Goal: Task Accomplishment & Management: Manage account settings

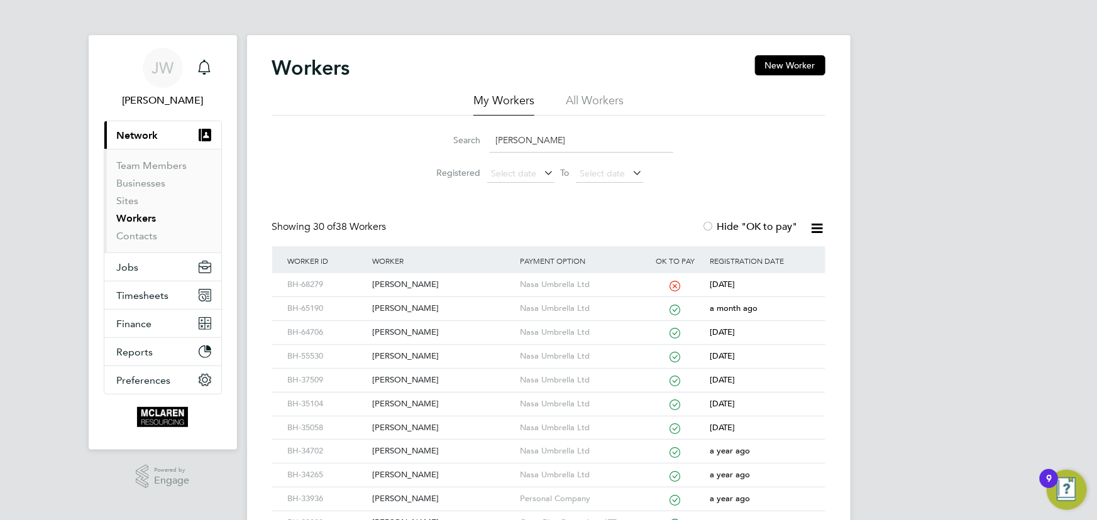
drag, startPoint x: 539, startPoint y: 140, endPoint x: 465, endPoint y: 145, distance: 73.7
click at [465, 145] on div "Search ryan" at bounding box center [548, 140] width 249 height 25
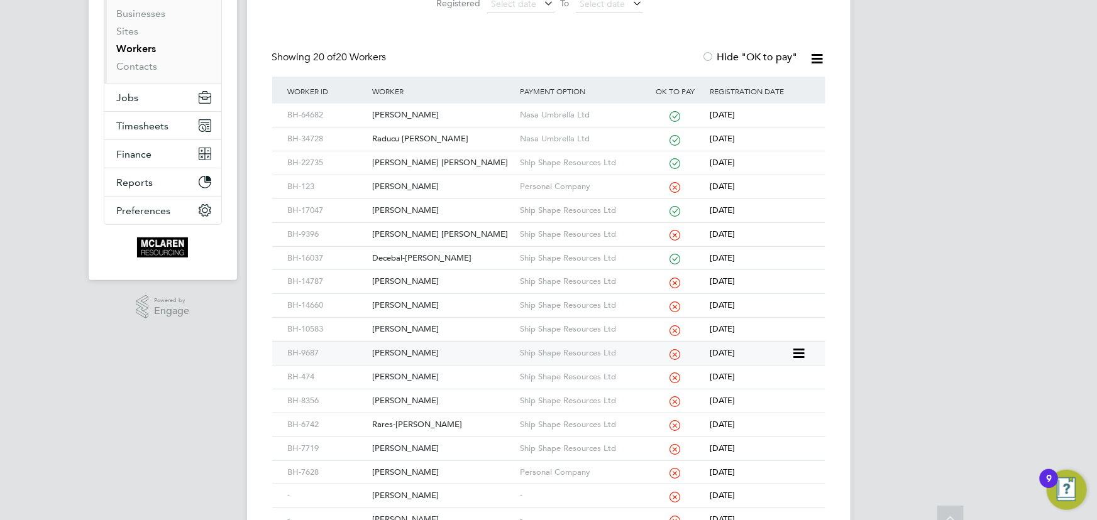
scroll to position [171, 0]
click at [402, 231] on div "[PERSON_NAME] [PERSON_NAME]" at bounding box center [443, 233] width 148 height 23
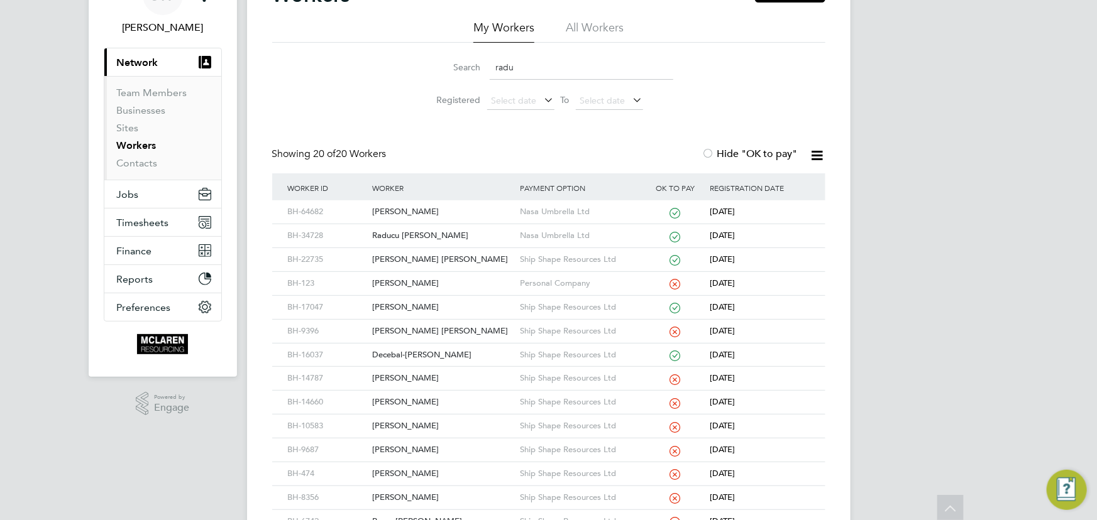
scroll to position [0, 0]
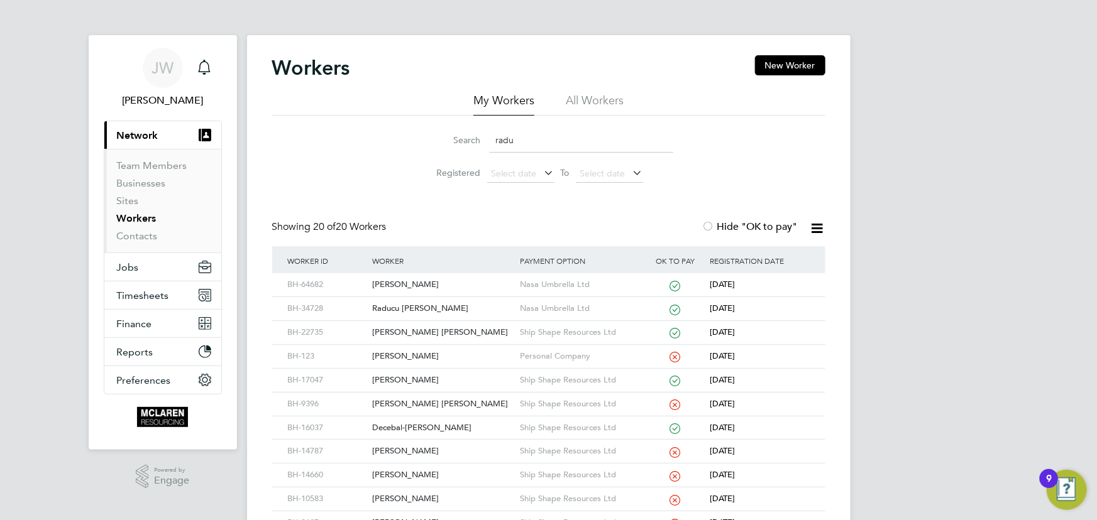
click at [546, 140] on input "radu" at bounding box center [582, 140] width 184 height 25
type input "r"
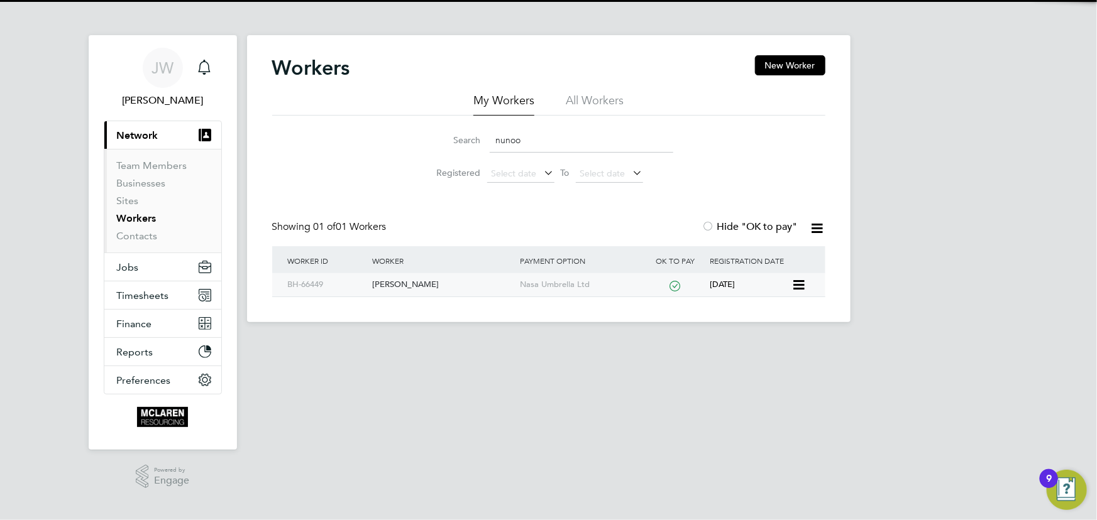
type input "nunoo"
click at [402, 285] on div "Samuel Nunoo" at bounding box center [443, 284] width 148 height 23
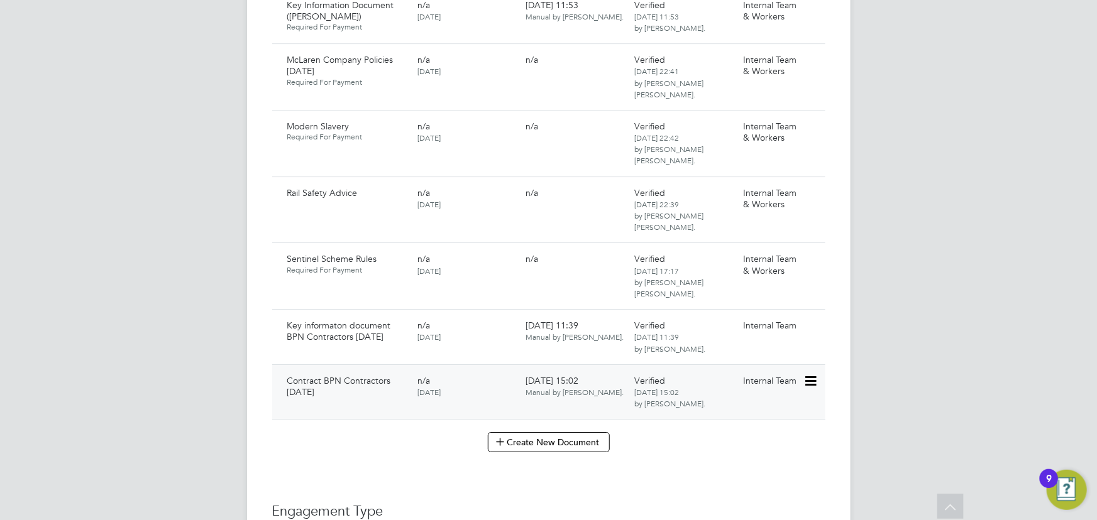
scroll to position [2226, 0]
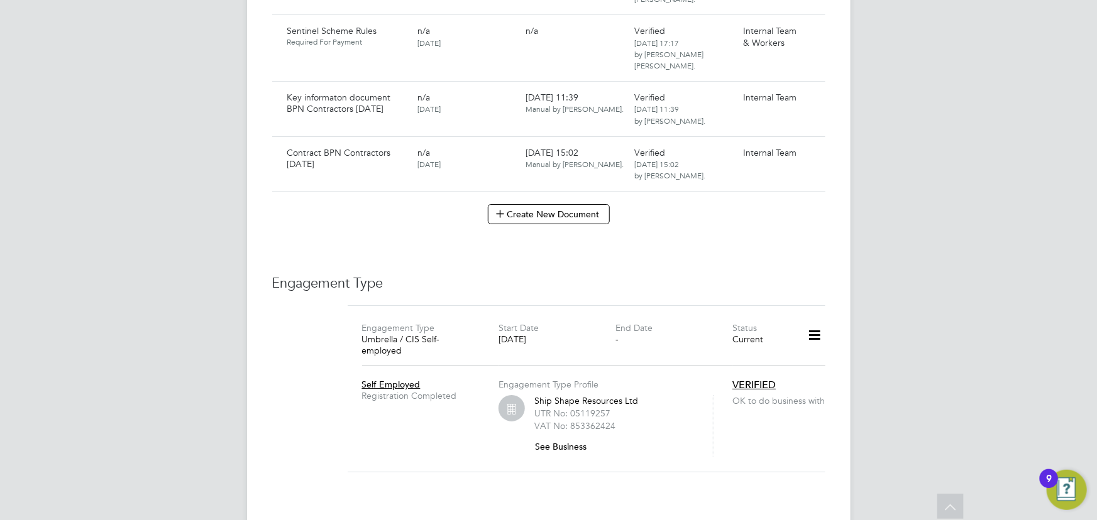
drag, startPoint x: 815, startPoint y: 227, endPoint x: 795, endPoint y: 227, distance: 19.5
click at [815, 321] on icon at bounding box center [814, 335] width 22 height 29
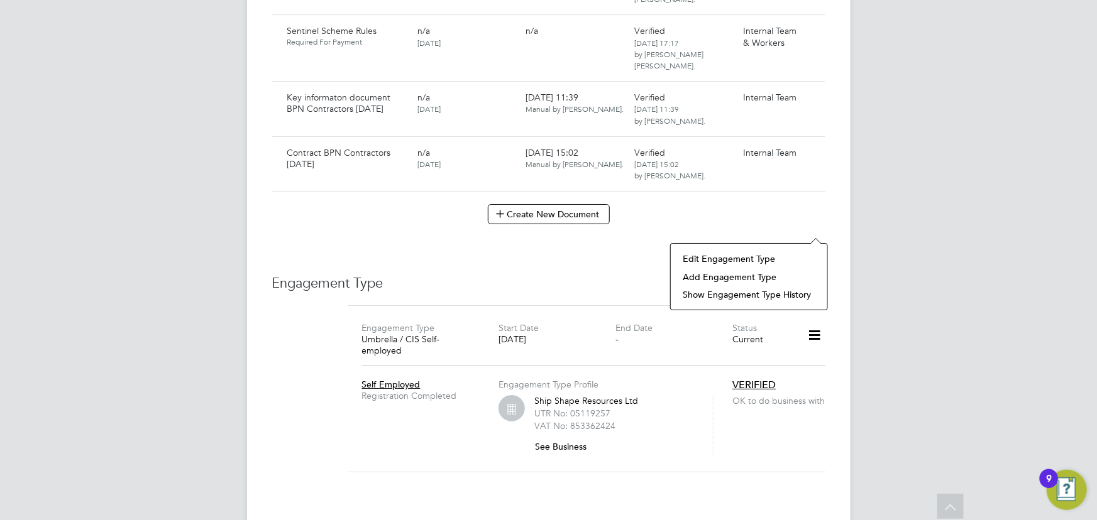
click at [696, 255] on li "Edit Engagement Type" at bounding box center [749, 259] width 144 height 18
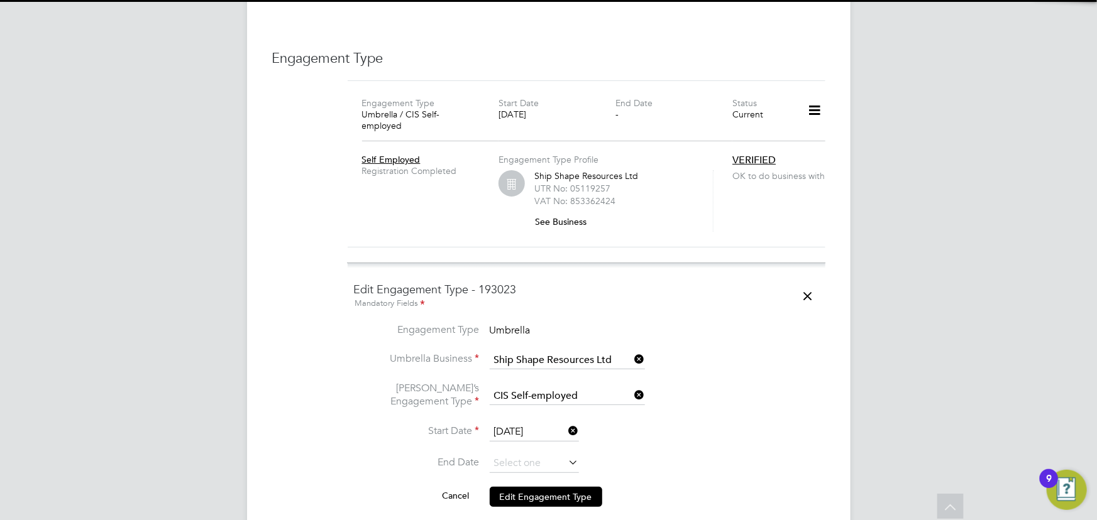
scroll to position [2455, 0]
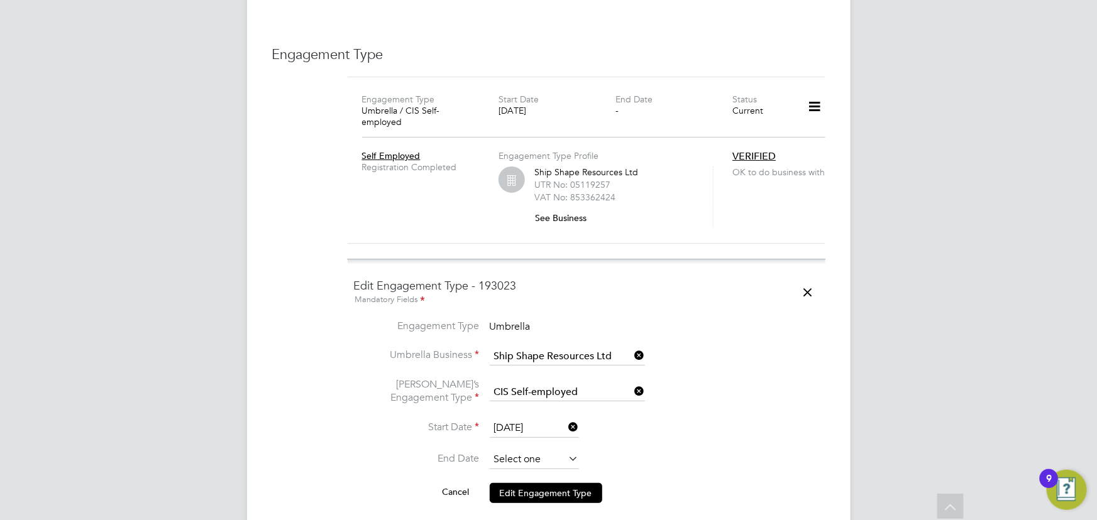
click at [511, 451] on input at bounding box center [534, 460] width 89 height 19
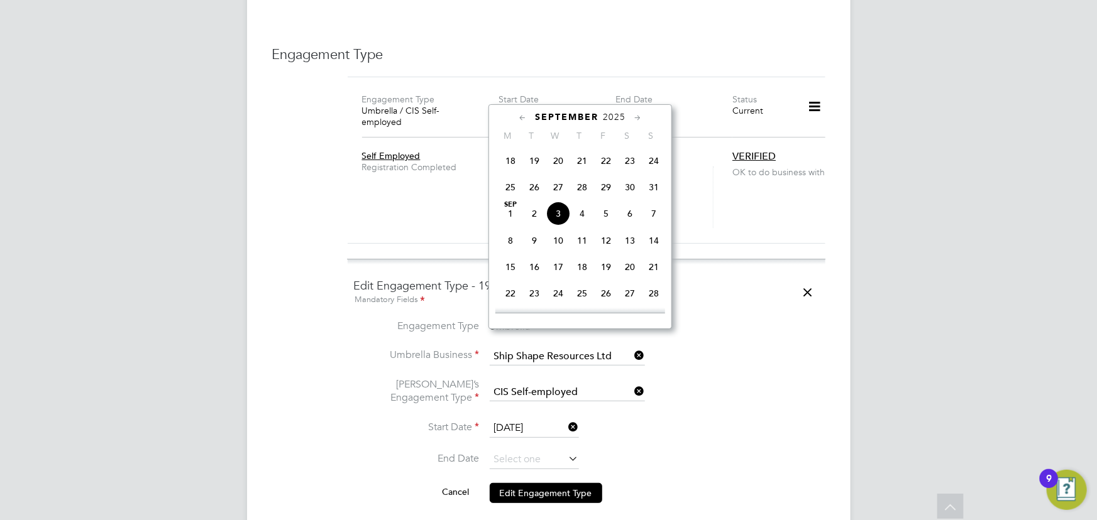
click at [510, 218] on span "Sep 1" at bounding box center [510, 214] width 24 height 24
type input "01 Sep 2025"
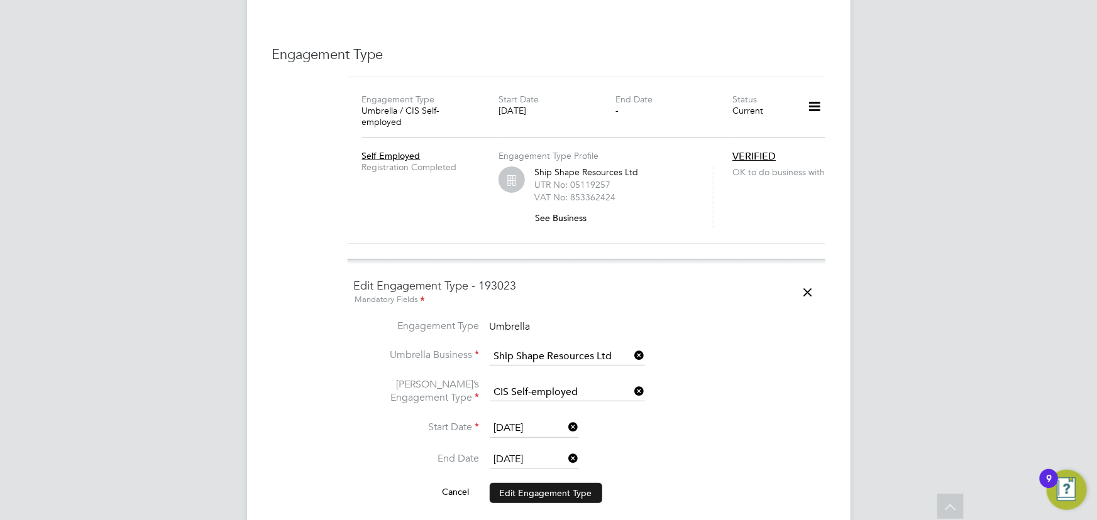
click at [571, 483] on button "Edit Engagement Type" at bounding box center [546, 493] width 113 height 20
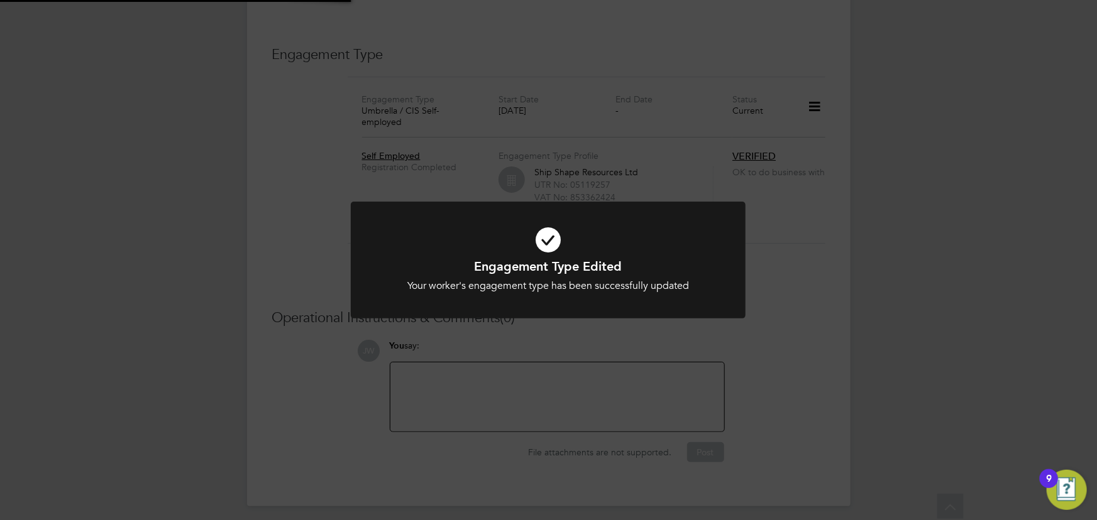
scroll to position [2340, 0]
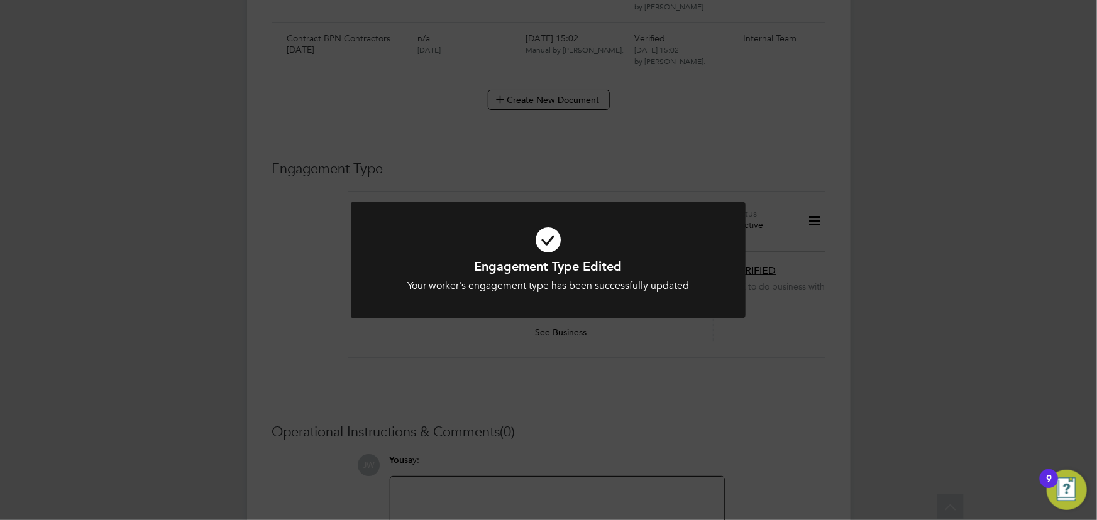
drag, startPoint x: 802, startPoint y: 281, endPoint x: 884, endPoint y: 242, distance: 90.5
click at [802, 281] on div "Engagement Type Edited Your worker's engagement type has been successfully upda…" at bounding box center [548, 260] width 1097 height 520
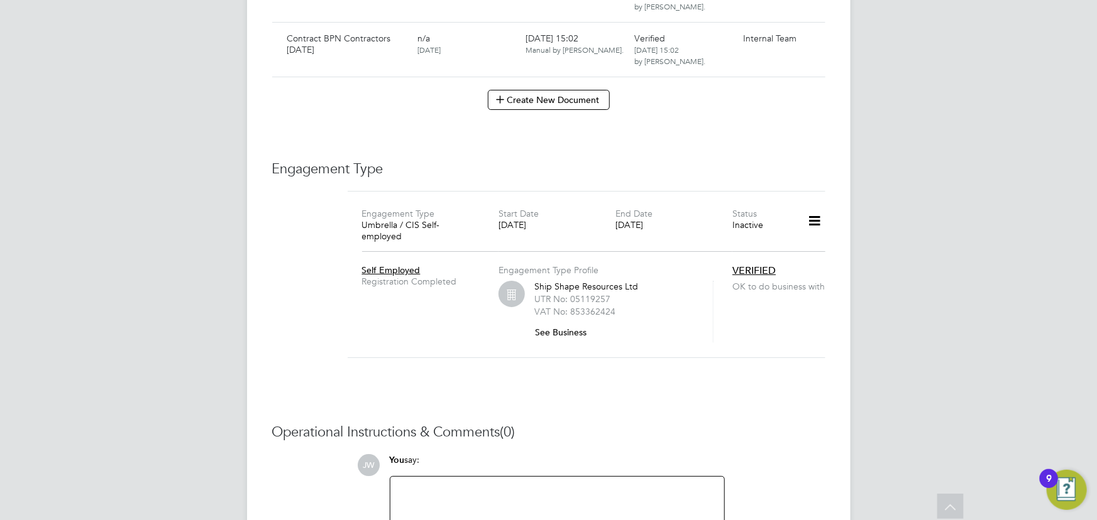
click at [819, 207] on icon at bounding box center [814, 221] width 22 height 29
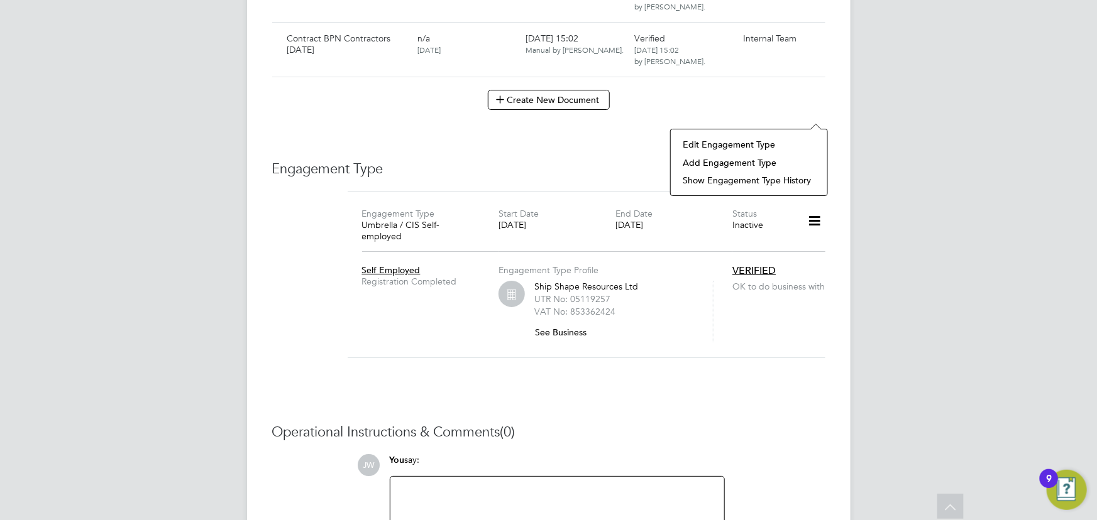
click at [744, 163] on li "Add Engagement Type" at bounding box center [749, 163] width 144 height 18
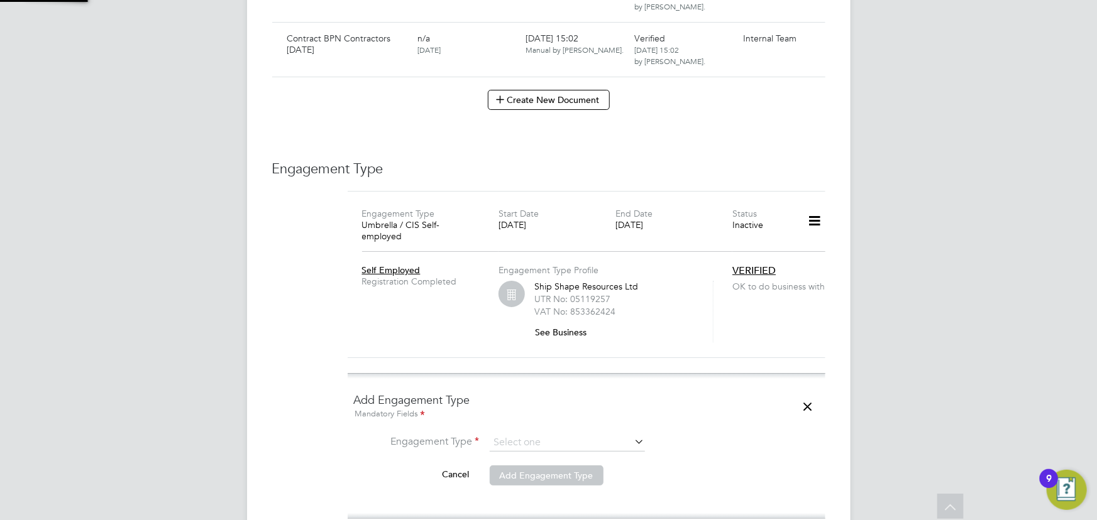
scroll to position [2455, 0]
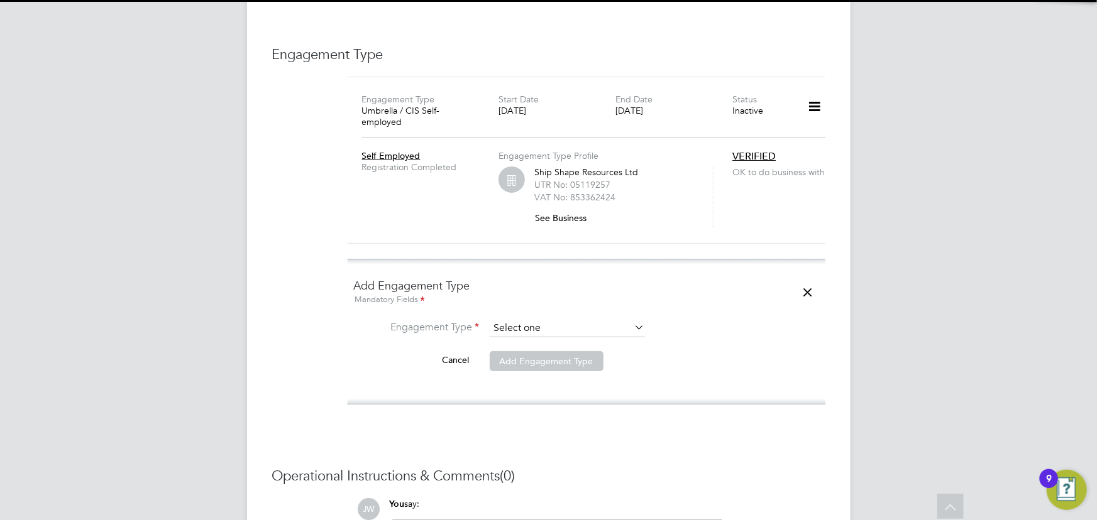
click at [566, 320] on input at bounding box center [567, 329] width 155 height 18
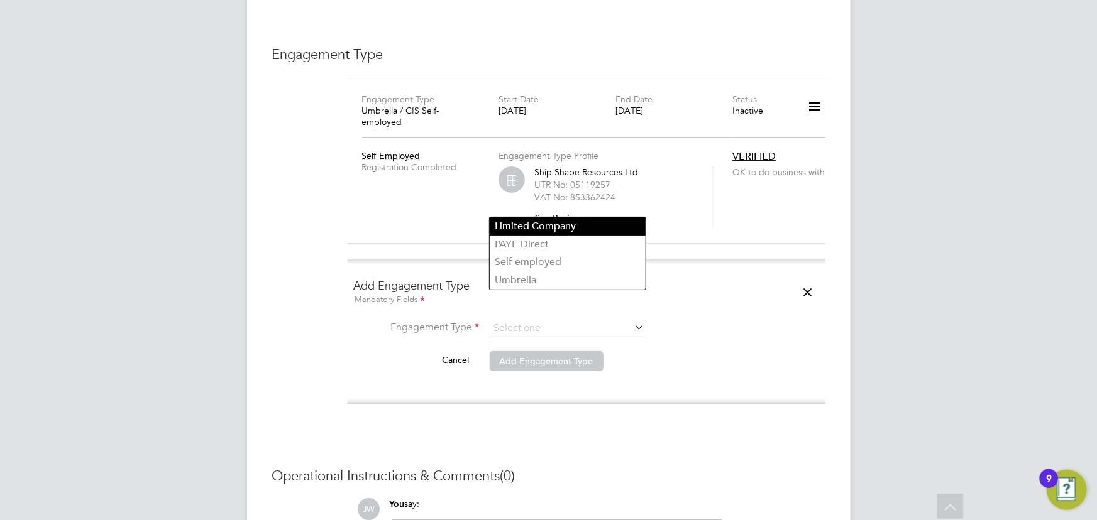
click at [529, 228] on li "Limited Company" at bounding box center [568, 226] width 156 height 18
type input "Limited Company"
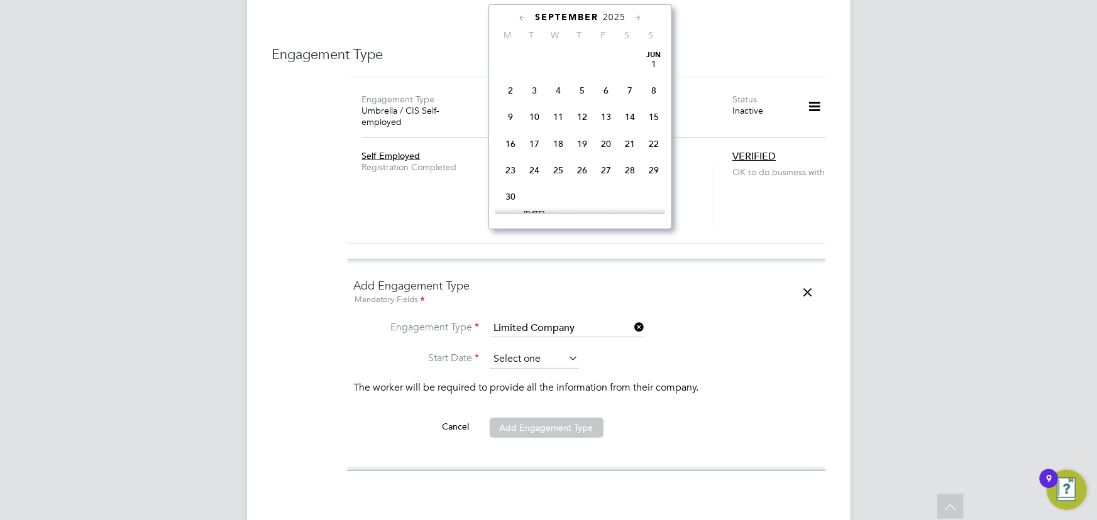
click at [542, 350] on input at bounding box center [534, 359] width 89 height 19
click at [553, 113] on span "3" at bounding box center [558, 114] width 24 height 24
type input "[DATE]"
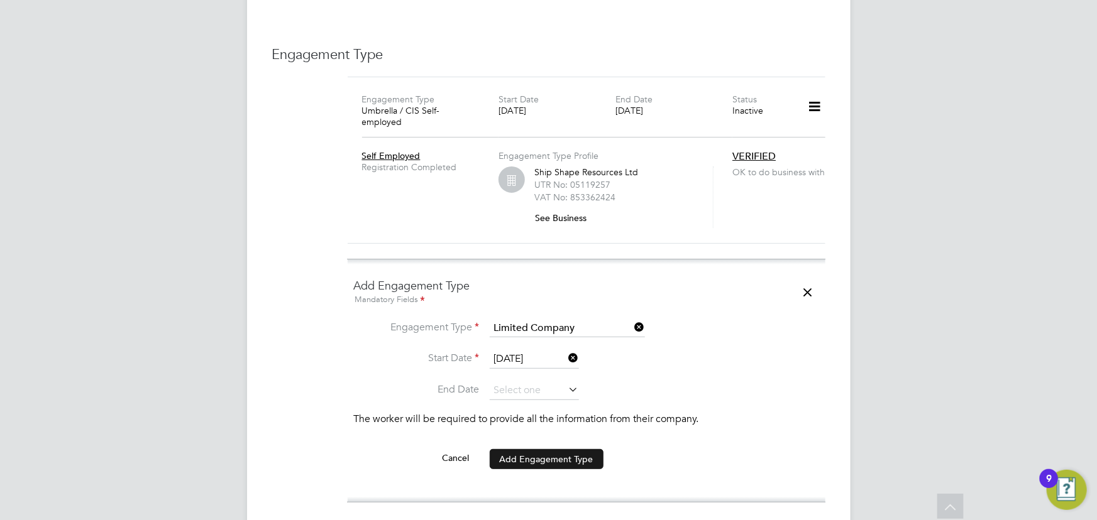
click at [583, 449] on button "Add Engagement Type" at bounding box center [547, 459] width 114 height 20
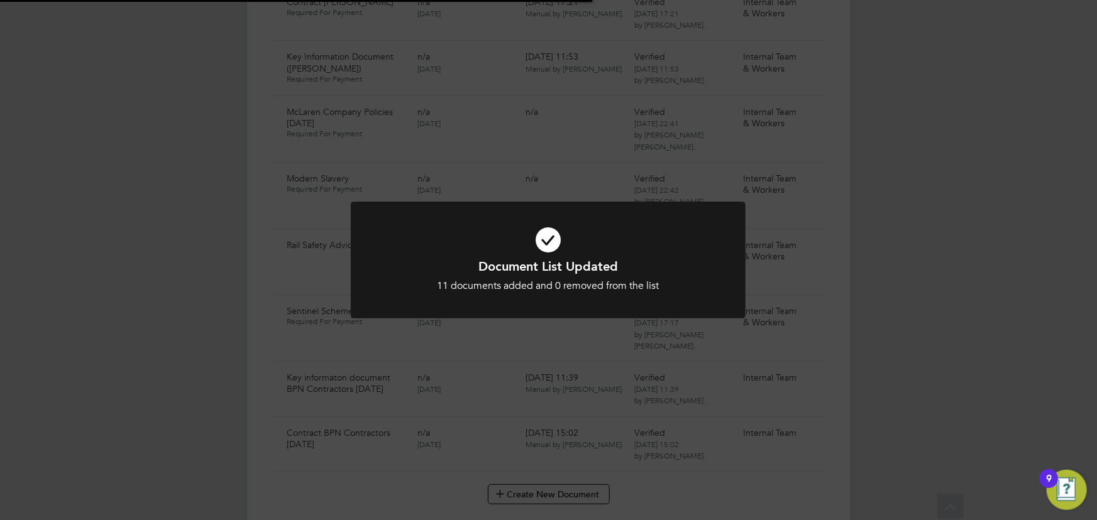
scroll to position [2964, 0]
click at [874, 299] on div "Document List Updated 11 documents added and 0 removed from the list Cancel Okay" at bounding box center [548, 260] width 1097 height 520
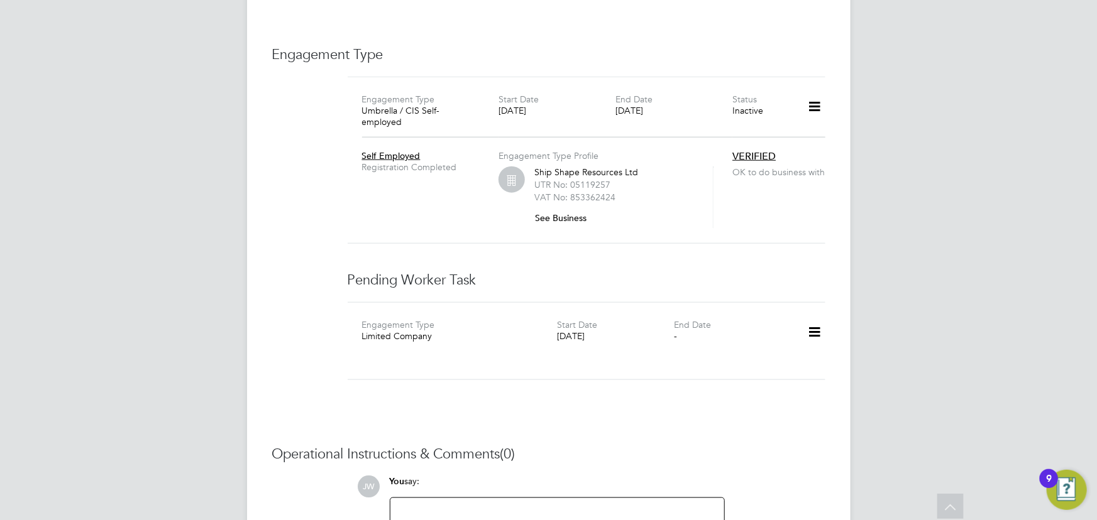
click at [816, 318] on icon at bounding box center [814, 332] width 22 height 29
click at [751, 311] on li "Add new business" at bounding box center [775, 309] width 91 height 18
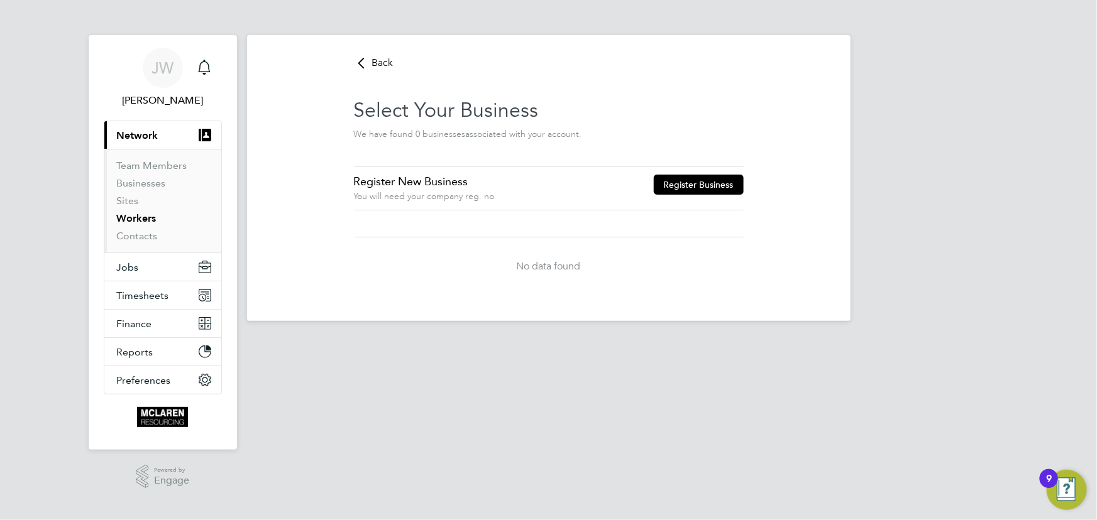
click at [673, 185] on button "Register Business" at bounding box center [699, 185] width 90 height 20
type input "[GEOGRAPHIC_DATA]"
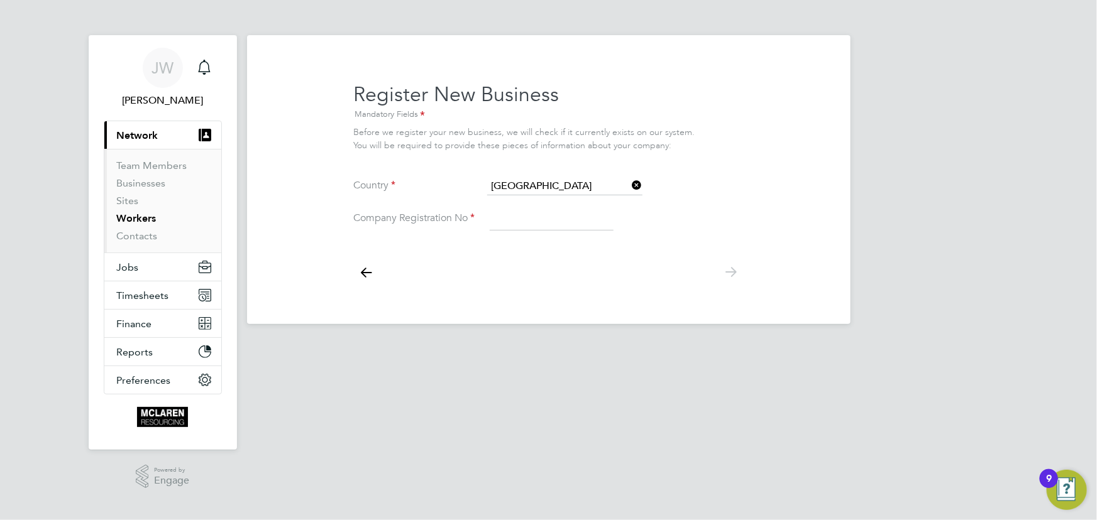
click at [503, 220] on input at bounding box center [552, 219] width 124 height 23
click at [500, 219] on input at bounding box center [552, 219] width 124 height 23
type input "16331894"
click at [726, 275] on icon at bounding box center [730, 272] width 25 height 28
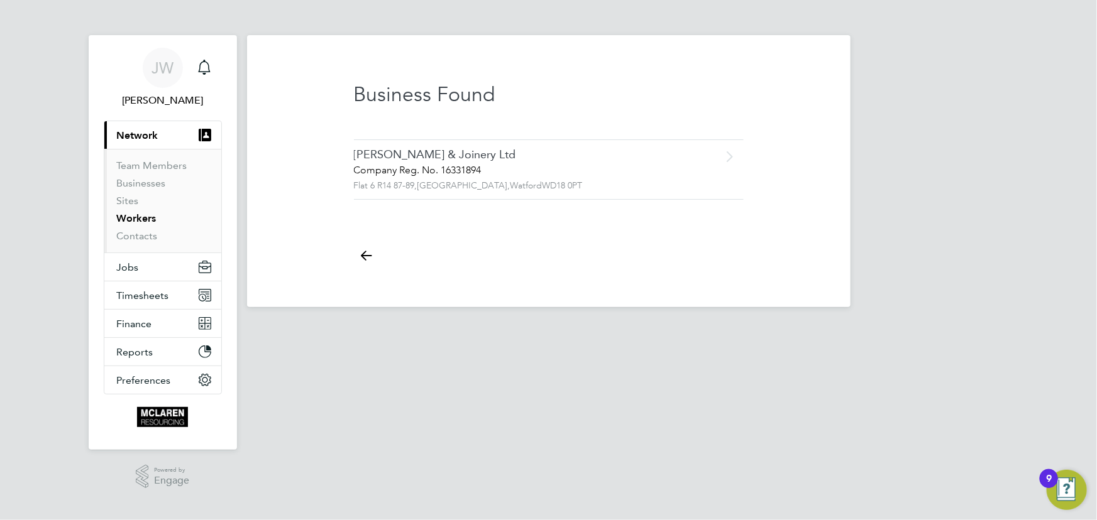
click at [401, 186] on span "Flat 6 R14 87-89," at bounding box center [385, 185] width 63 height 11
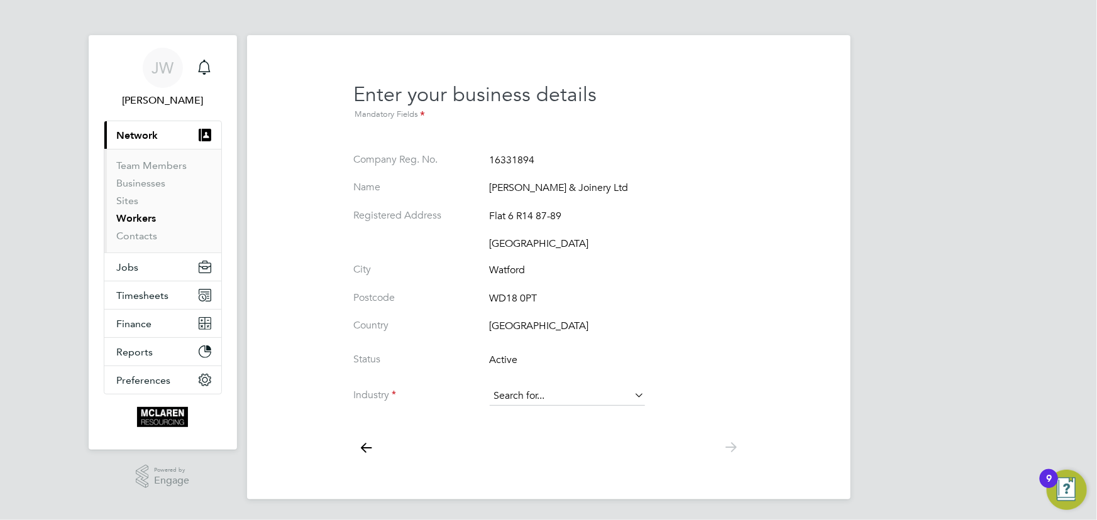
click at [503, 387] on ng-form "Company Reg. No. 16331894 Name Daniels & Joinery Ltd Registered Address Flat 6 …" at bounding box center [549, 285] width 390 height 265
click at [507, 396] on input at bounding box center [567, 396] width 155 height 19
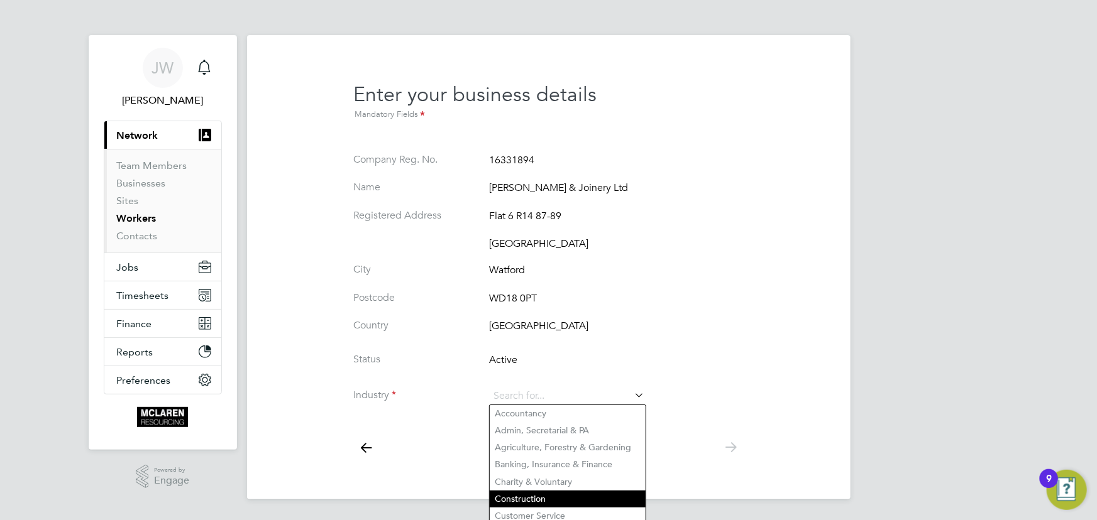
click at [527, 491] on li "Construction" at bounding box center [568, 499] width 156 height 17
type input "Construction"
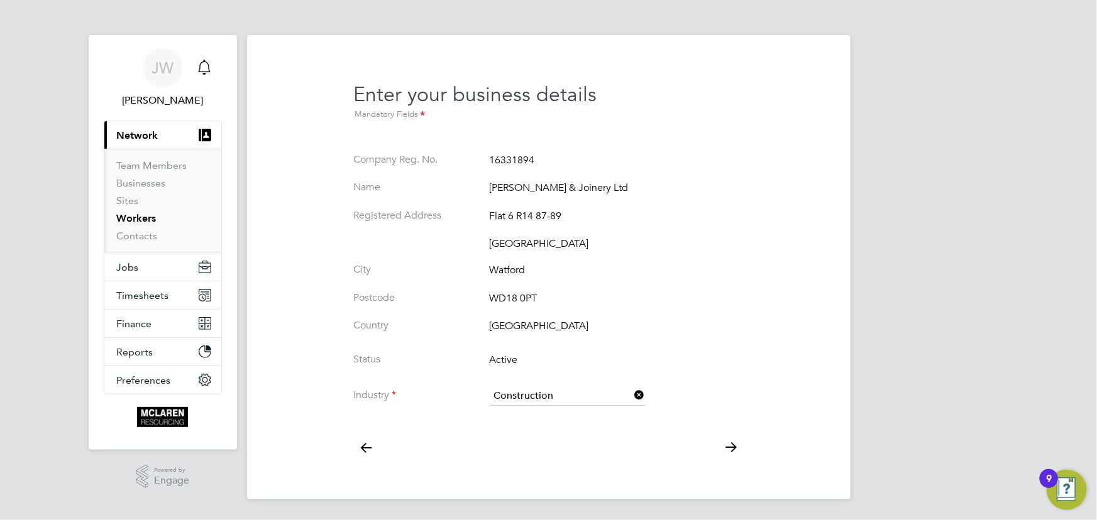
click at [727, 443] on icon at bounding box center [730, 448] width 25 height 28
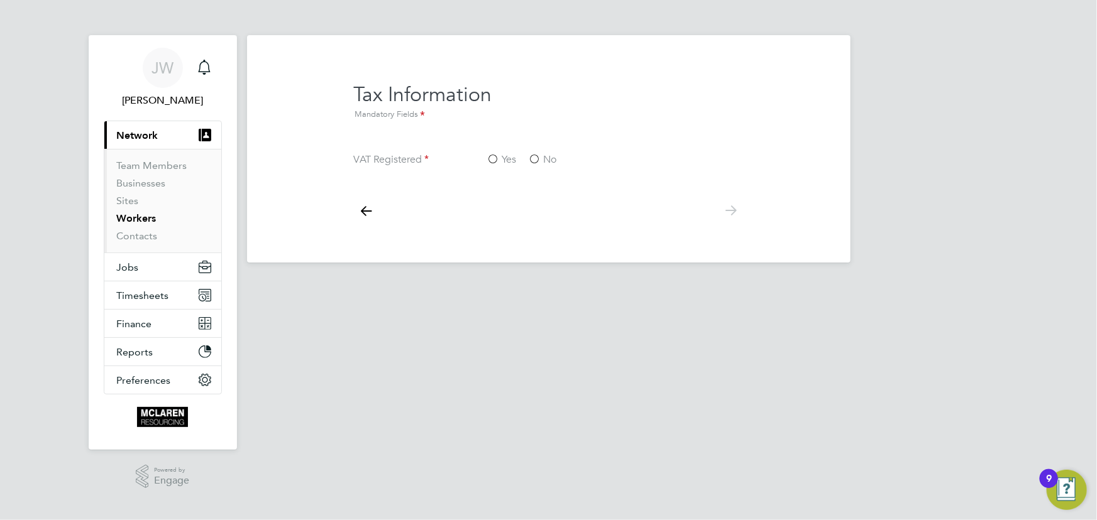
click at [539, 159] on label "No" at bounding box center [543, 159] width 28 height 13
click at [0, 0] on input "No" at bounding box center [0, 0] width 0 height 0
click at [727, 210] on icon at bounding box center [730, 211] width 25 height 28
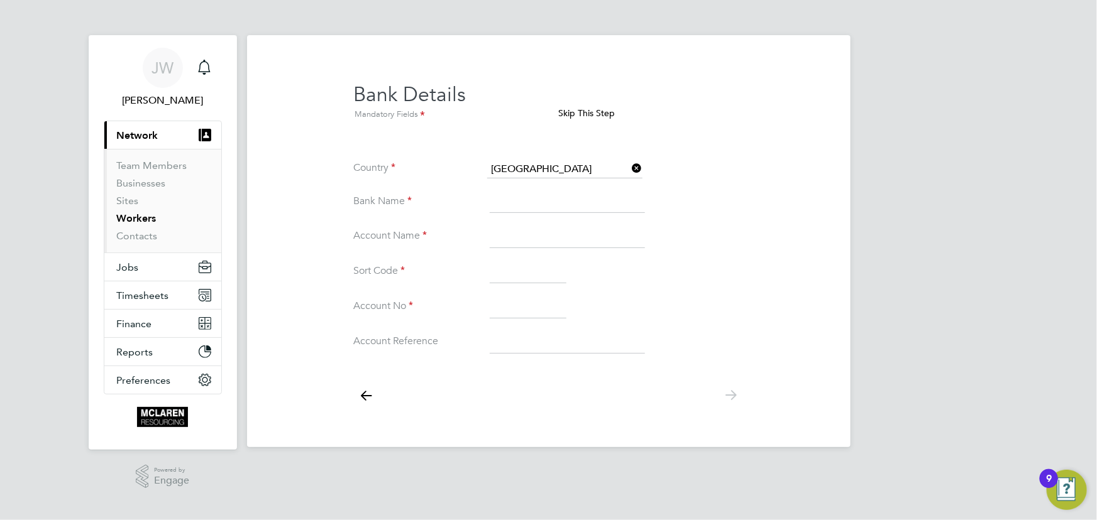
click at [540, 201] on input at bounding box center [567, 202] width 155 height 23
click at [520, 206] on input at bounding box center [567, 202] width 155 height 23
type input "Metro"
click at [531, 238] on input at bounding box center [567, 237] width 155 height 23
click at [525, 241] on input at bounding box center [567, 237] width 155 height 23
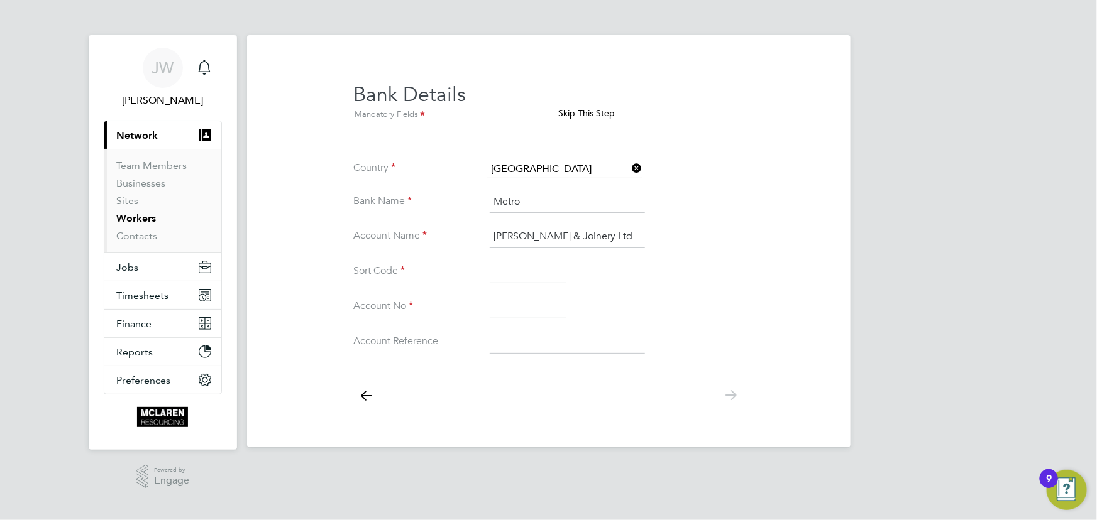
type input "Daniels & Joinery Ltd"
click at [507, 274] on input at bounding box center [528, 272] width 77 height 23
click at [511, 276] on input at bounding box center [528, 272] width 77 height 23
type input "23-05-80"
click at [546, 322] on li "Account No" at bounding box center [549, 313] width 390 height 35
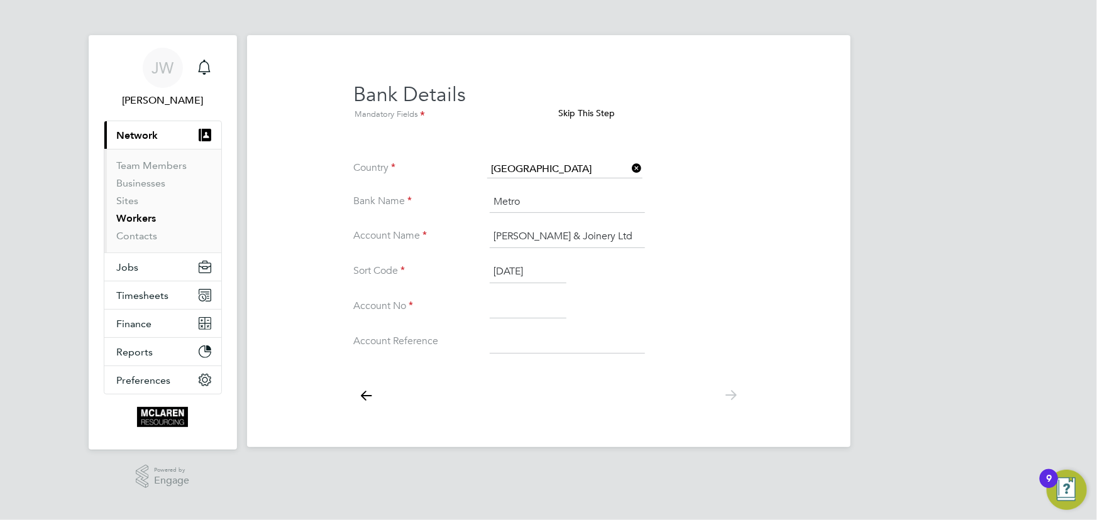
click at [534, 304] on input at bounding box center [528, 307] width 77 height 23
type input "56358427"
click at [543, 350] on input at bounding box center [567, 342] width 155 height 23
type input "Mclaren"
click at [729, 390] on icon at bounding box center [730, 396] width 25 height 28
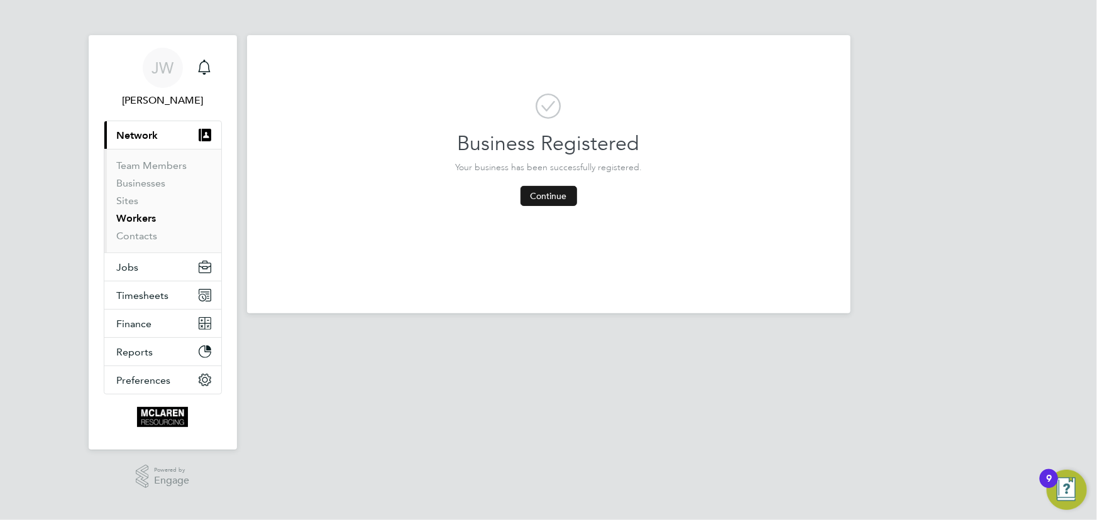
click at [557, 194] on button "Continue" at bounding box center [548, 196] width 57 height 20
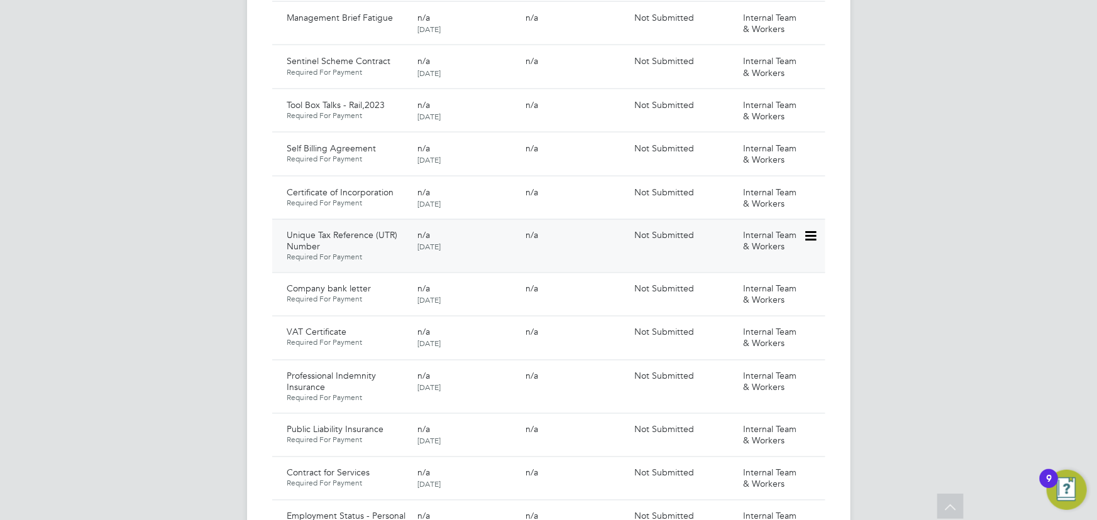
scroll to position [1143, 0]
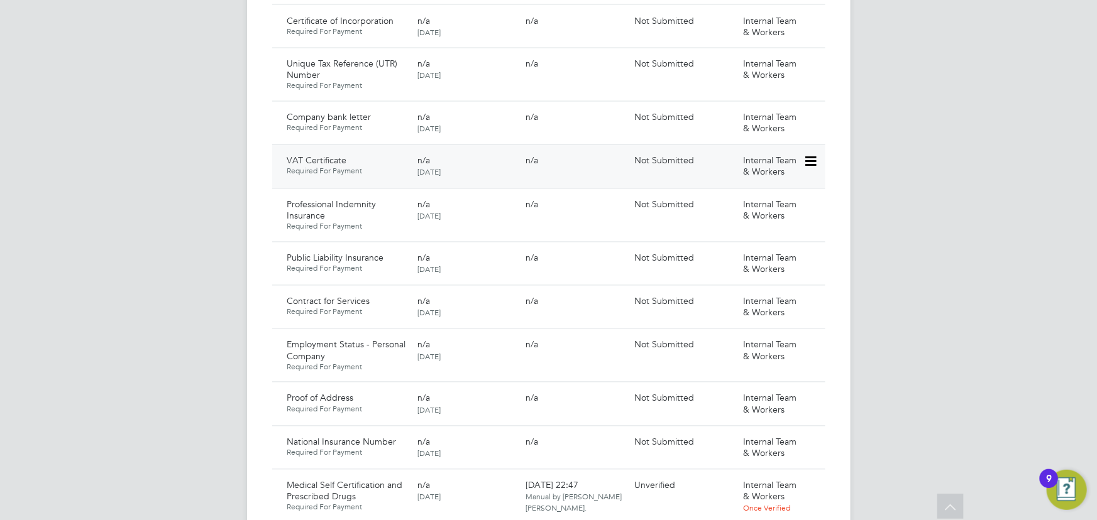
drag, startPoint x: 809, startPoint y: 153, endPoint x: 795, endPoint y: 163, distance: 16.7
click at [809, 155] on icon at bounding box center [809, 162] width 13 height 15
click at [742, 228] on li "Delete Document" at bounding box center [769, 233] width 93 height 18
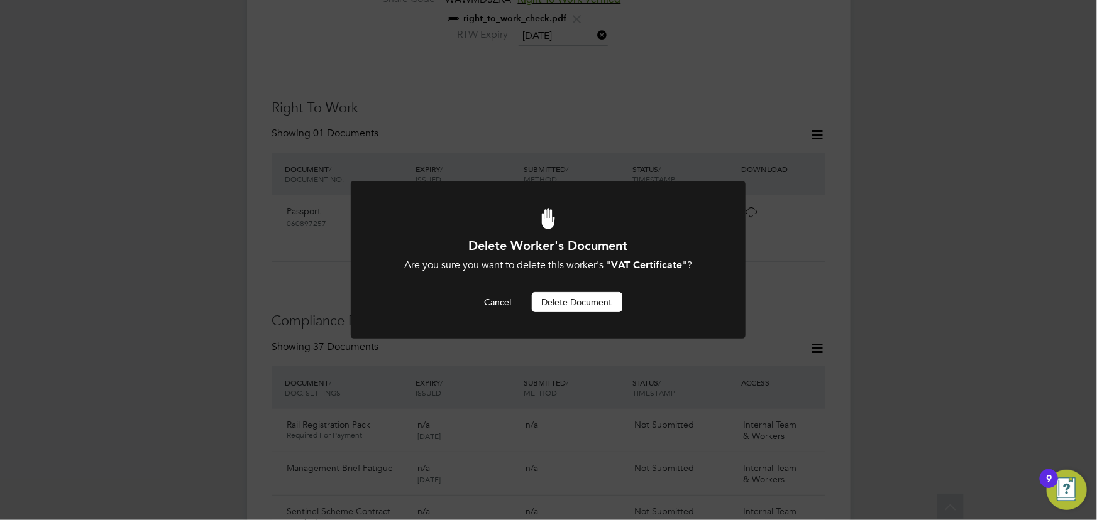
click at [593, 311] on button "Delete Document" at bounding box center [577, 302] width 91 height 20
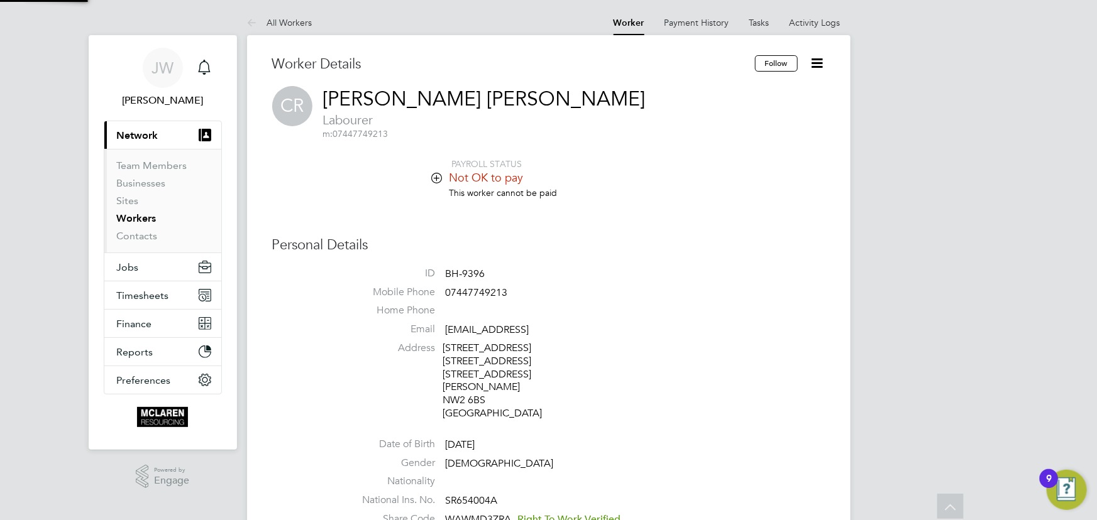
scroll to position [520, 0]
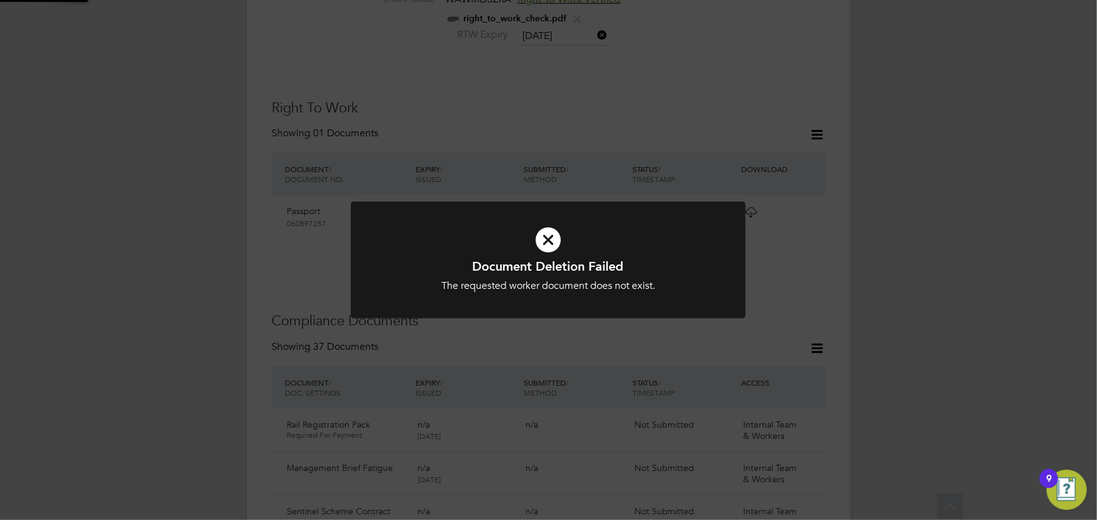
click at [964, 223] on div "Document Deletion Failed The requested worker document does not exist. Cancel O…" at bounding box center [548, 260] width 1097 height 520
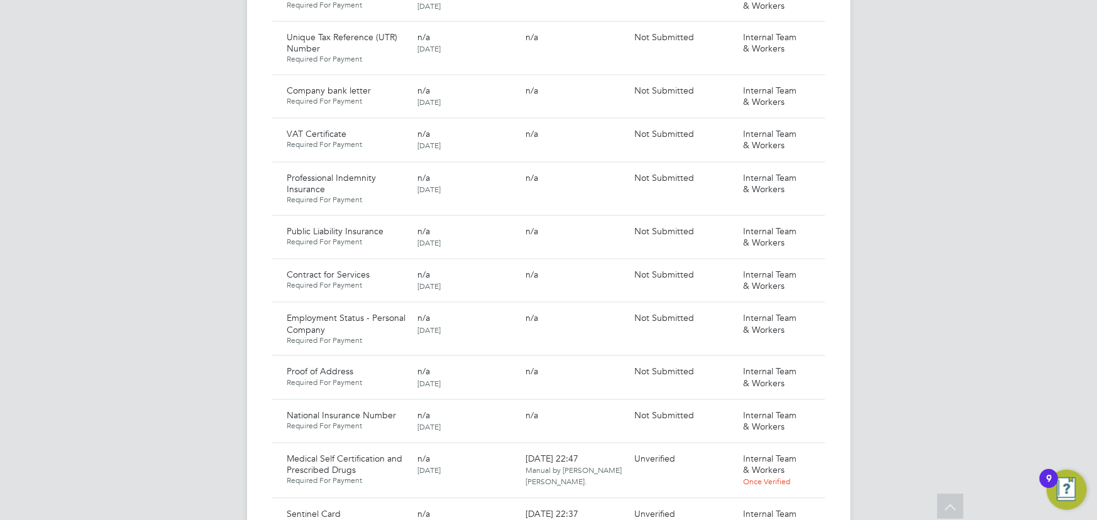
scroll to position [1149, 0]
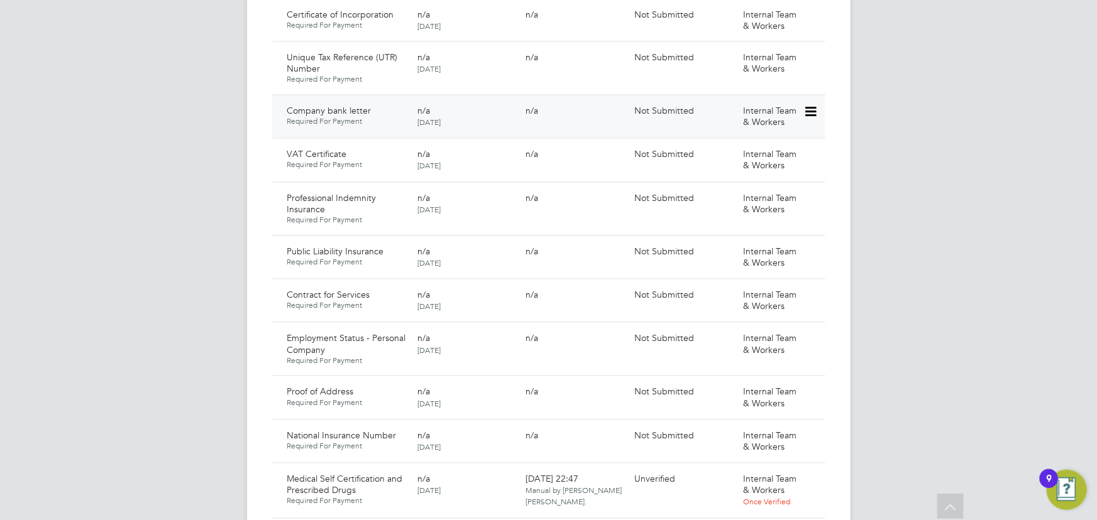
click at [811, 105] on icon at bounding box center [809, 112] width 13 height 15
click at [761, 146] on li "Submit Document" at bounding box center [769, 147] width 93 height 18
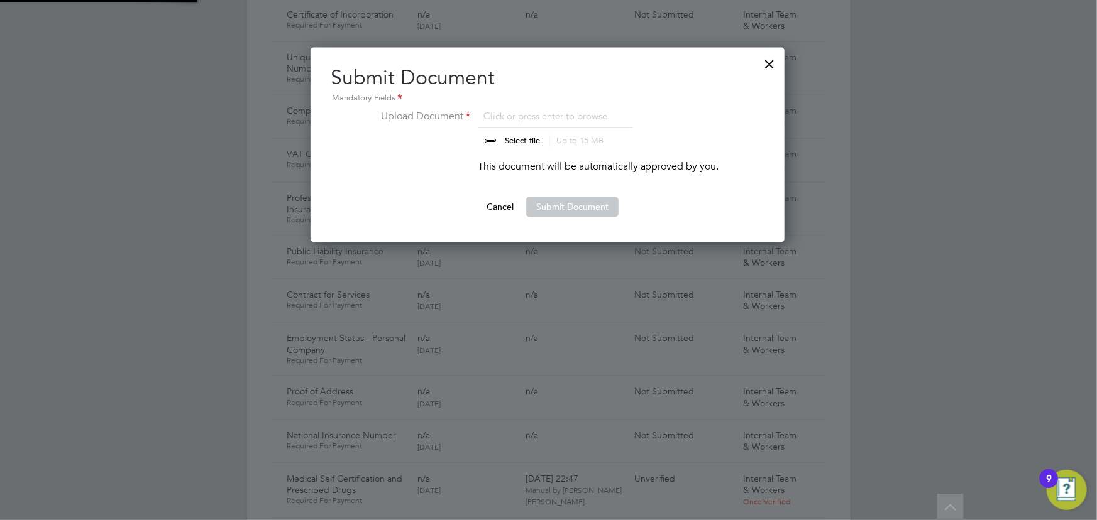
scroll to position [195, 475]
click at [520, 139] on input "file" at bounding box center [534, 128] width 197 height 38
type input "C:\fakepath\cipriam radu bank statement.pdf"
click at [591, 204] on button "Submit Document" at bounding box center [572, 207] width 92 height 20
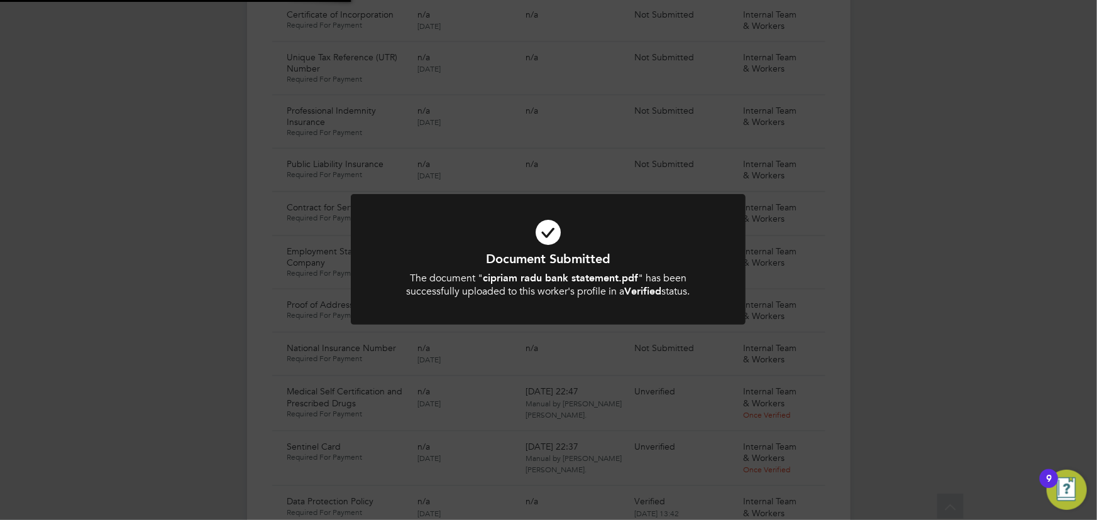
click at [969, 217] on div "Document Submitted The document " cipriam radu bank statement.pdf " has been su…" at bounding box center [548, 260] width 1097 height 520
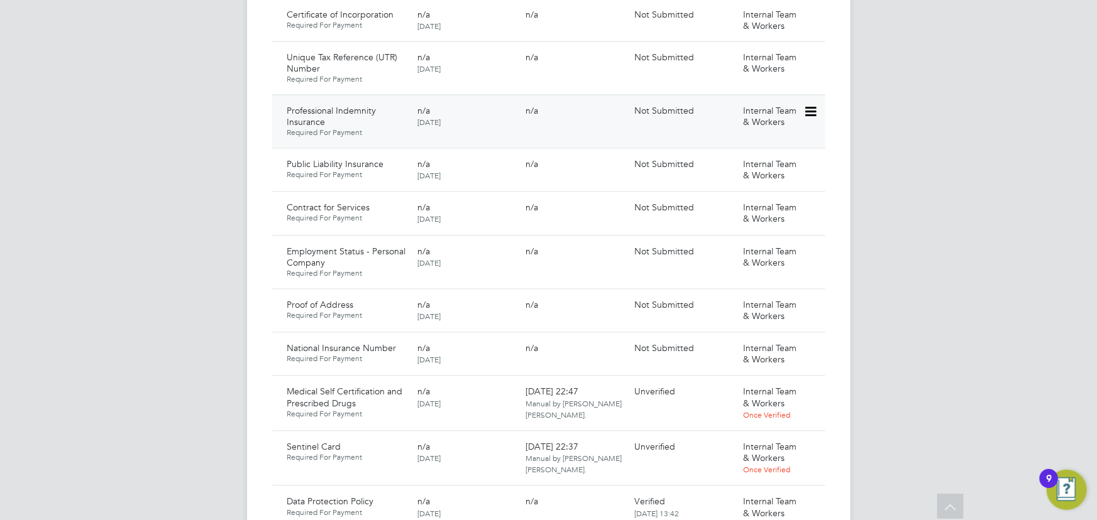
scroll to position [977, 0]
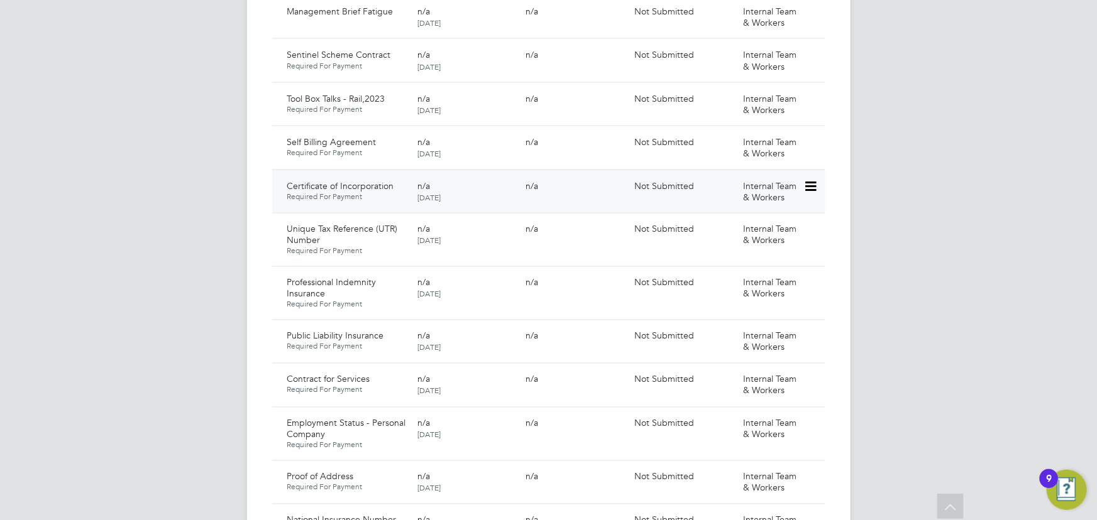
click at [812, 179] on icon at bounding box center [809, 186] width 13 height 15
click at [771, 223] on li "Submit Document" at bounding box center [769, 222] width 93 height 18
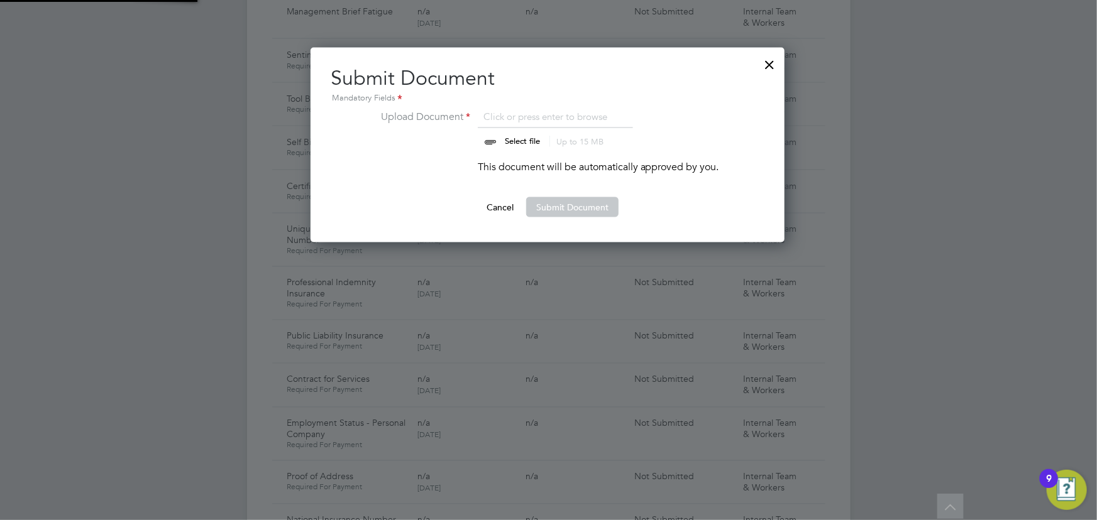
scroll to position [195, 475]
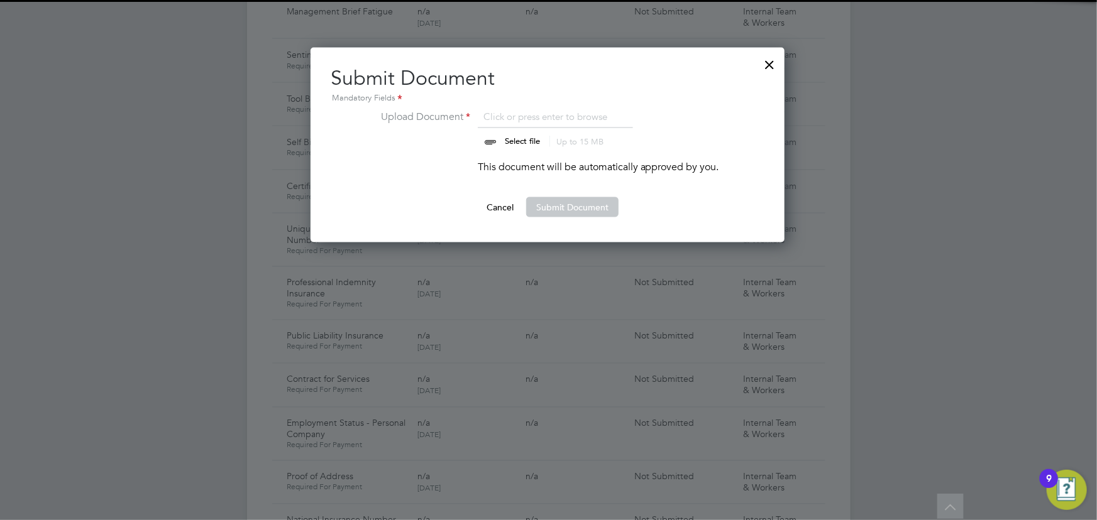
click at [524, 134] on input "file" at bounding box center [534, 128] width 197 height 38
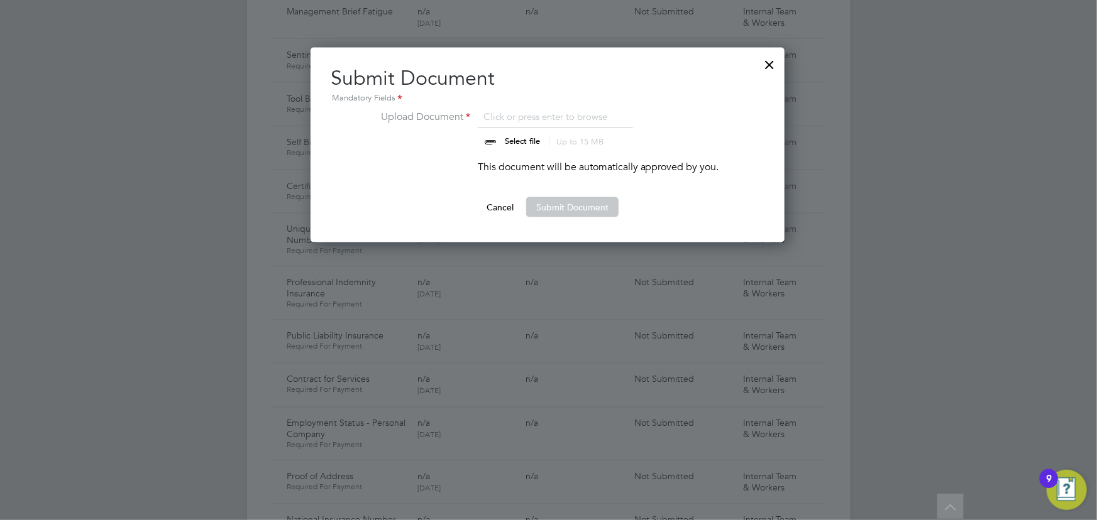
type input "C:\fakepath\ciprian radu certificatio or incorporation.pdf"
drag, startPoint x: 599, startPoint y: 209, endPoint x: 806, endPoint y: 207, distance: 206.8
click at [602, 209] on button "Submit Document" at bounding box center [572, 207] width 92 height 20
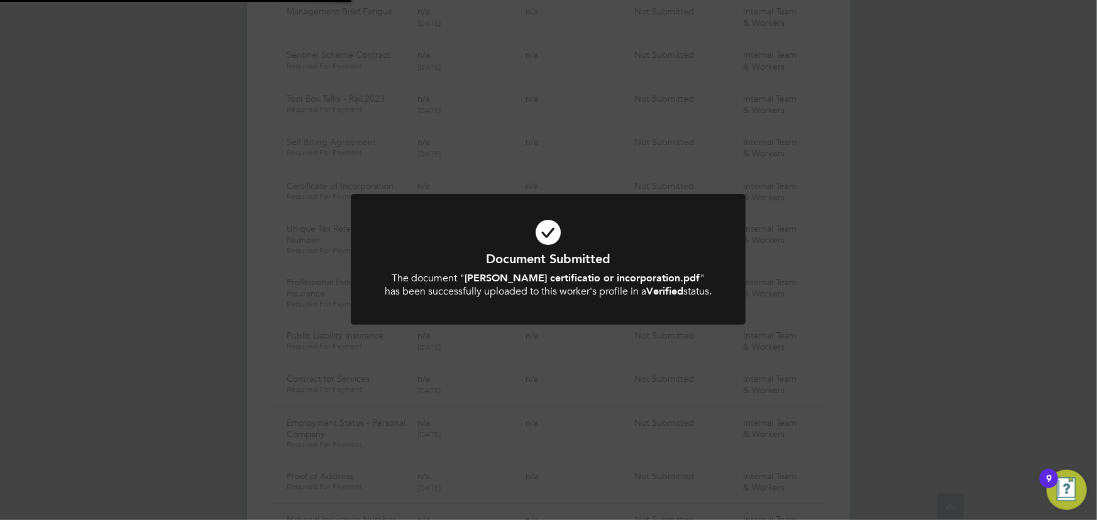
click at [930, 211] on div "Document Submitted The document " ciprian radu certificatio or incorporation.pd…" at bounding box center [548, 260] width 1097 height 520
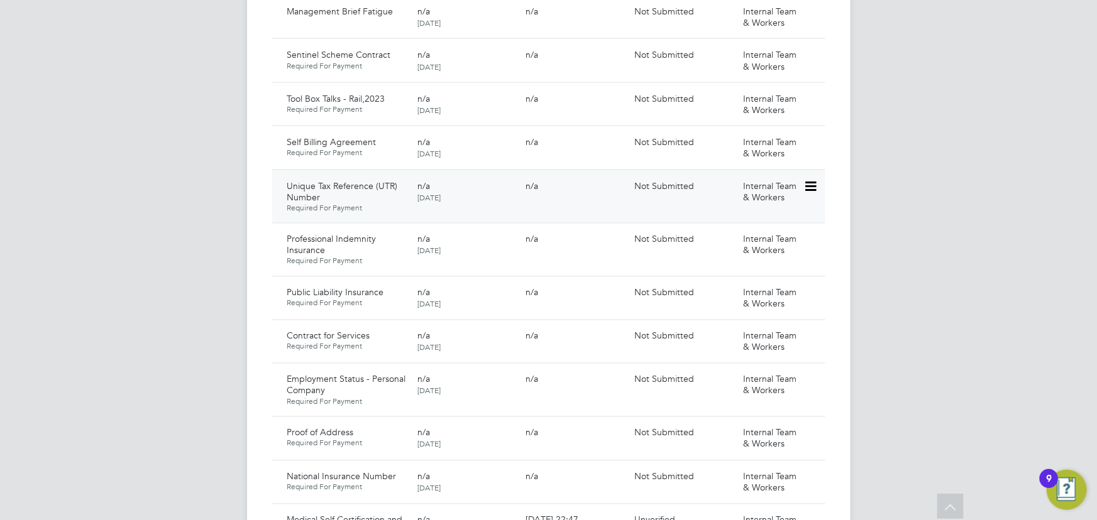
click at [808, 179] on icon at bounding box center [809, 186] width 13 height 15
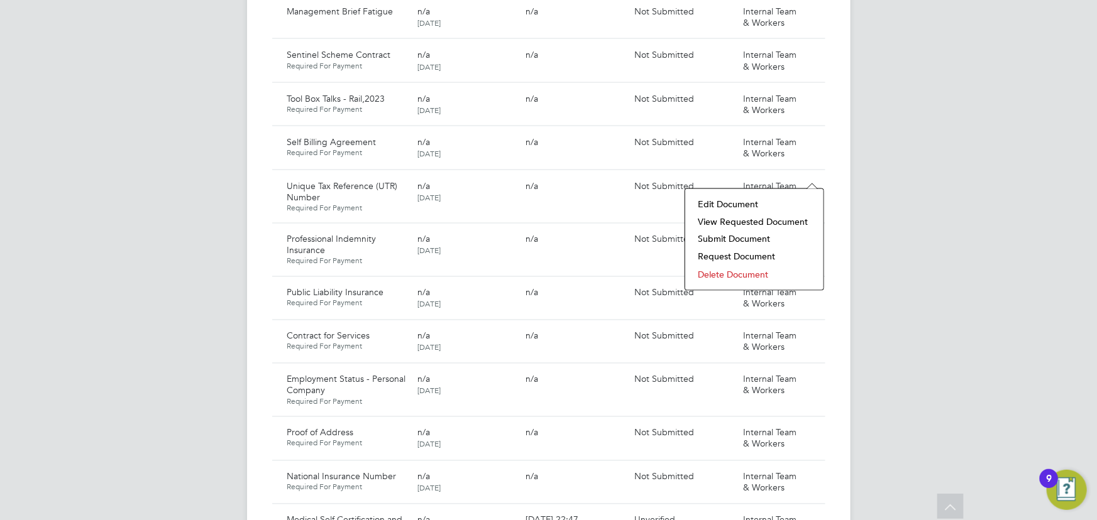
click at [756, 240] on li "Submit Document" at bounding box center [754, 240] width 126 height 18
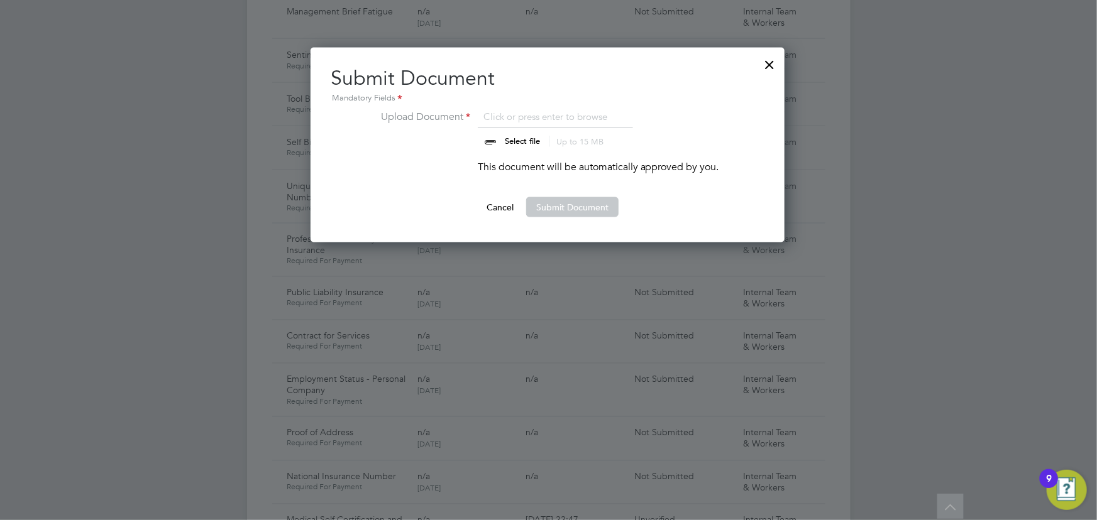
click at [517, 131] on input "file" at bounding box center [534, 128] width 197 height 38
type input "C:\fakepath\ciprian radu utr number.jpg"
click at [580, 207] on button "Submit Document" at bounding box center [572, 207] width 92 height 20
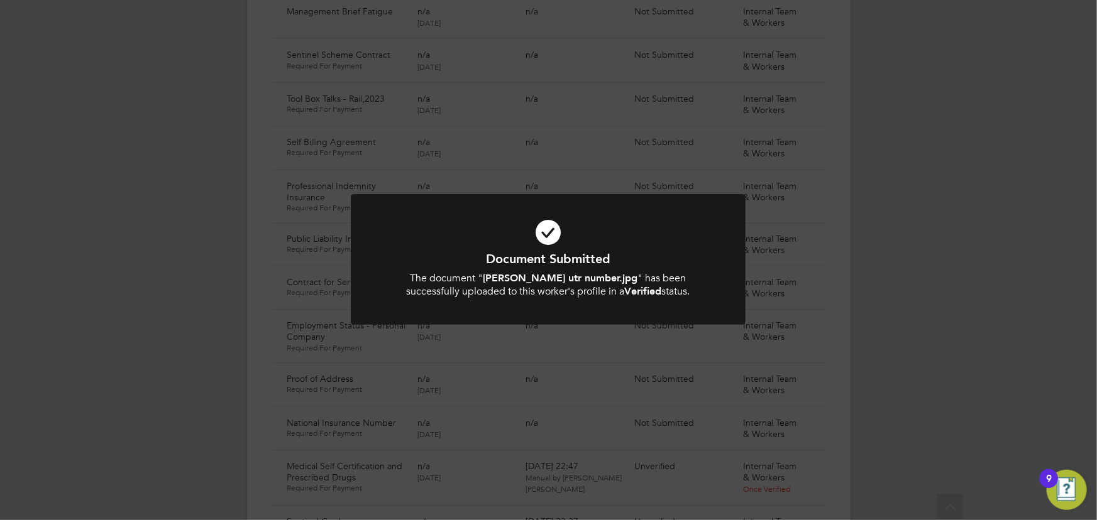
click at [930, 226] on div "Document Submitted The document " ciprian radu utr number.jpg " has been succes…" at bounding box center [548, 260] width 1097 height 520
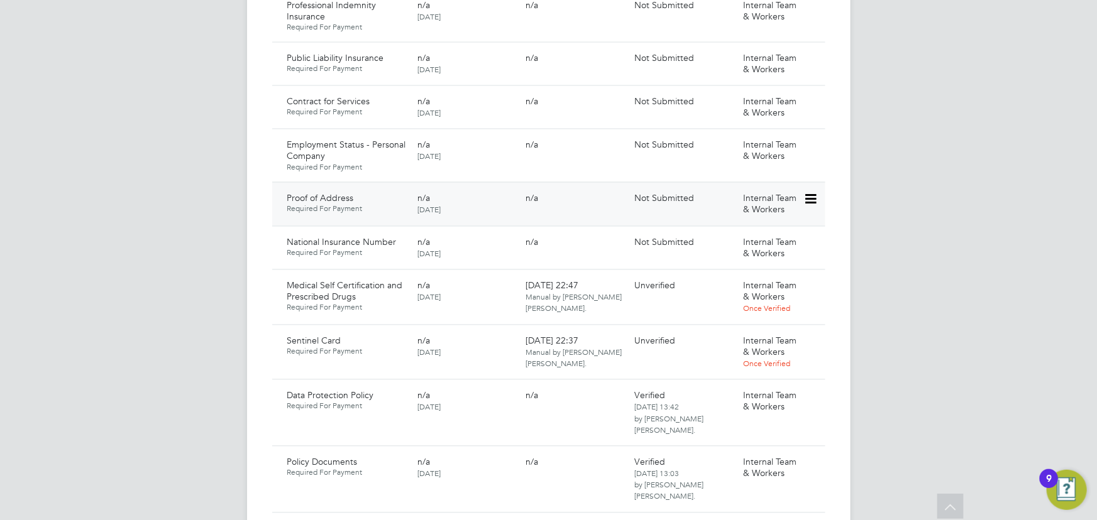
scroll to position [1149, 0]
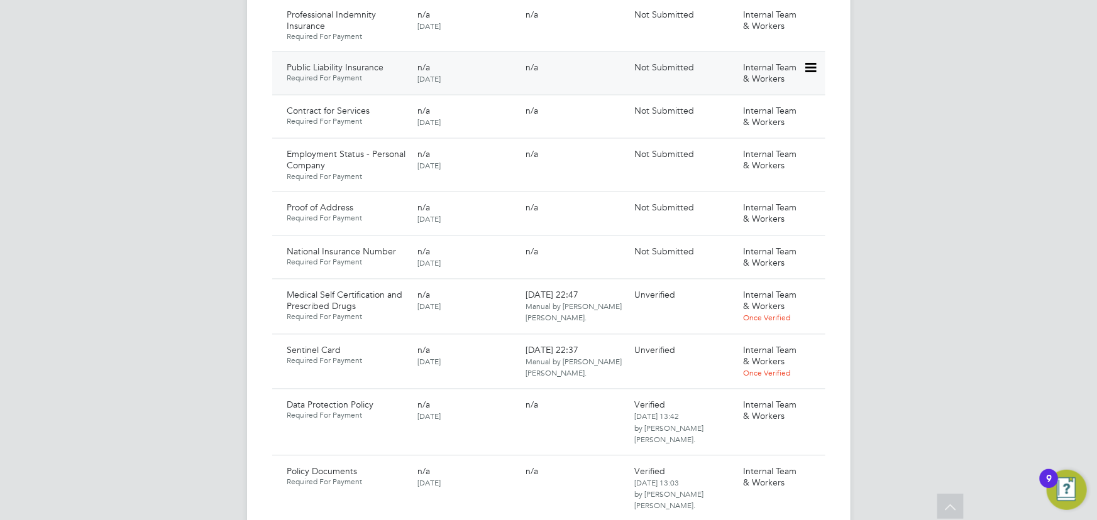
click at [809, 61] on icon at bounding box center [809, 68] width 13 height 15
click at [764, 99] on li "Submit Document" at bounding box center [769, 104] width 93 height 18
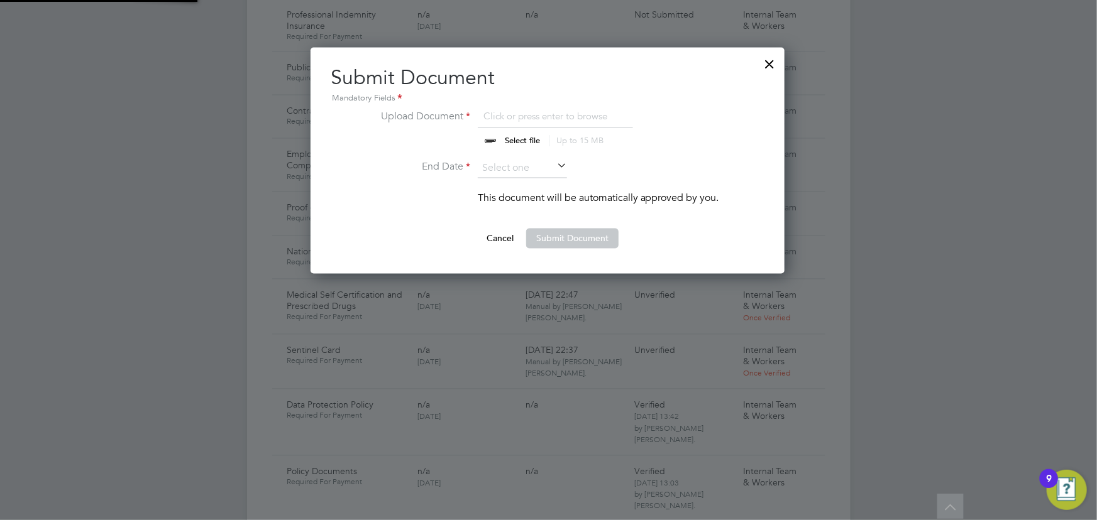
scroll to position [226, 475]
click at [517, 139] on input "file" at bounding box center [534, 128] width 197 height 38
type input "C:\fakepath\ciprian insurance.pdf"
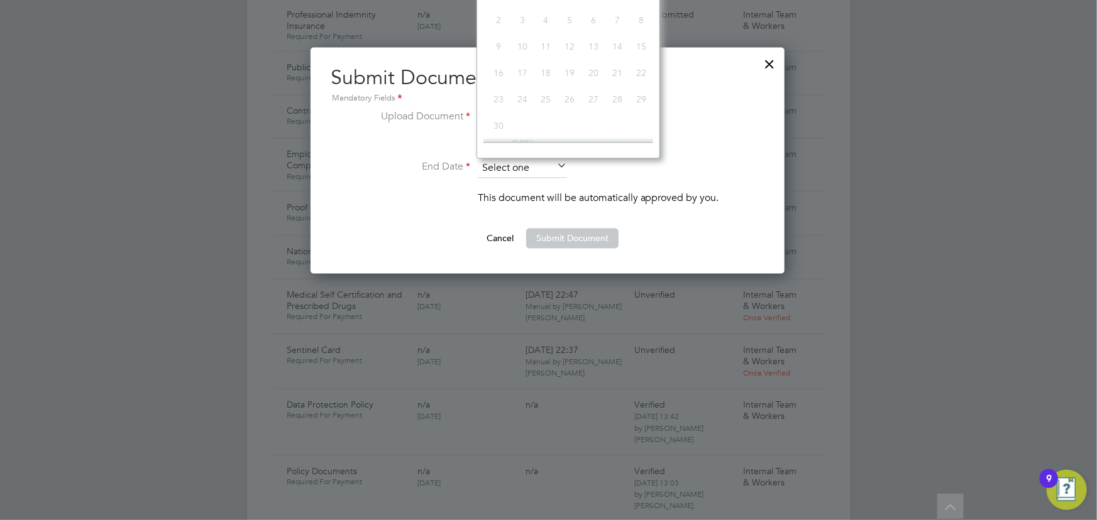
click at [552, 172] on input at bounding box center [522, 169] width 89 height 19
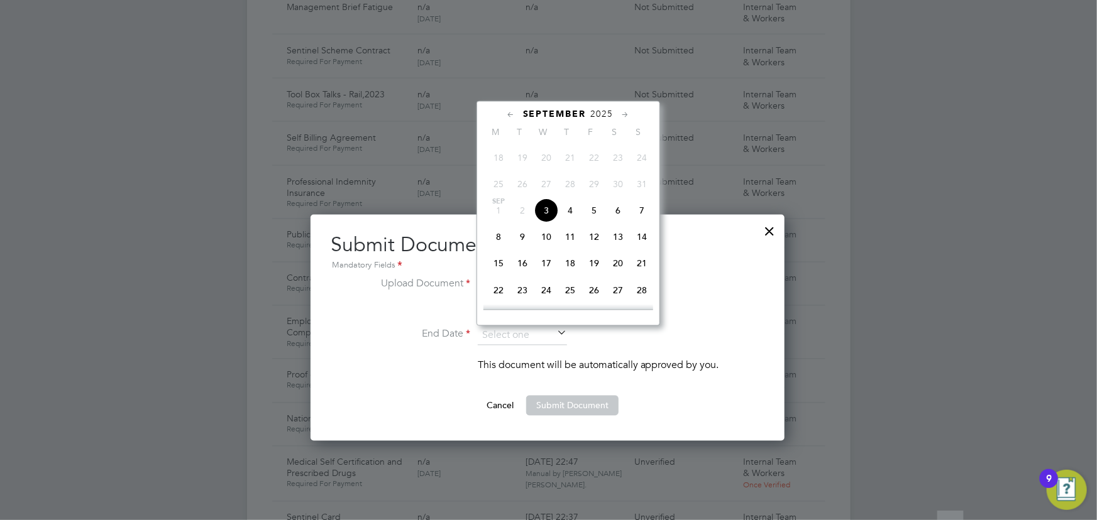
scroll to position [977, 0]
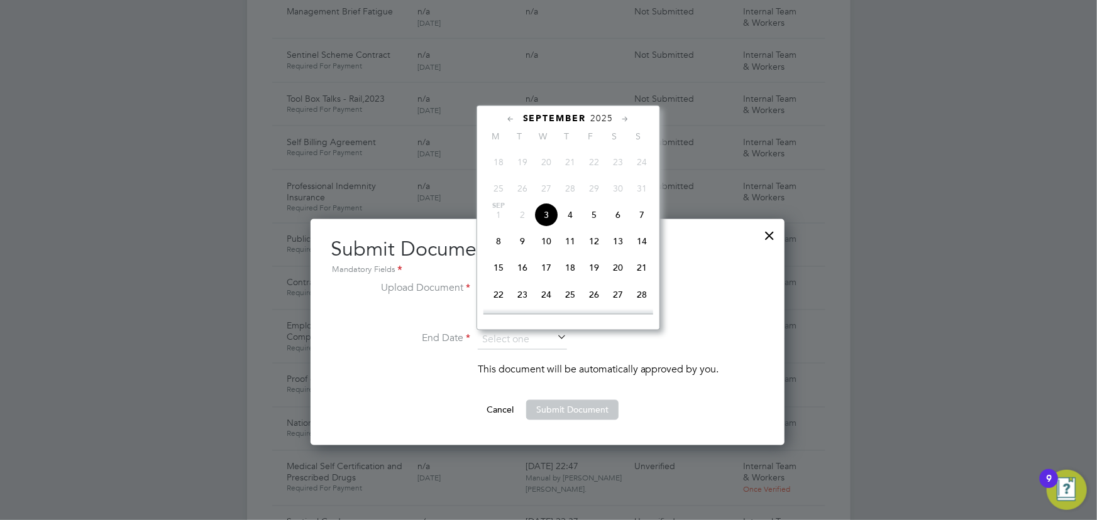
click at [613, 111] on div "September 2025 M T W T F S S Jun 1 2 3 4 5 6 7 8 9 10 11 12 13 14 15 16 17 18 1…" at bounding box center [568, 218] width 184 height 225
click at [610, 113] on span "2025" at bounding box center [602, 118] width 23 height 11
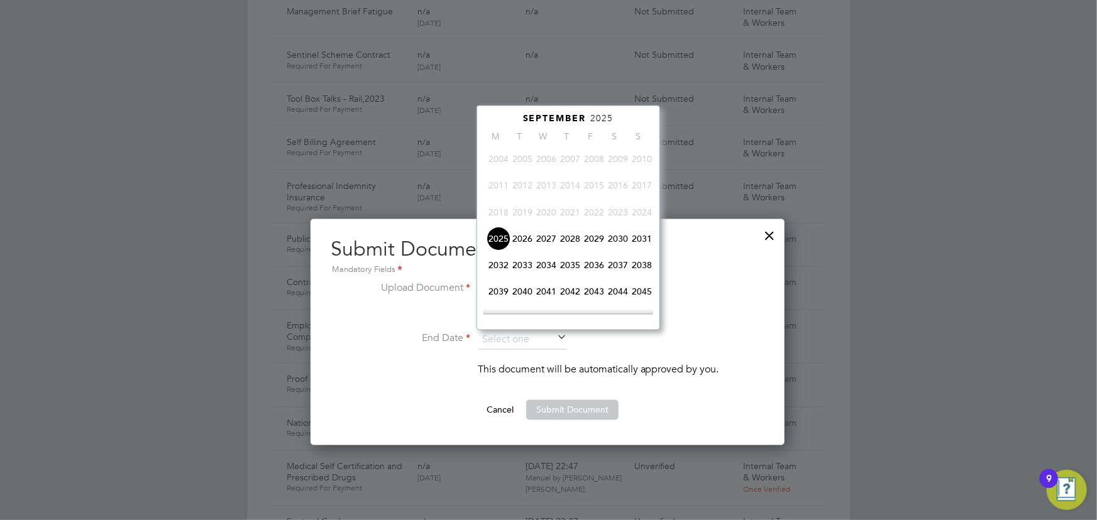
drag, startPoint x: 519, startPoint y: 236, endPoint x: 584, endPoint y: 235, distance: 65.4
click at [519, 237] on span "2026" at bounding box center [522, 239] width 24 height 24
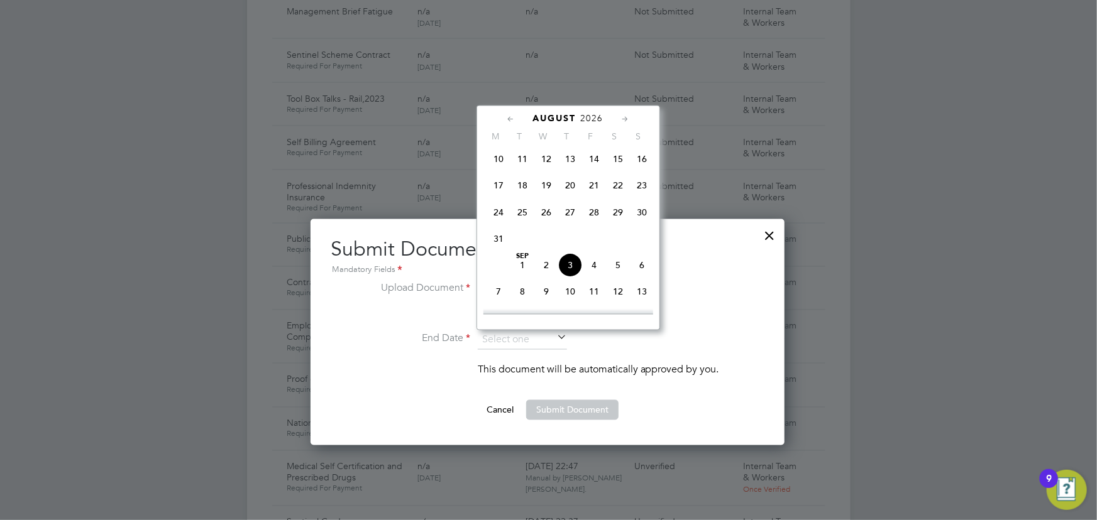
click at [617, 217] on span "29" at bounding box center [618, 213] width 24 height 24
type input "29 Aug 2026"
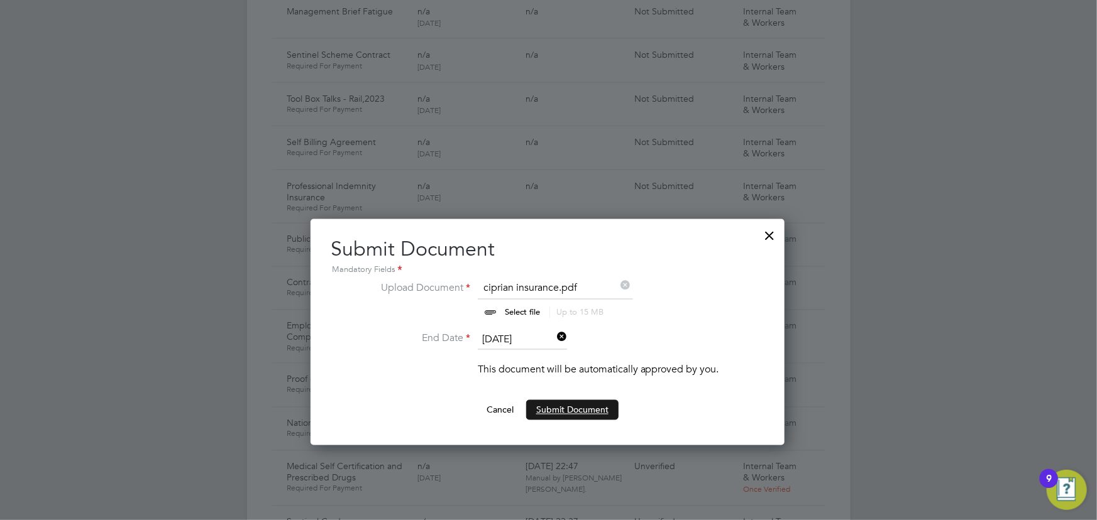
click at [568, 409] on button "Submit Document" at bounding box center [572, 410] width 92 height 20
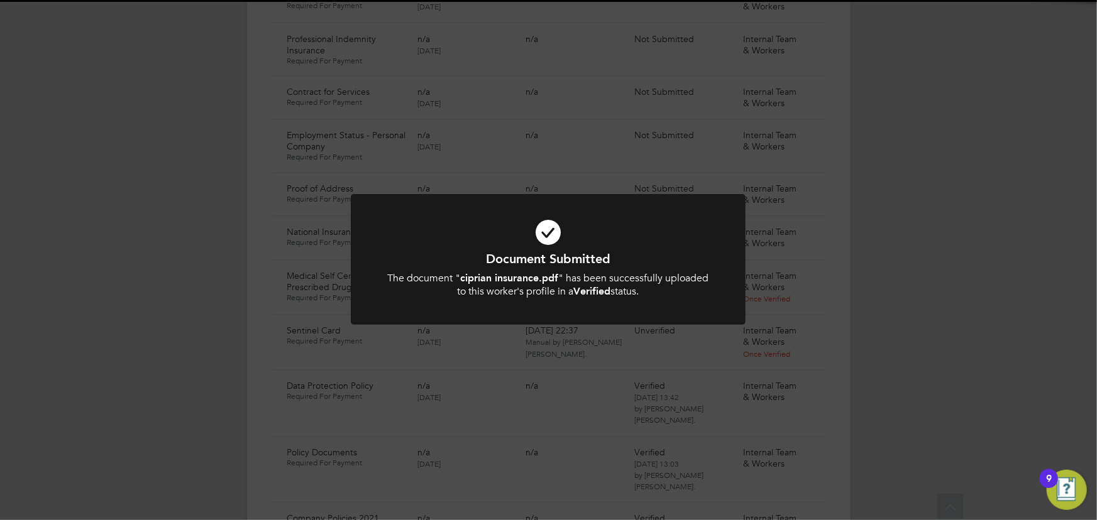
scroll to position [1149, 0]
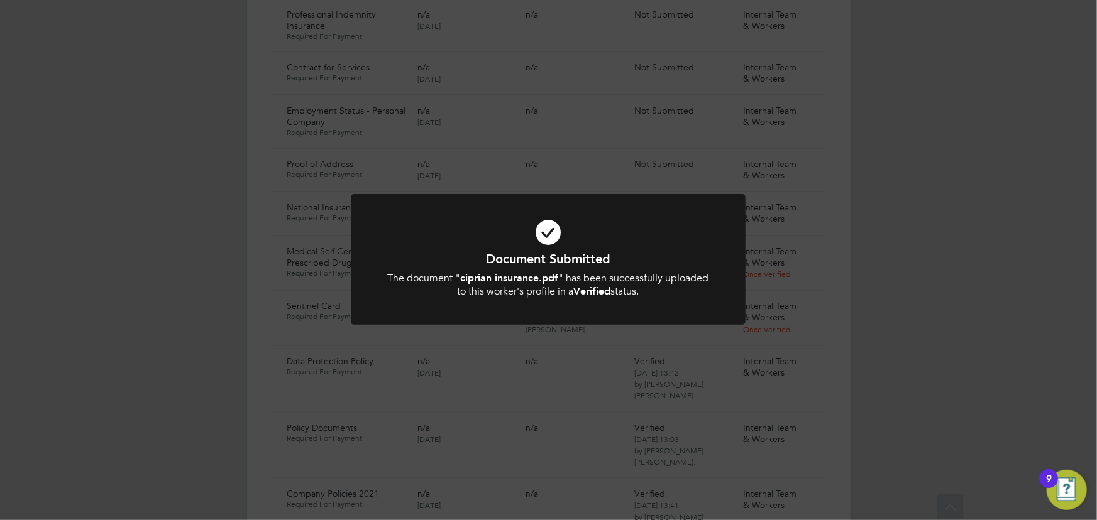
click at [886, 309] on div "Document Submitted The document " ciprian insurance.pdf " has been successfully…" at bounding box center [548, 260] width 1097 height 520
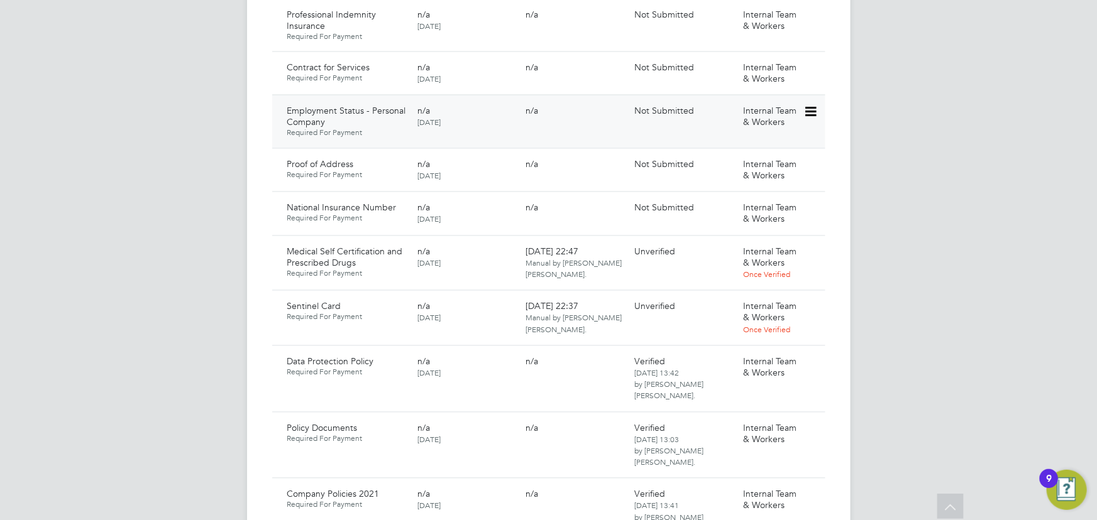
scroll to position [977, 0]
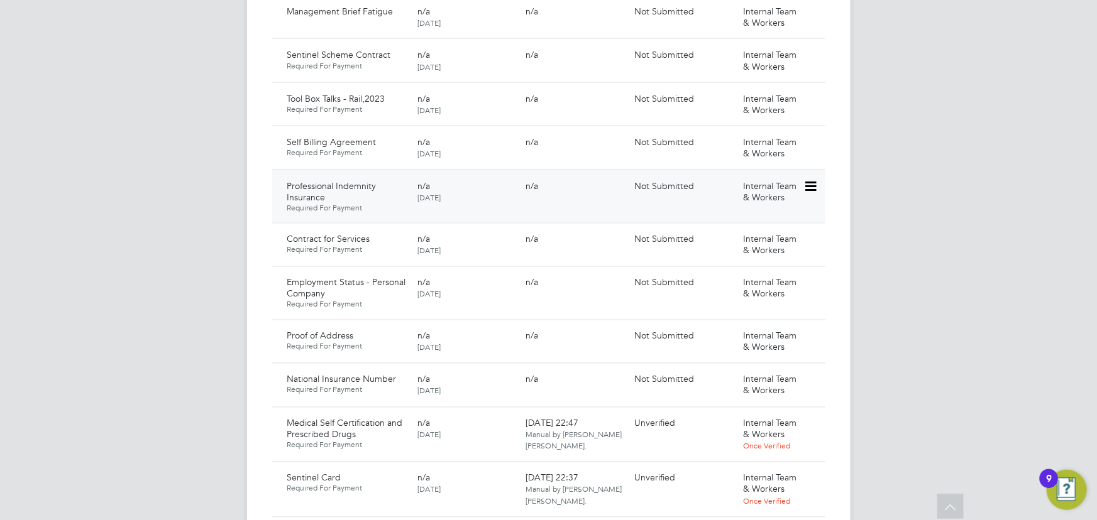
click at [807, 179] on icon at bounding box center [809, 186] width 13 height 15
click at [763, 225] on li "Submit Document" at bounding box center [769, 222] width 93 height 18
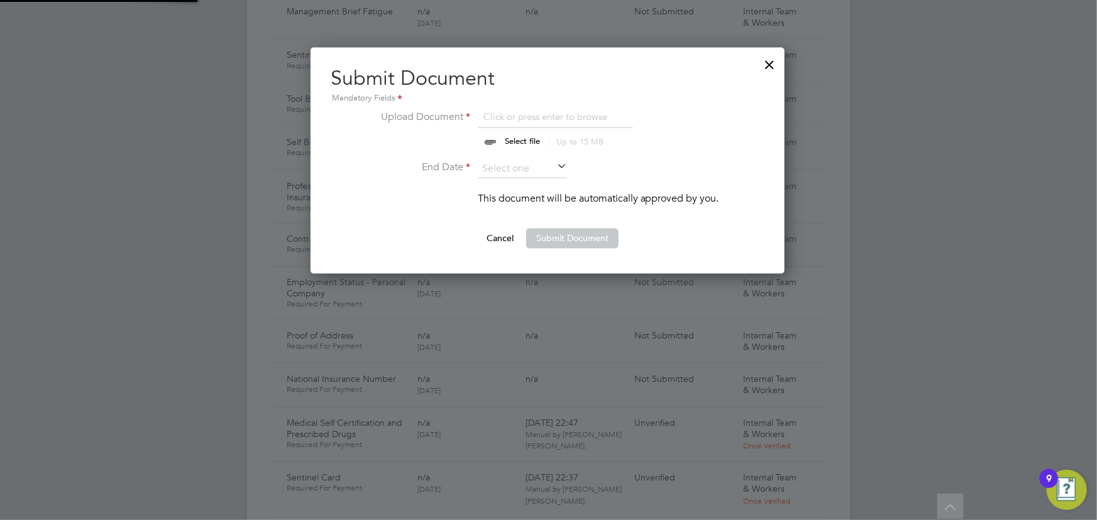
scroll to position [226, 475]
click at [523, 145] on input "file" at bounding box center [534, 128] width 197 height 38
type input "C:\fakepath\ciprian insurance.pdf"
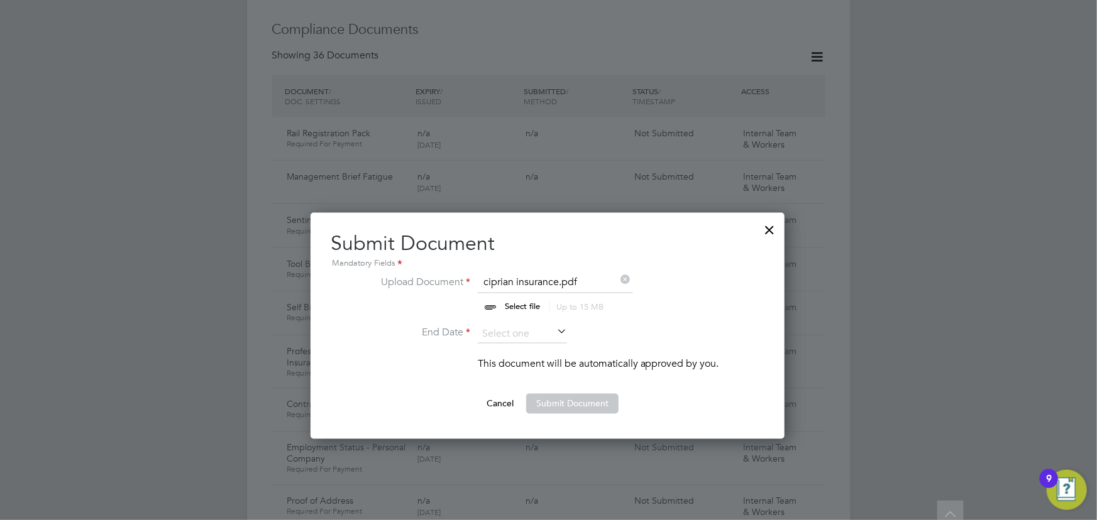
scroll to position [806, 0]
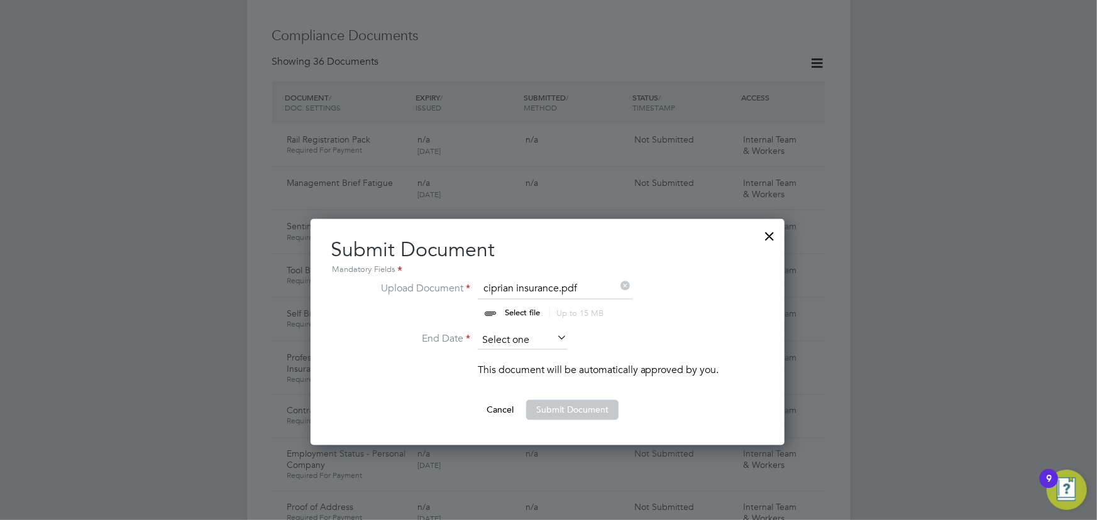
click at [536, 341] on input at bounding box center [522, 340] width 89 height 19
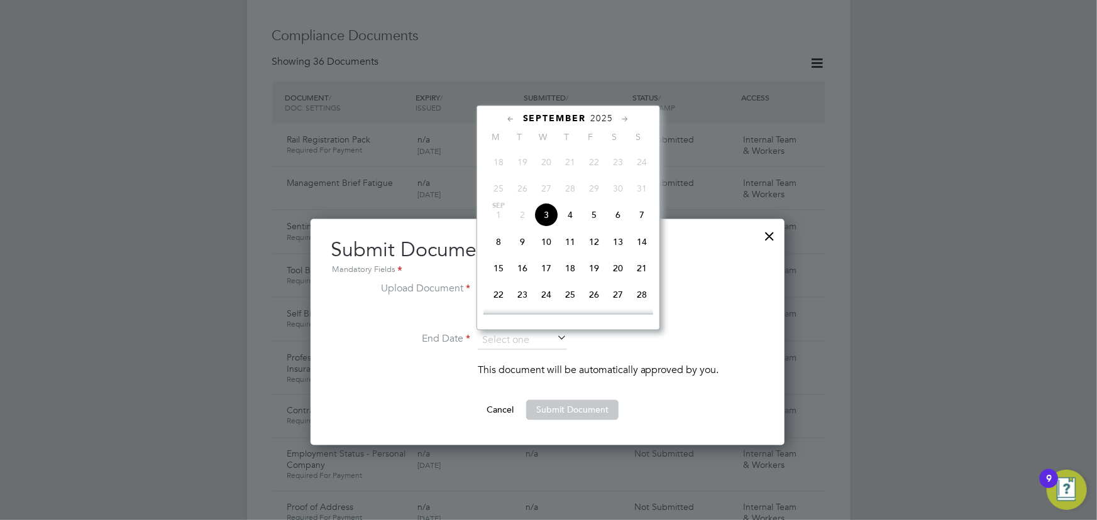
click at [605, 121] on span "2025" at bounding box center [602, 118] width 23 height 11
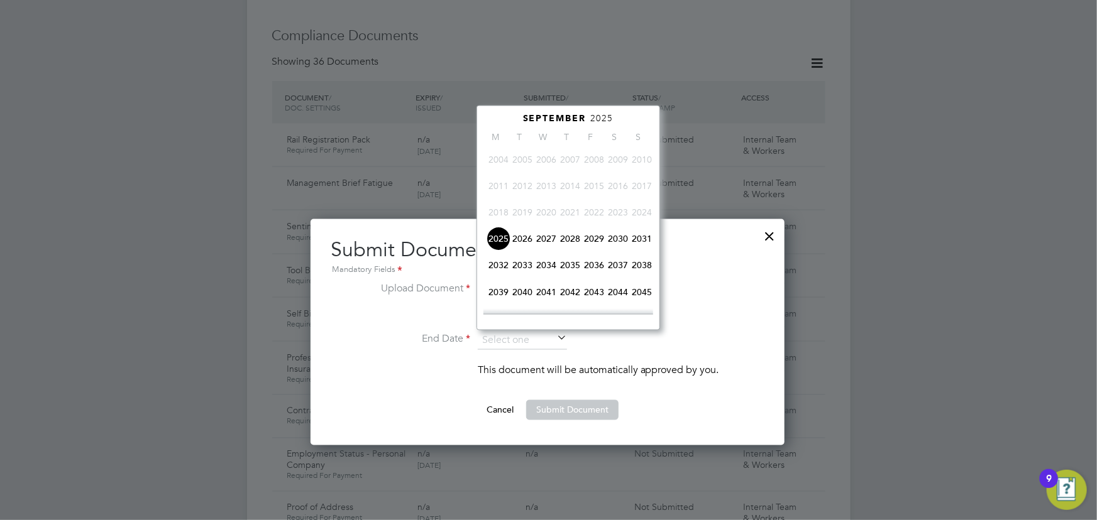
click at [522, 241] on span "2026" at bounding box center [522, 239] width 24 height 24
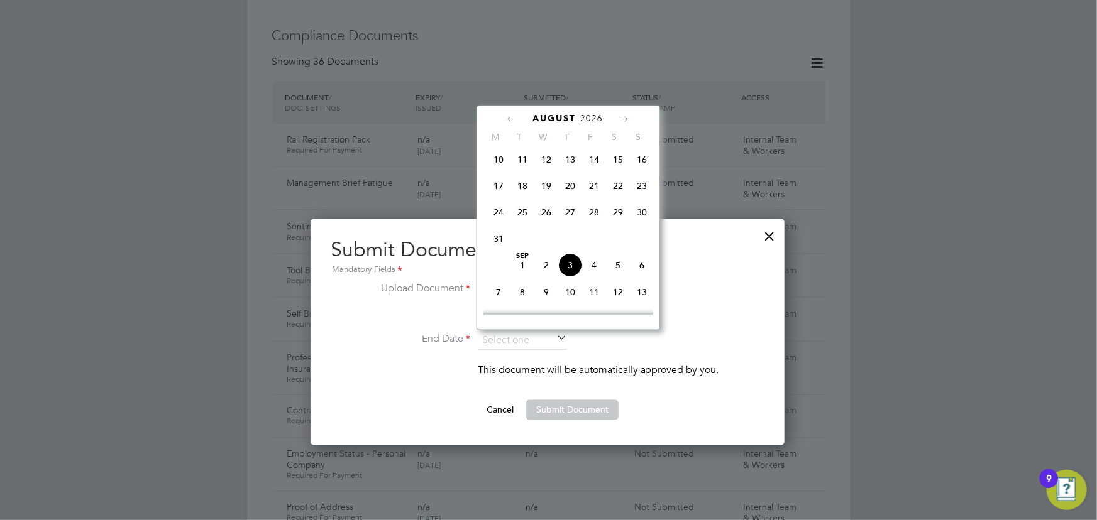
click at [617, 209] on span "29" at bounding box center [618, 213] width 24 height 24
type input "29 Aug 2026"
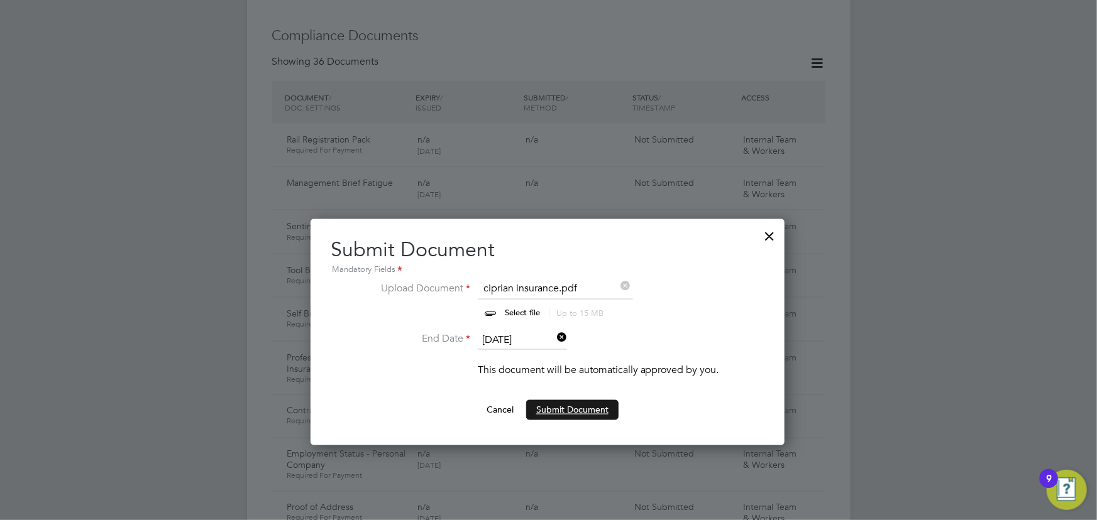
click at [568, 409] on button "Submit Document" at bounding box center [572, 410] width 92 height 20
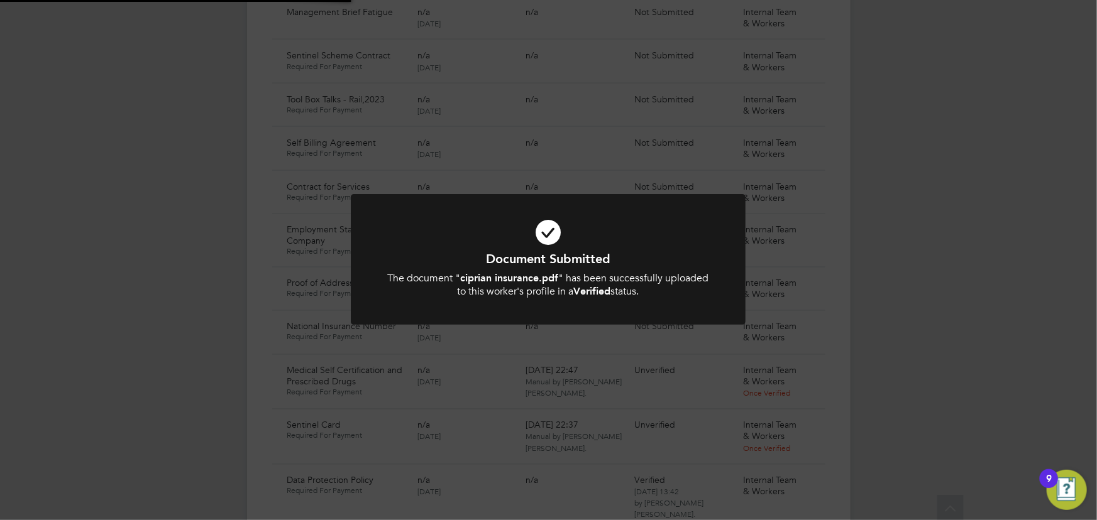
scroll to position [977, 0]
click at [939, 287] on div "Document Submitted The document " ciprian insurance.pdf " has been successfully…" at bounding box center [548, 260] width 1097 height 520
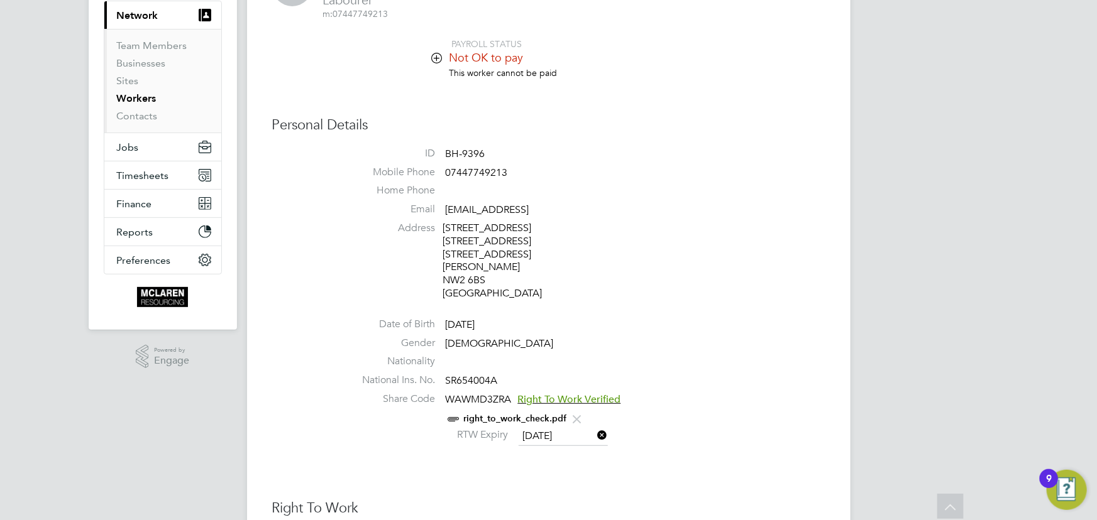
scroll to position [0, 0]
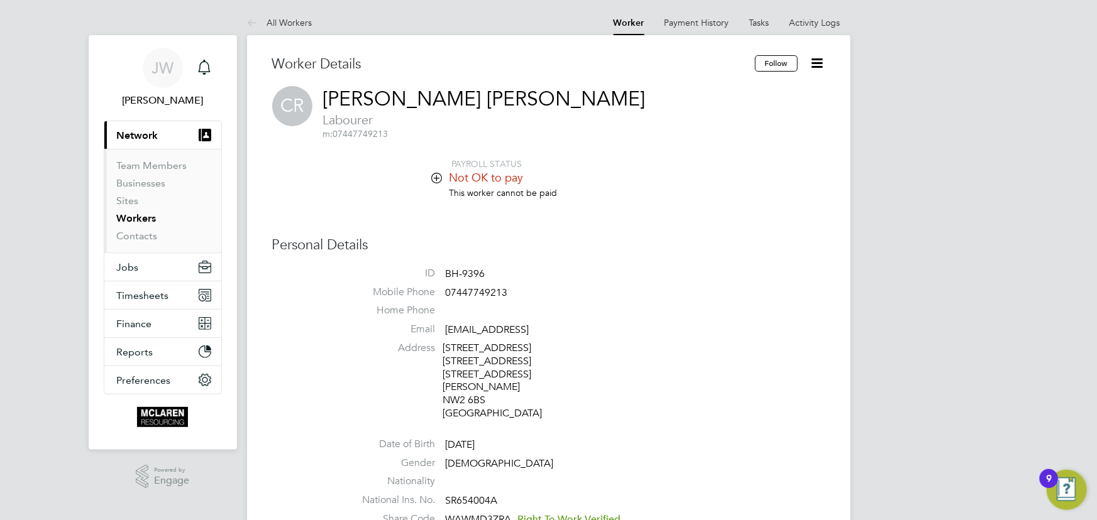
click at [816, 60] on icon at bounding box center [818, 63] width 16 height 16
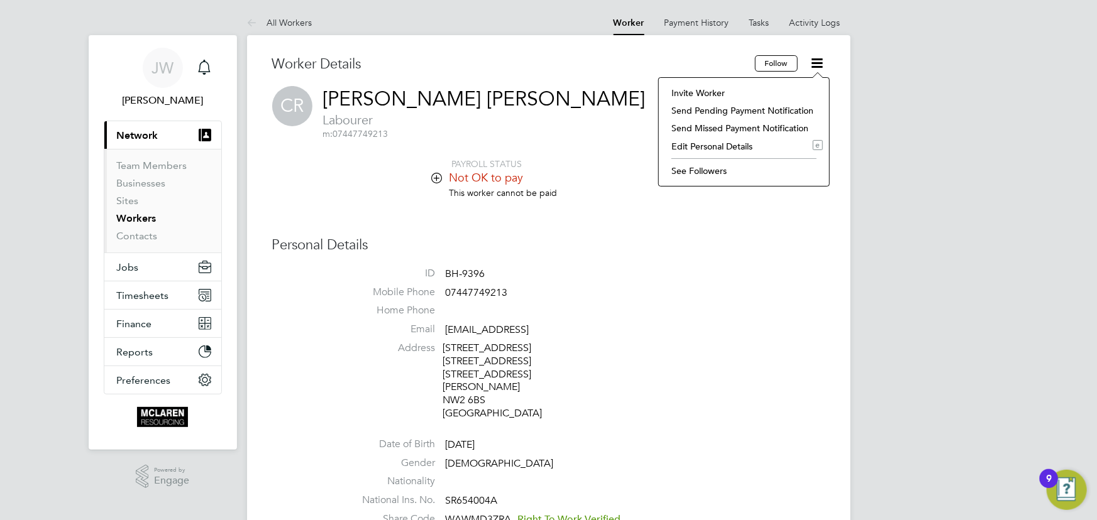
click at [709, 92] on li "Invite Worker" at bounding box center [744, 93] width 158 height 18
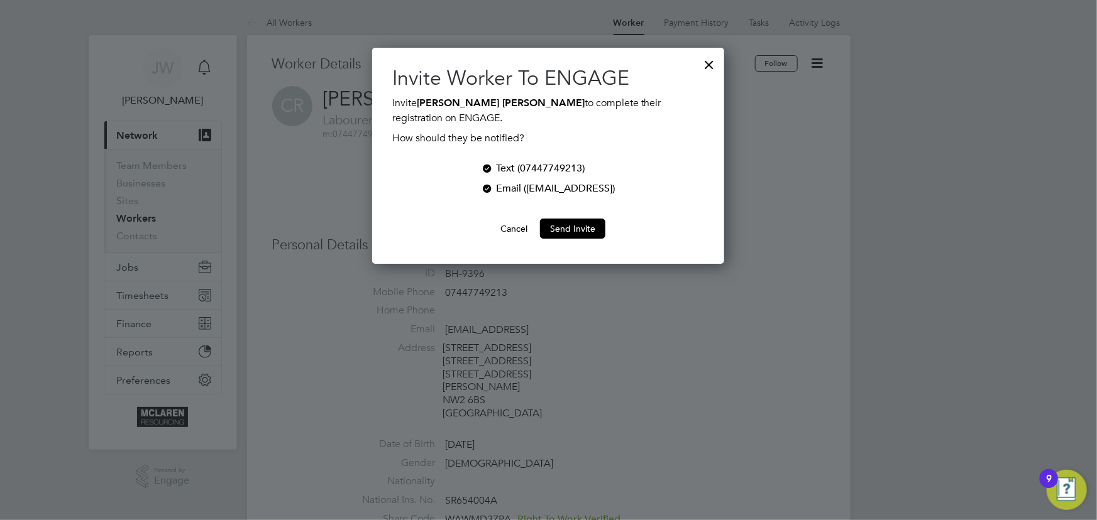
scroll to position [217, 352]
click at [591, 230] on button "Send Invite" at bounding box center [572, 229] width 65 height 20
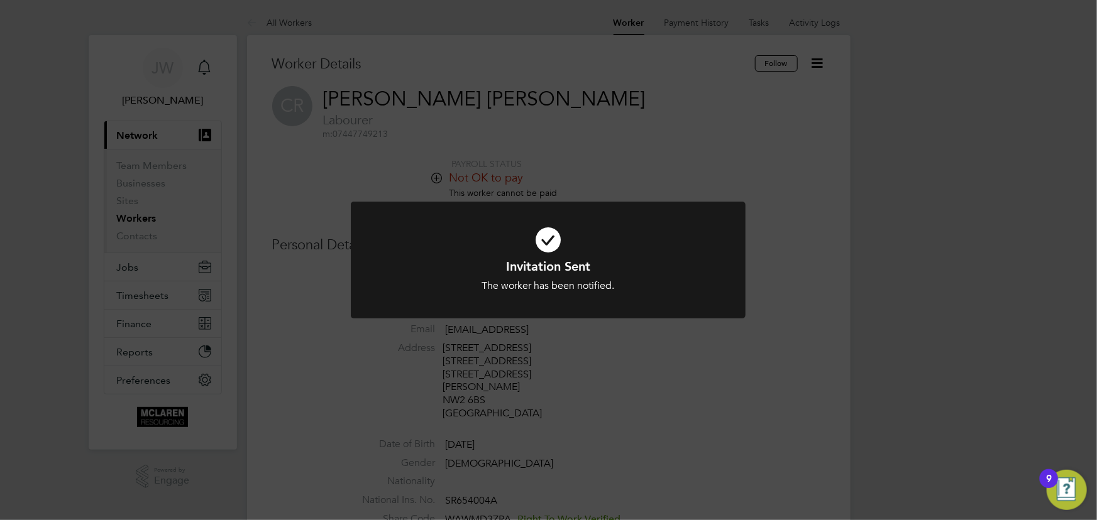
click at [932, 212] on div "Invitation Sent The worker has been notified. Cancel Okay" at bounding box center [548, 260] width 1097 height 520
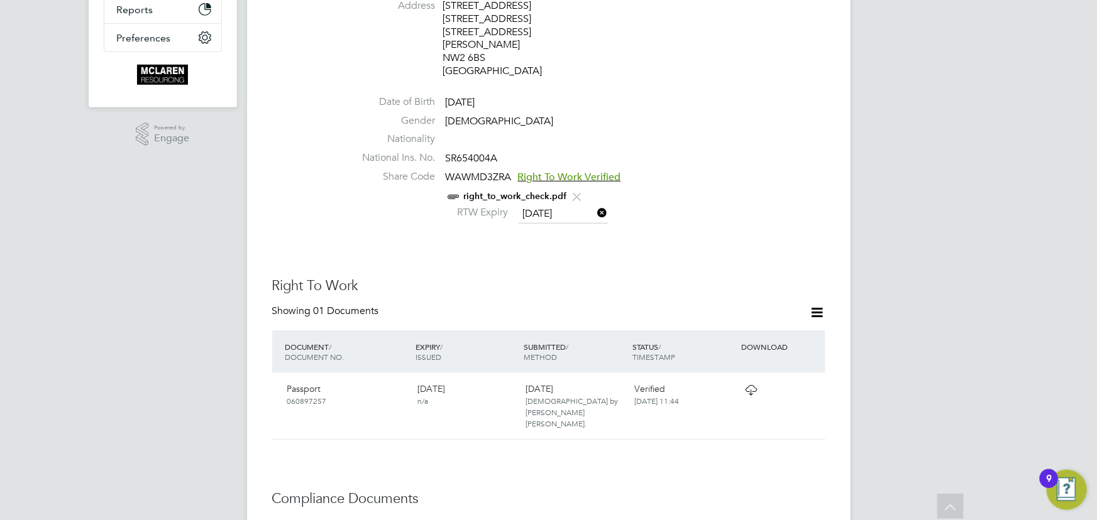
scroll to position [0, 0]
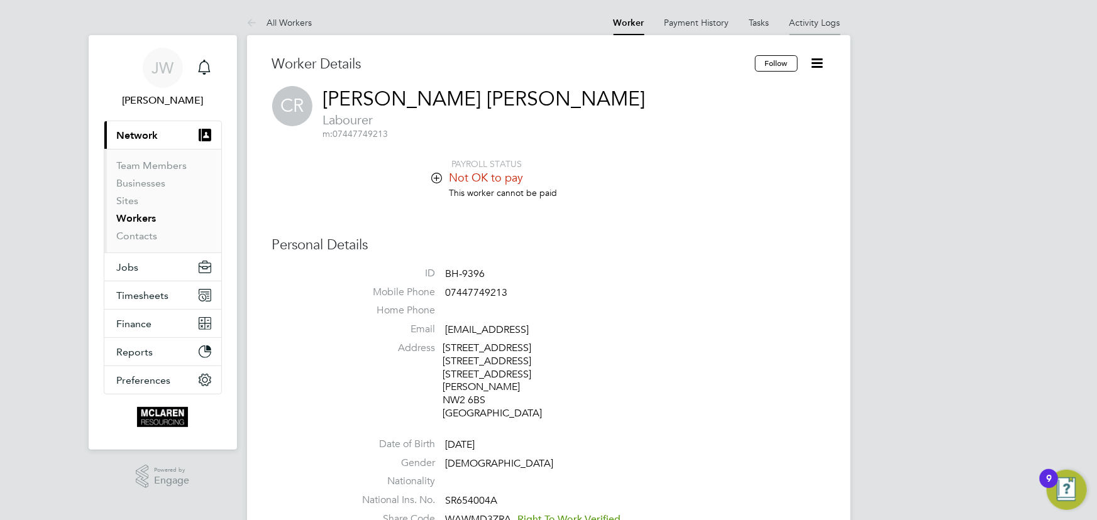
click at [800, 23] on link "Activity Logs" at bounding box center [814, 22] width 51 height 11
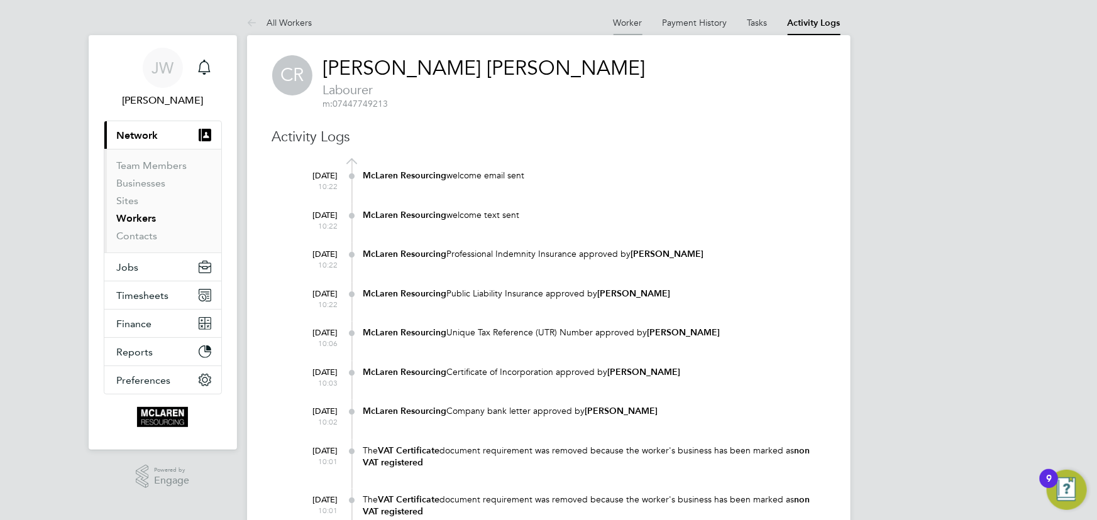
click at [626, 20] on link "Worker" at bounding box center [627, 22] width 29 height 11
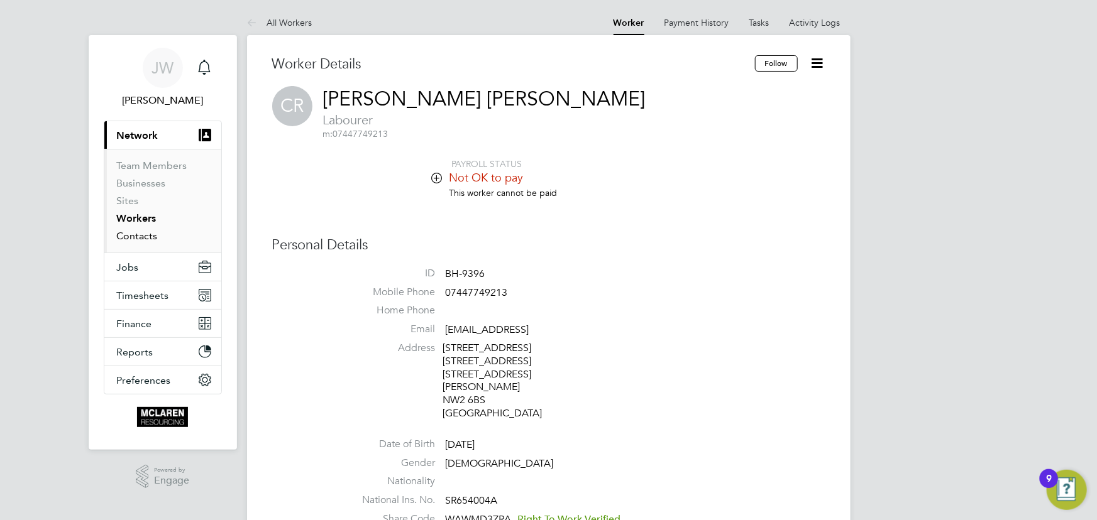
click at [144, 241] on link "Contacts" at bounding box center [137, 236] width 41 height 12
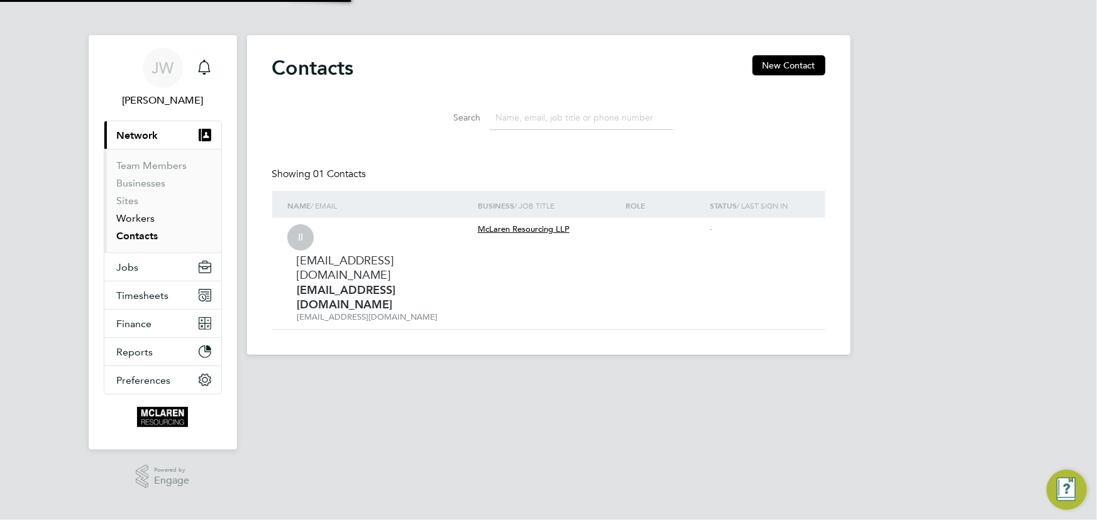
click at [138, 220] on link "Workers" at bounding box center [136, 218] width 38 height 12
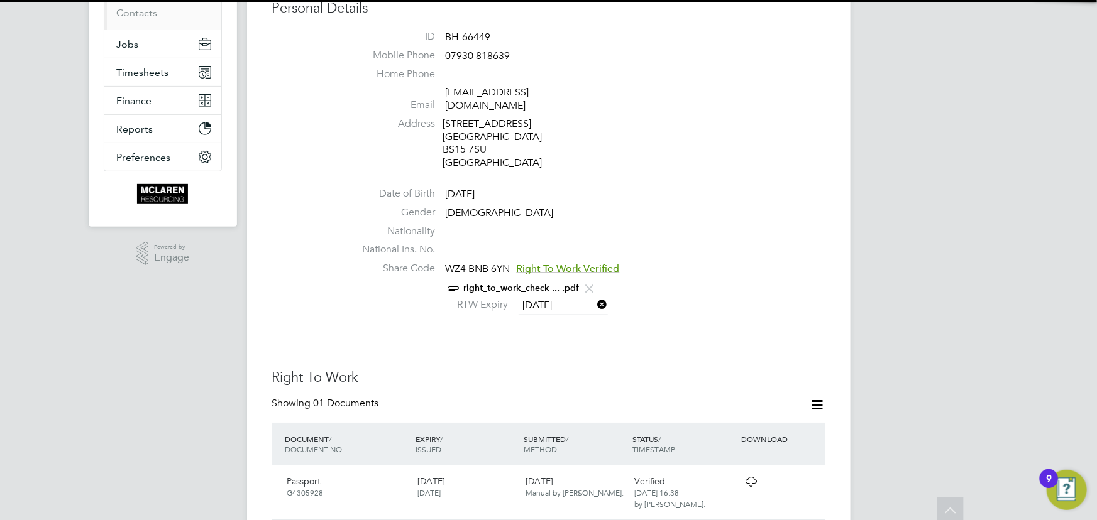
scroll to position [228, 0]
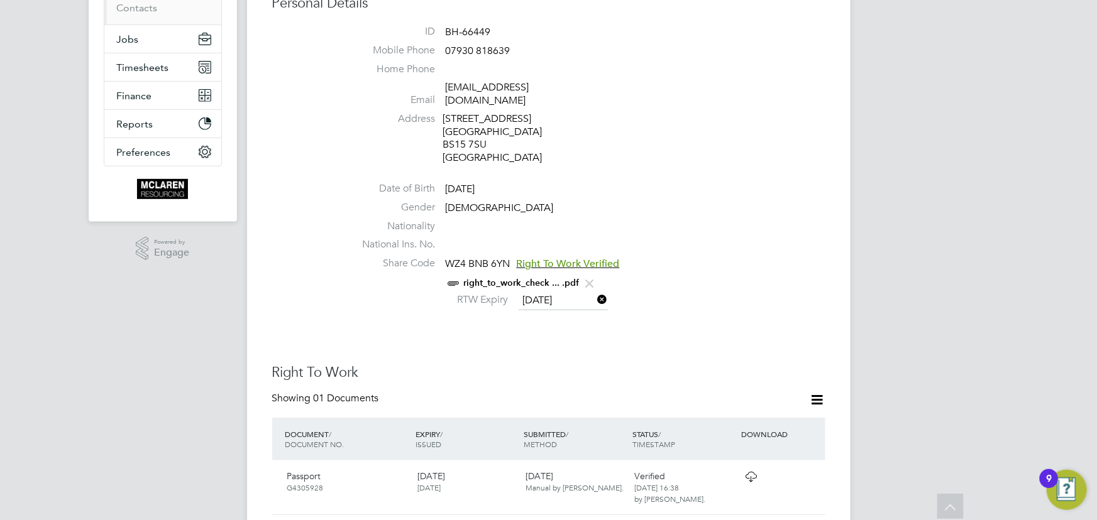
click at [508, 278] on link "right_to_work_check ... .pdf" at bounding box center [522, 283] width 116 height 11
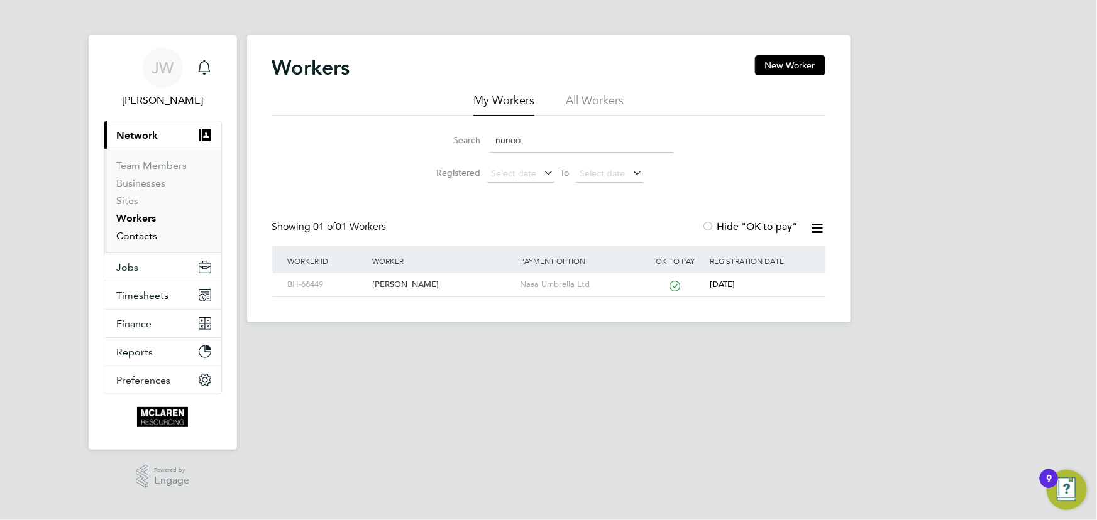
click at [144, 236] on link "Contacts" at bounding box center [137, 236] width 41 height 12
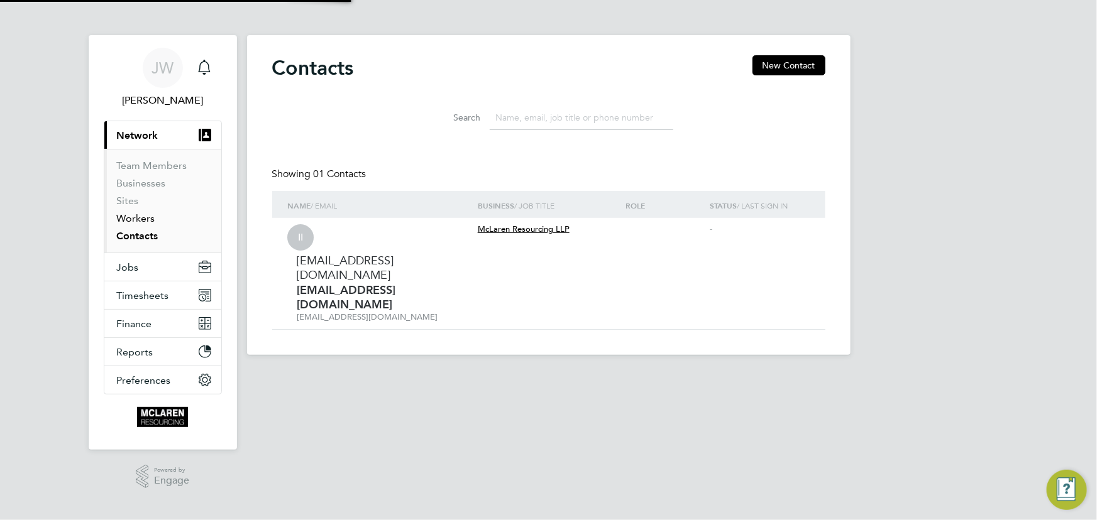
click at [142, 219] on link "Workers" at bounding box center [136, 218] width 38 height 12
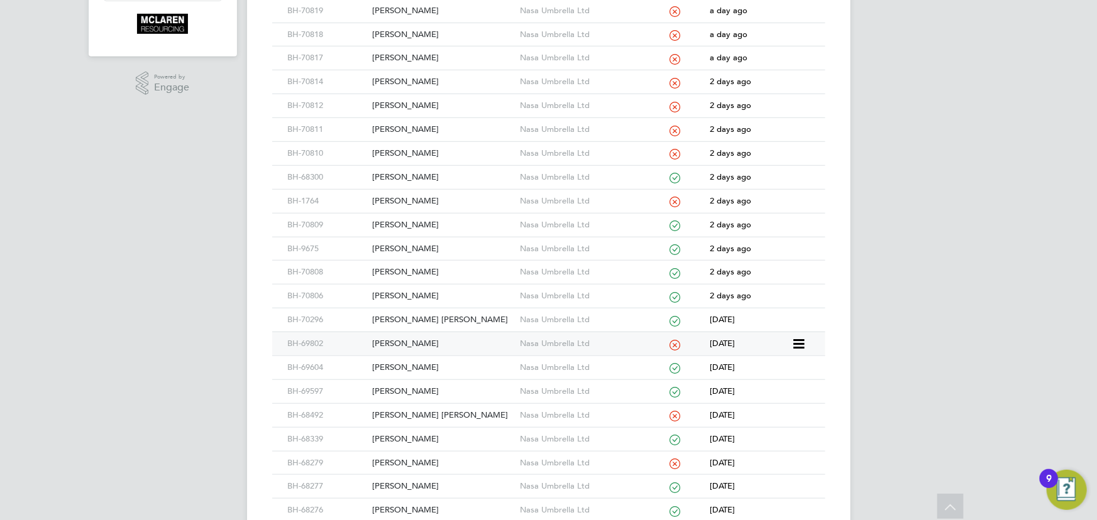
scroll to position [457, 0]
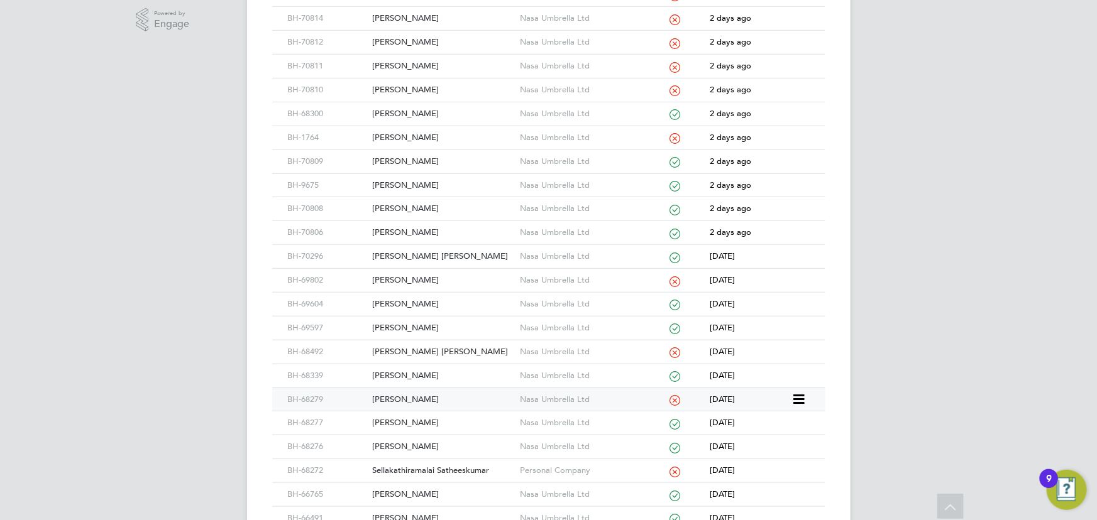
click at [405, 397] on div "[PERSON_NAME]" at bounding box center [443, 399] width 148 height 23
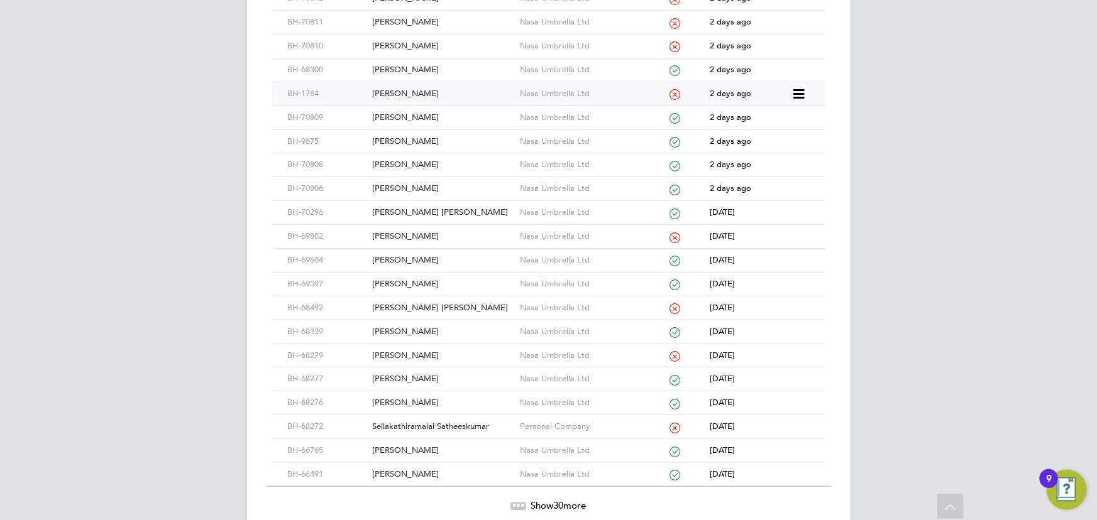
scroll to position [547, 0]
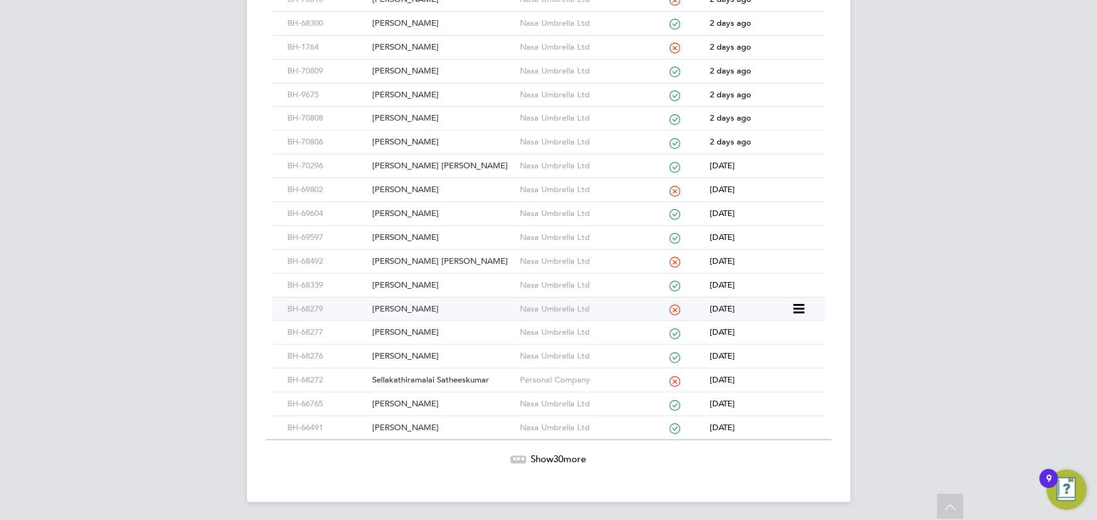
click at [414, 304] on div "[PERSON_NAME]" at bounding box center [443, 309] width 148 height 23
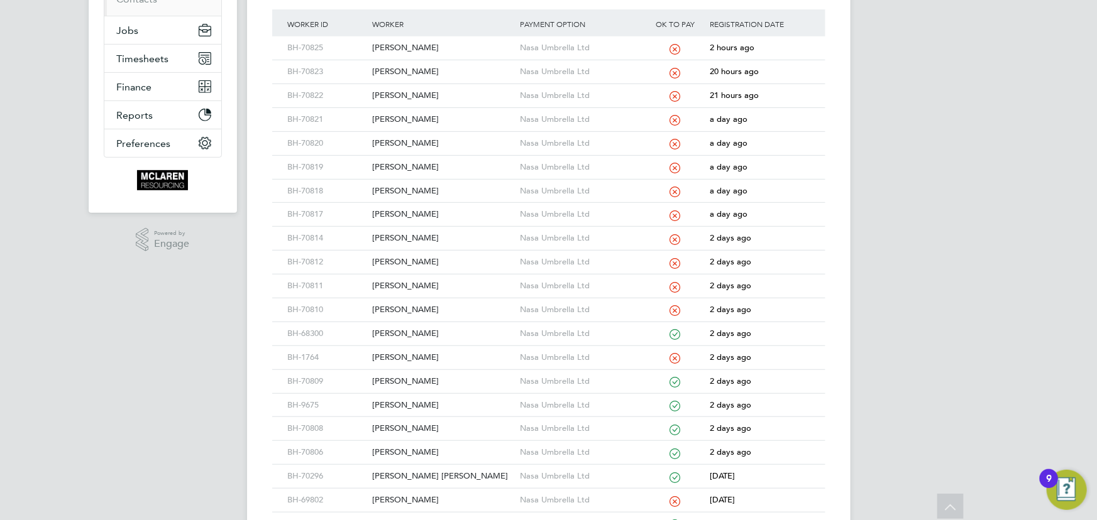
scroll to position [0, 0]
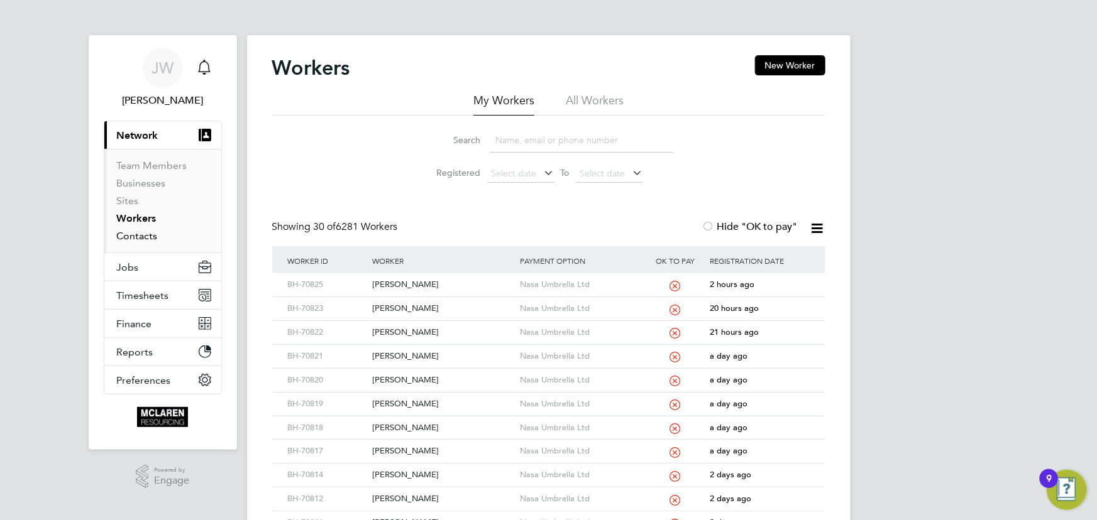
click at [140, 234] on link "Contacts" at bounding box center [137, 236] width 41 height 12
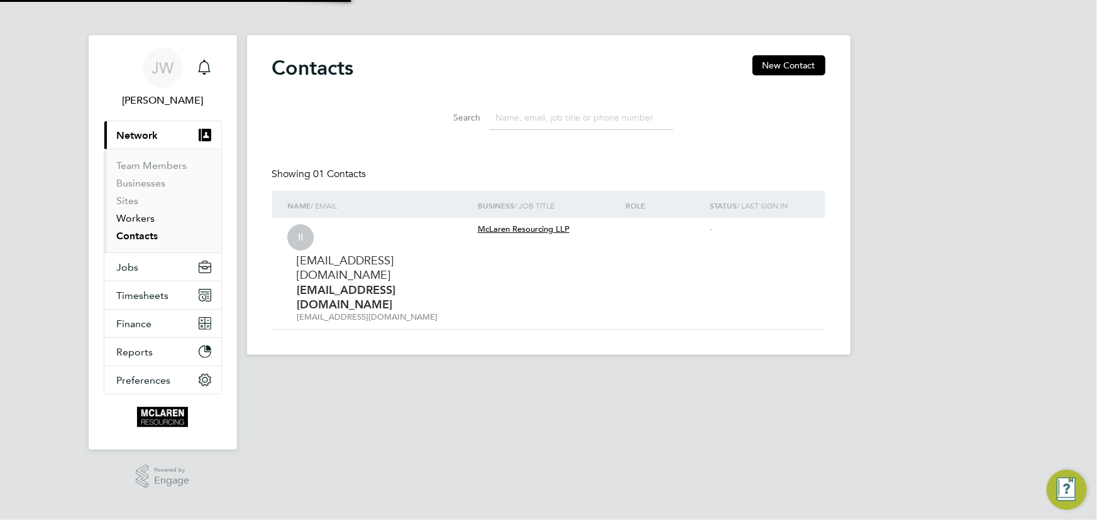
click at [133, 221] on link "Workers" at bounding box center [136, 218] width 38 height 12
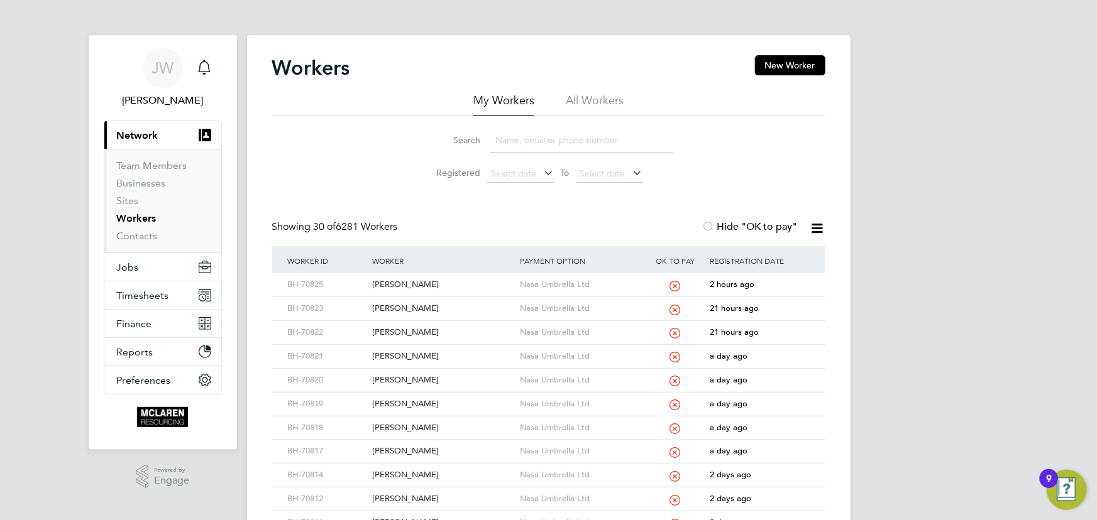
click at [514, 138] on input at bounding box center [582, 140] width 184 height 25
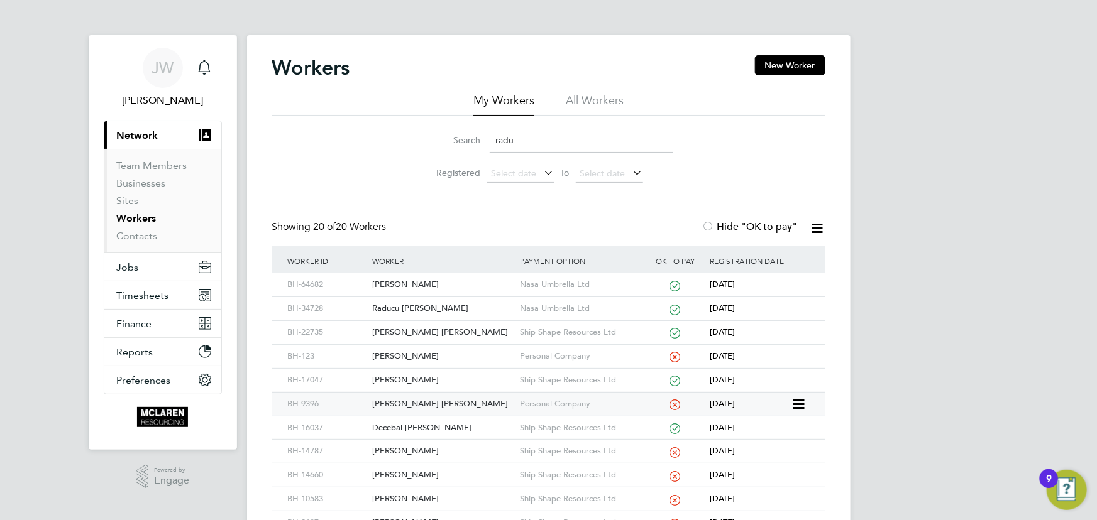
click at [445, 402] on div "Ciprian Svetozar Radu" at bounding box center [443, 404] width 148 height 23
click at [421, 405] on div "Ciprian Svetozar Radu" at bounding box center [443, 404] width 148 height 23
drag, startPoint x: 533, startPoint y: 148, endPoint x: 461, endPoint y: 134, distance: 73.1
click at [461, 134] on div "Search radu" at bounding box center [548, 140] width 249 height 25
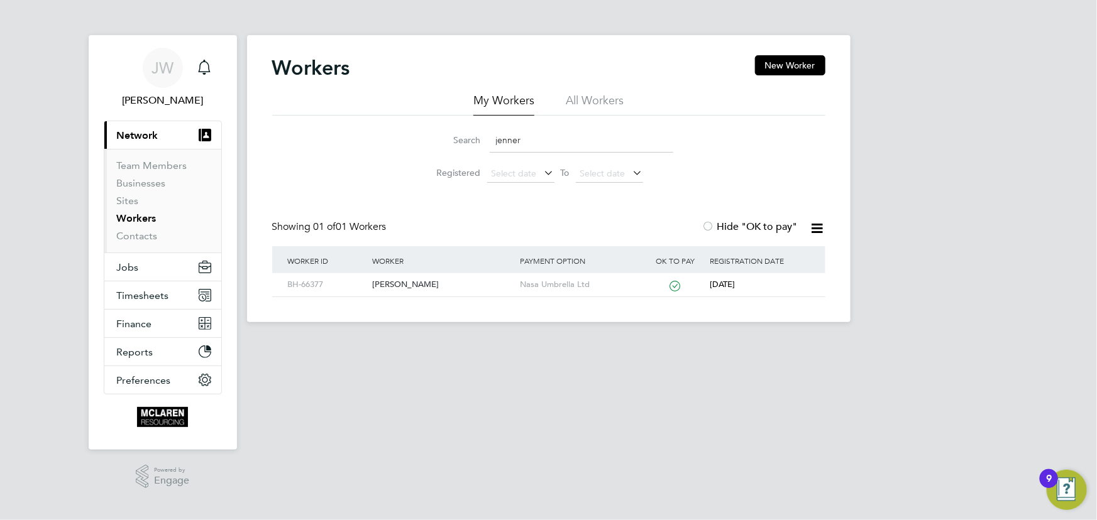
type input "jenner"
click at [906, 165] on div "JW Jane Weitzman Notifications Applications: Current page: Network Team Members…" at bounding box center [548, 171] width 1097 height 343
click at [139, 237] on link "Contacts" at bounding box center [137, 236] width 41 height 12
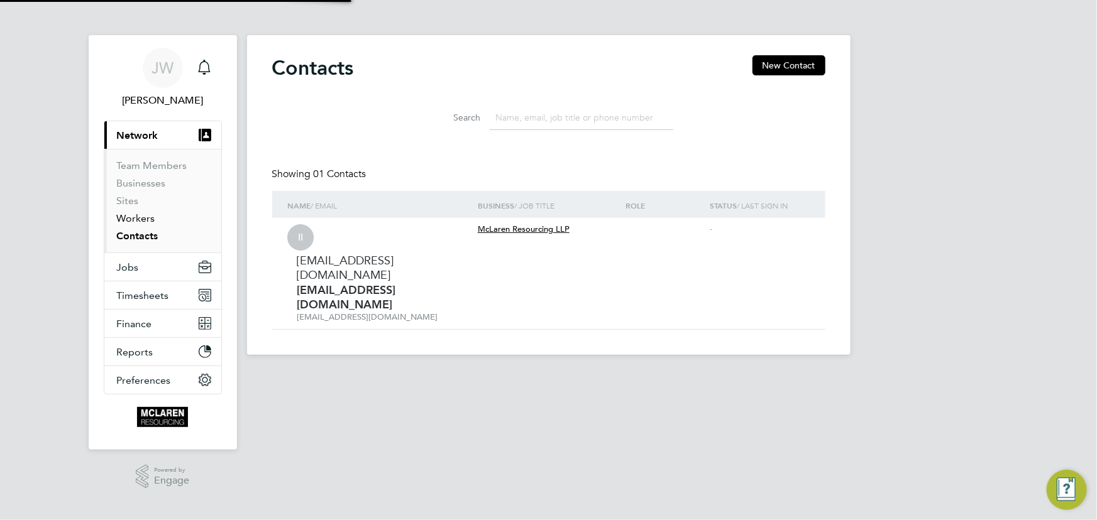
click at [136, 220] on link "Workers" at bounding box center [136, 218] width 38 height 12
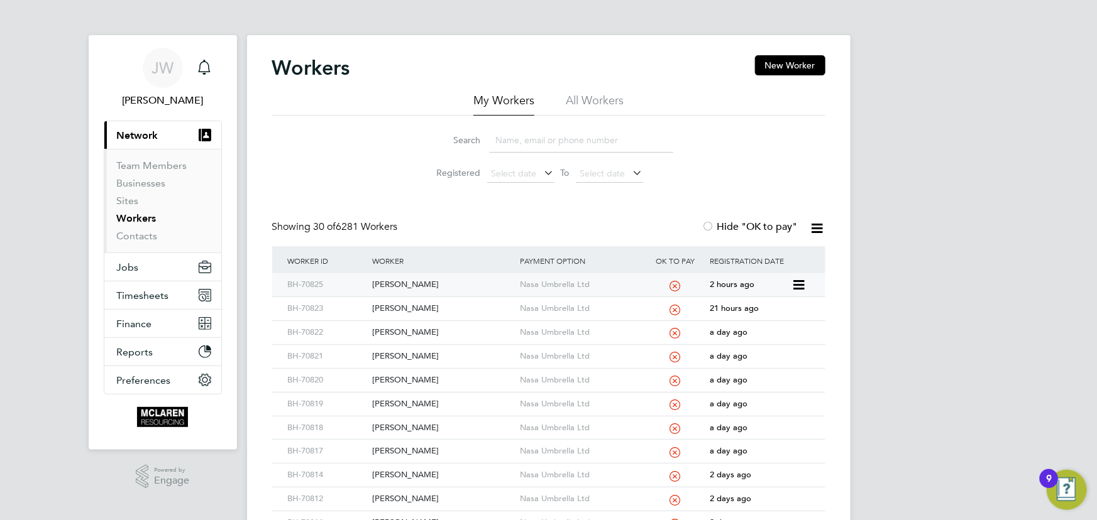
click at [402, 288] on div "[PERSON_NAME]" at bounding box center [443, 284] width 148 height 23
click at [134, 238] on link "Contacts" at bounding box center [137, 236] width 41 height 12
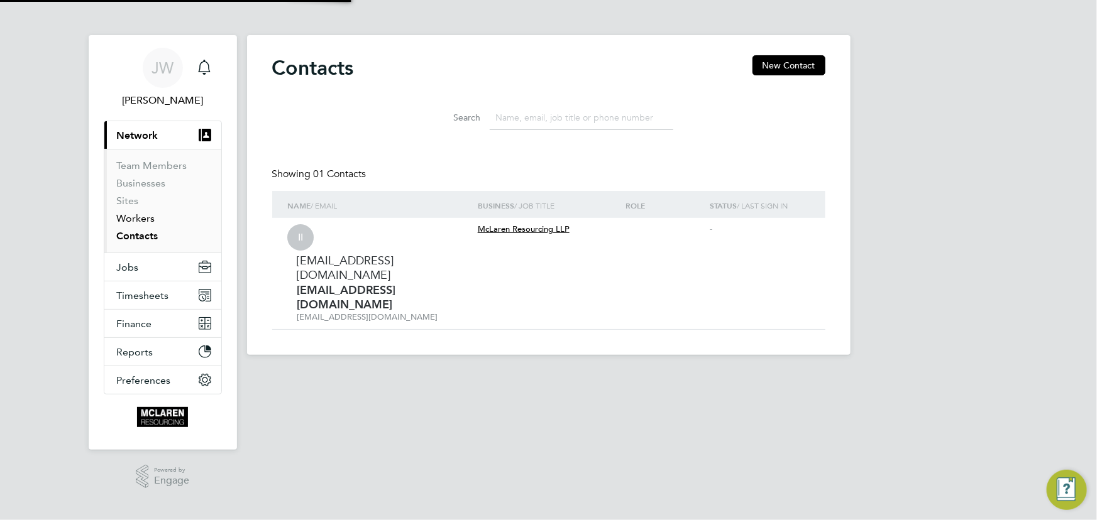
click at [135, 217] on link "Workers" at bounding box center [136, 218] width 38 height 12
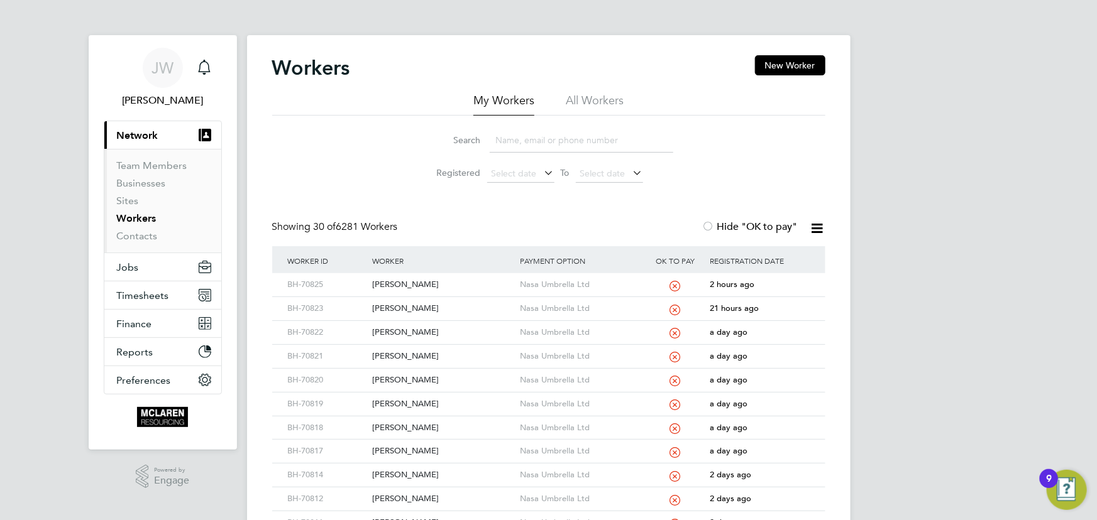
click at [534, 144] on input at bounding box center [582, 140] width 184 height 25
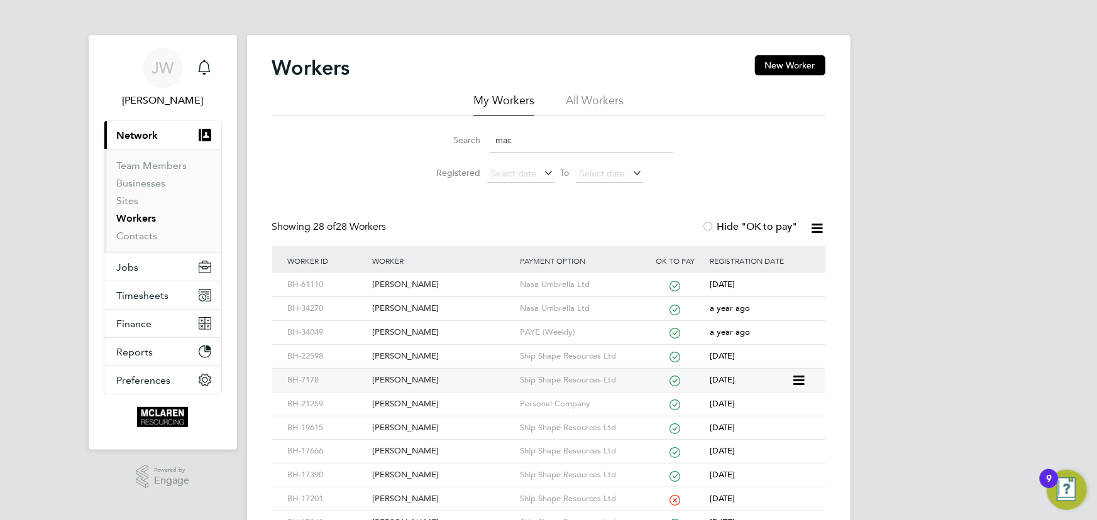
type input "mac"
click at [423, 377] on div "Darren Macaulay" at bounding box center [443, 380] width 148 height 23
click at [145, 239] on link "Contacts" at bounding box center [137, 236] width 41 height 12
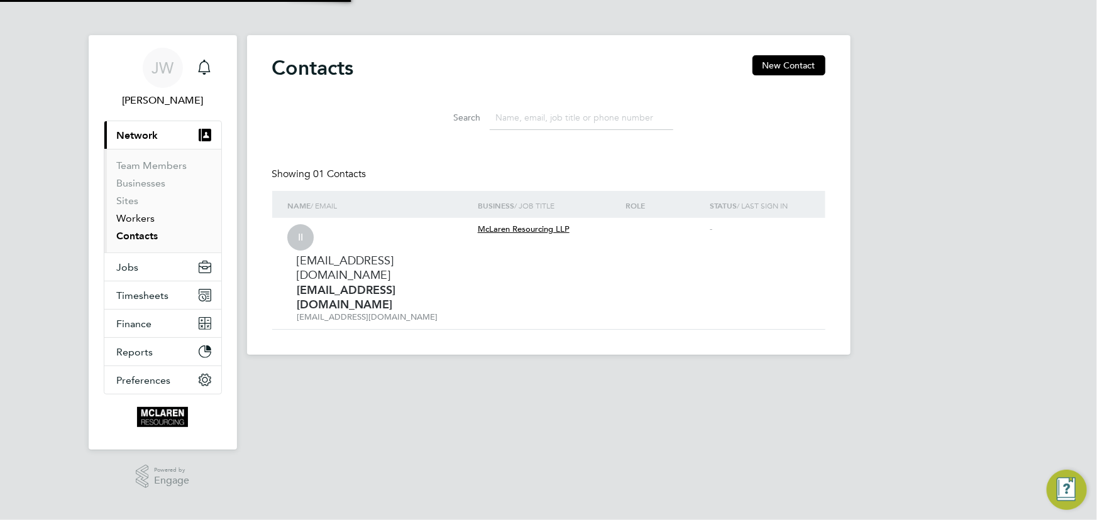
click at [138, 219] on link "Workers" at bounding box center [136, 218] width 38 height 12
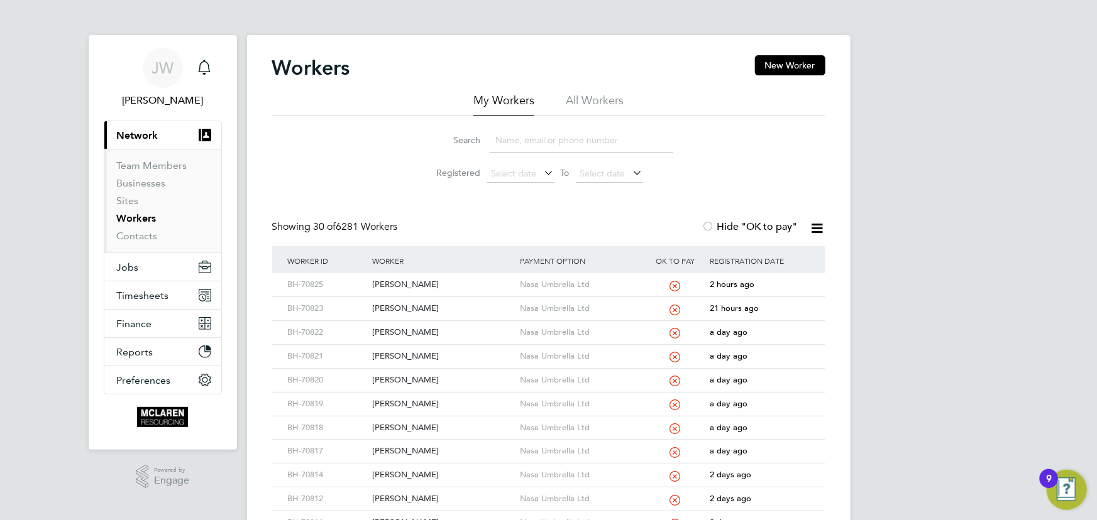
click at [532, 143] on input at bounding box center [582, 140] width 184 height 25
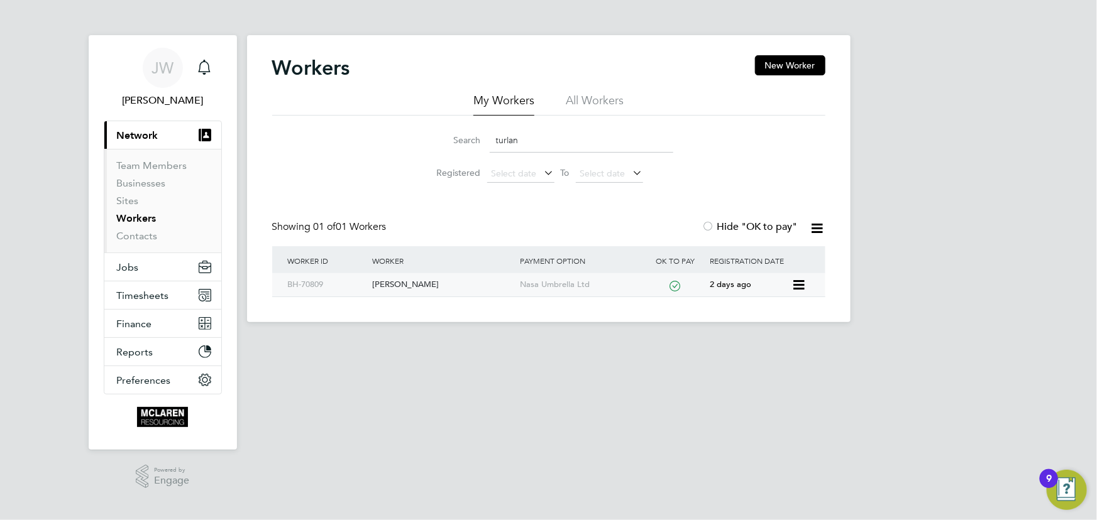
click at [402, 285] on div "Gabriel Turlan" at bounding box center [443, 284] width 148 height 23
click at [532, 137] on input "turlan" at bounding box center [582, 140] width 184 height 25
type input "t"
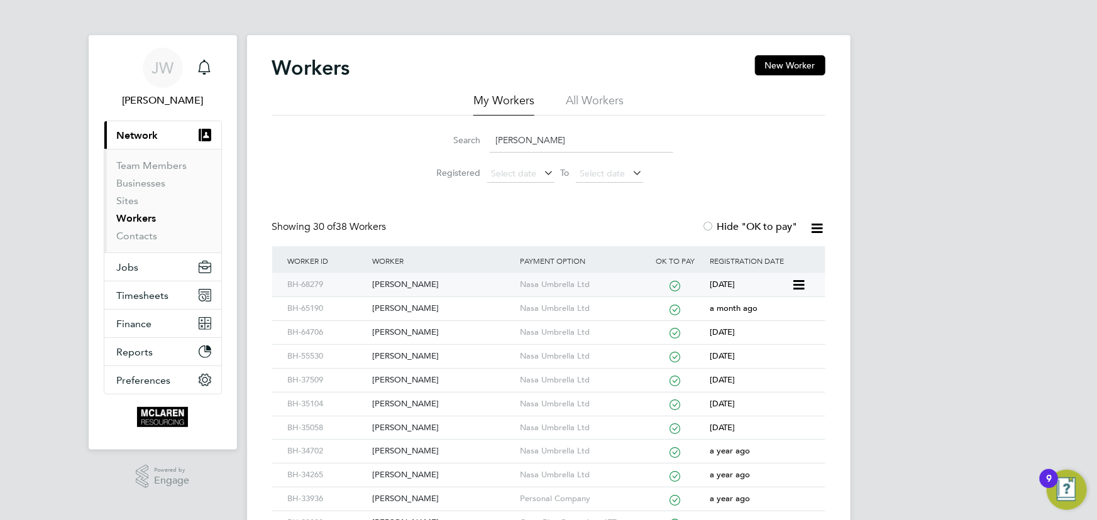
type input "ryan"
click at [409, 287] on div "Ryan Keggan" at bounding box center [443, 284] width 148 height 23
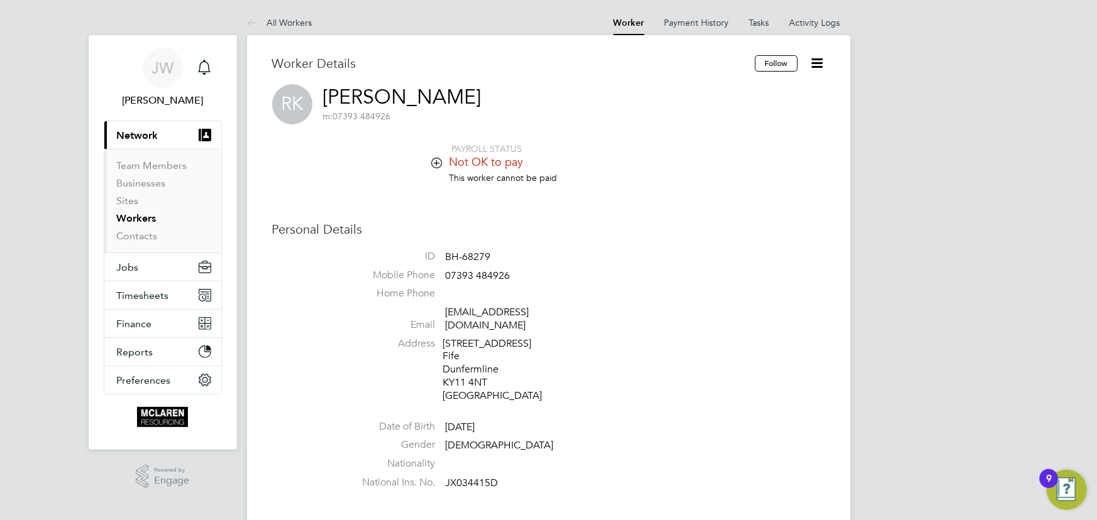
drag, startPoint x: 816, startPoint y: 62, endPoint x: 816, endPoint y: 70, distance: 8.2
click at [817, 62] on icon at bounding box center [818, 63] width 16 height 16
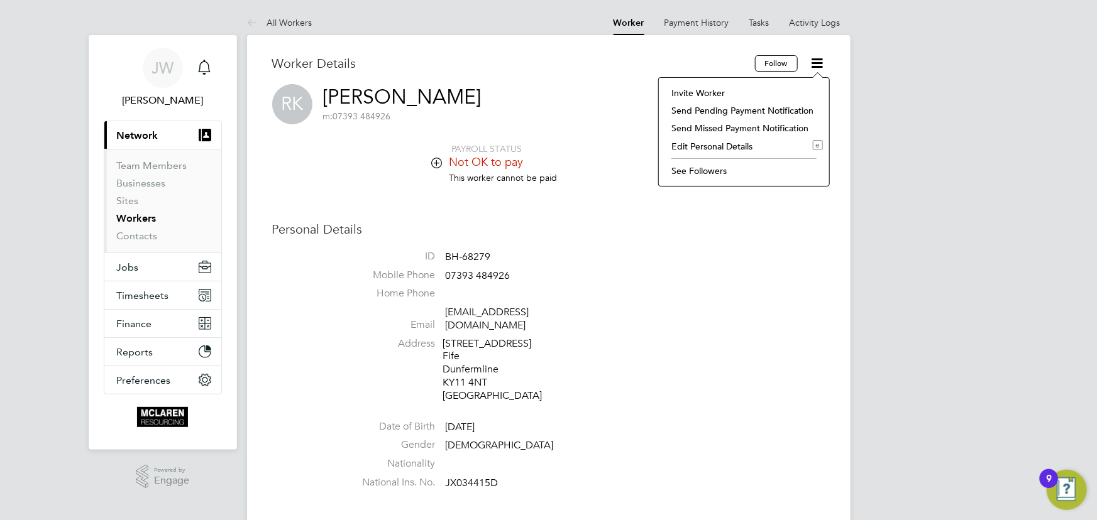
click at [696, 150] on li "Edit Personal Details e" at bounding box center [744, 147] width 158 height 18
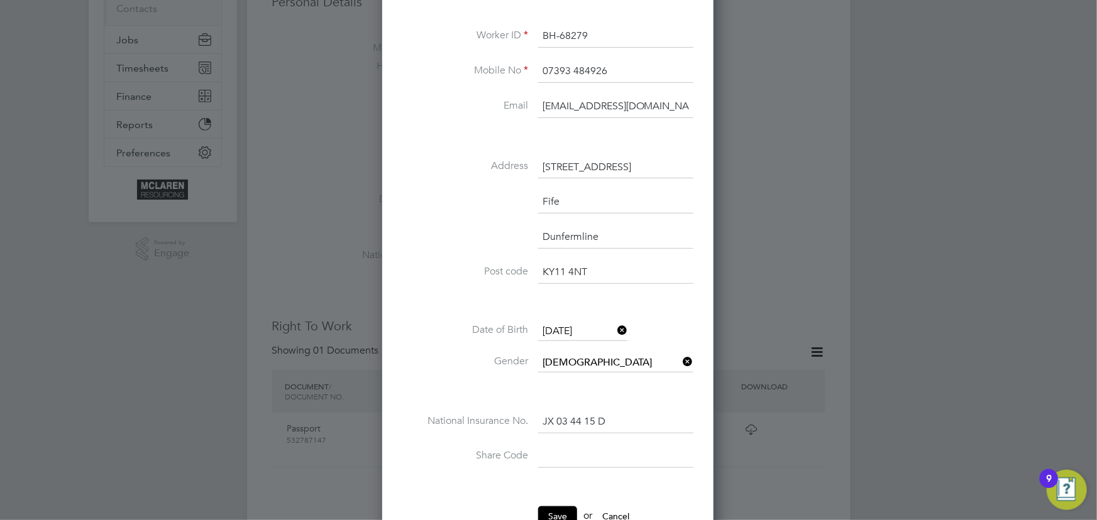
scroll to position [57, 0]
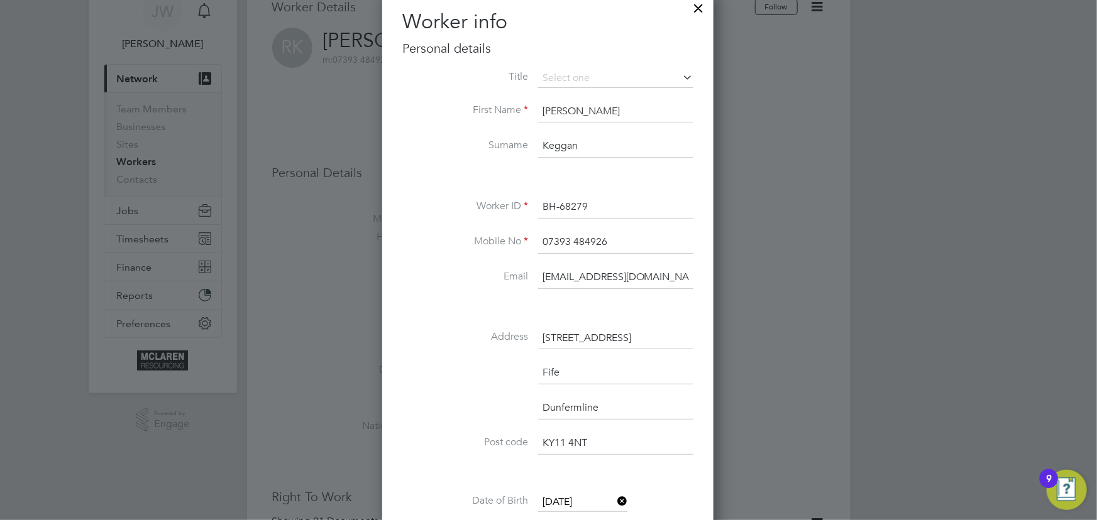
drag, startPoint x: 542, startPoint y: 270, endPoint x: 740, endPoint y: 262, distance: 198.2
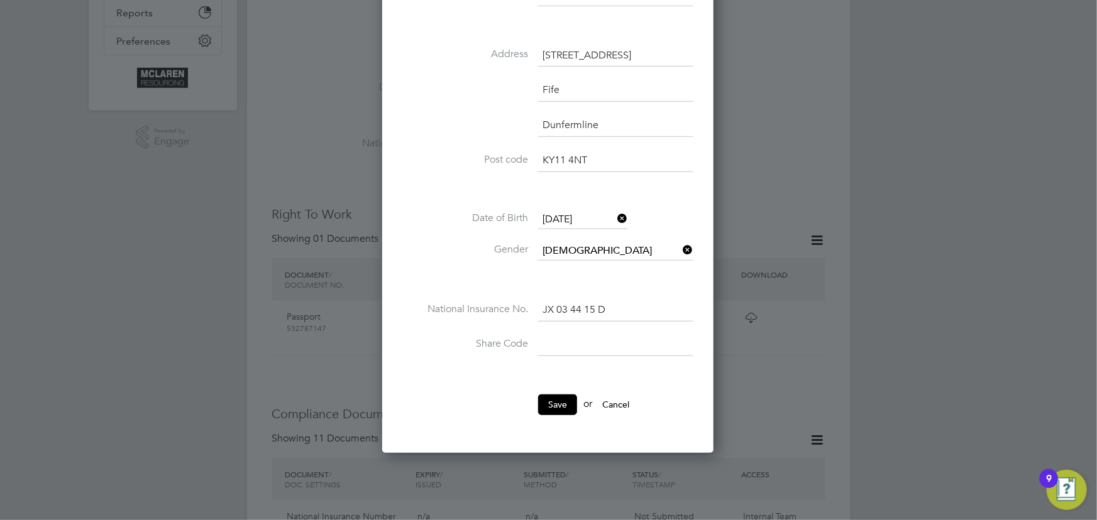
scroll to position [228, 0]
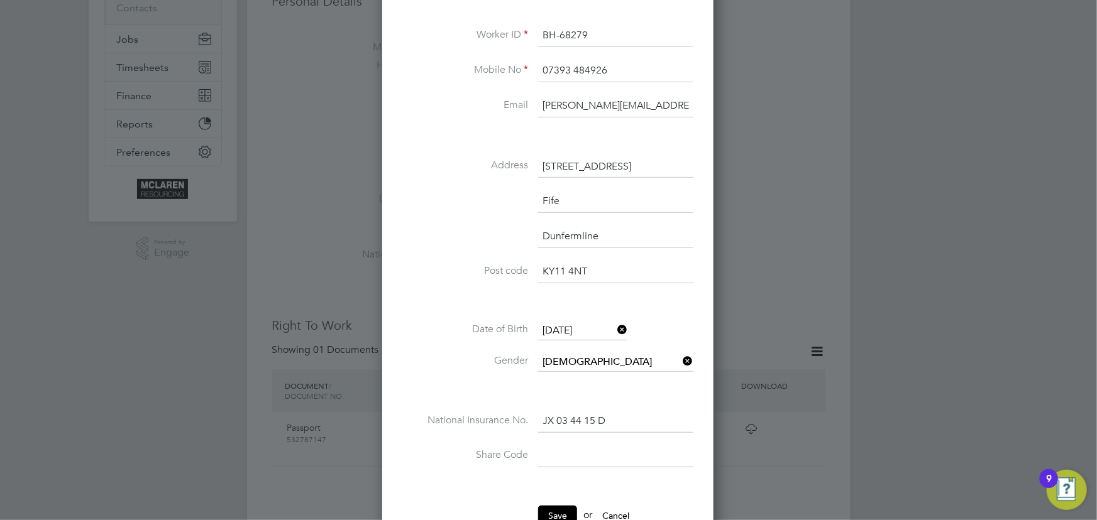
click at [626, 107] on input "jane.weitzman@mclarenresourcing.co.uk" at bounding box center [615, 106] width 155 height 23
drag, startPoint x: 603, startPoint y: 105, endPoint x: 712, endPoint y: 105, distance: 108.7
click at [712, 105] on div "Worker info Personal details Title First Name Ryan Surname Keggan Worker ID BH-…" at bounding box center [547, 192] width 331 height 745
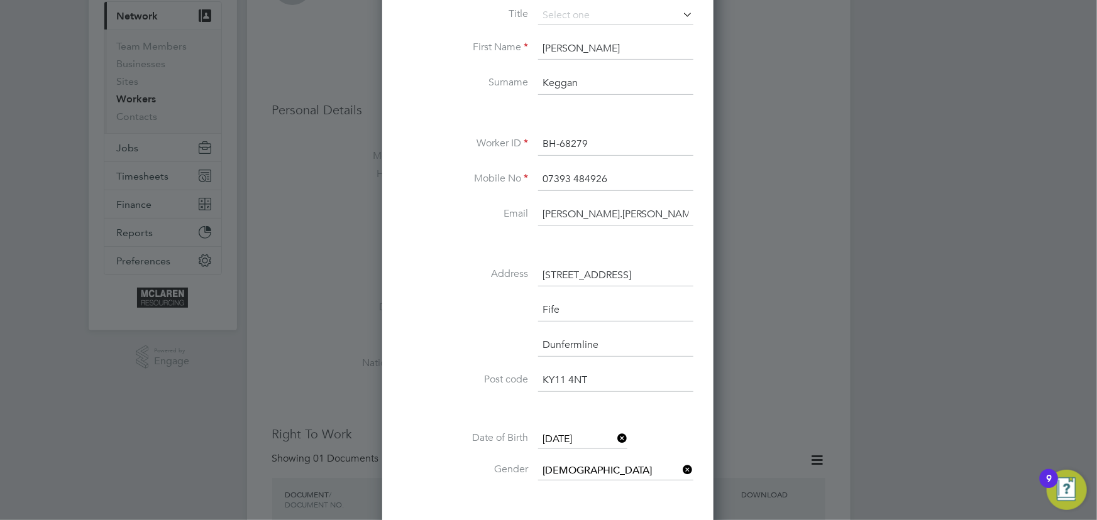
scroll to position [0, 0]
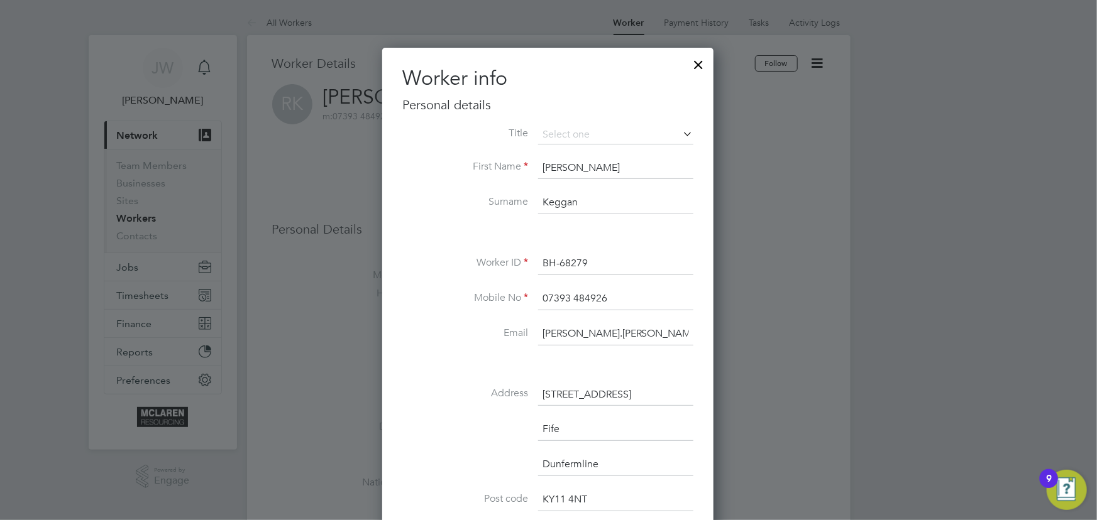
type input "jane.weitzman@ya"
click at [604, 282] on li "Worker ID BH-68279" at bounding box center [547, 270] width 291 height 35
drag, startPoint x: 542, startPoint y: 334, endPoint x: 691, endPoint y: 336, distance: 148.3
click at [691, 336] on input "jane.weitzman@ya" at bounding box center [615, 334] width 155 height 23
type input "[EMAIL_ADDRESS][DOMAIN_NAME]"
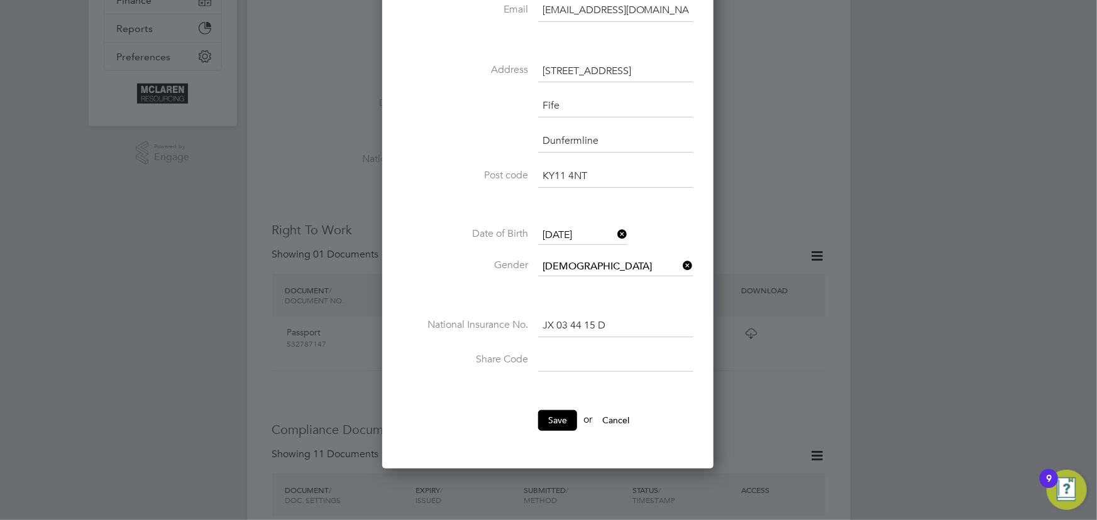
scroll to position [400, 0]
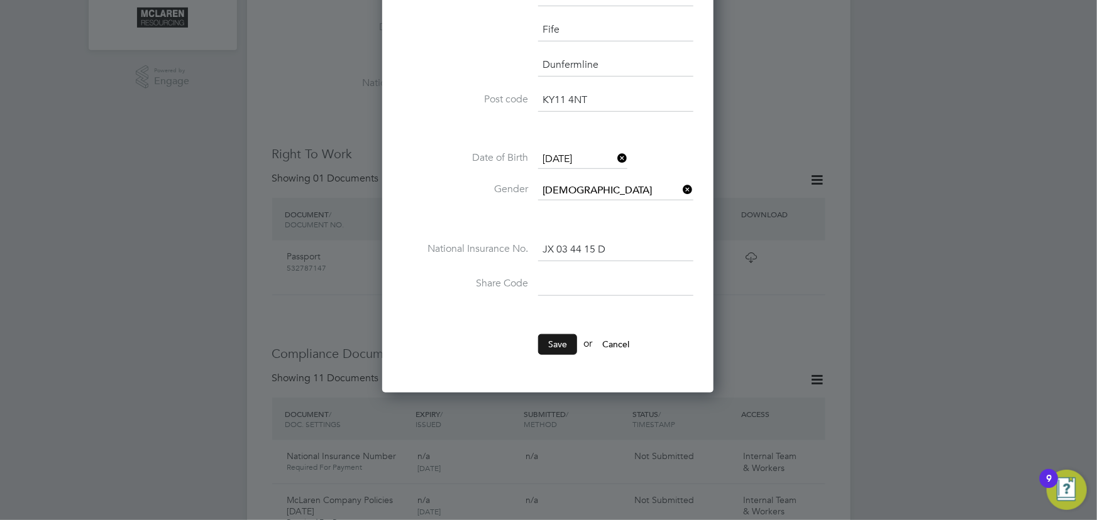
click at [570, 335] on button "Save" at bounding box center [557, 344] width 39 height 20
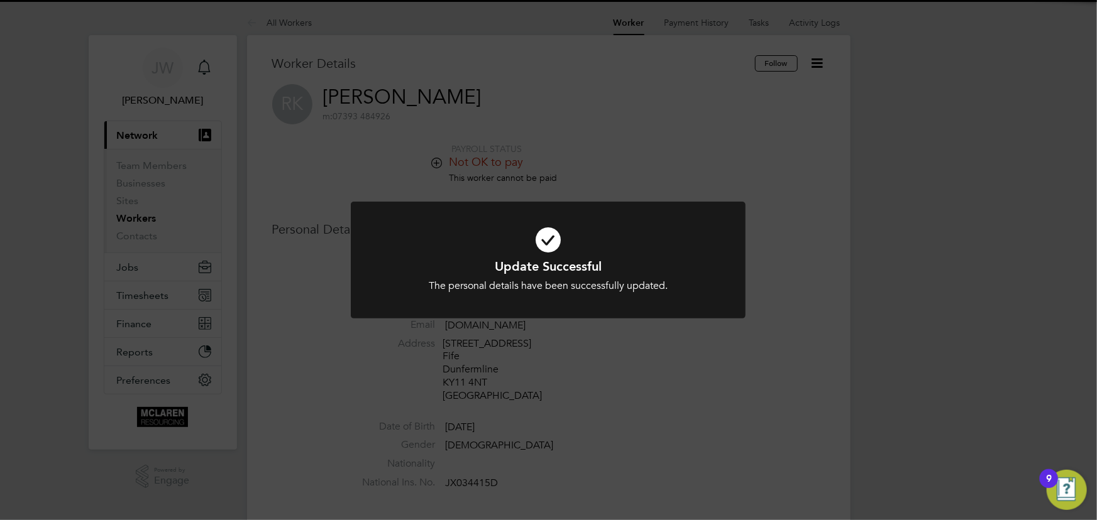
scroll to position [0, 0]
click at [830, 295] on div "Update Successful The personal details have been successfully updated. Cancel O…" at bounding box center [548, 260] width 1097 height 520
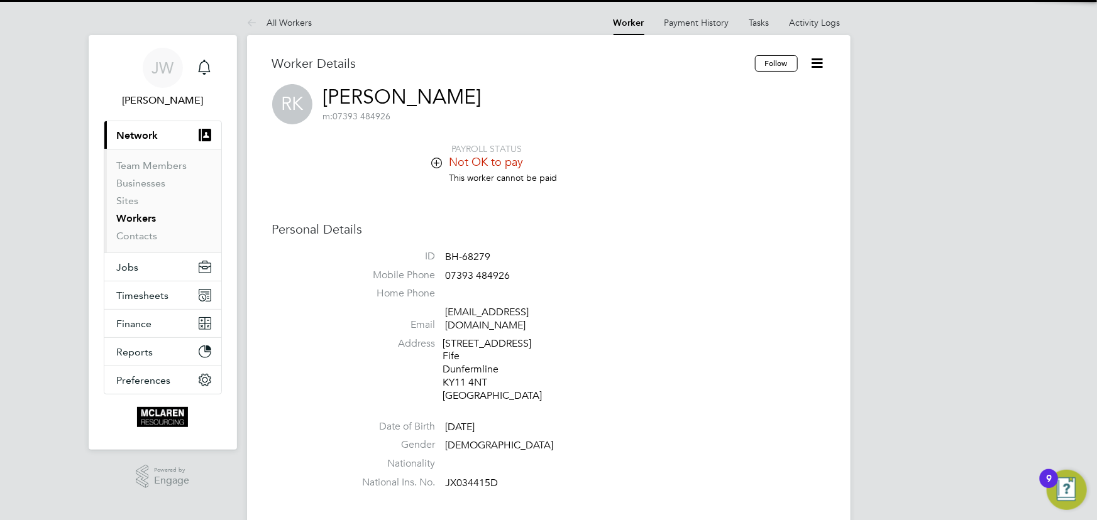
click at [822, 59] on icon at bounding box center [818, 63] width 16 height 16
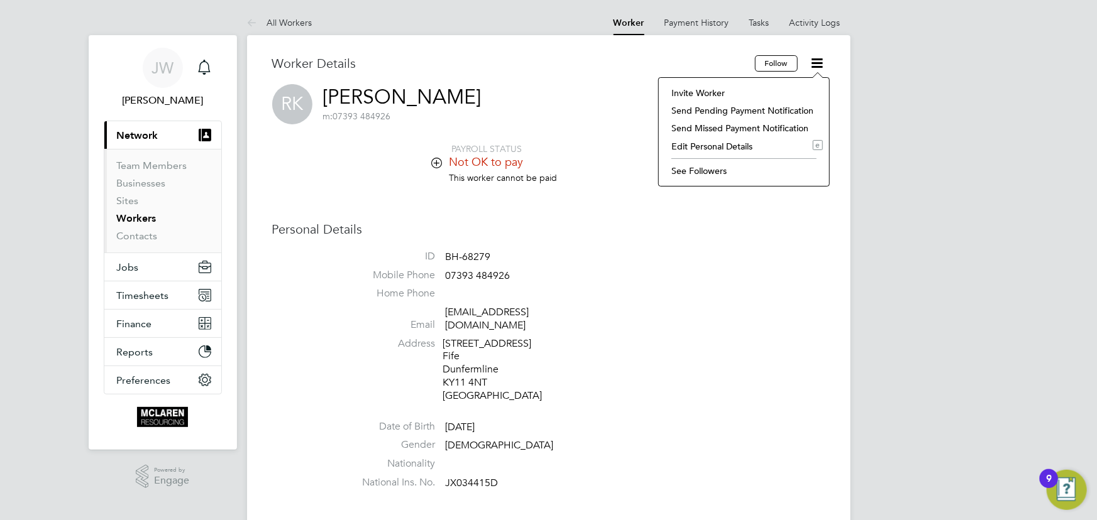
click at [704, 89] on li "Invite Worker" at bounding box center [744, 93] width 158 height 18
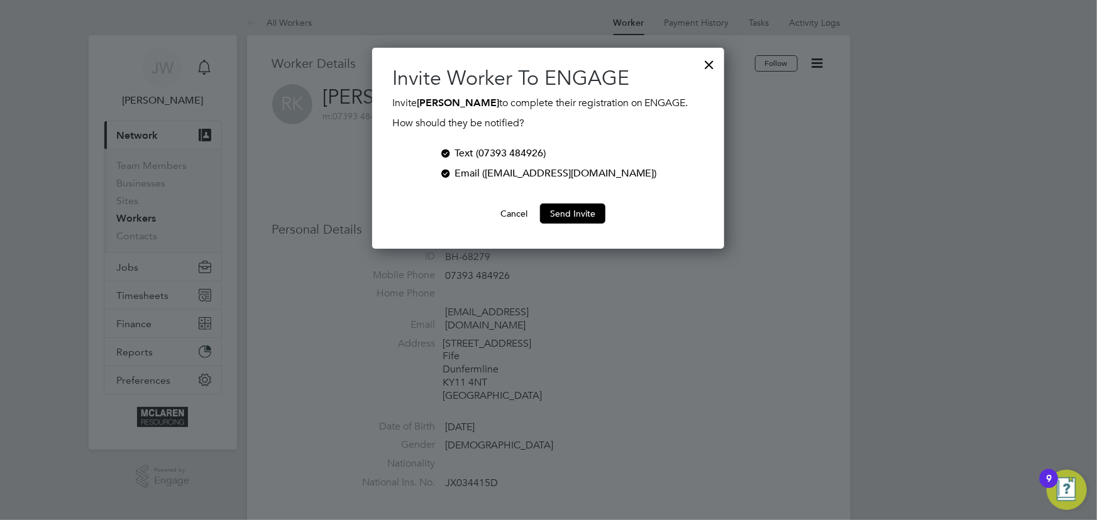
scroll to position [201, 352]
click at [452, 152] on div at bounding box center [445, 152] width 13 height 13
click at [582, 216] on button "Send Invite" at bounding box center [572, 214] width 65 height 20
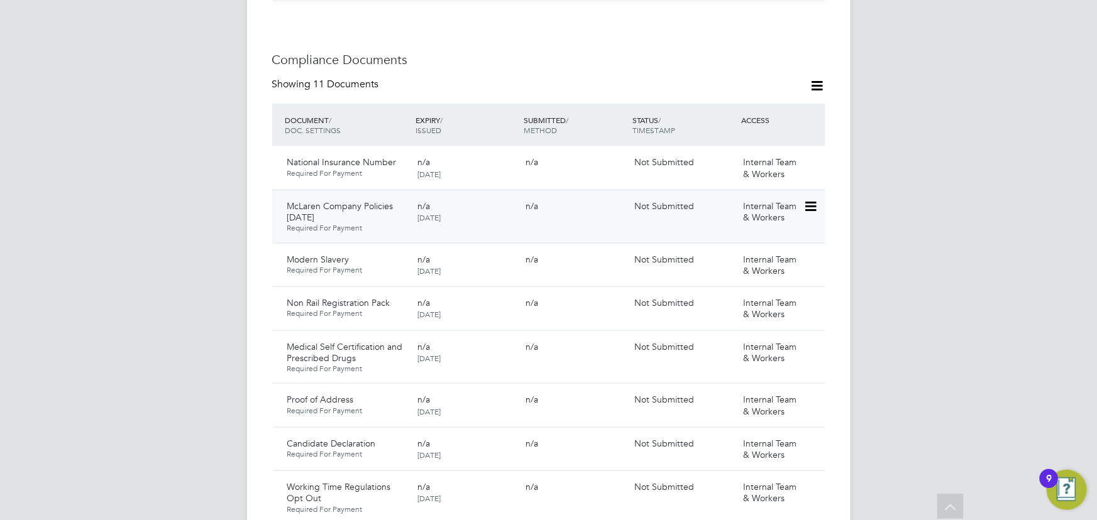
scroll to position [800, 0]
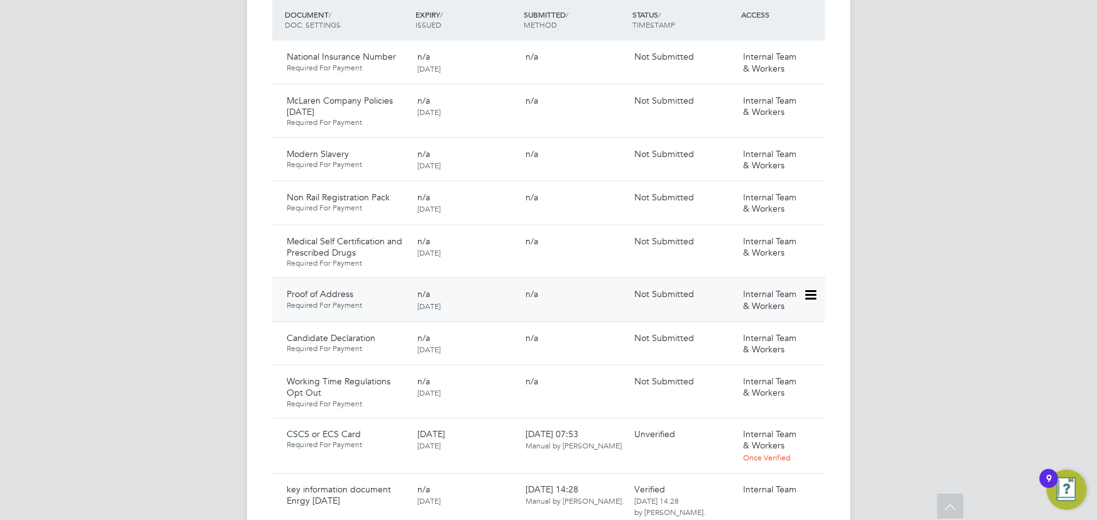
drag, startPoint x: 810, startPoint y: 280, endPoint x: 779, endPoint y: 315, distance: 47.2
click at [825, 288] on icon at bounding box center [831, 295] width 13 height 15
click at [769, 329] on li "Submit Document" at bounding box center [769, 330] width 93 height 18
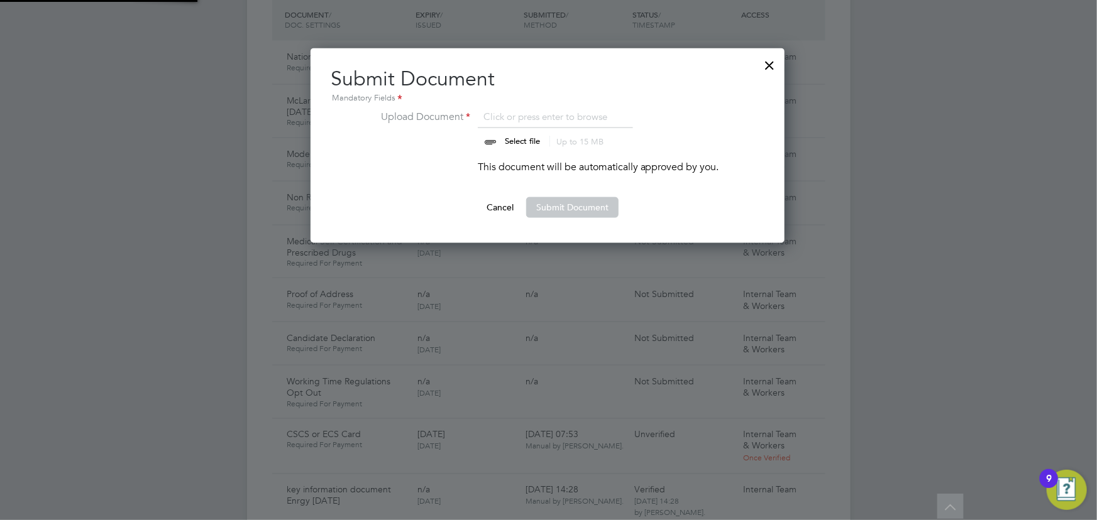
scroll to position [195, 475]
click at [528, 139] on input "file" at bounding box center [534, 128] width 197 height 38
type input "C:\fakepath\ryan keggan proof of address.jpg"
click at [556, 209] on button "Submit Document" at bounding box center [572, 207] width 92 height 20
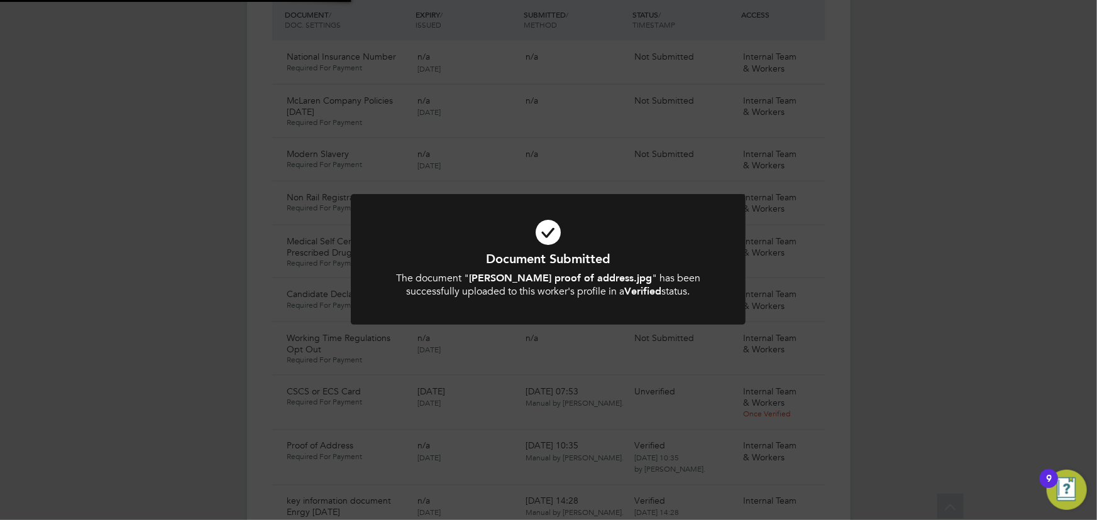
click at [873, 172] on div "Document Submitted The document " ryan keggan proof of address.jpg " has been s…" at bounding box center [548, 260] width 1097 height 520
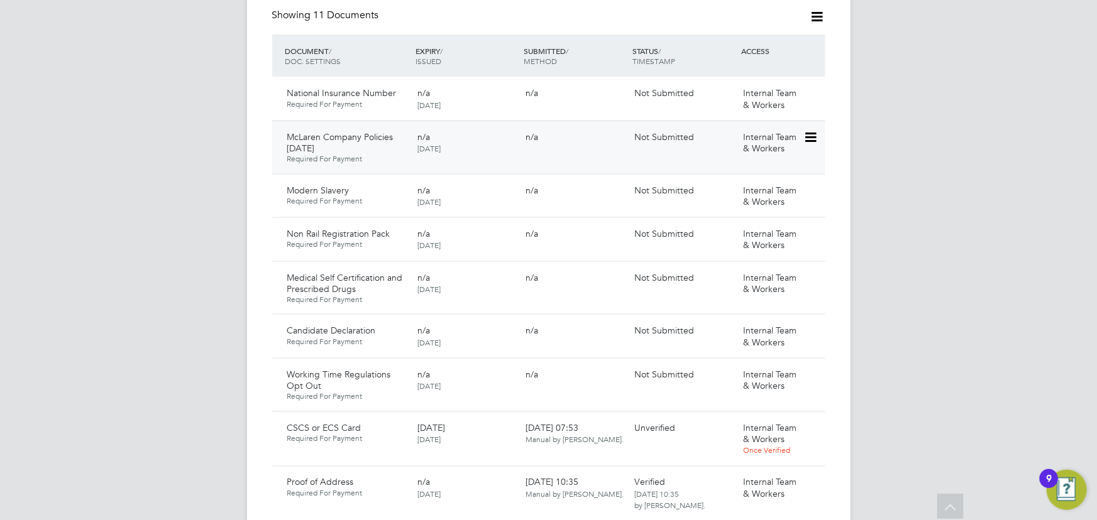
scroll to position [742, 0]
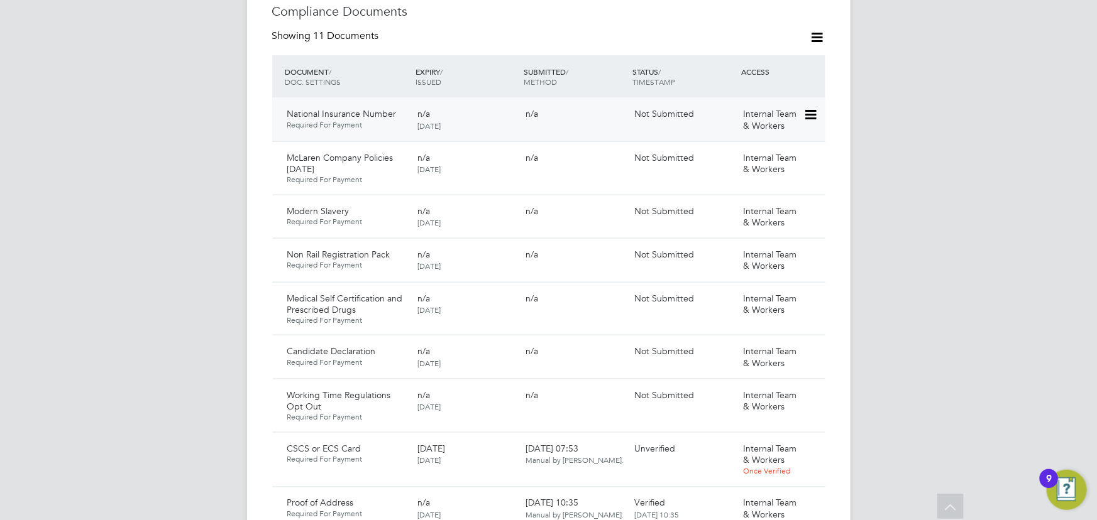
click at [810, 107] on icon at bounding box center [809, 114] width 13 height 15
click at [779, 143] on li "Submit Document" at bounding box center [769, 150] width 93 height 18
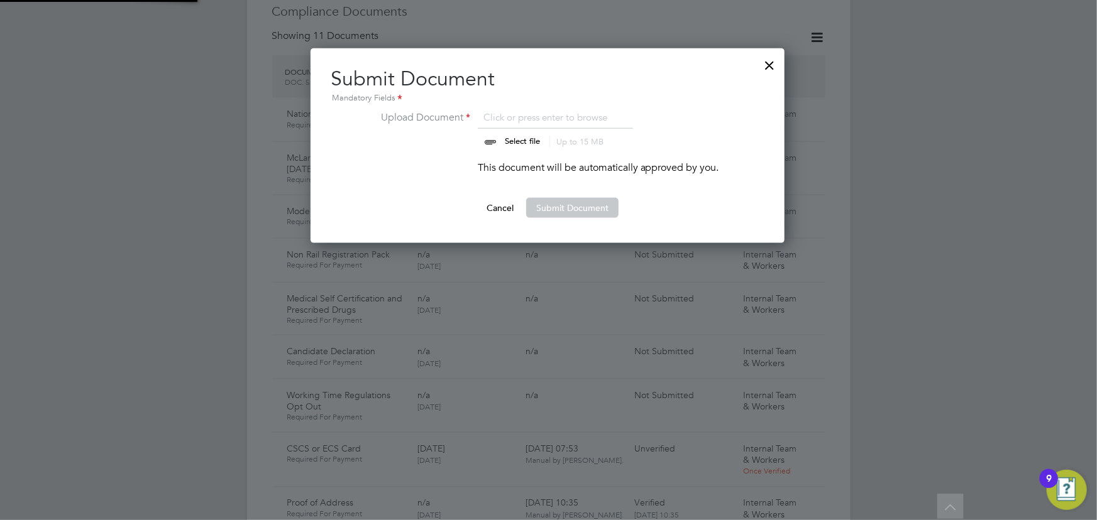
scroll to position [195, 475]
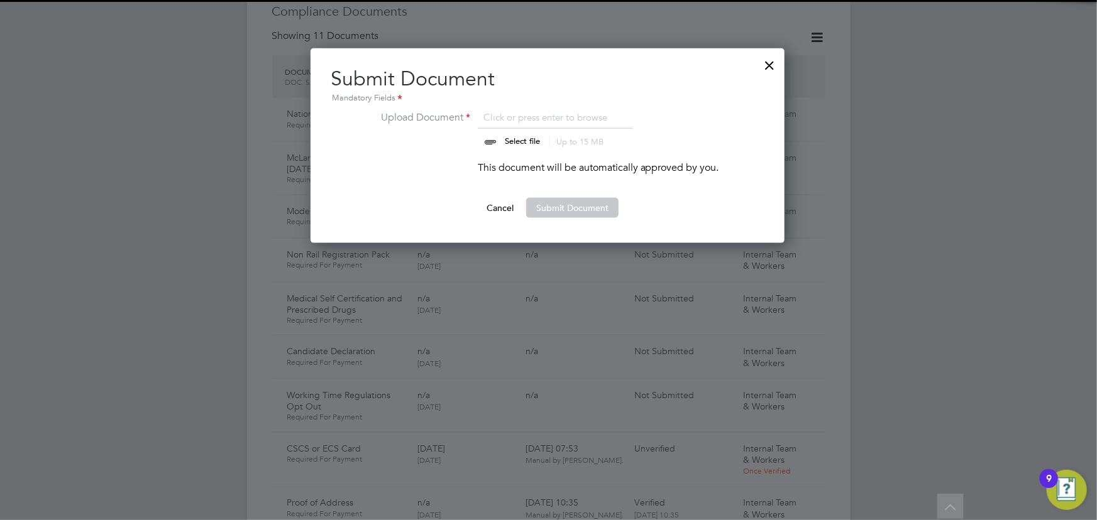
click at [519, 144] on input "file" at bounding box center [534, 129] width 197 height 38
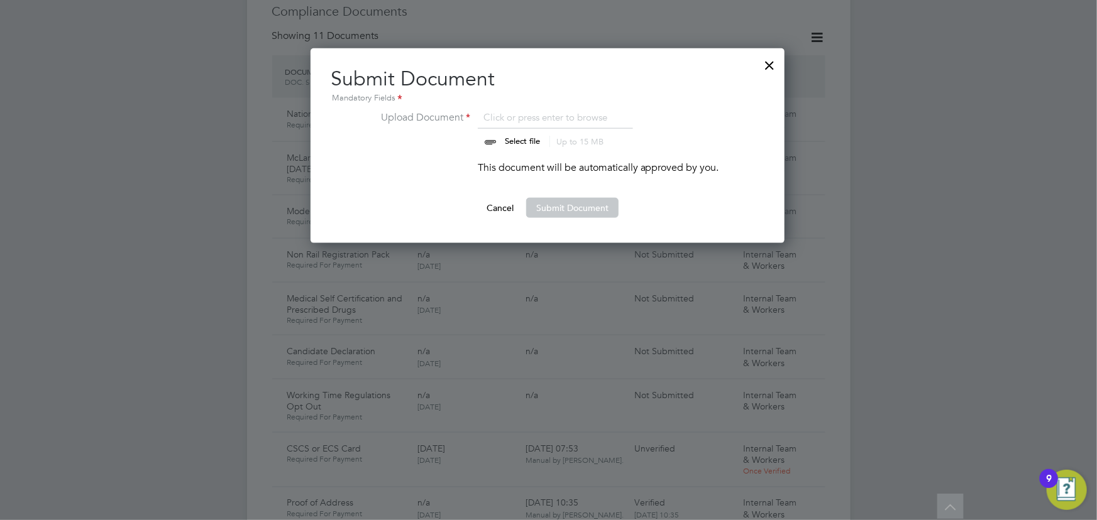
type input "C:\fakepath\ryan proof of NI.jpg"
click at [559, 207] on button "Submit Document" at bounding box center [572, 208] width 92 height 20
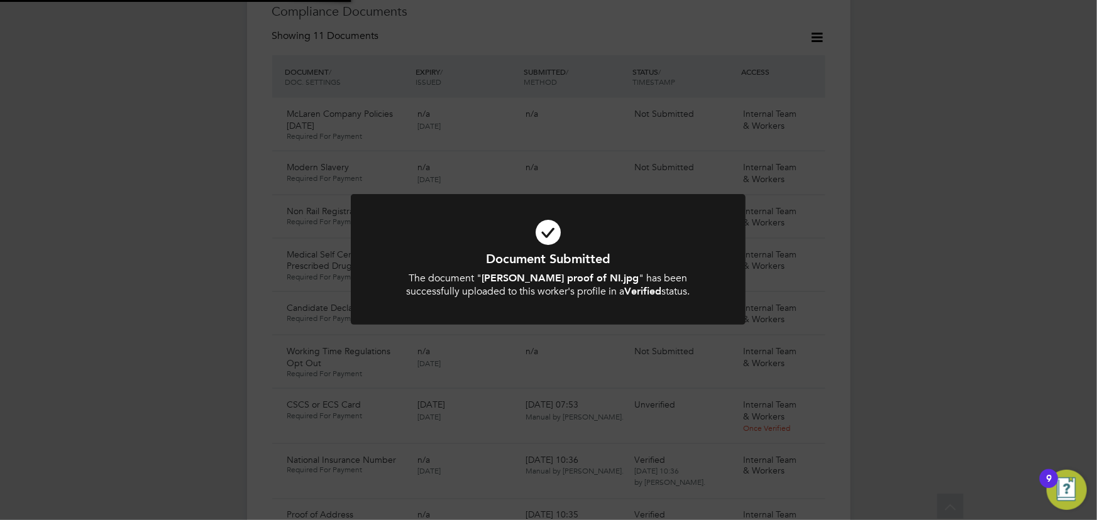
click at [908, 182] on div "Document Submitted The document " ryan proof of NI.jpg " has been successfully …" at bounding box center [548, 260] width 1097 height 520
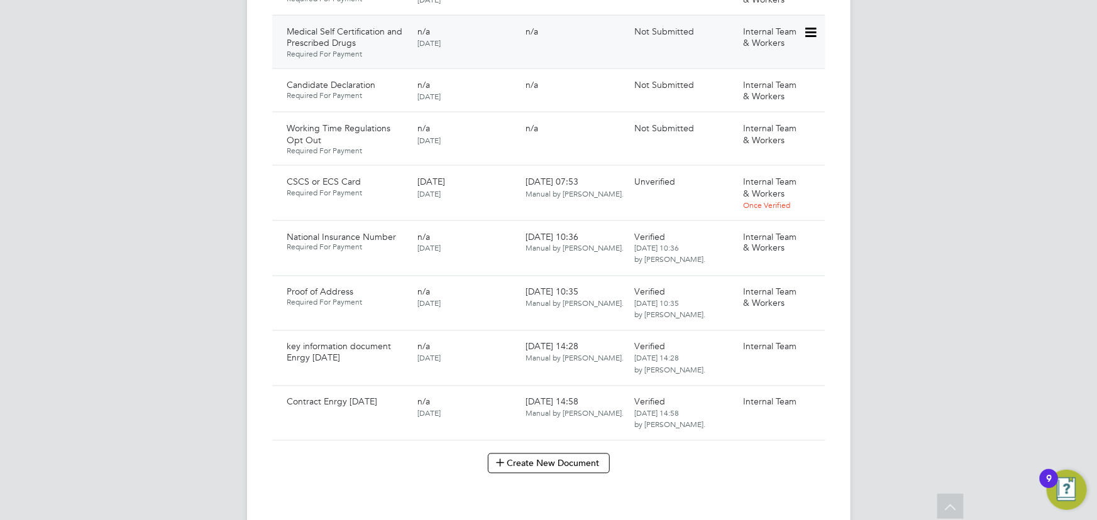
scroll to position [971, 0]
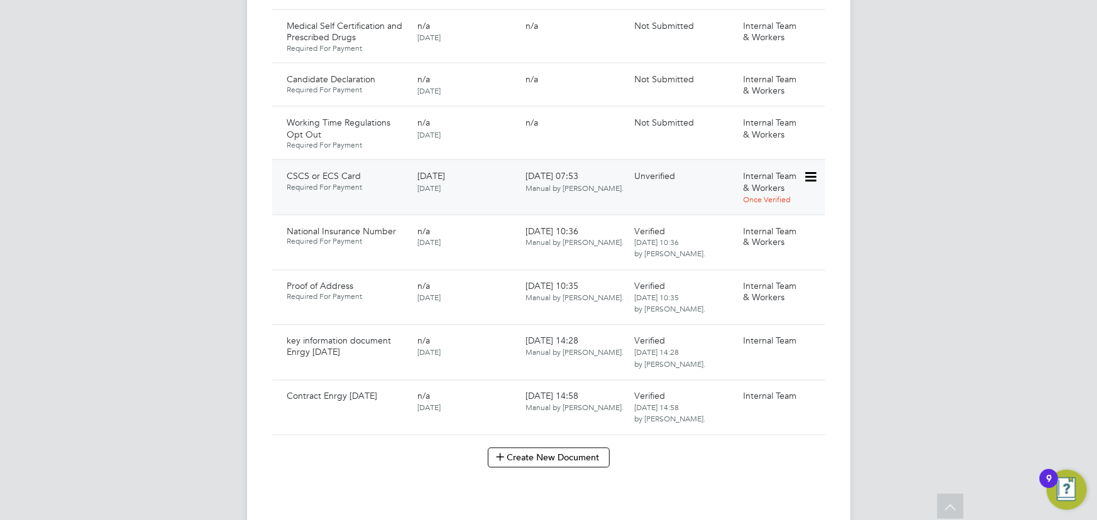
click at [805, 170] on icon at bounding box center [809, 177] width 13 height 15
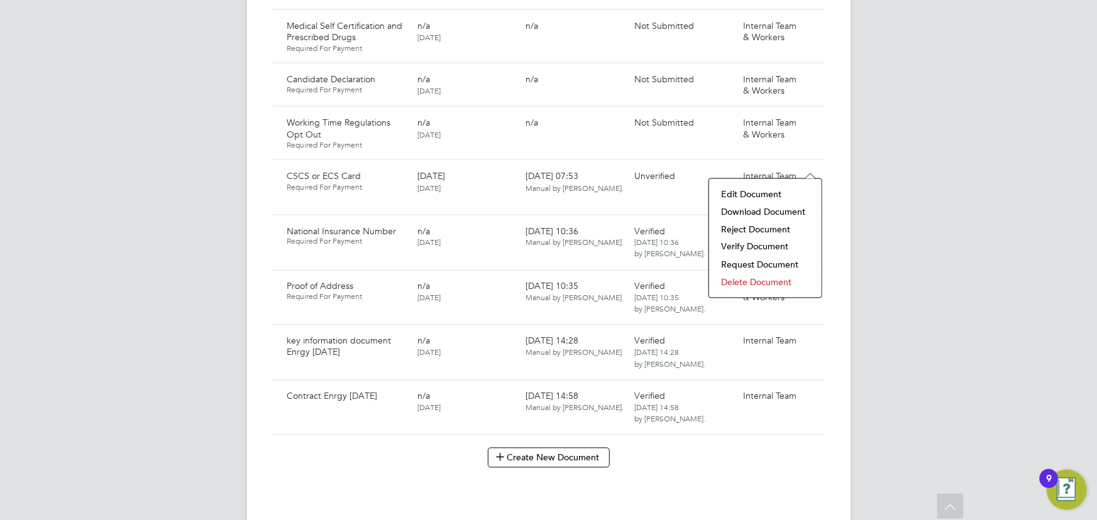
click at [741, 211] on li "Download Document" at bounding box center [765, 212] width 100 height 18
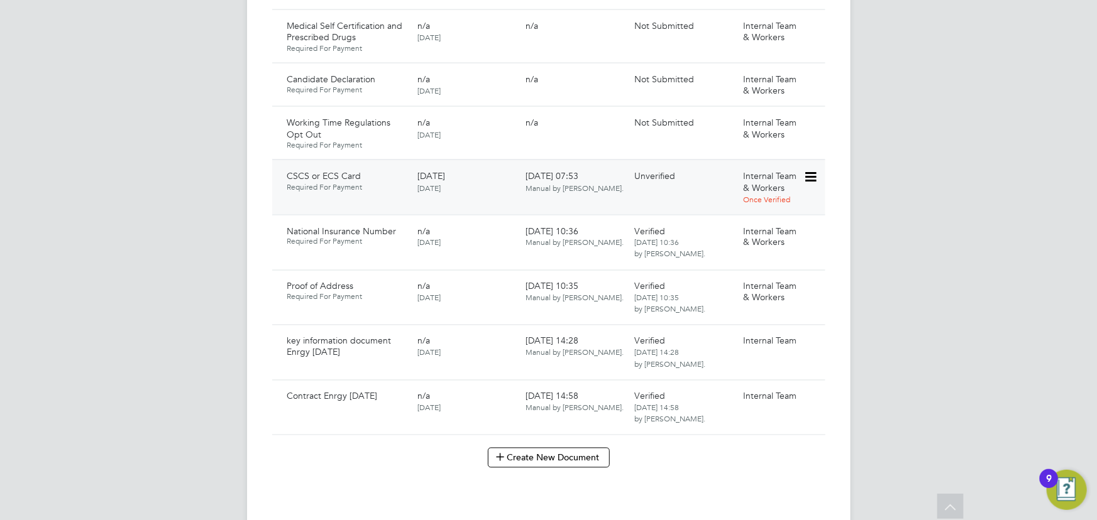
click at [802, 165] on div "Internal Team & Workers Once Verified" at bounding box center [770, 187] width 65 height 45
click at [810, 170] on icon at bounding box center [809, 177] width 13 height 15
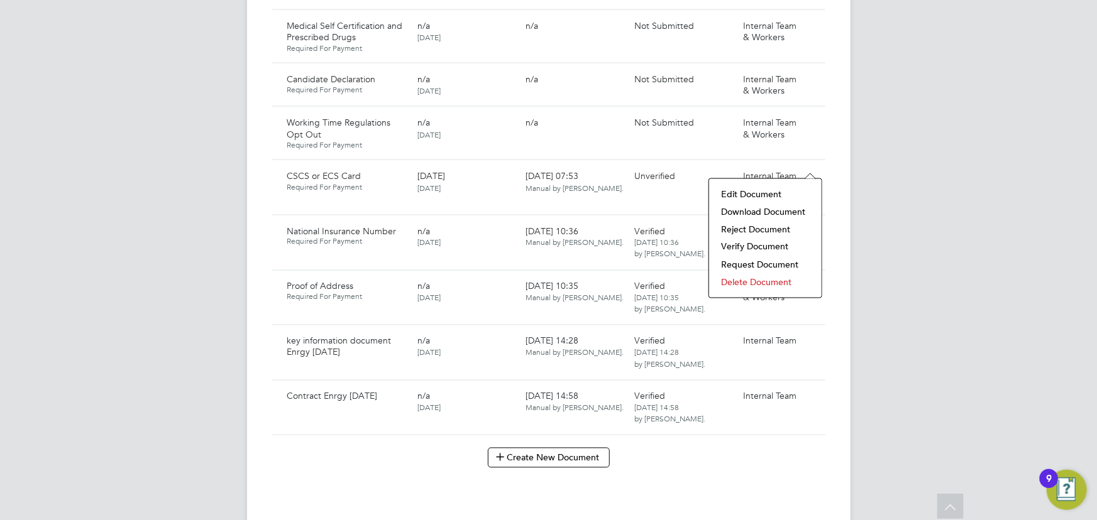
click at [750, 246] on li "Verify Document" at bounding box center [765, 247] width 100 height 18
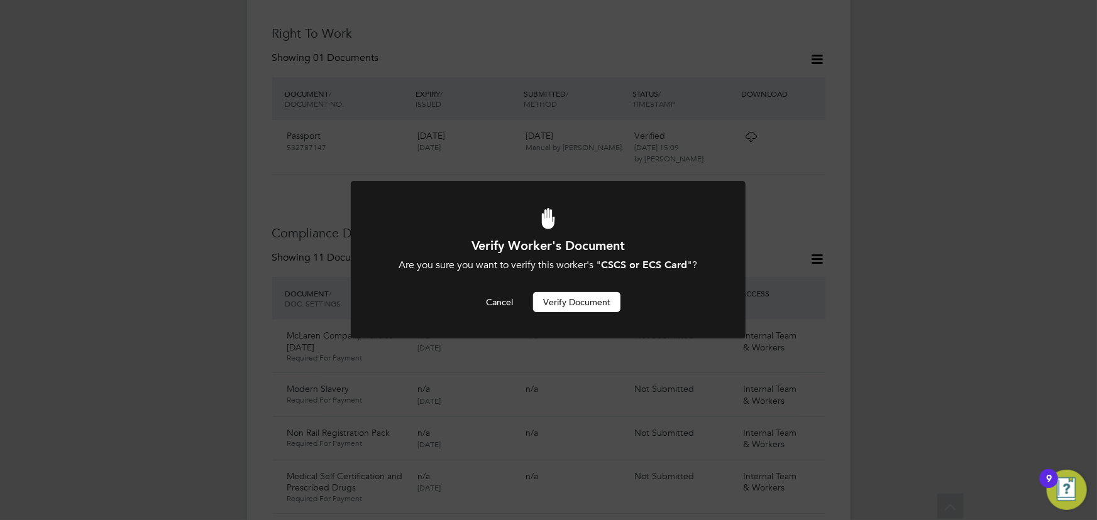
scroll to position [0, 0]
click at [597, 299] on button "Verify Document" at bounding box center [576, 302] width 87 height 20
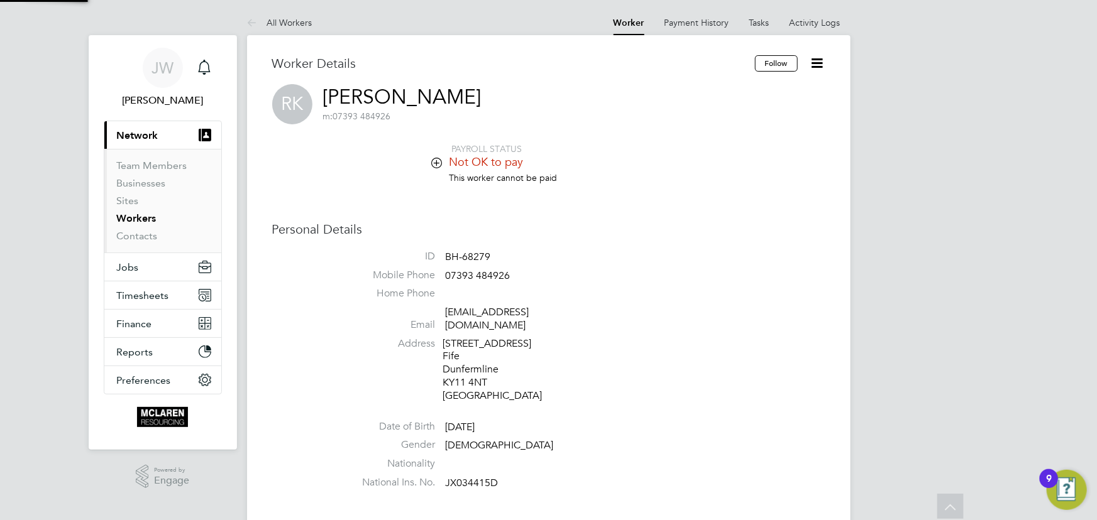
scroll to position [520, 0]
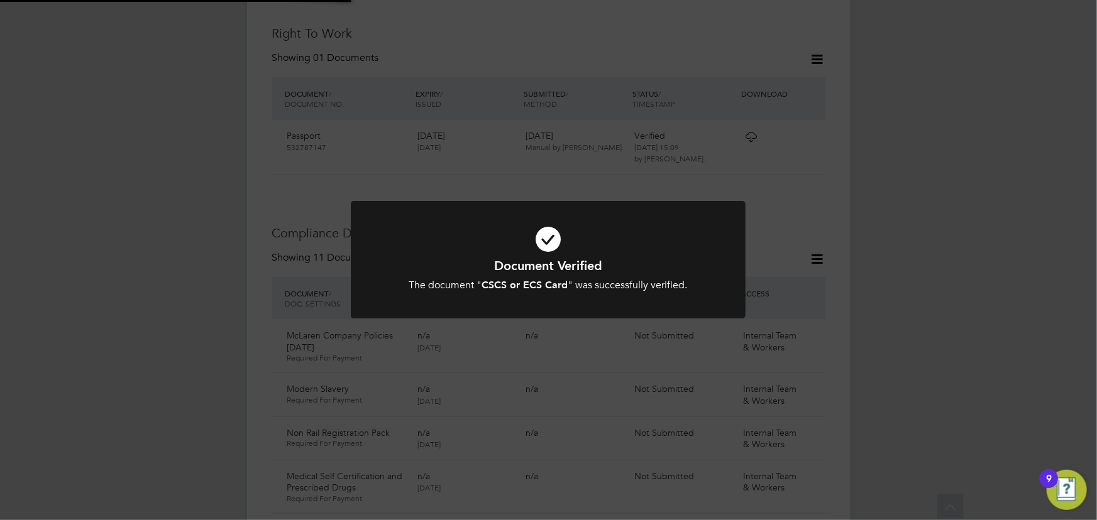
click at [958, 204] on div "Document Verified The document " CSCS or ECS Card " was successfully verified. …" at bounding box center [548, 260] width 1097 height 520
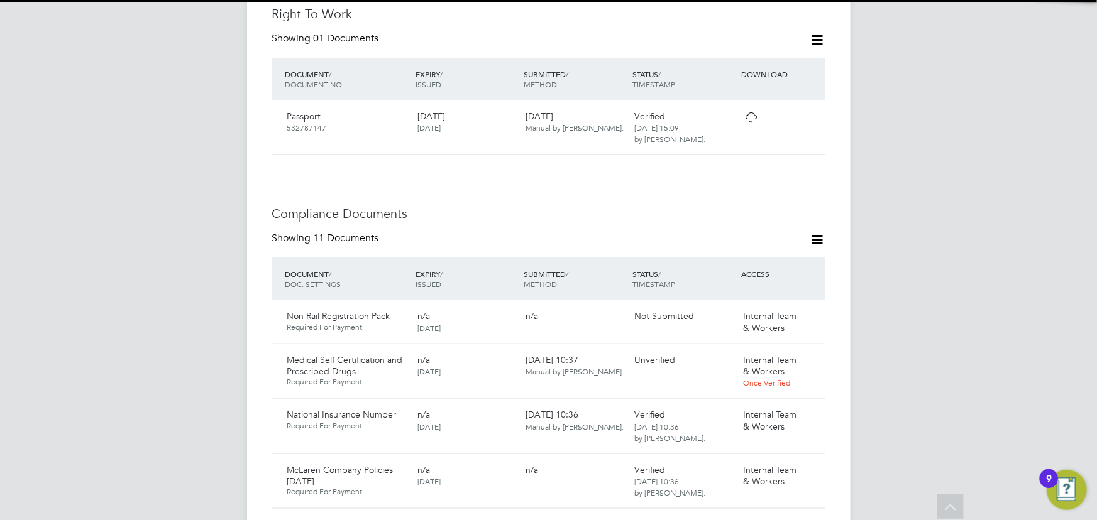
scroll to position [685, 0]
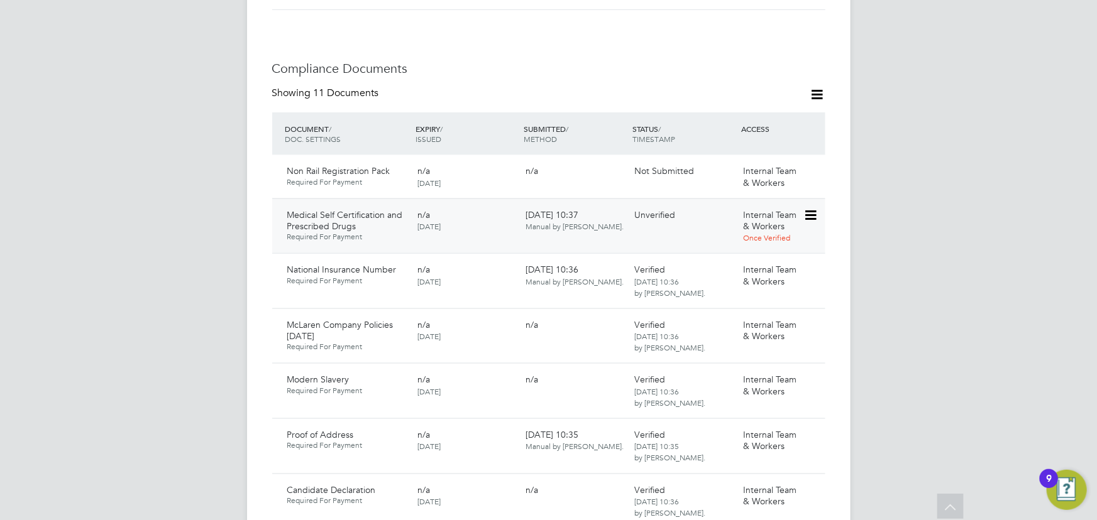
click at [811, 208] on icon at bounding box center [809, 215] width 13 height 15
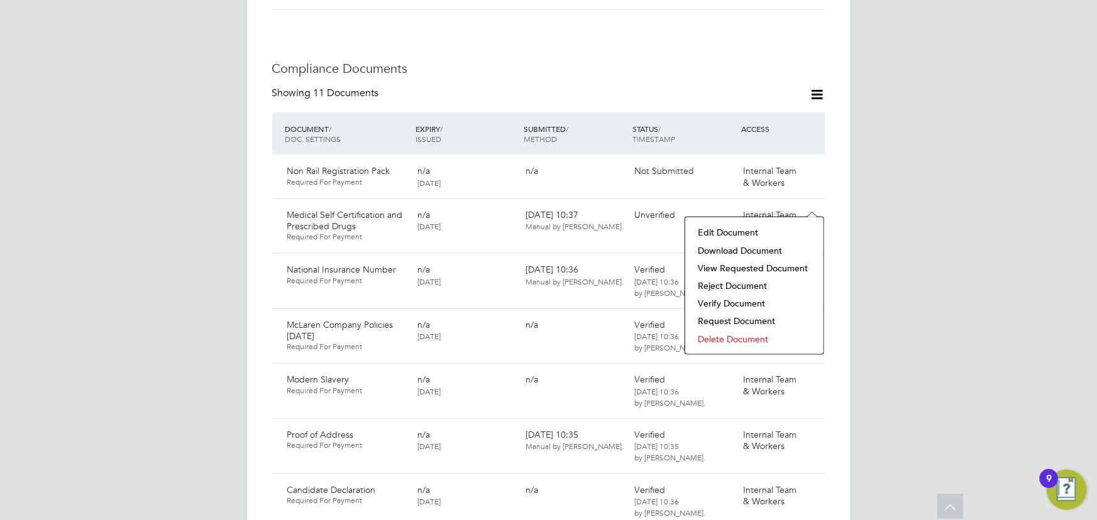
click at [746, 248] on li "Download Document" at bounding box center [754, 251] width 126 height 18
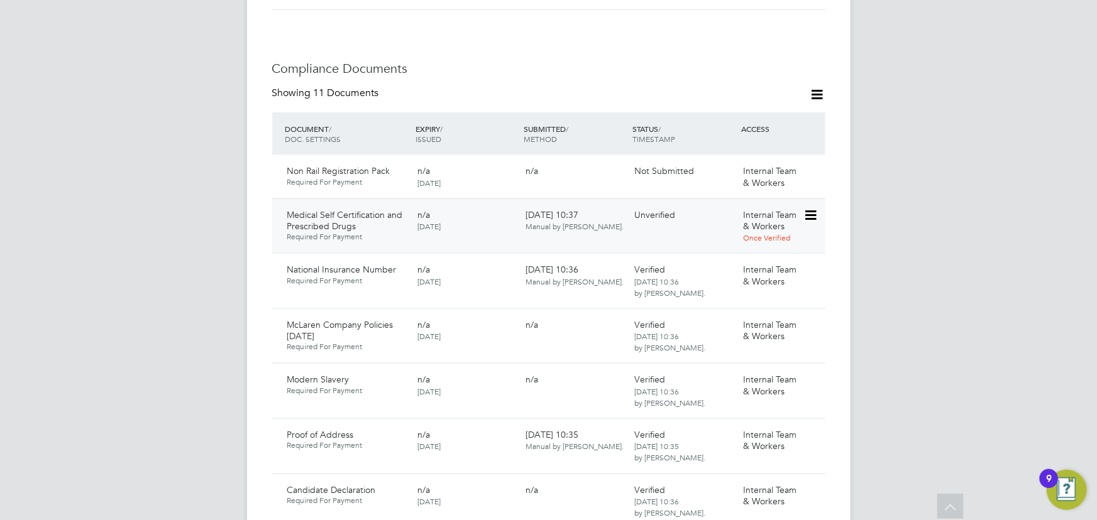
click at [813, 208] on icon at bounding box center [809, 215] width 13 height 15
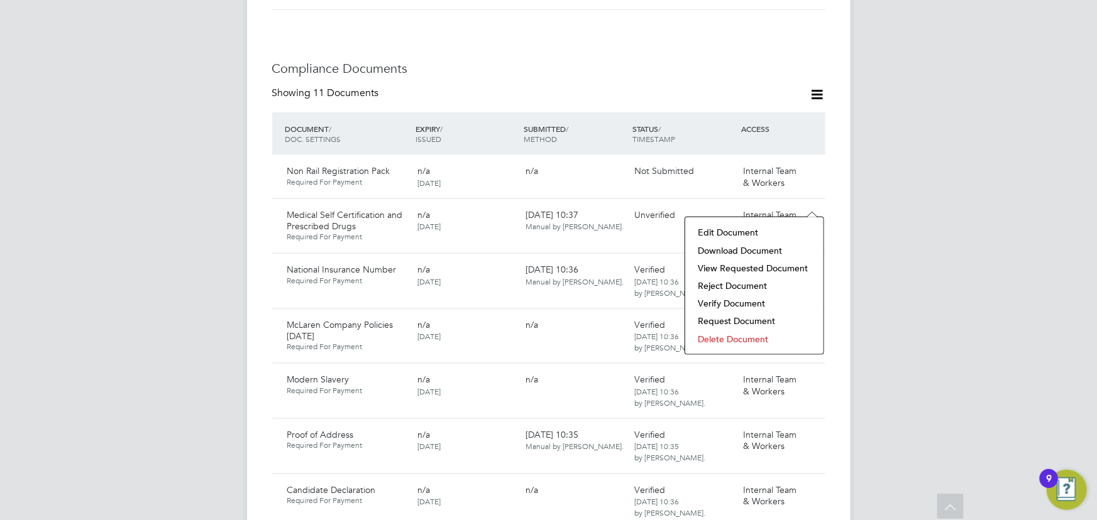
click at [718, 335] on li "Delete Document" at bounding box center [754, 340] width 126 height 18
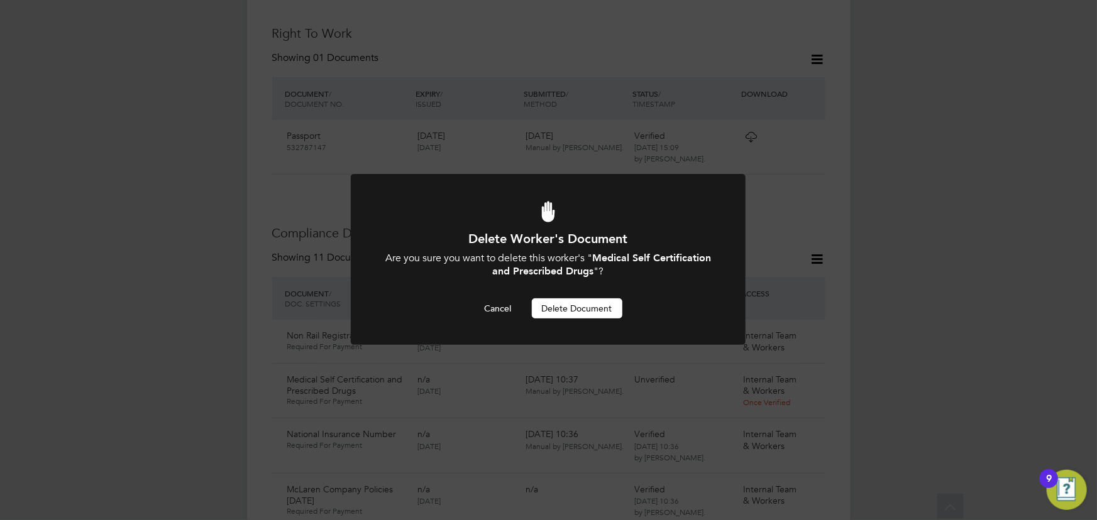
scroll to position [0, 0]
click at [578, 314] on button "Delete Document" at bounding box center [577, 309] width 91 height 20
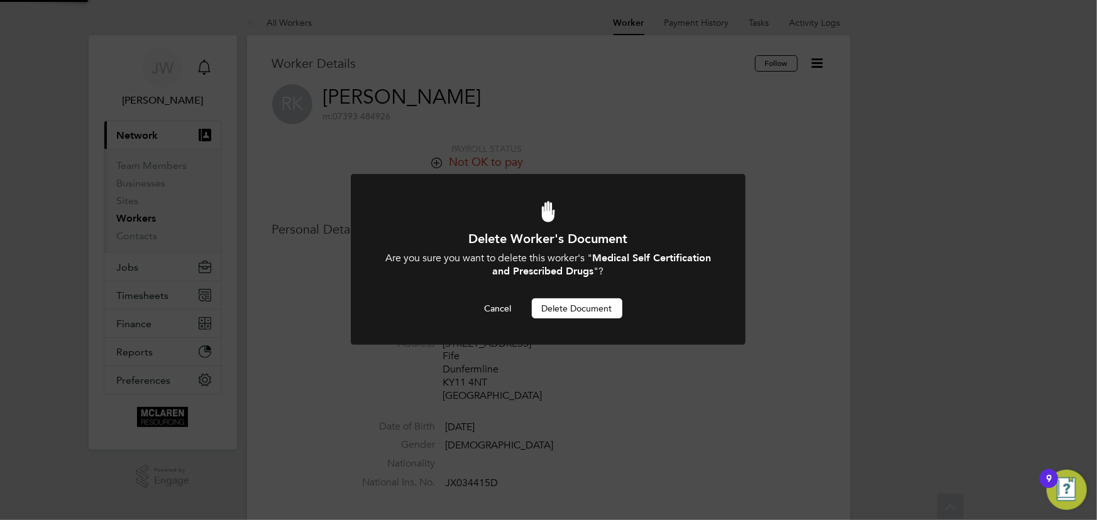
scroll to position [520, 0]
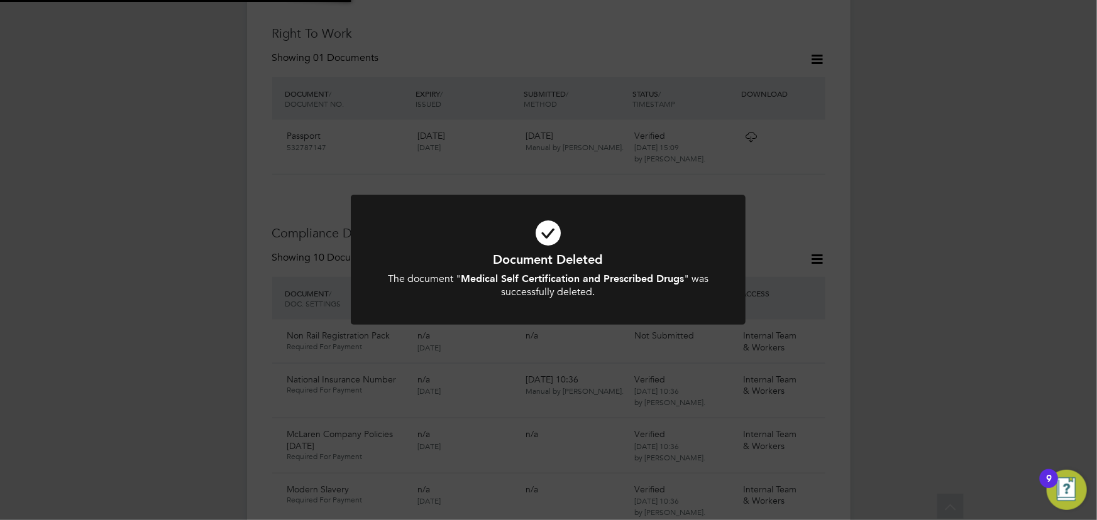
click at [978, 229] on div "Document Deleted The document " Medical Self Certification and Prescribed Drugs…" at bounding box center [548, 260] width 1097 height 520
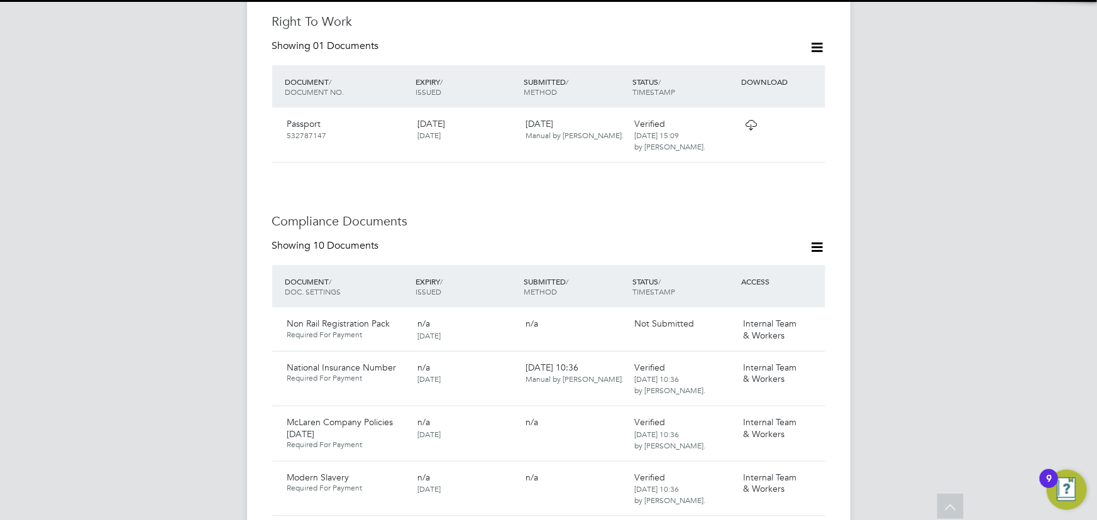
scroll to position [749, 0]
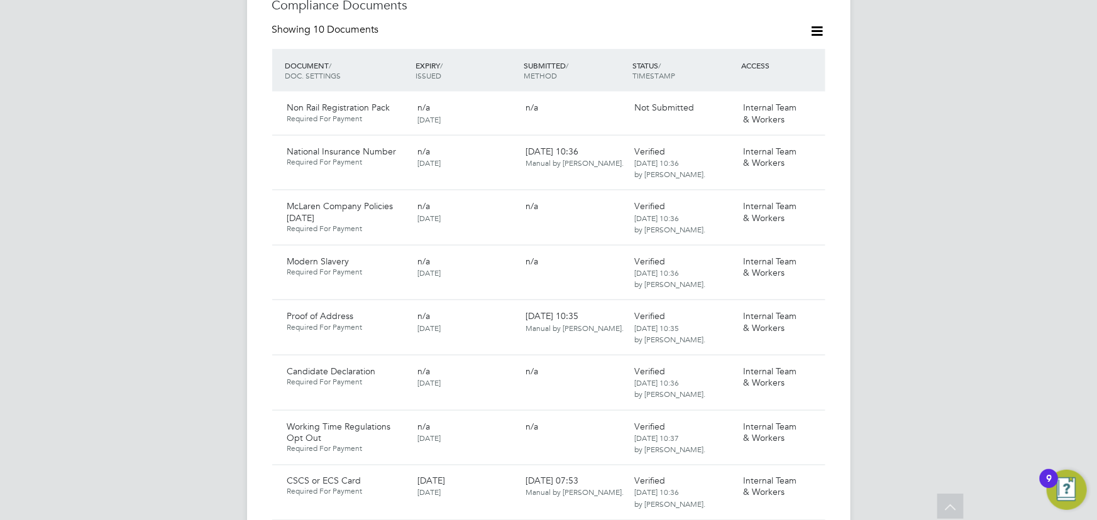
click at [814, 23] on icon at bounding box center [818, 31] width 16 height 16
click at [791, 42] on li "Document Settings" at bounding box center [776, 49] width 92 height 18
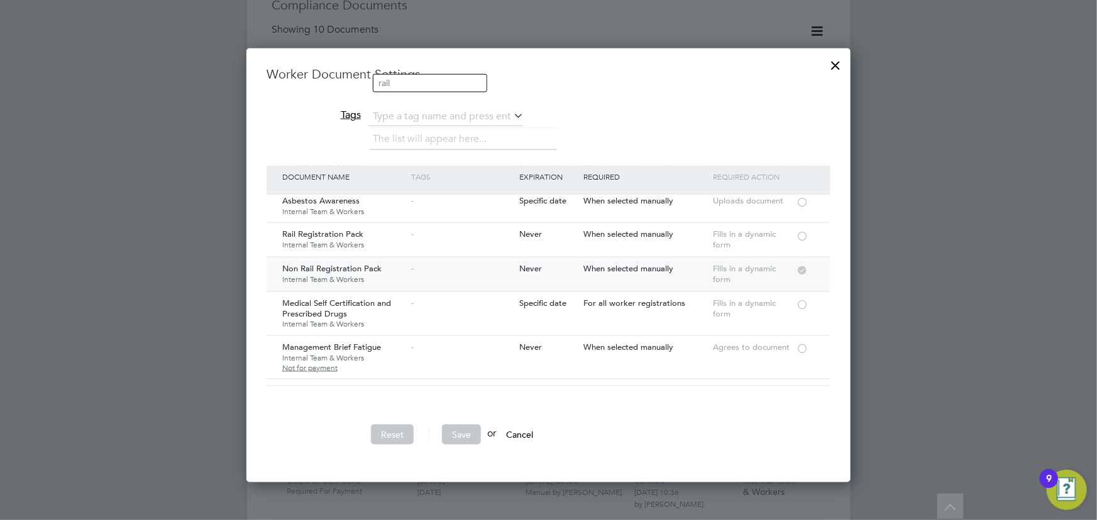
scroll to position [171, 0]
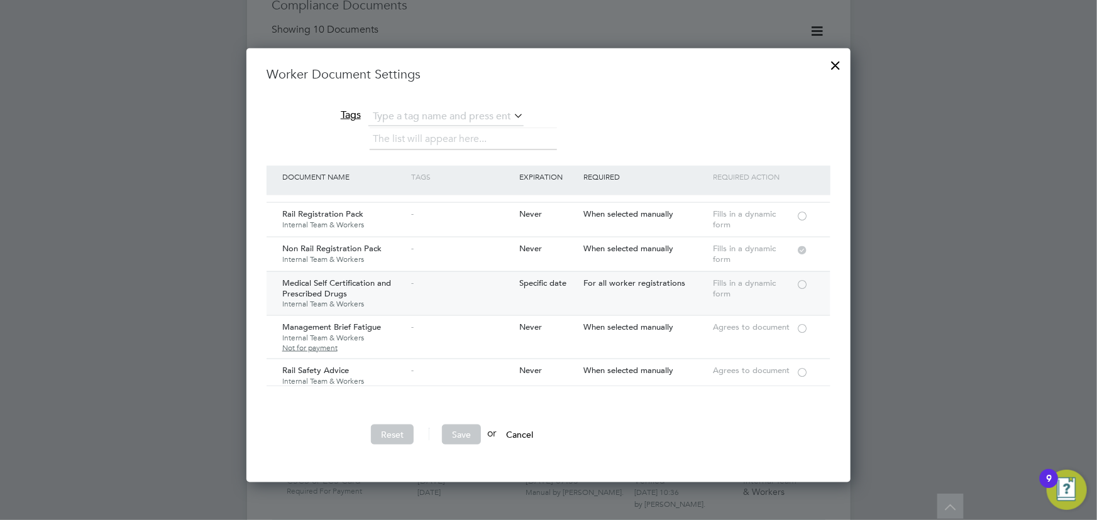
click at [798, 284] on div at bounding box center [802, 283] width 13 height 9
click at [460, 437] on button "Save" at bounding box center [461, 435] width 39 height 20
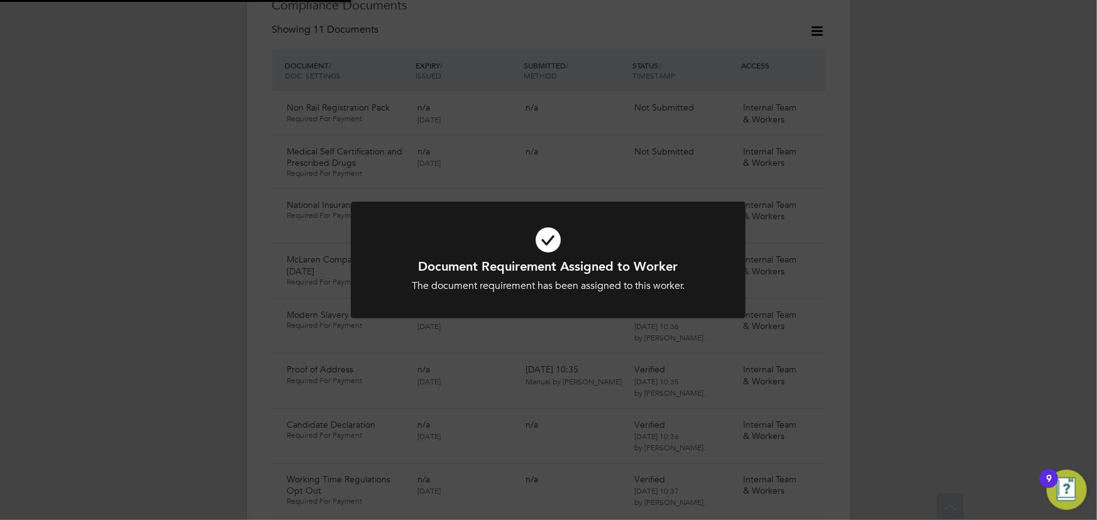
click at [989, 309] on div "Document Requirement Assigned to Worker The document requirement has been assig…" at bounding box center [548, 260] width 1097 height 520
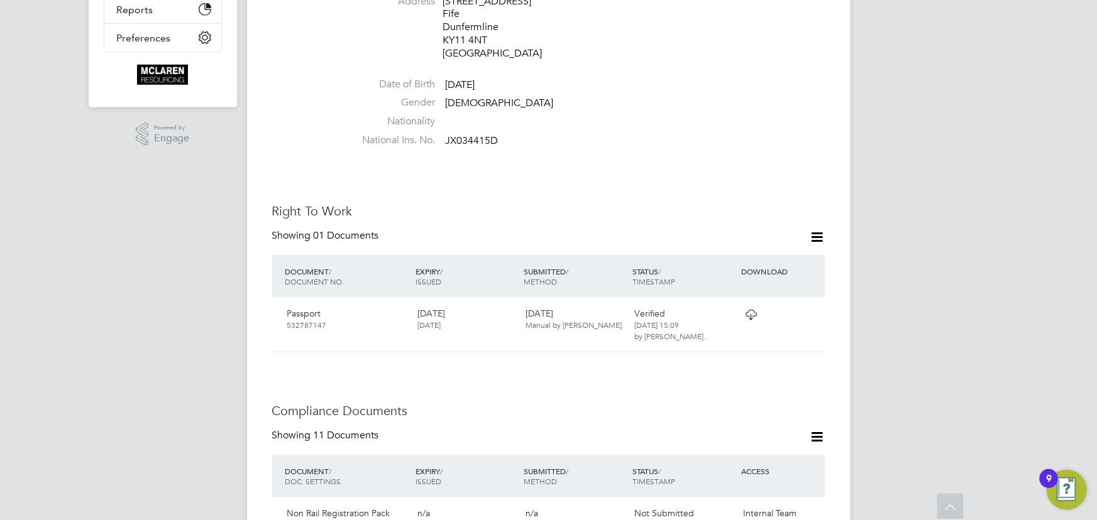
scroll to position [0, 0]
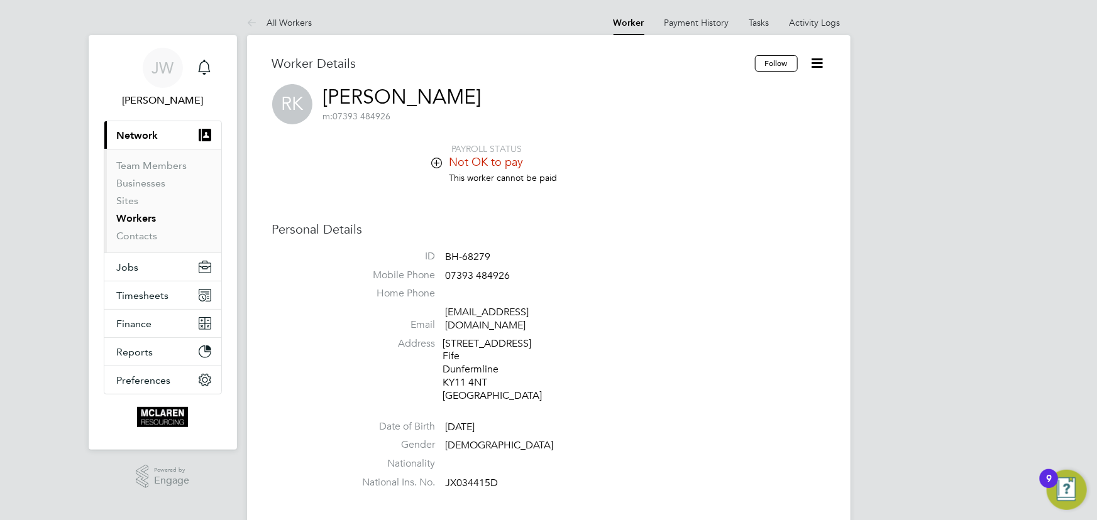
drag, startPoint x: 822, startPoint y: 64, endPoint x: 811, endPoint y: 70, distance: 12.4
click at [822, 64] on icon at bounding box center [818, 63] width 16 height 16
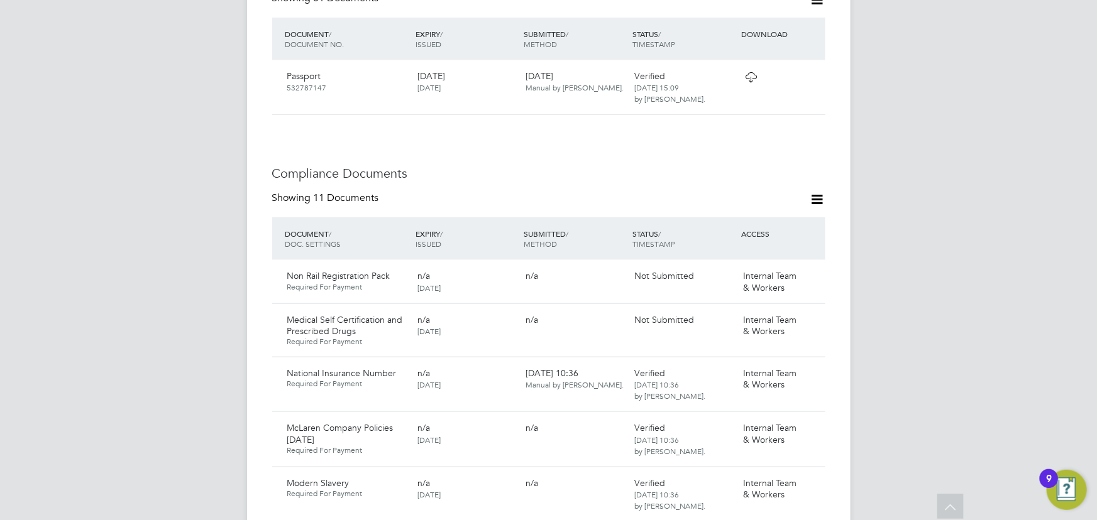
scroll to position [800, 0]
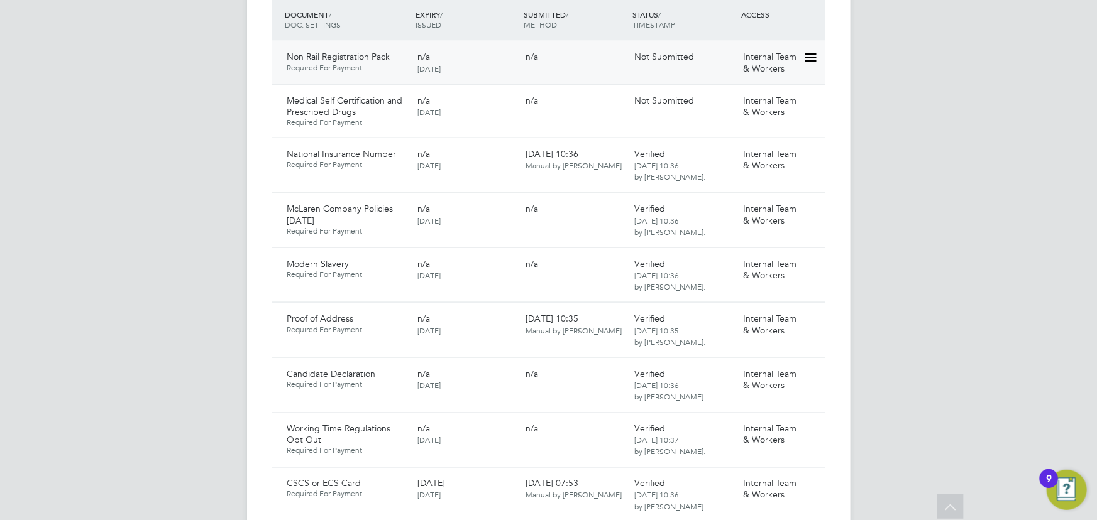
click at [811, 50] on icon at bounding box center [809, 57] width 13 height 15
click at [956, 294] on div "[PERSON_NAME] Notifications Applications: Current page: Network Team Members Bu…" at bounding box center [548, 215] width 1097 height 2031
click at [813, 94] on icon at bounding box center [809, 101] width 13 height 15
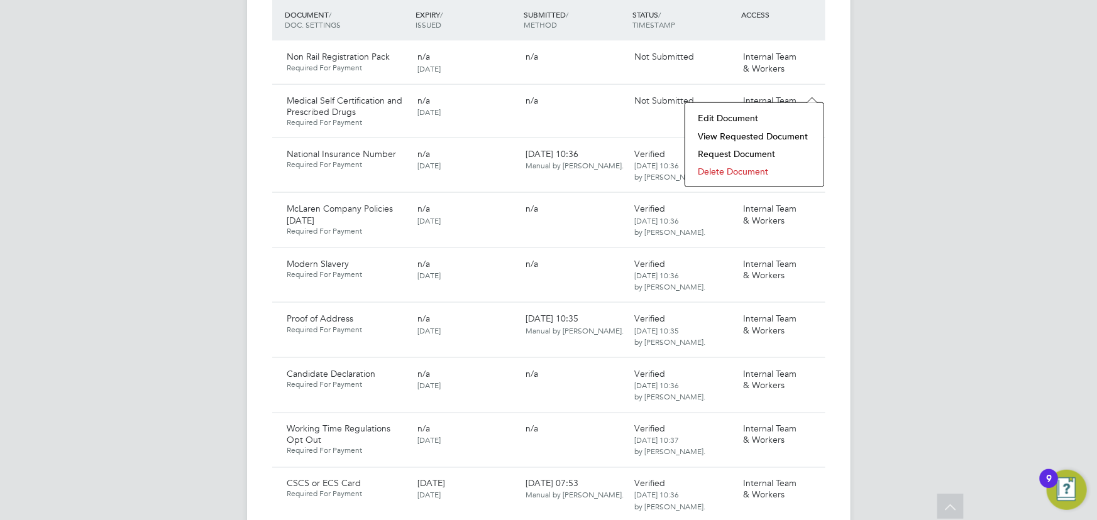
click at [728, 169] on li "Delete Document" at bounding box center [754, 172] width 126 height 18
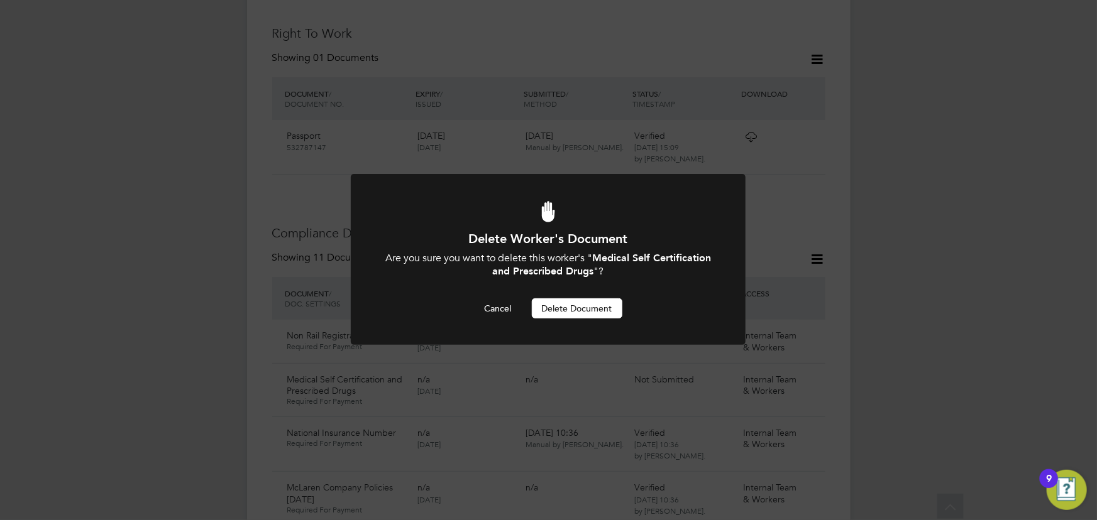
scroll to position [0, 0]
click at [584, 321] on div at bounding box center [548, 259] width 395 height 171
click at [588, 304] on button "Delete Document" at bounding box center [577, 309] width 91 height 20
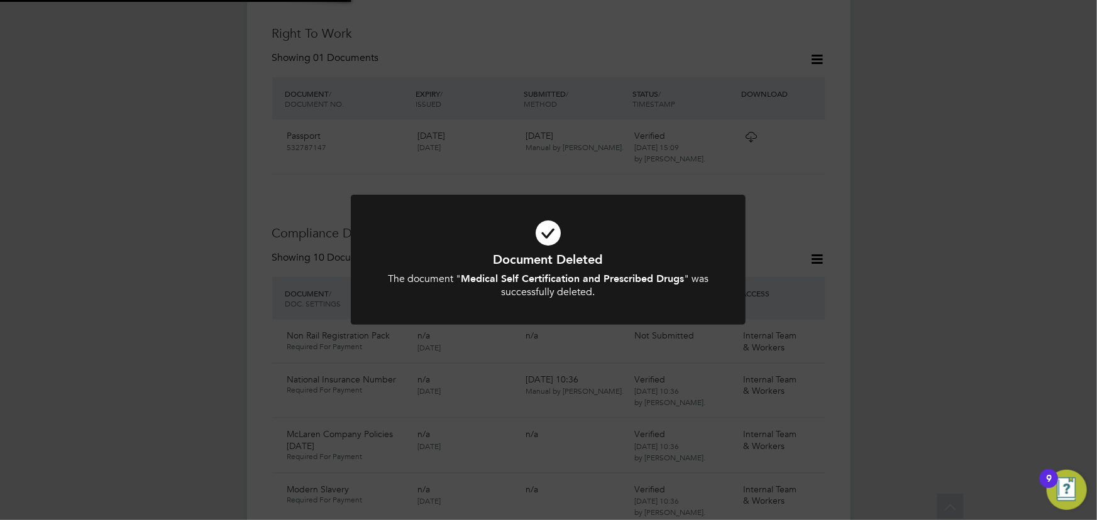
click at [970, 151] on div "Document Deleted The document " Medical Self Certification and Prescribed Drugs…" at bounding box center [548, 260] width 1097 height 520
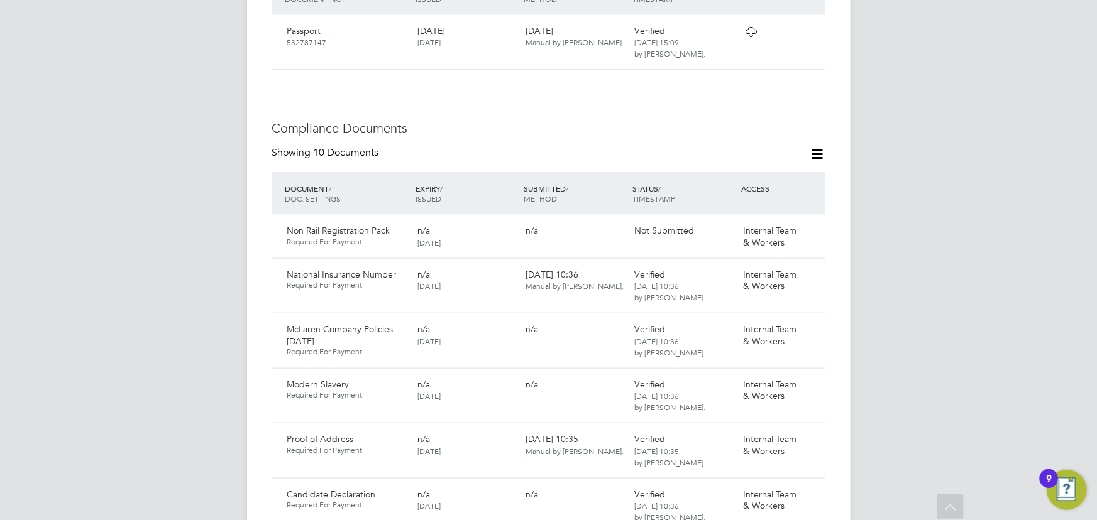
scroll to position [749, 0]
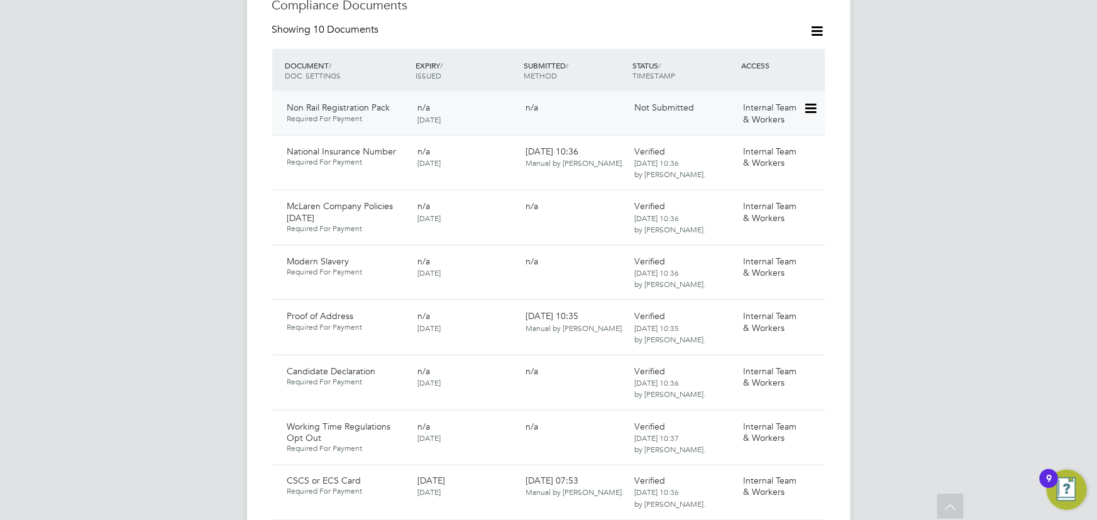
click at [803, 101] on icon at bounding box center [809, 108] width 13 height 15
click at [696, 178] on li "Delete Document" at bounding box center [754, 179] width 126 height 18
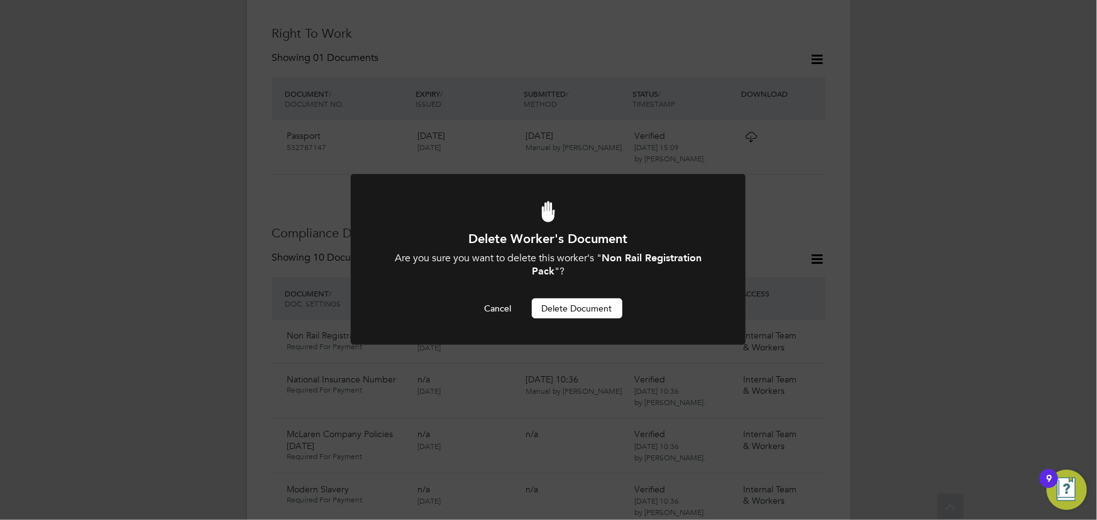
click at [588, 304] on button "Delete Document" at bounding box center [577, 309] width 91 height 20
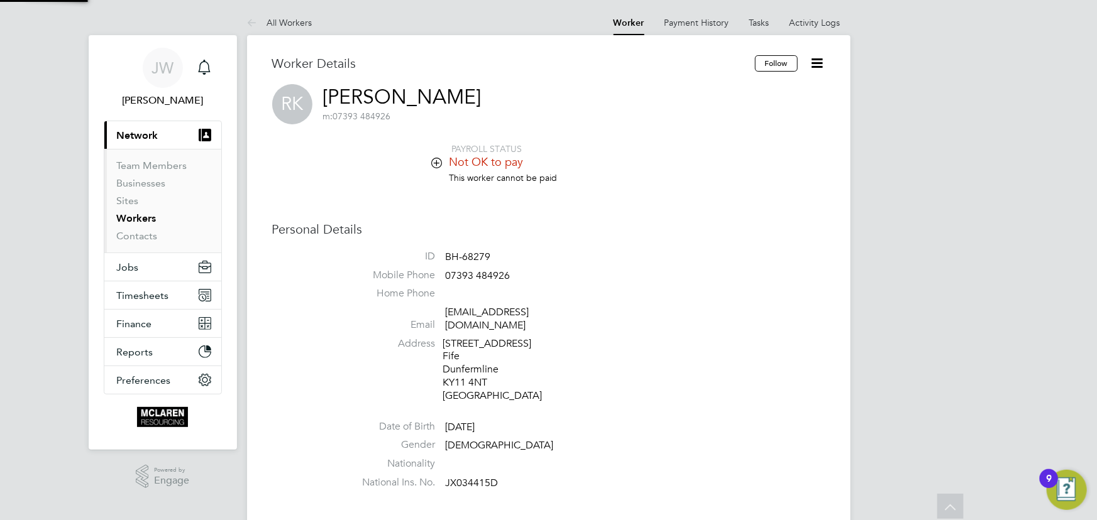
scroll to position [520, 0]
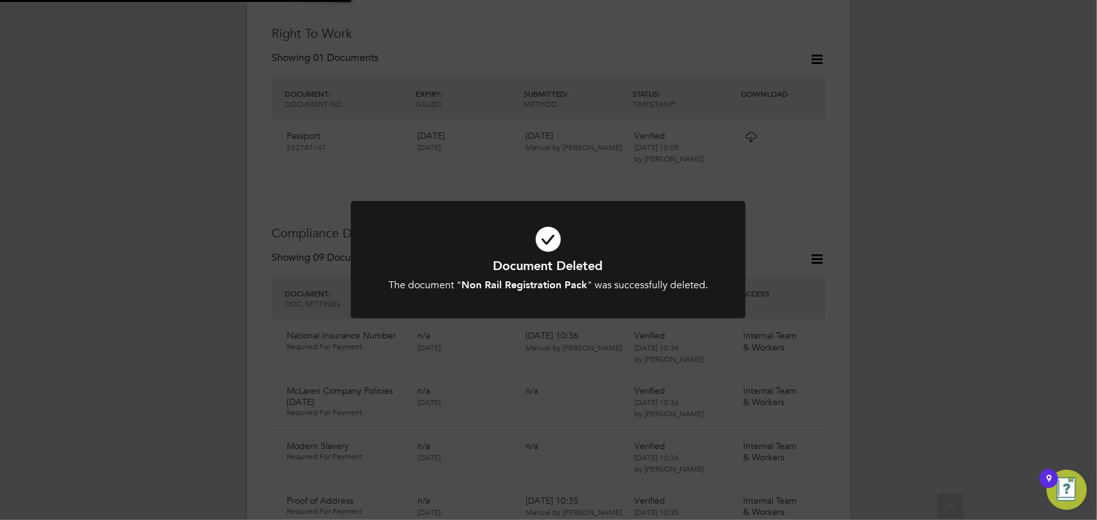
click at [1006, 189] on div "Document Deleted The document " Non Rail Registration Pack " was successfully d…" at bounding box center [548, 260] width 1097 height 520
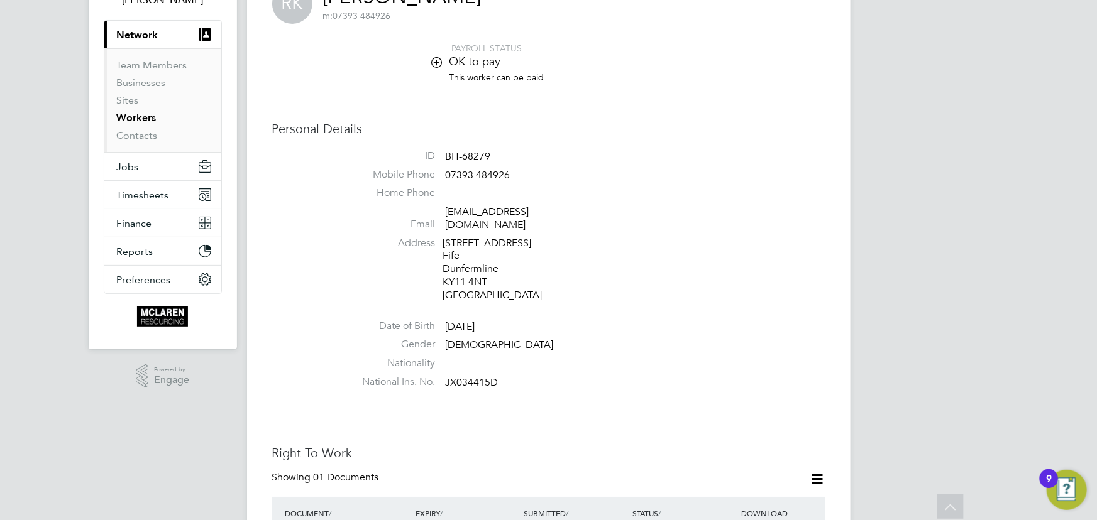
scroll to position [0, 0]
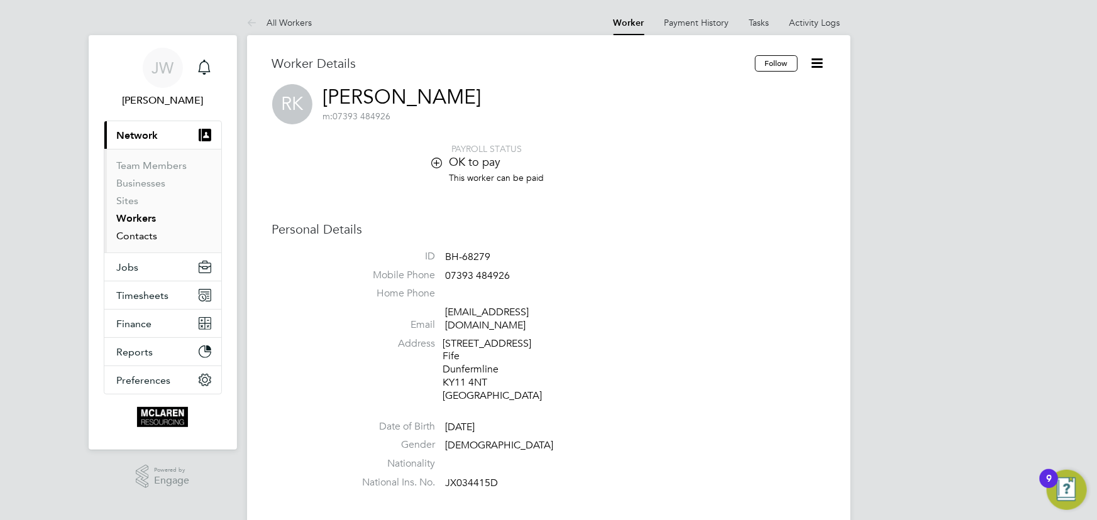
click at [140, 236] on link "Contacts" at bounding box center [137, 236] width 41 height 12
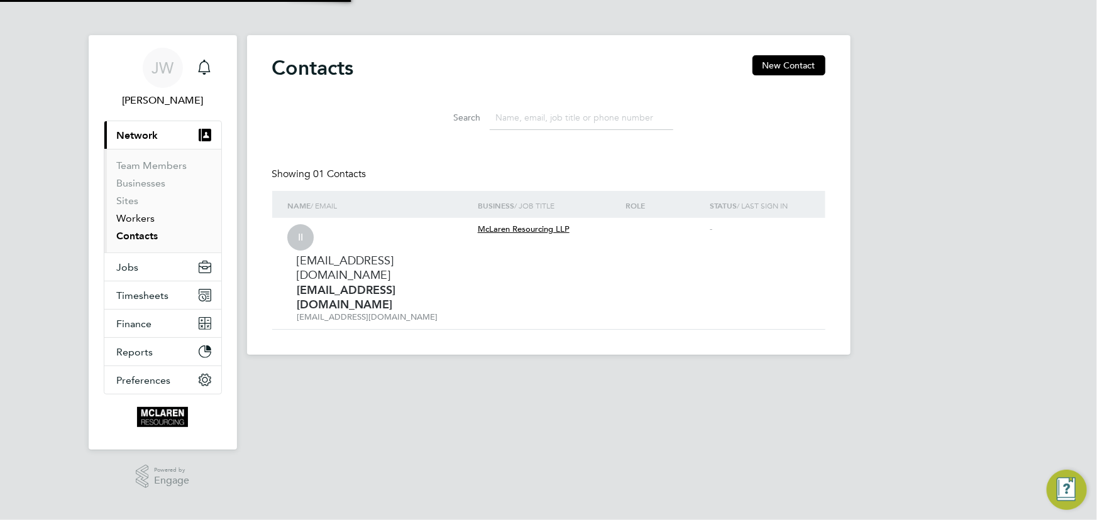
click at [141, 218] on link "Workers" at bounding box center [136, 218] width 38 height 12
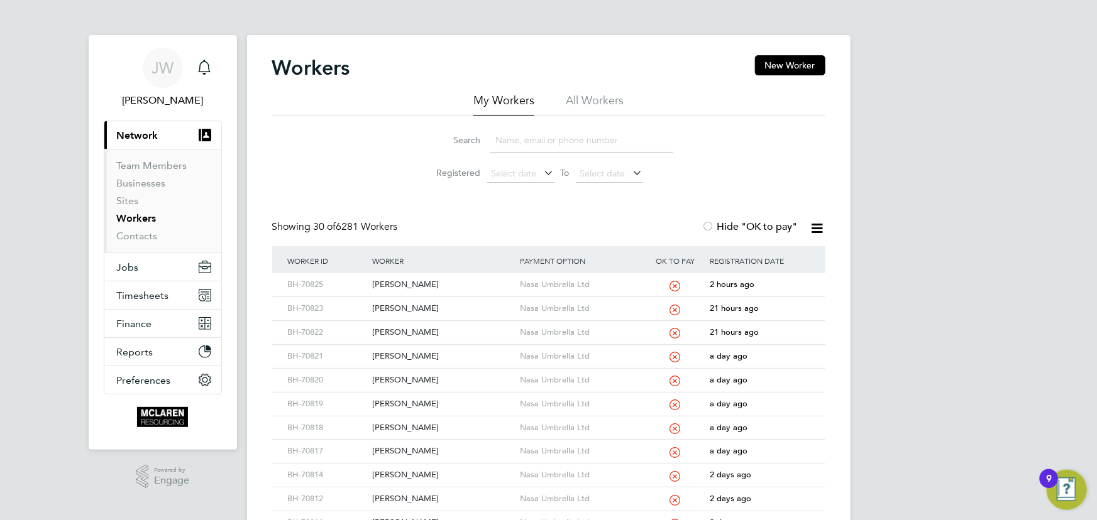
click at [510, 139] on input at bounding box center [582, 140] width 184 height 25
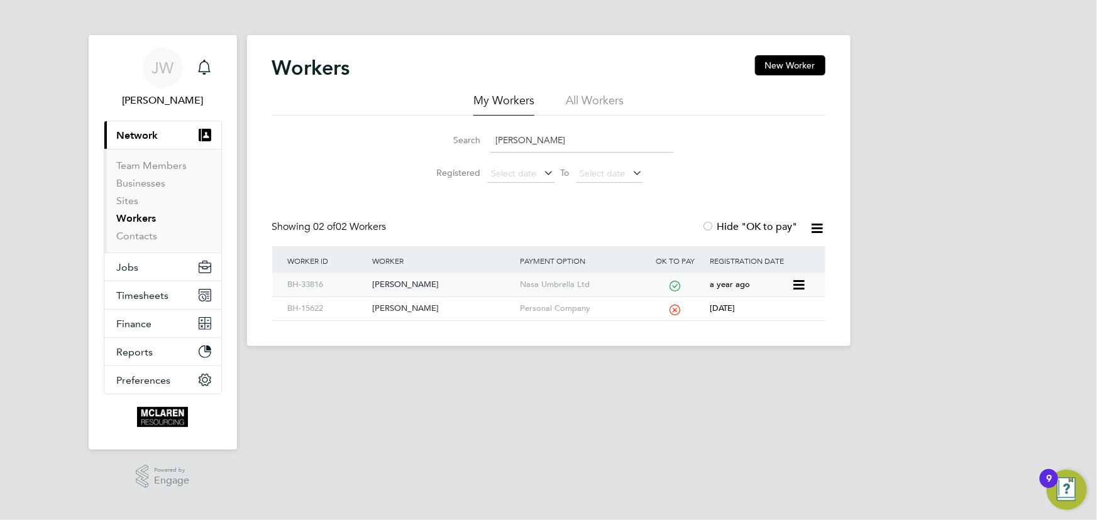
type input "emmanuel um"
click at [409, 282] on div "Emmanuel Umeh" at bounding box center [443, 284] width 148 height 23
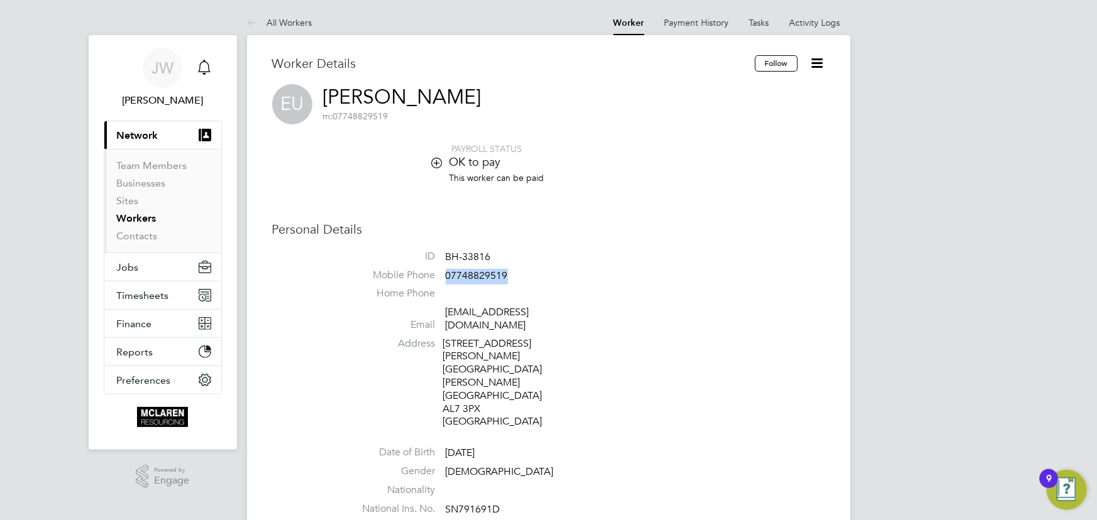
drag, startPoint x: 445, startPoint y: 274, endPoint x: 529, endPoint y: 270, distance: 84.3
click at [529, 270] on li "Mobile Phone [PHONE_NUMBER]" at bounding box center [587, 278] width 478 height 19
click at [467, 276] on span "07748829519" at bounding box center [477, 276] width 62 height 13
drag, startPoint x: 446, startPoint y: 276, endPoint x: 522, endPoint y: 276, distance: 75.4
click at [522, 276] on li "Mobile Phone [PHONE_NUMBER]" at bounding box center [587, 278] width 478 height 19
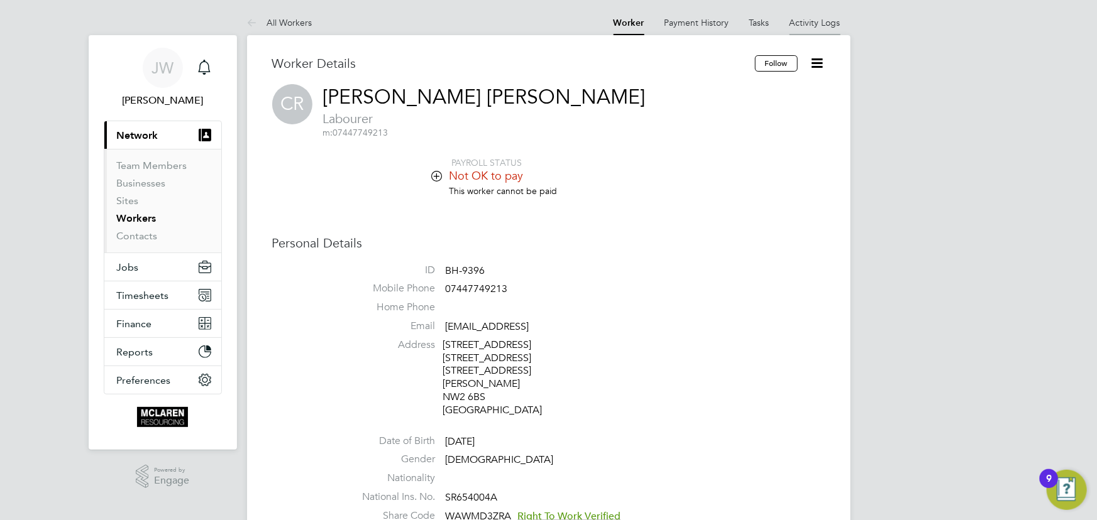
click at [805, 23] on link "Activity Logs" at bounding box center [814, 22] width 51 height 11
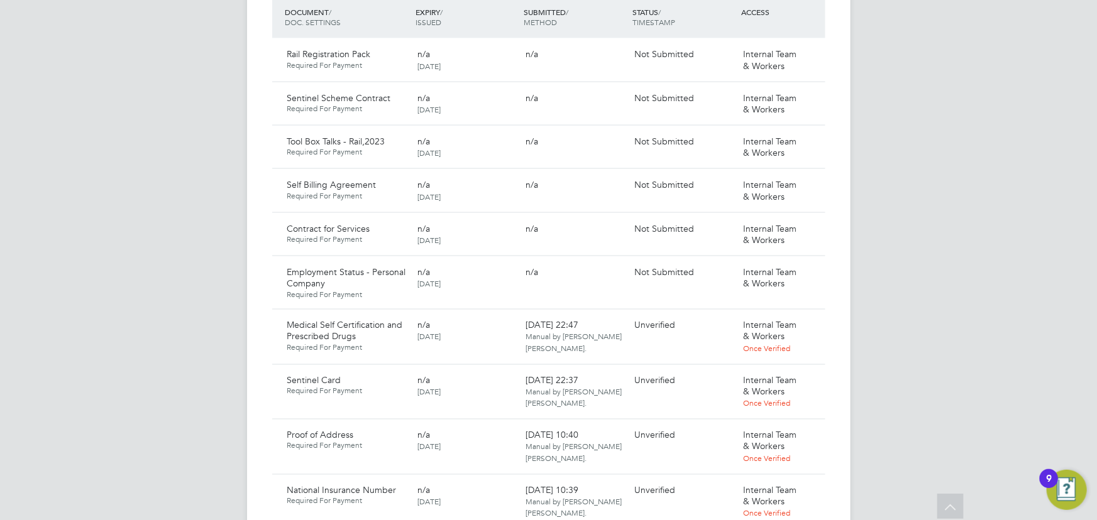
scroll to position [971, 0]
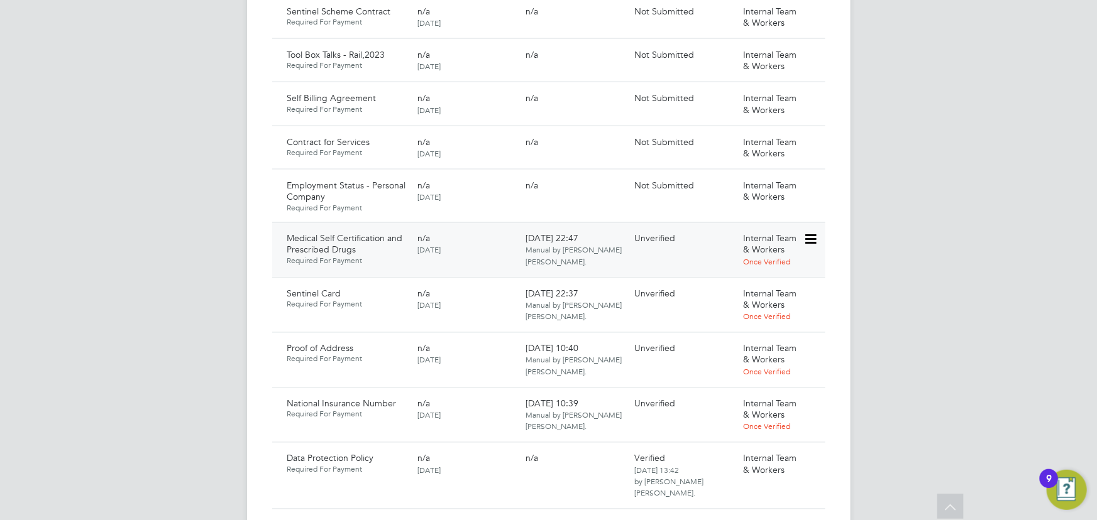
click at [811, 233] on icon at bounding box center [809, 240] width 13 height 15
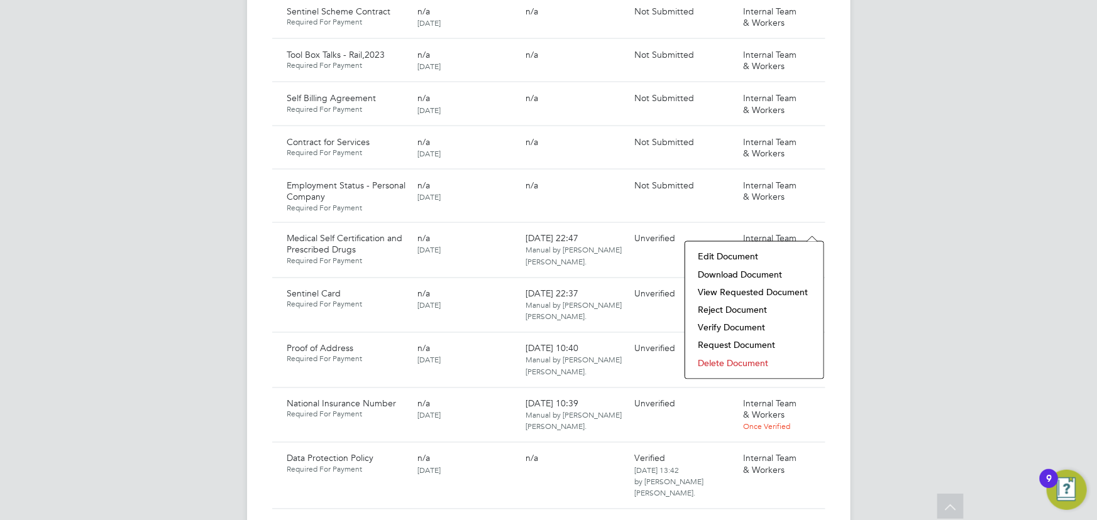
click at [750, 272] on li "Download Document" at bounding box center [754, 276] width 126 height 18
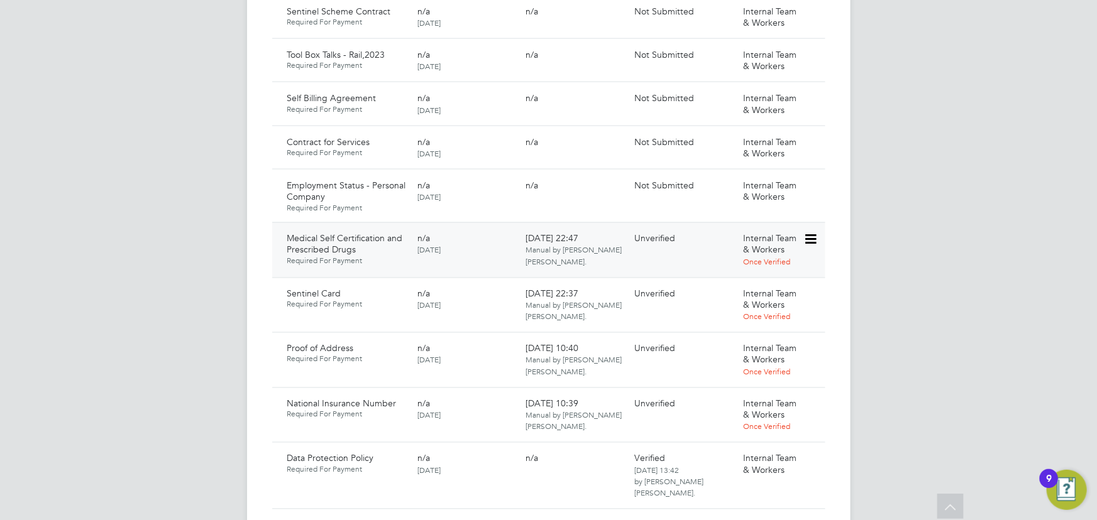
click at [809, 233] on icon at bounding box center [809, 240] width 13 height 15
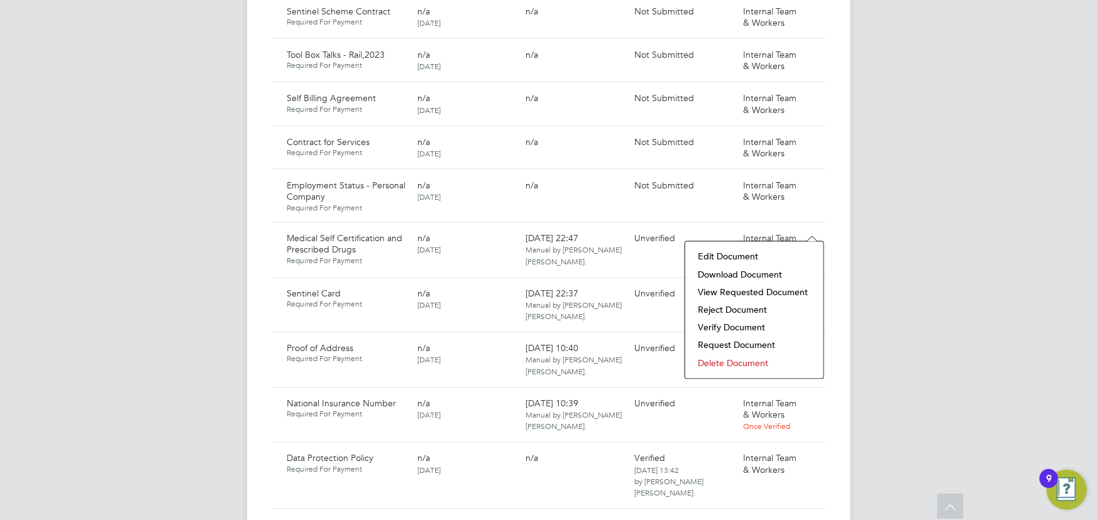
click at [729, 324] on li "Verify Document" at bounding box center [754, 328] width 126 height 18
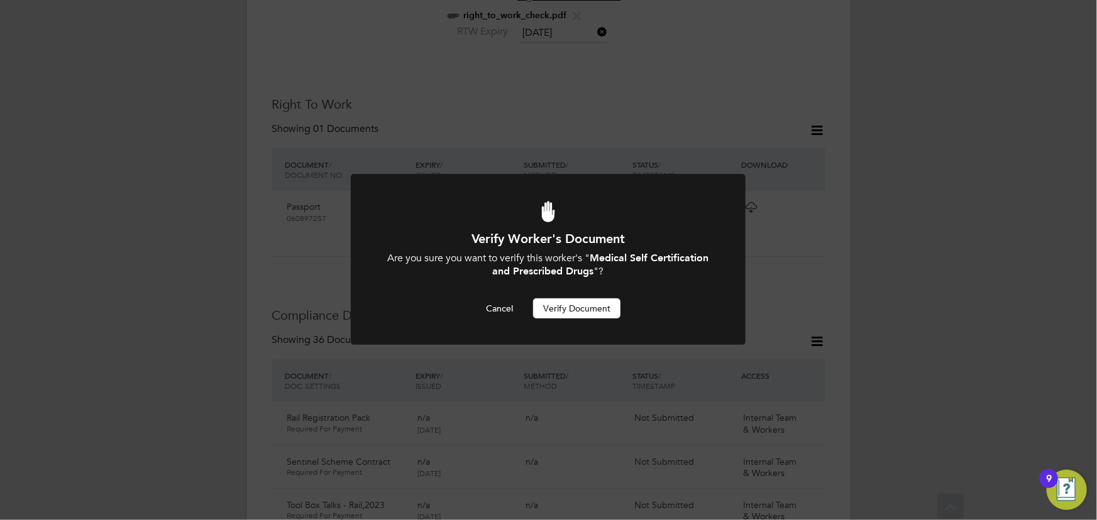
click at [612, 304] on button "Verify Document" at bounding box center [576, 309] width 87 height 20
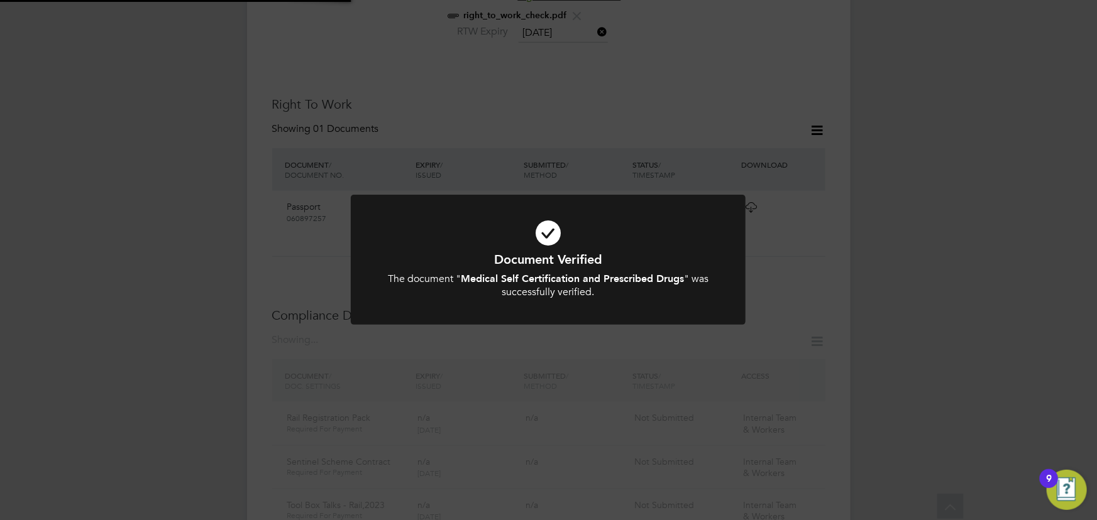
click at [915, 264] on div "Document Verified The document " Medical Self Certification and Prescribed Drug…" at bounding box center [548, 260] width 1097 height 520
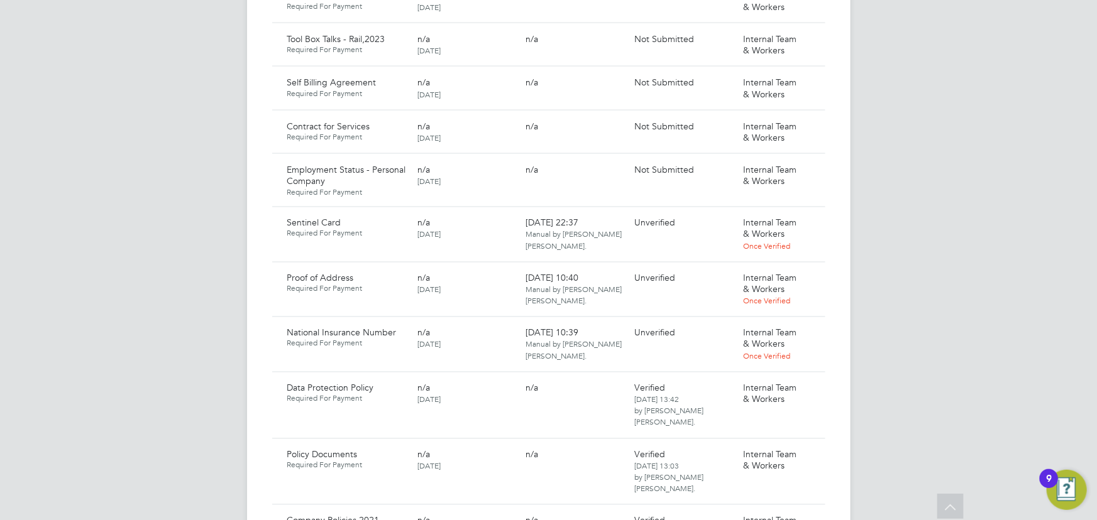
scroll to position [1092, 0]
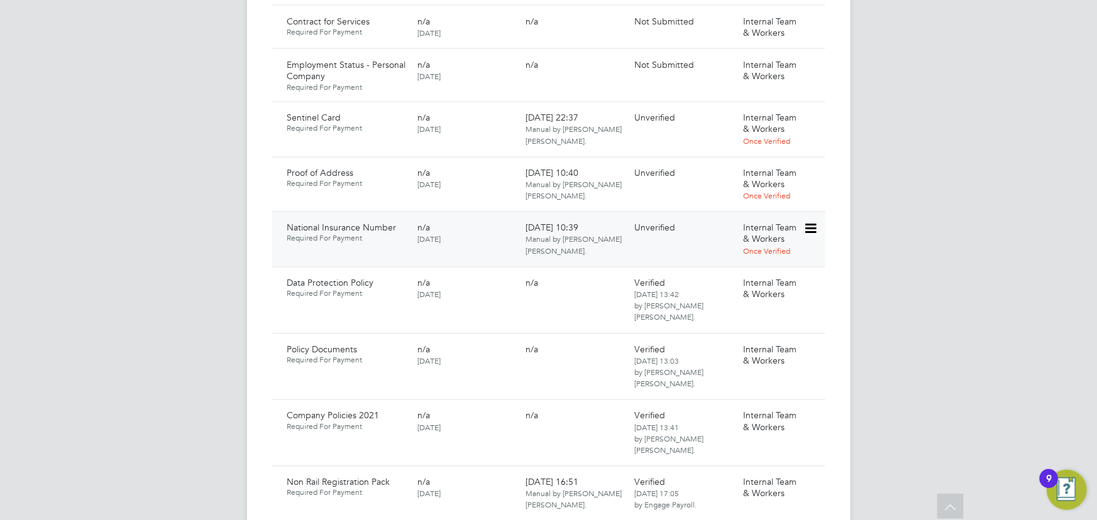
click at [816, 222] on icon at bounding box center [809, 229] width 13 height 15
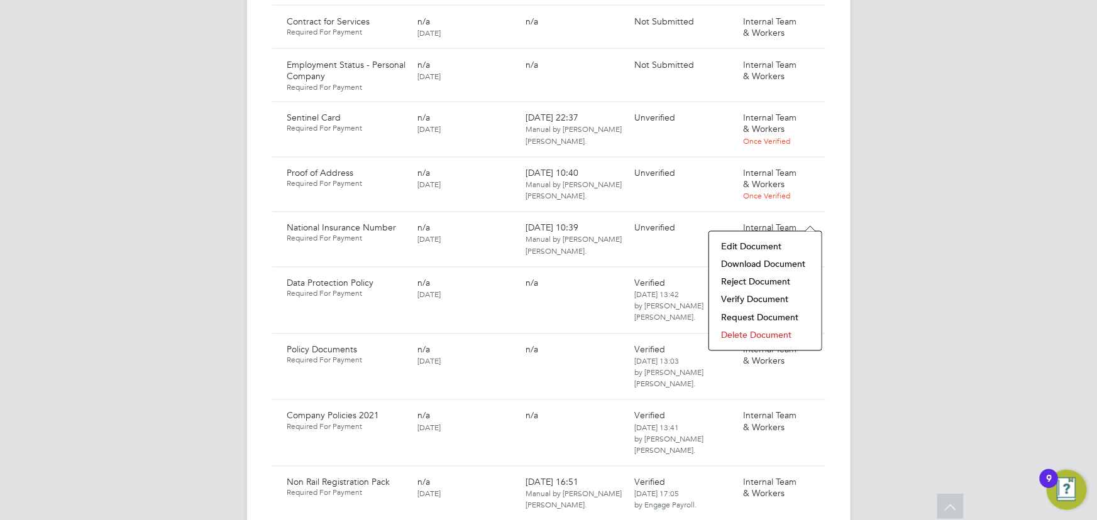
click at [766, 262] on li "Download Document" at bounding box center [765, 265] width 100 height 18
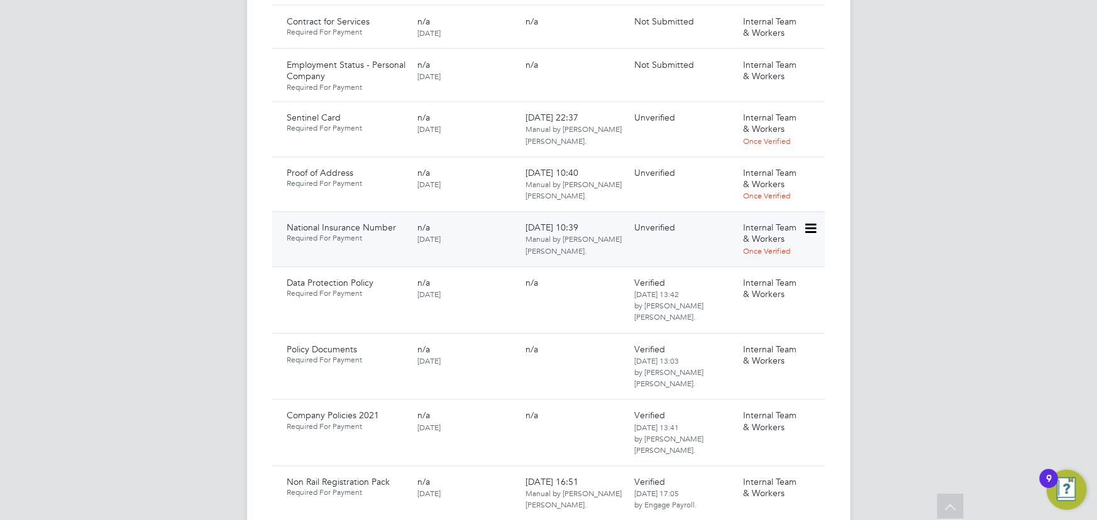
click at [806, 222] on icon at bounding box center [809, 229] width 13 height 15
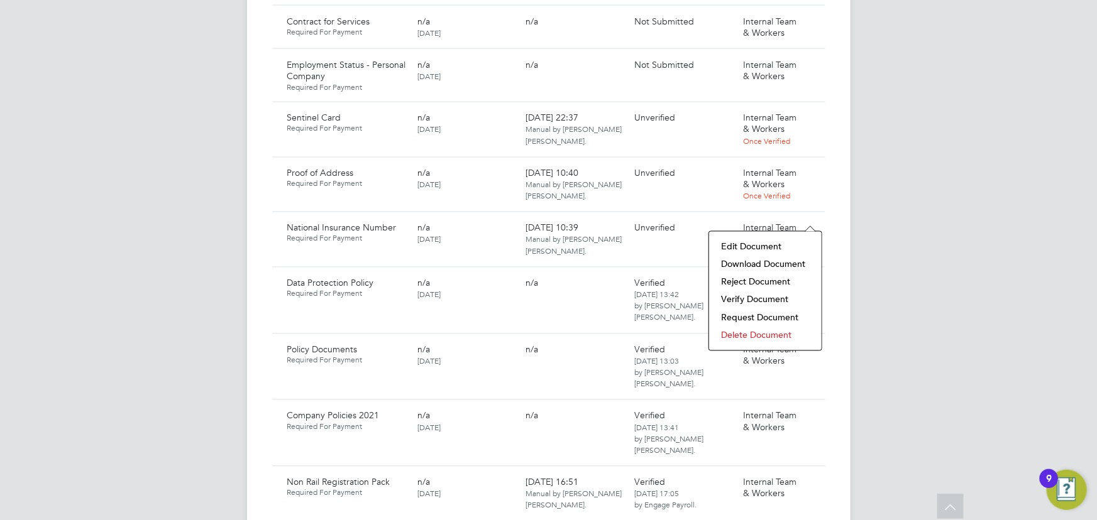
click at [754, 297] on li "Verify Document" at bounding box center [765, 300] width 100 height 18
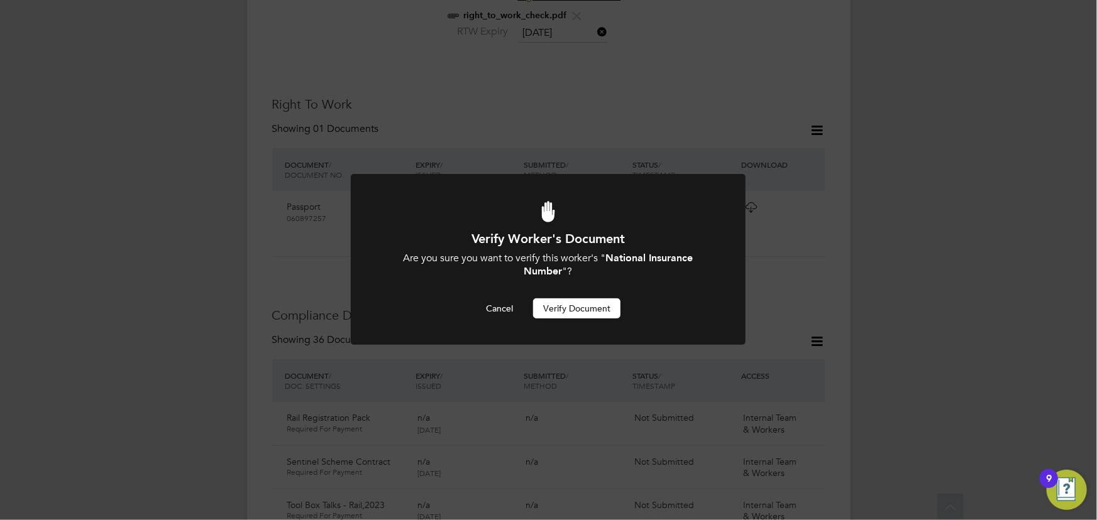
click at [610, 306] on button "Verify Document" at bounding box center [576, 309] width 87 height 20
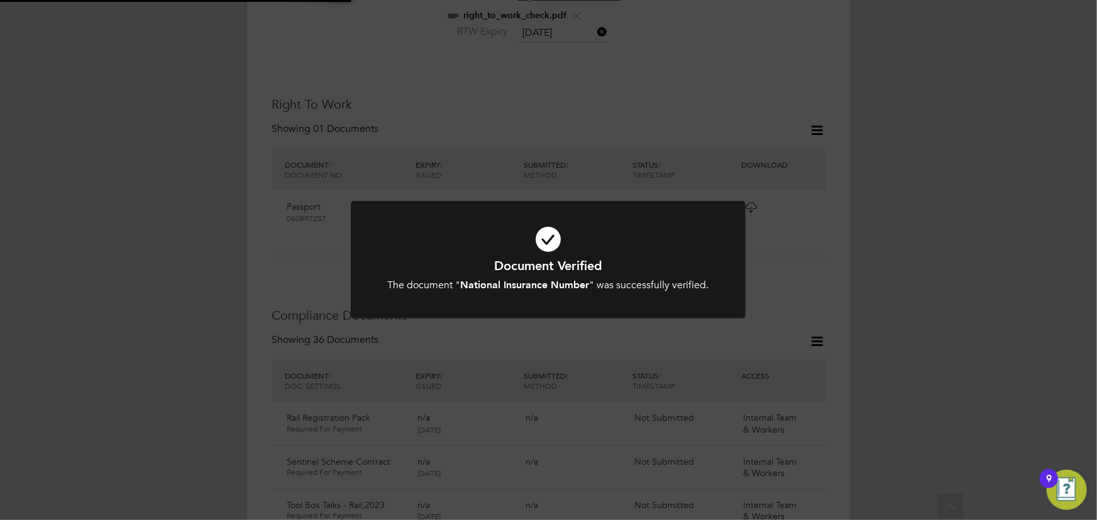
click at [893, 229] on div "Document Verified The document " National Insurance Number " was successfully v…" at bounding box center [548, 260] width 1097 height 520
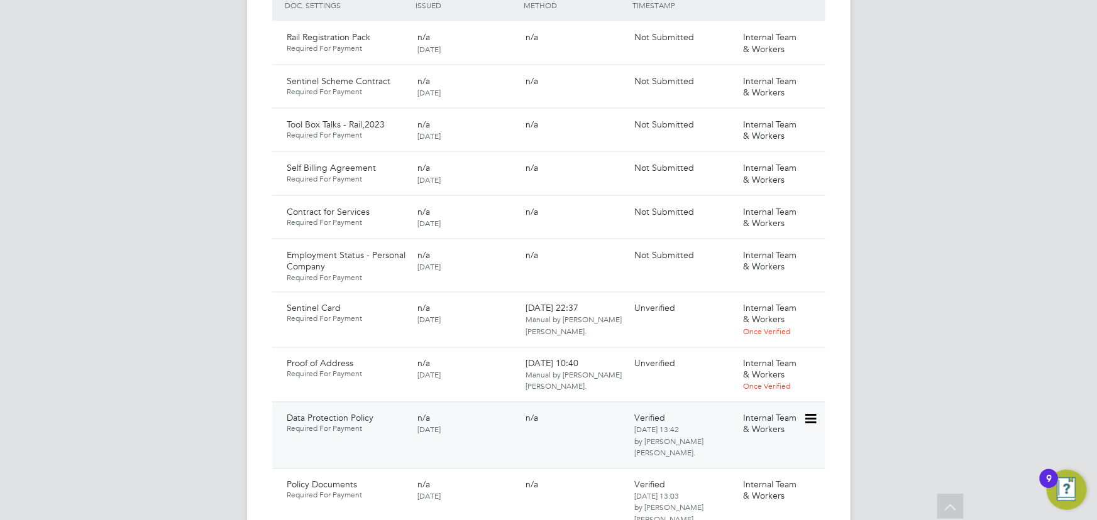
scroll to position [977, 0]
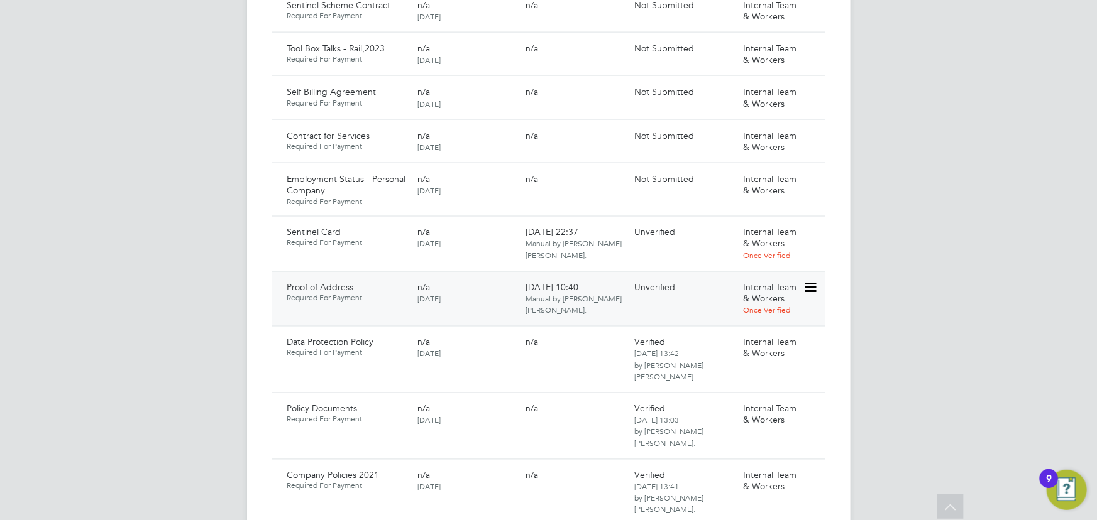
click at [816, 281] on icon at bounding box center [809, 288] width 13 height 15
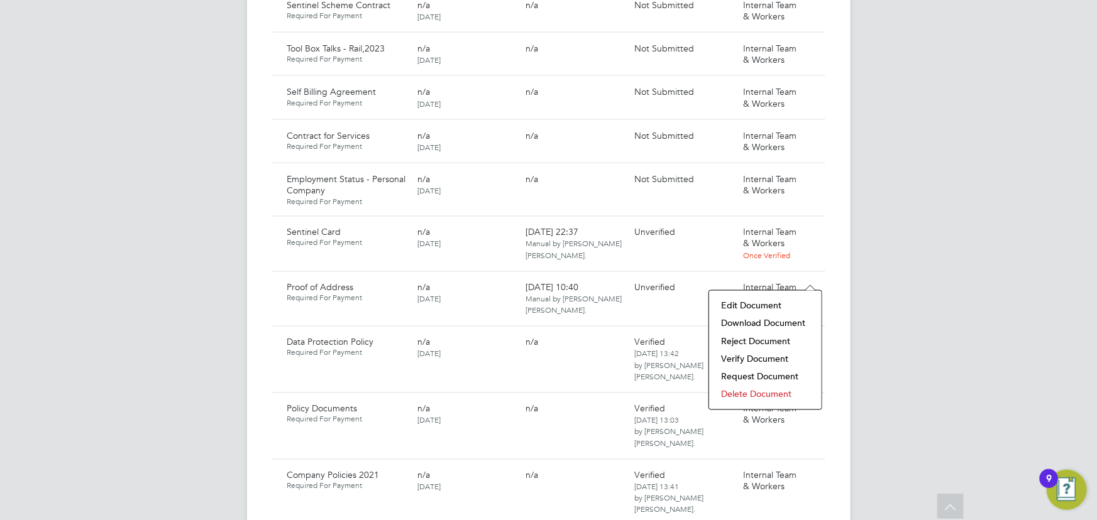
click at [757, 324] on li "Download Document" at bounding box center [765, 324] width 100 height 18
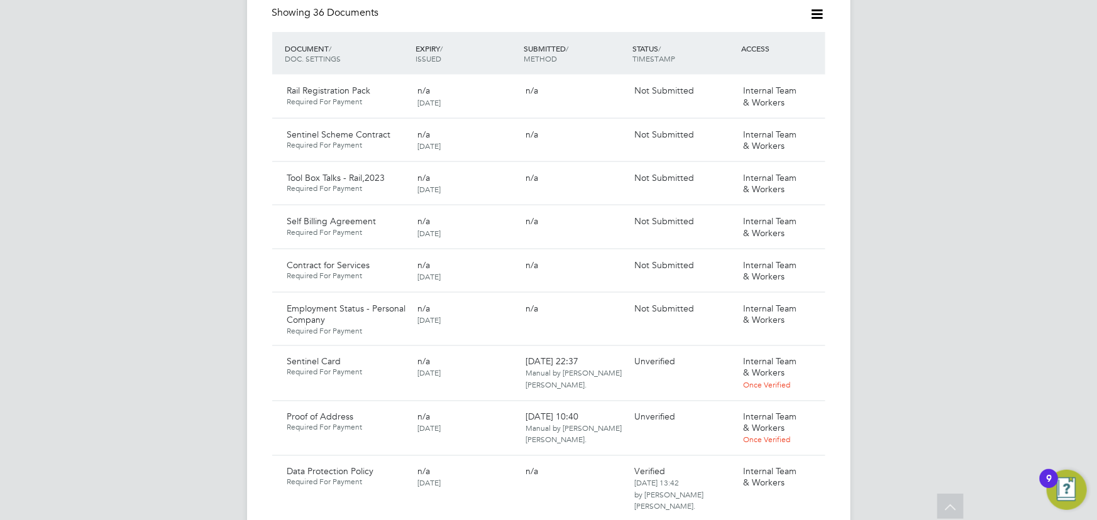
scroll to position [920, 0]
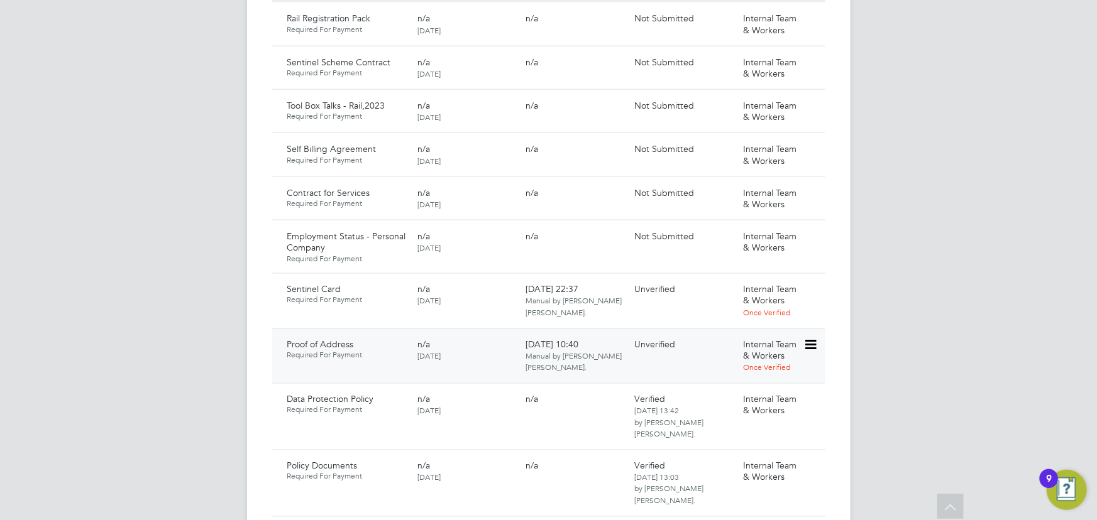
click at [809, 338] on icon at bounding box center [809, 345] width 13 height 15
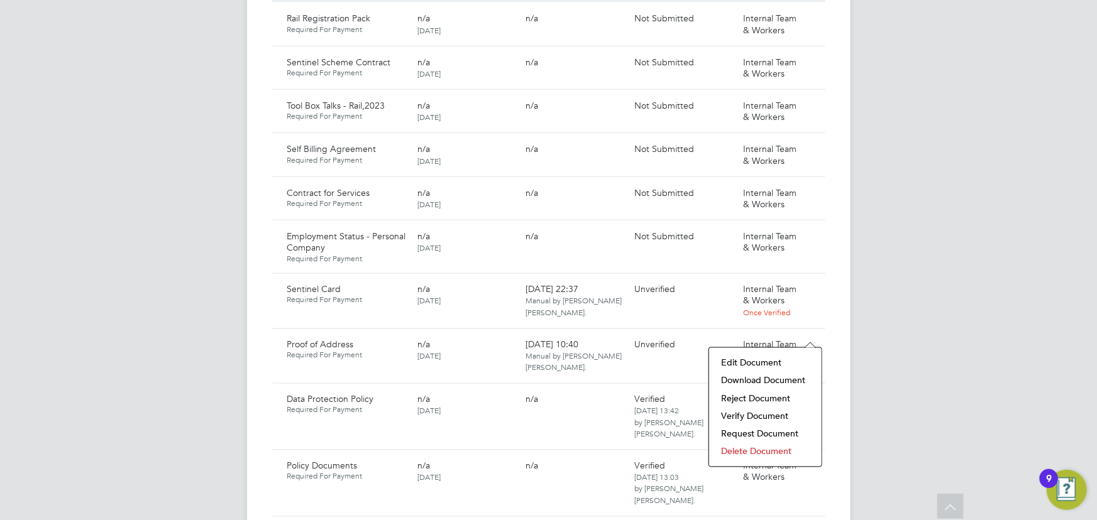
click at [760, 417] on li "Verify Document" at bounding box center [765, 417] width 100 height 18
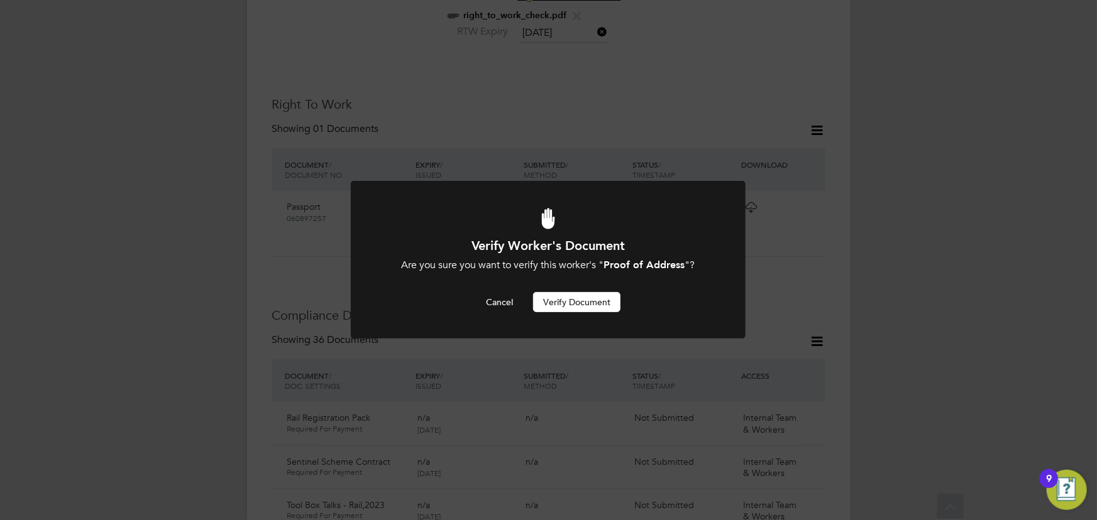
scroll to position [0, 0]
click at [580, 302] on button "Verify Document" at bounding box center [576, 302] width 87 height 20
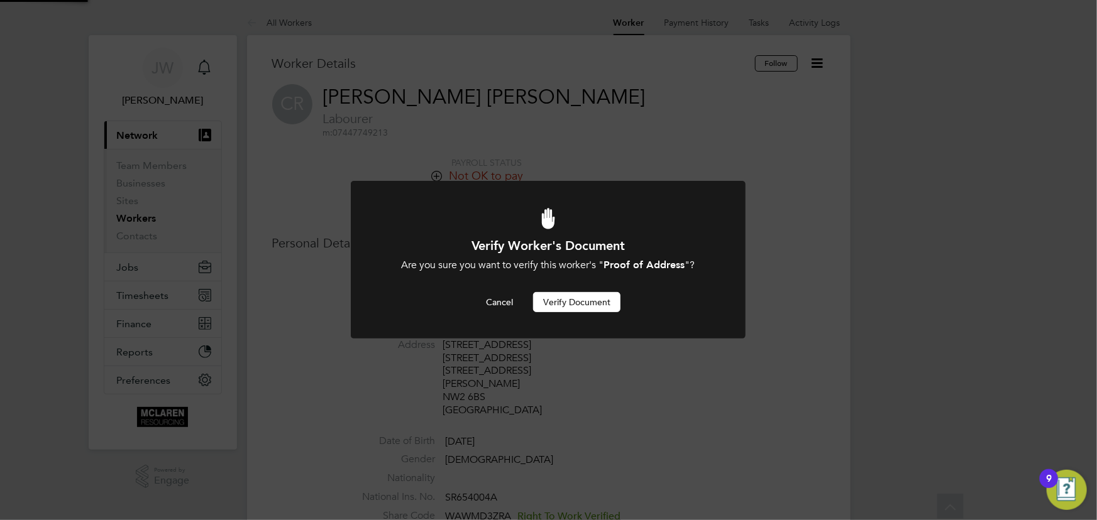
scroll to position [520, 0]
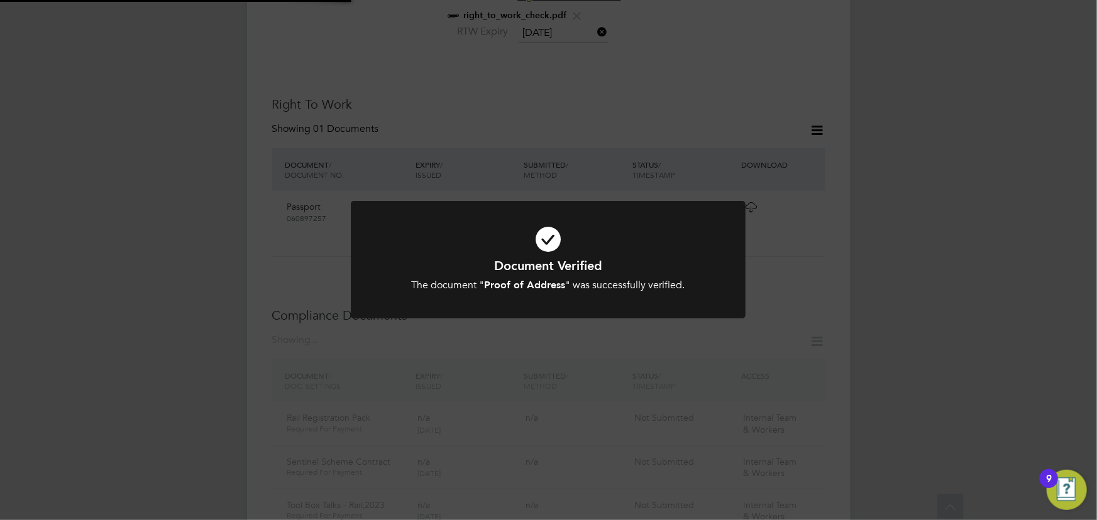
click at [910, 250] on div "Document Verified The document " Proof of Address " was successfully verified. …" at bounding box center [548, 260] width 1097 height 520
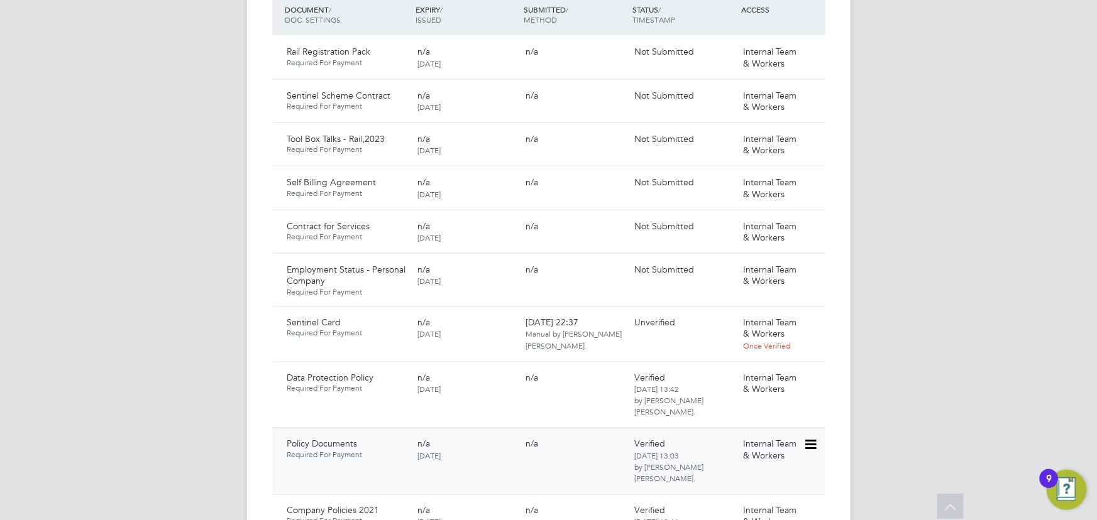
scroll to position [1035, 0]
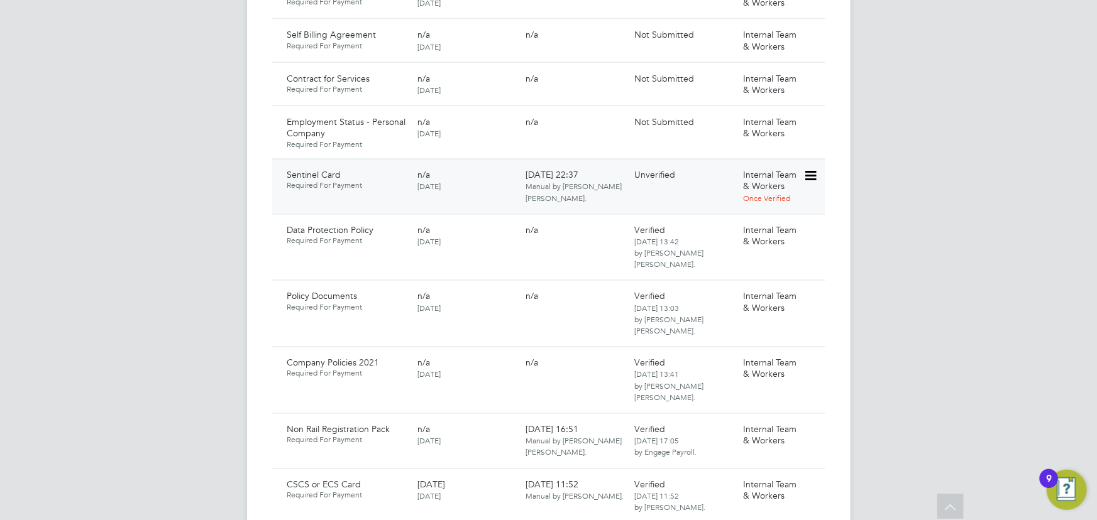
click at [811, 169] on icon at bounding box center [809, 176] width 13 height 15
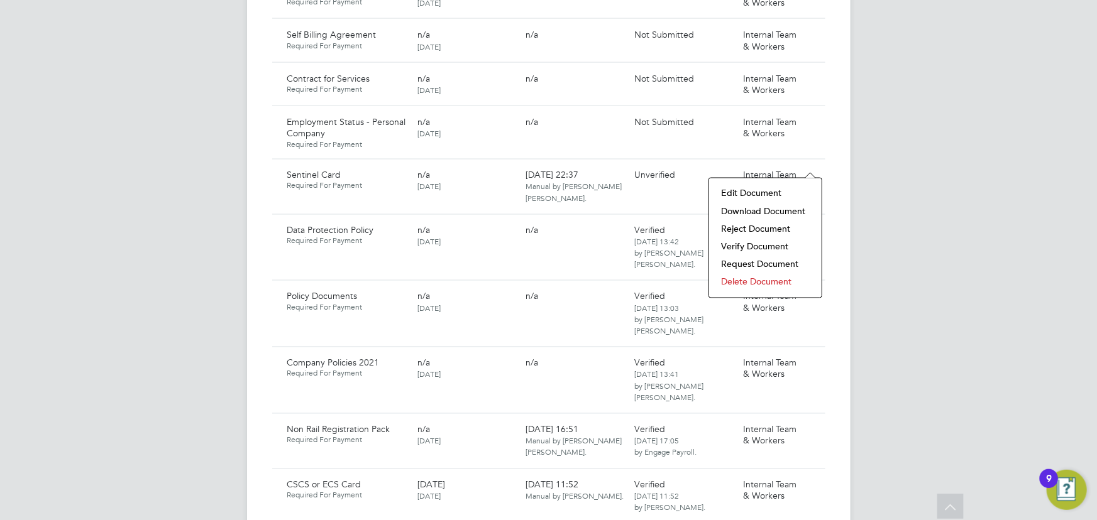
click at [761, 208] on li "Download Document" at bounding box center [765, 212] width 100 height 18
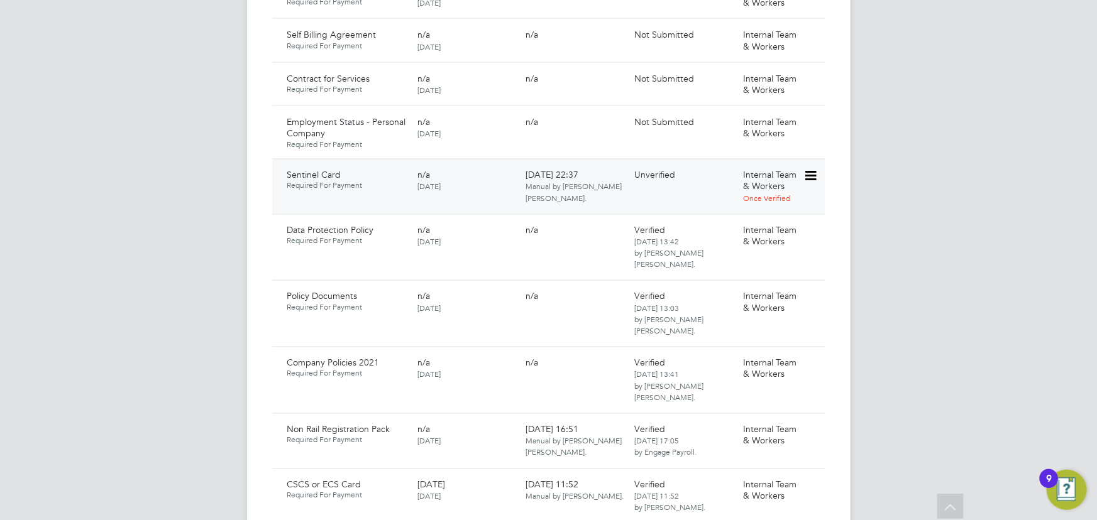
click at [811, 169] on icon at bounding box center [809, 176] width 13 height 15
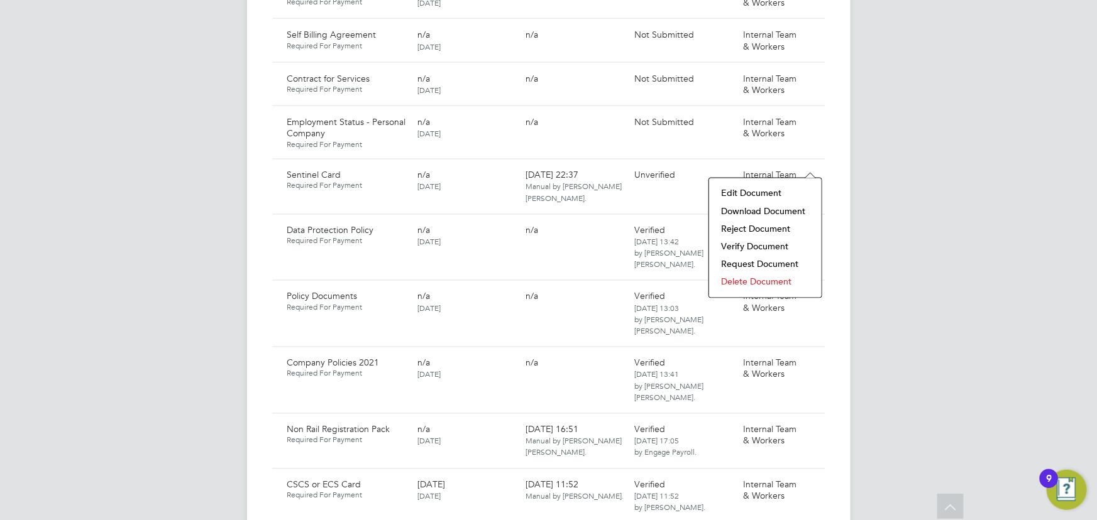
click at [739, 248] on li "Verify Document" at bounding box center [765, 247] width 100 height 18
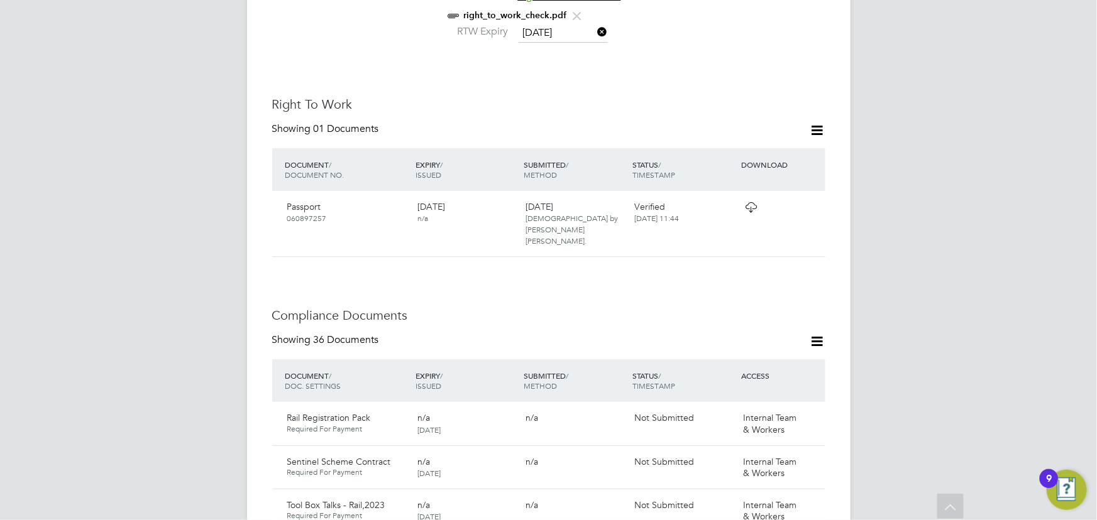
scroll to position [0, 0]
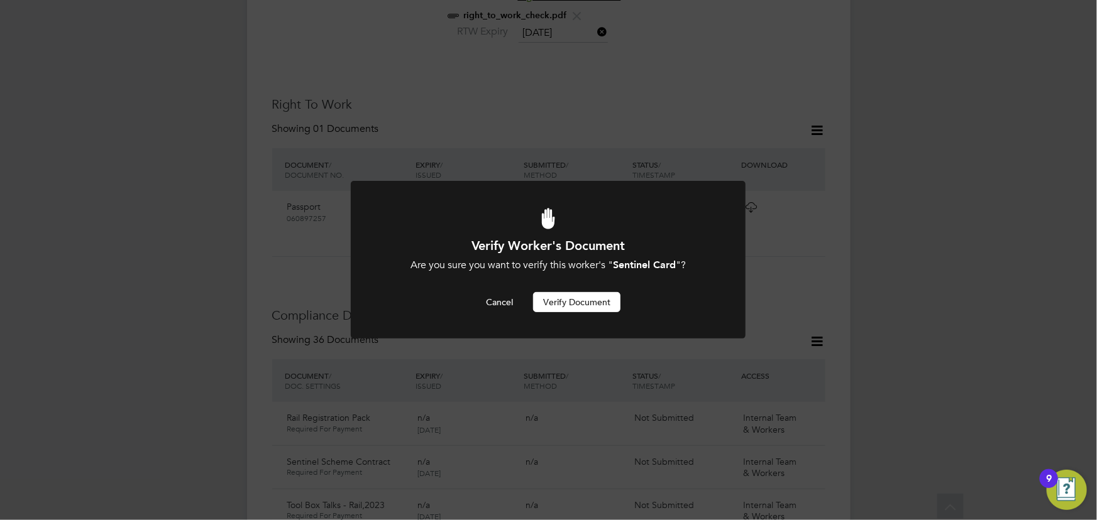
click at [615, 304] on button "Verify Document" at bounding box center [576, 302] width 87 height 20
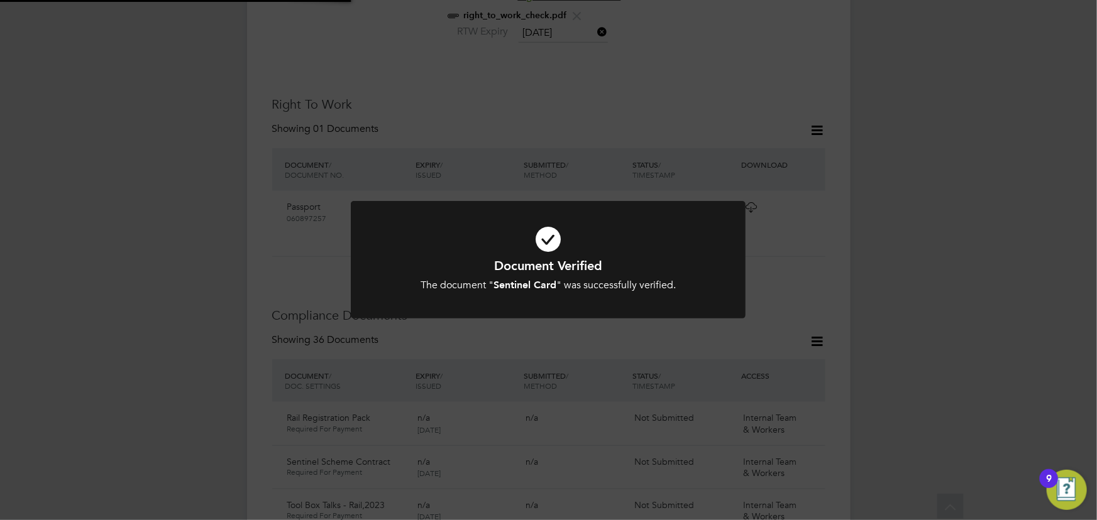
click at [978, 280] on div "Document Verified The document " Sentinel Card " was successfully verified. Can…" at bounding box center [548, 260] width 1097 height 520
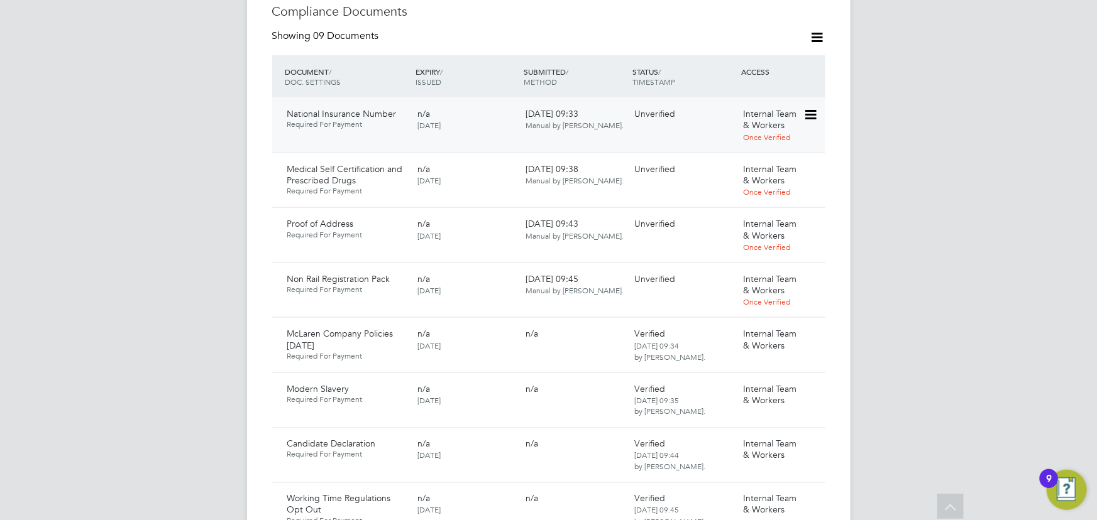
scroll to position [800, 0]
click at [816, 272] on icon at bounding box center [809, 279] width 13 height 15
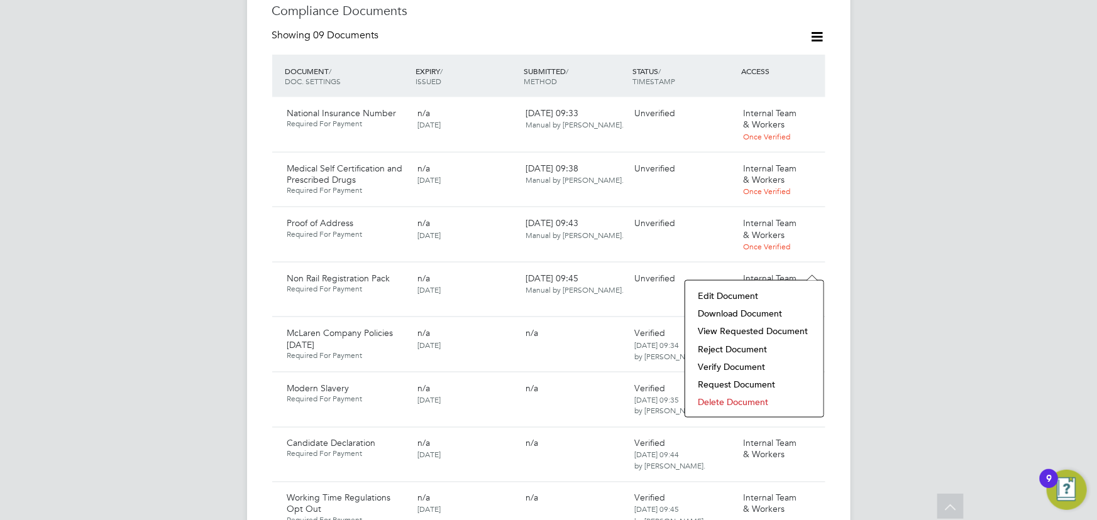
click at [770, 312] on li "Download Document" at bounding box center [754, 314] width 126 height 18
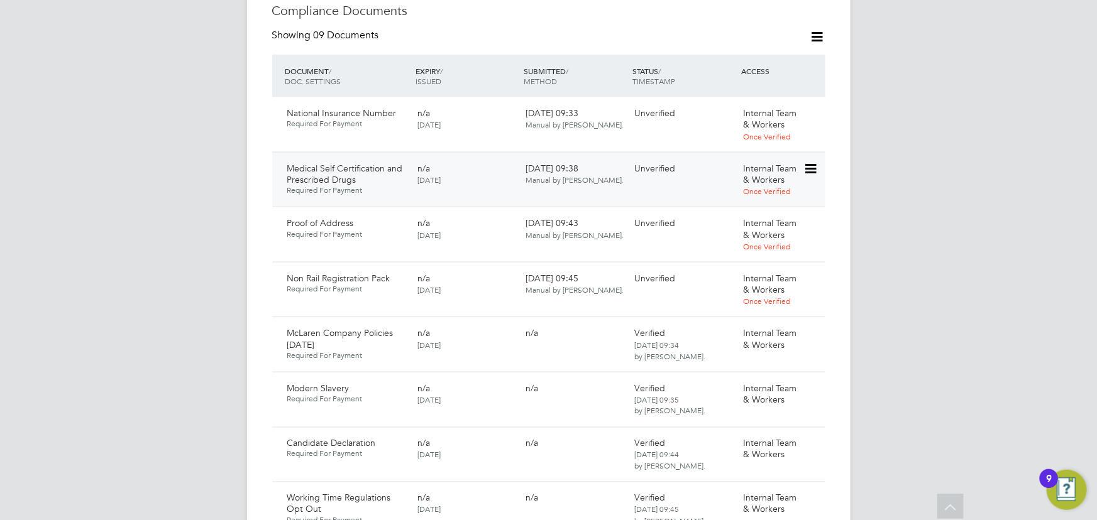
click at [806, 162] on icon at bounding box center [809, 169] width 13 height 15
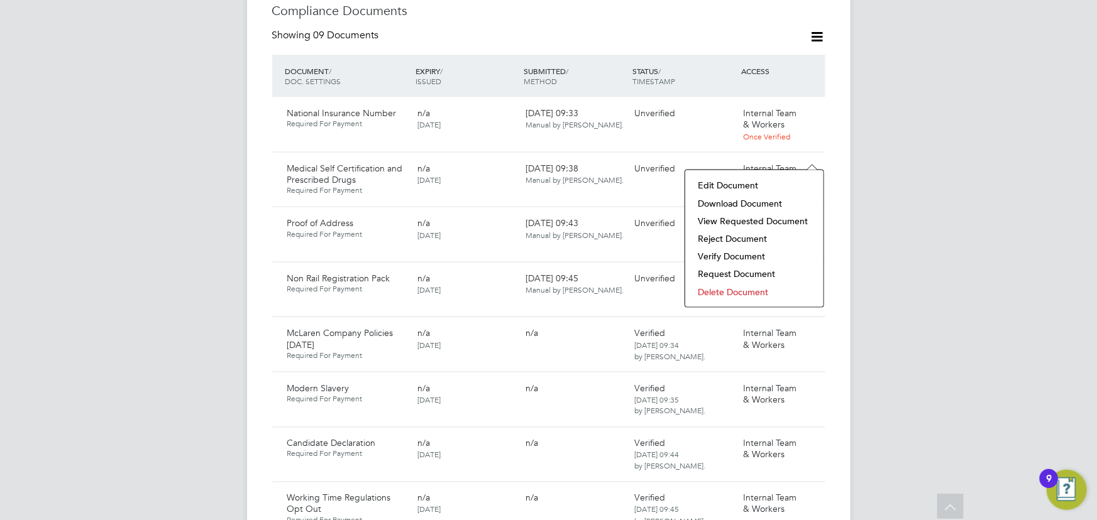
click at [759, 204] on li "Download Document" at bounding box center [754, 204] width 126 height 18
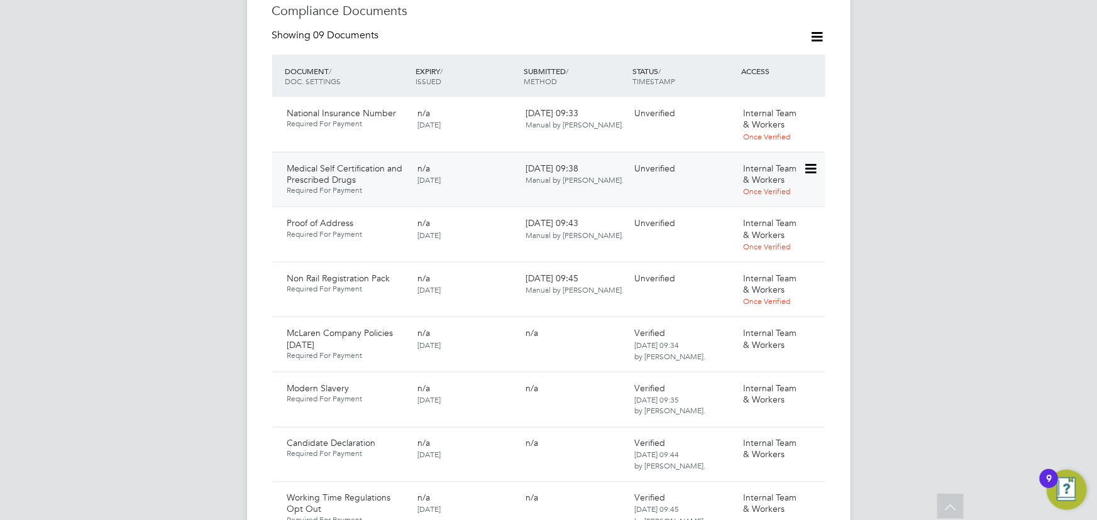
click at [809, 162] on icon at bounding box center [809, 169] width 13 height 15
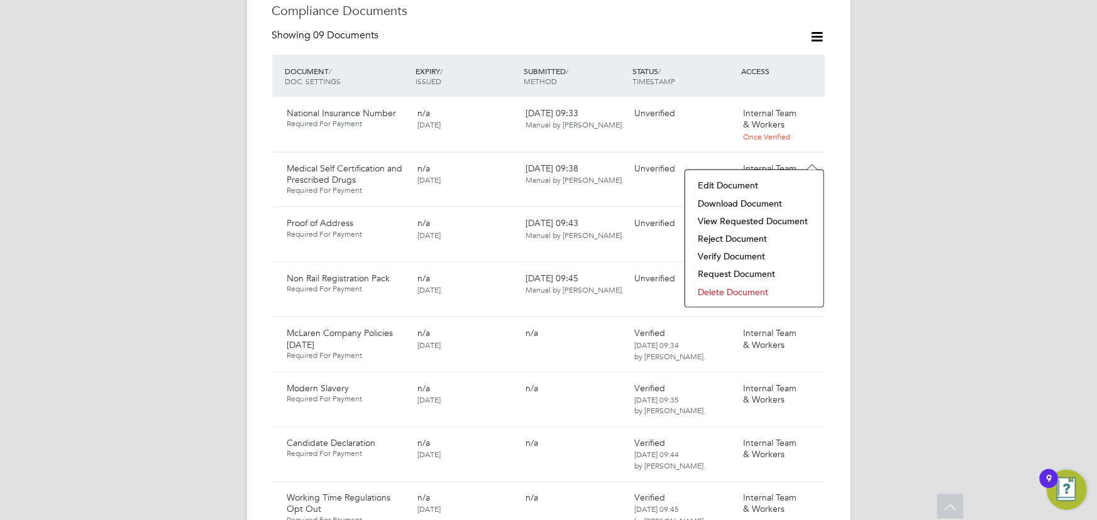
click at [721, 202] on li "Download Document" at bounding box center [754, 204] width 126 height 18
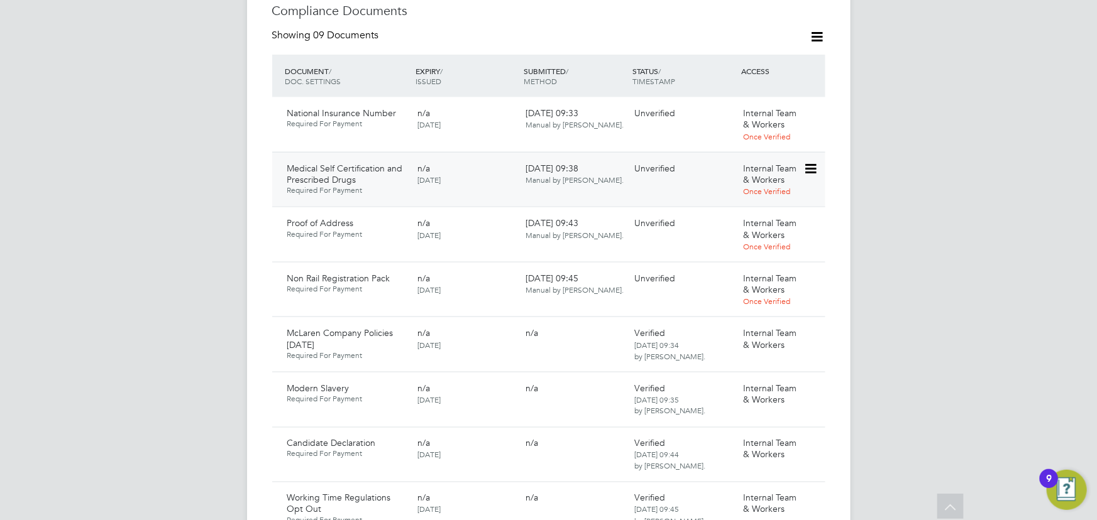
click at [809, 162] on icon at bounding box center [809, 169] width 13 height 15
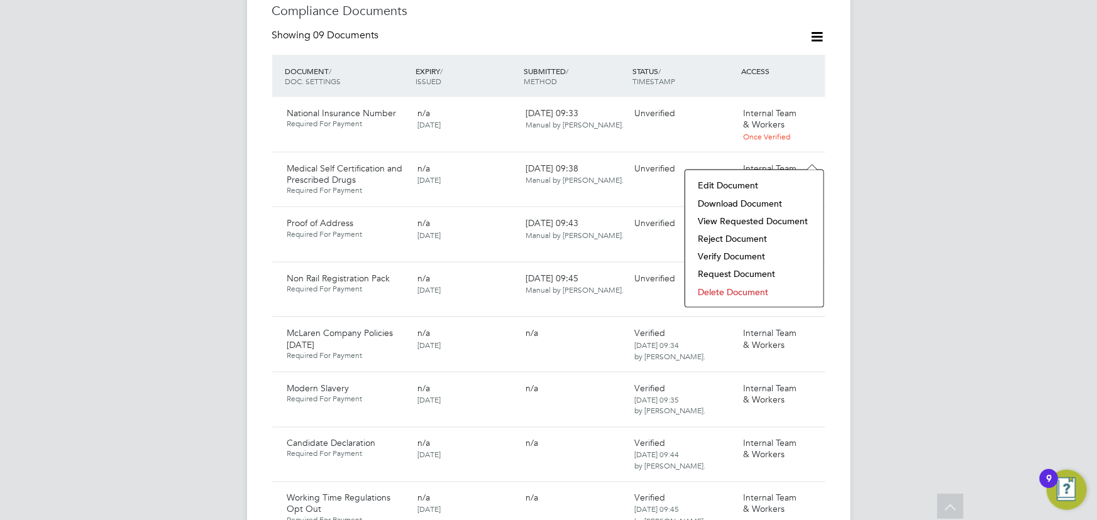
click at [735, 255] on li "Verify Document" at bounding box center [754, 257] width 126 height 18
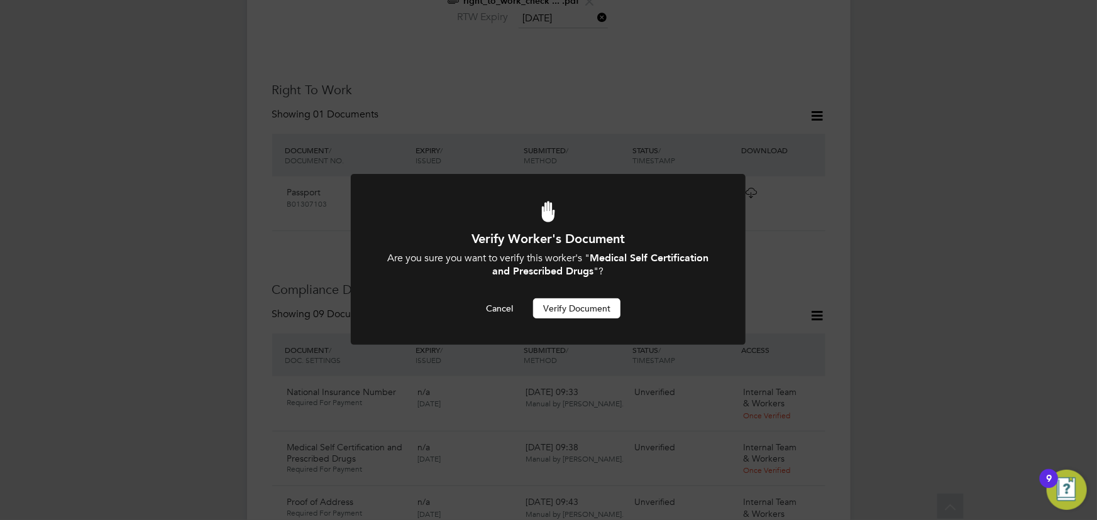
scroll to position [0, 0]
click at [610, 311] on button "Verify Document" at bounding box center [576, 309] width 87 height 20
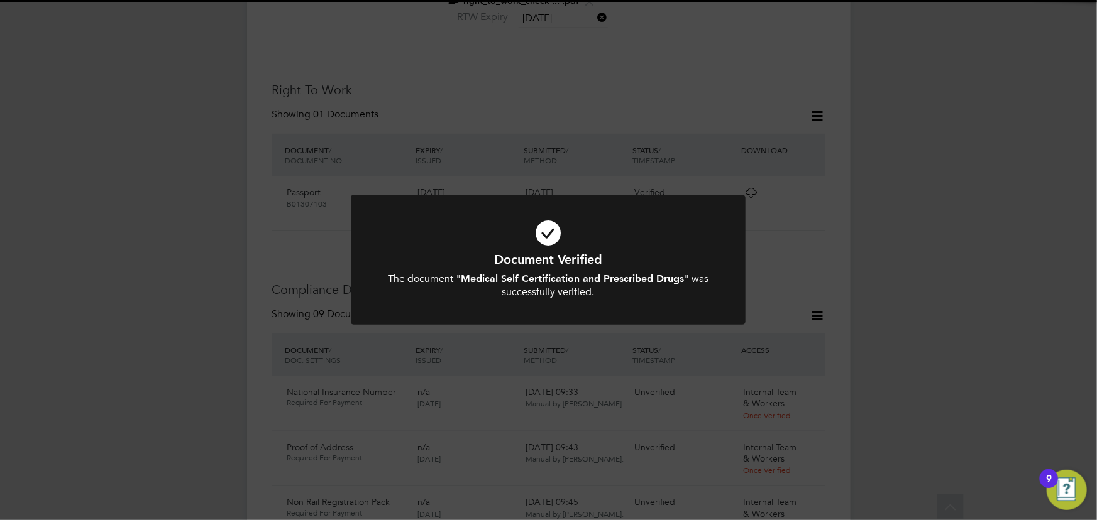
click at [956, 230] on div "Document Verified The document " Medical Self Certification and Prescribed Drug…" at bounding box center [548, 260] width 1097 height 520
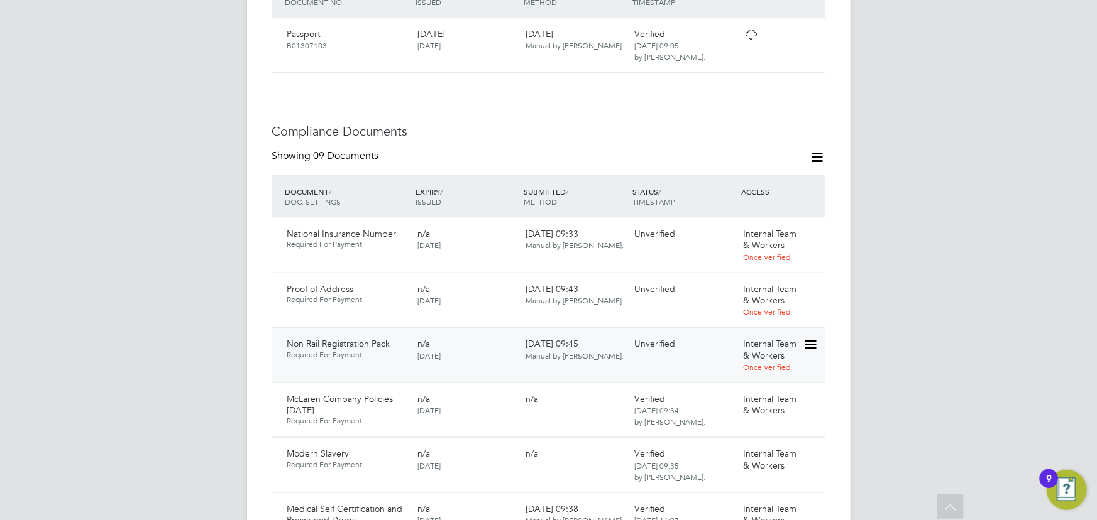
scroll to position [806, 0]
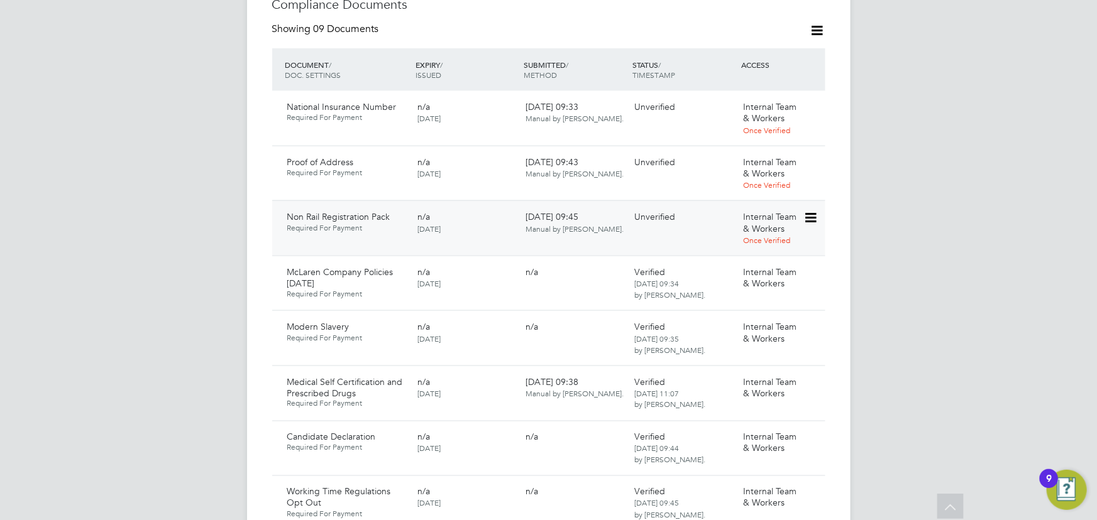
click at [810, 211] on icon at bounding box center [809, 218] width 13 height 15
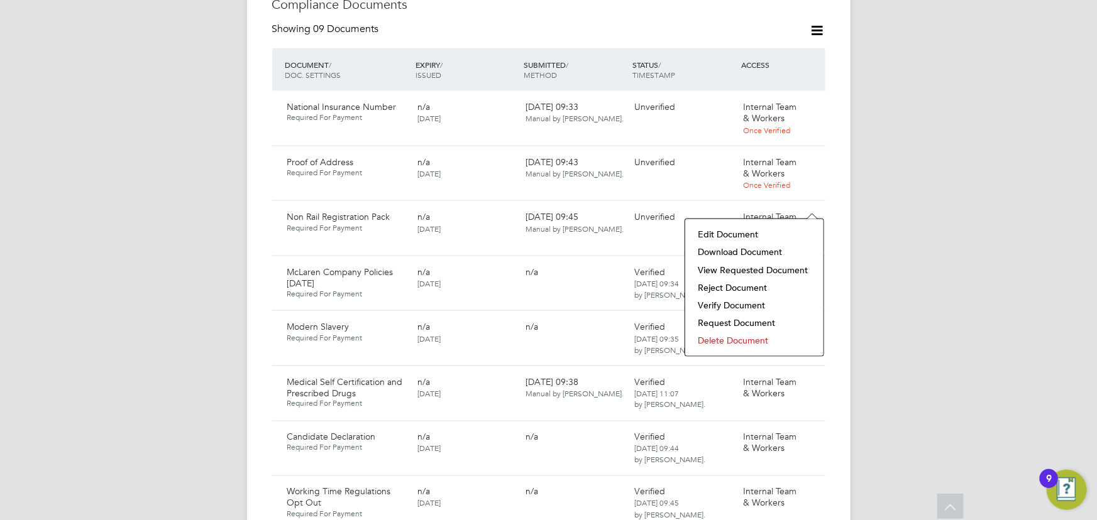
click at [752, 254] on li "Download Document" at bounding box center [754, 252] width 126 height 18
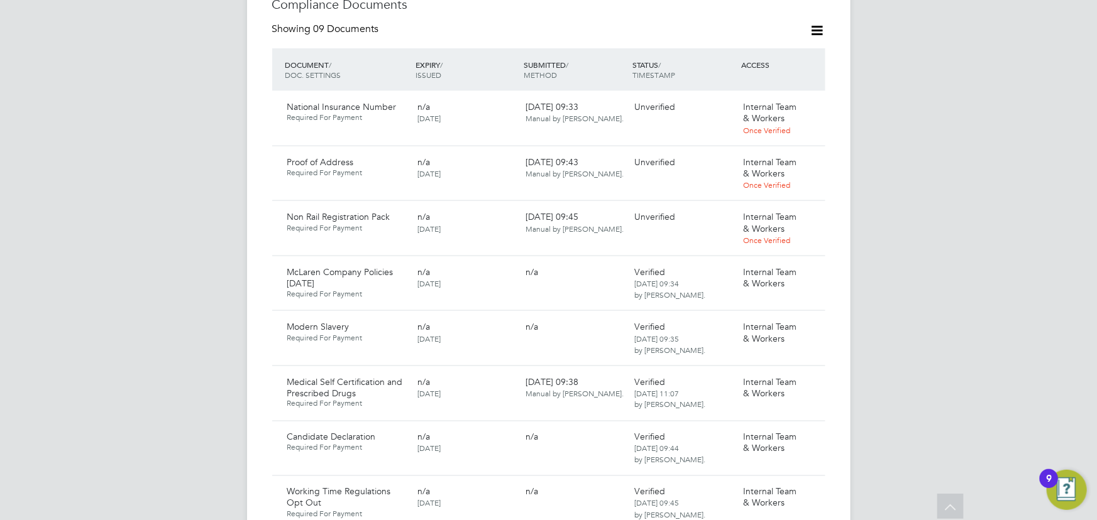
click at [941, 265] on div "JW Jane Weitzman Notifications Applications: Current page: Network Team Members…" at bounding box center [548, 189] width 1097 height 1990
click at [811, 101] on icon at bounding box center [809, 108] width 13 height 15
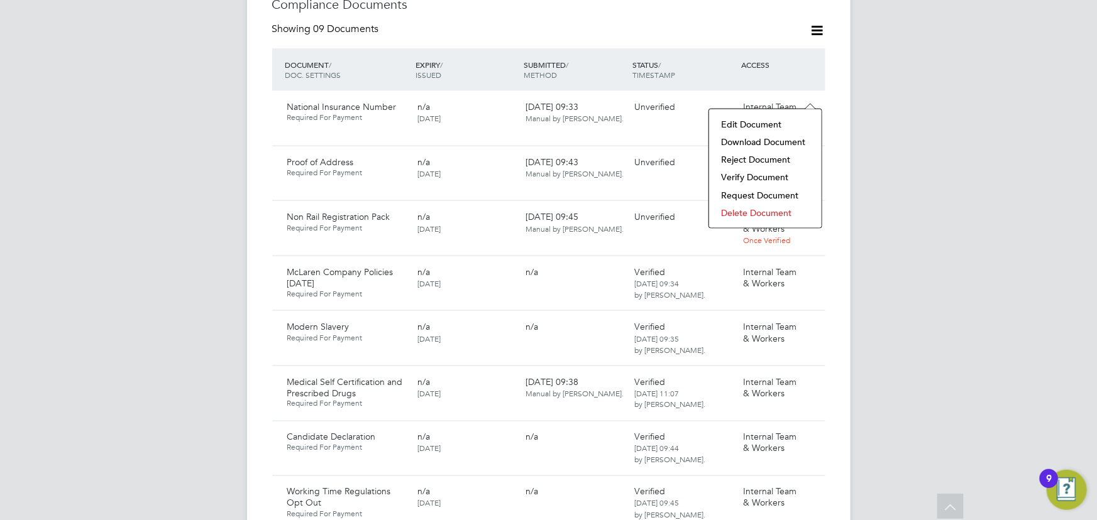
click at [771, 140] on li "Download Document" at bounding box center [765, 142] width 100 height 18
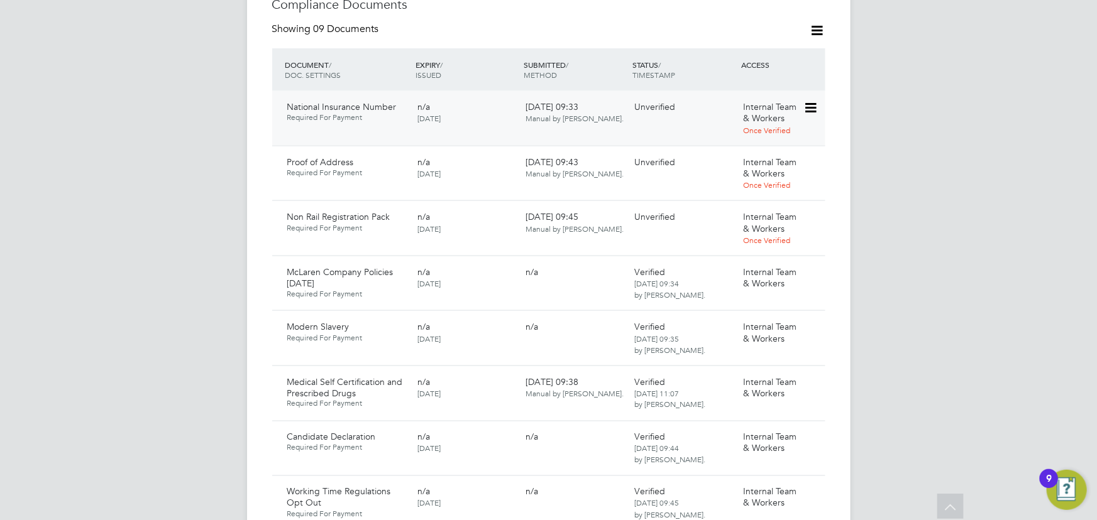
click at [811, 101] on icon at bounding box center [809, 108] width 13 height 15
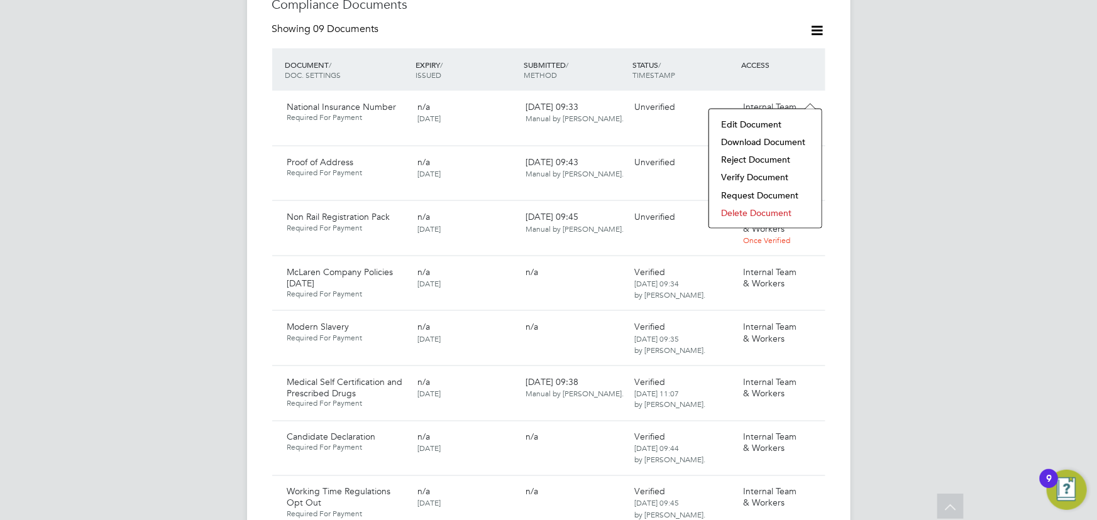
click at [762, 177] on li "Verify Document" at bounding box center [765, 177] width 100 height 18
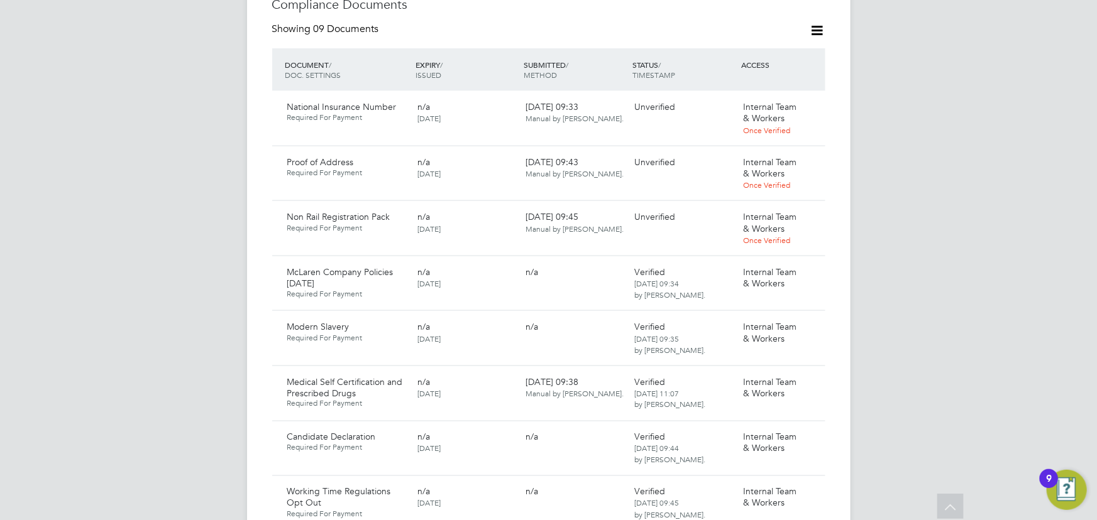
scroll to position [0, 0]
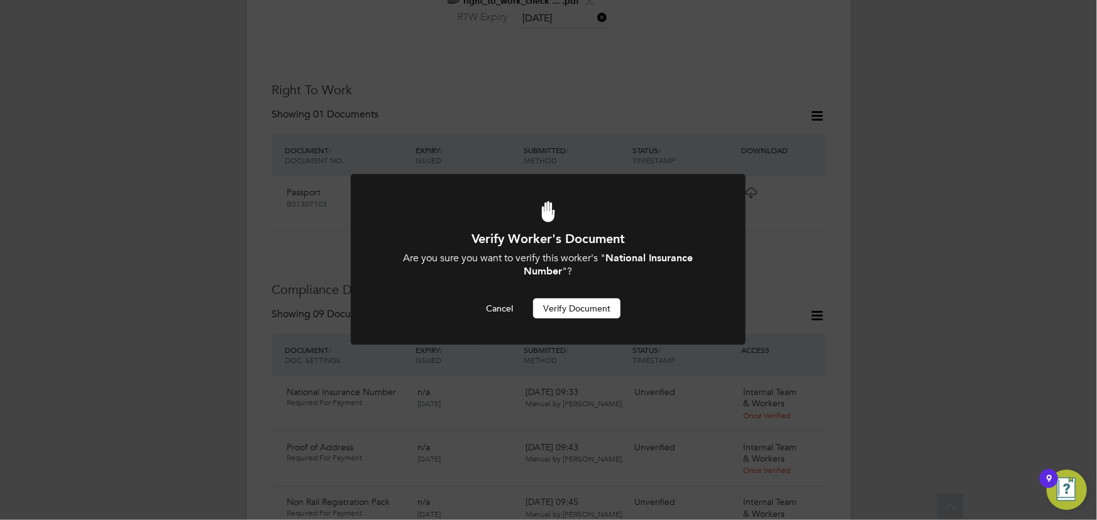
click at [578, 310] on button "Verify Document" at bounding box center [576, 309] width 87 height 20
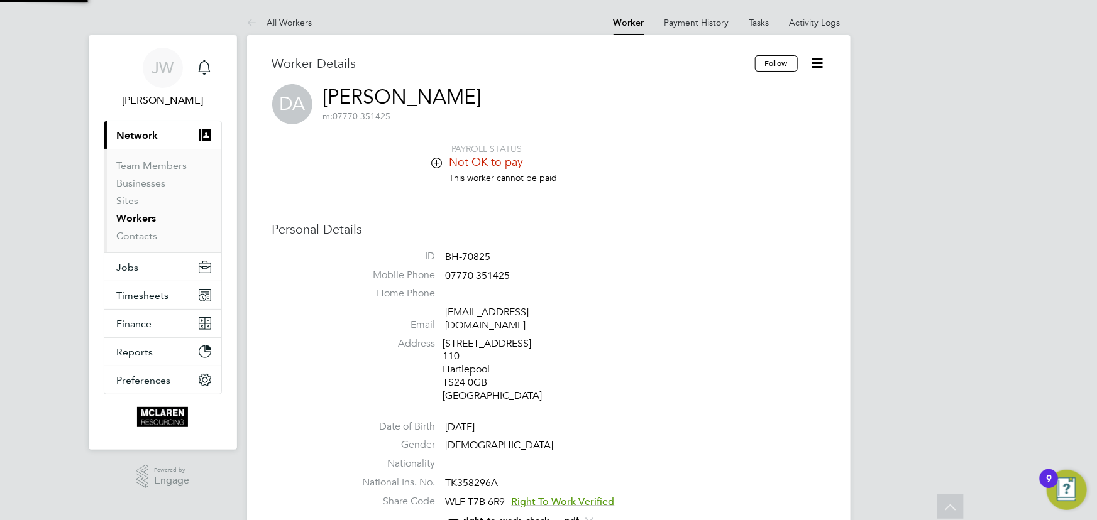
scroll to position [520, 0]
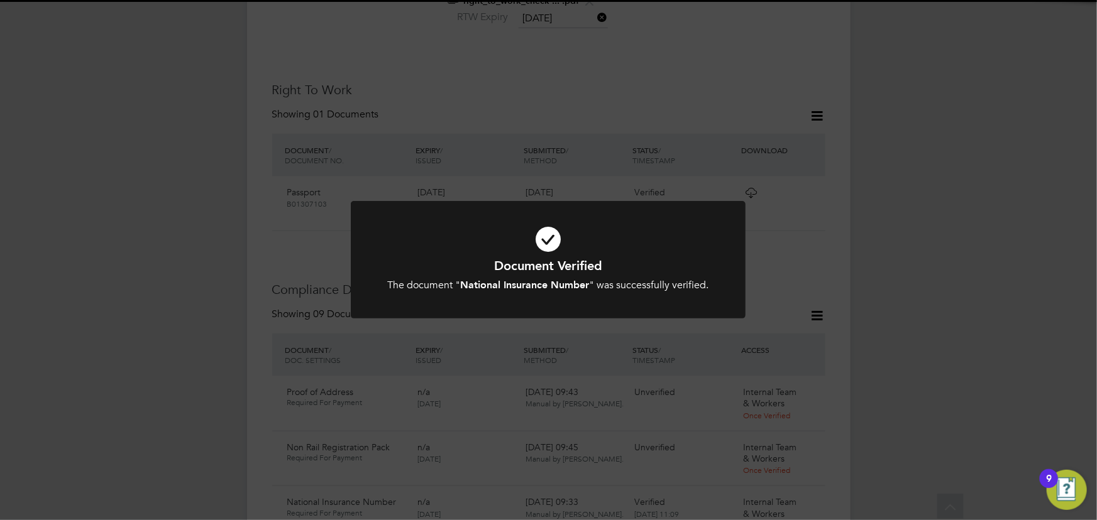
click at [916, 260] on div "Document Verified The document " National Insurance Number " was successfully v…" at bounding box center [548, 260] width 1097 height 520
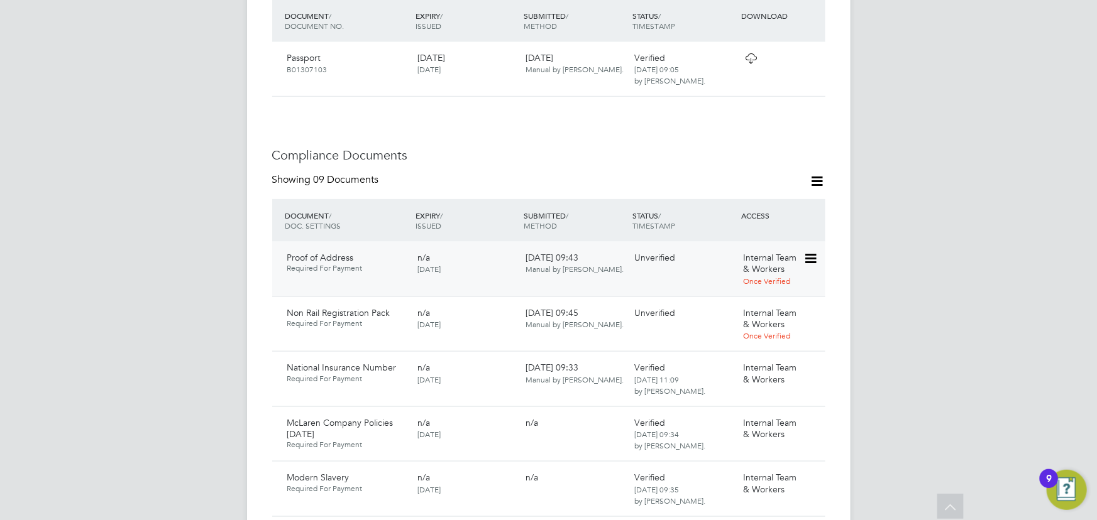
scroll to position [749, 0]
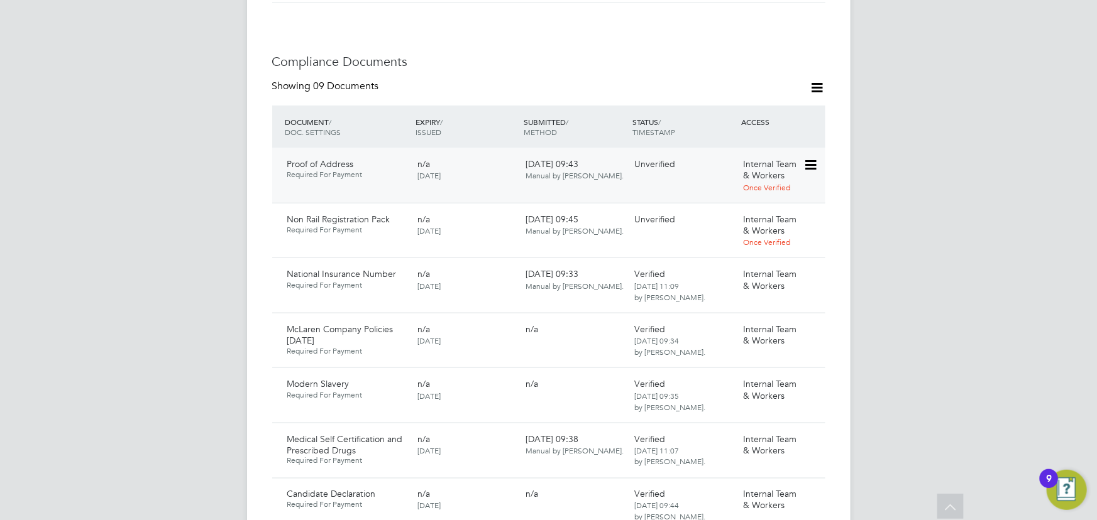
click at [816, 158] on icon at bounding box center [809, 165] width 13 height 15
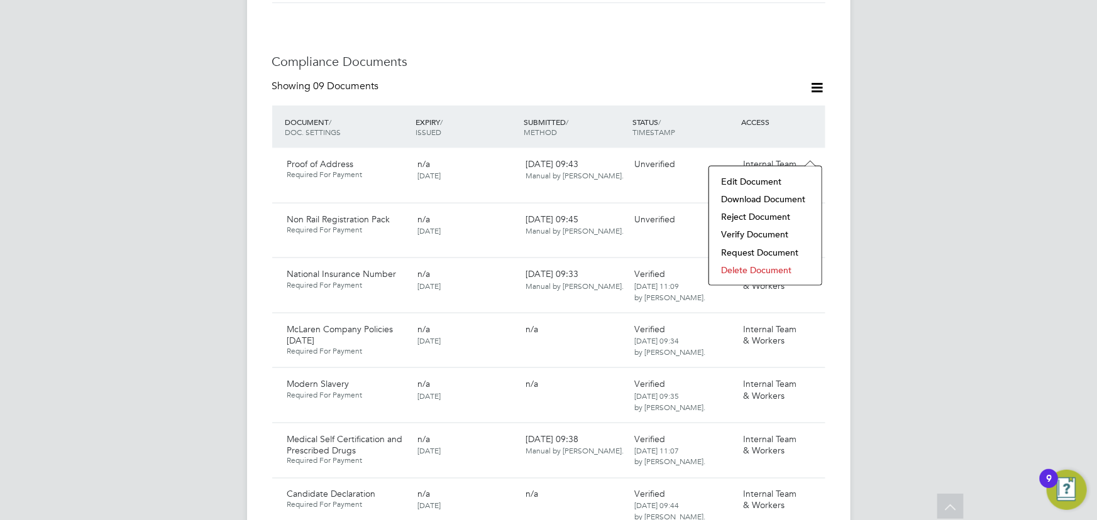
click at [758, 204] on li "Download Document" at bounding box center [765, 199] width 100 height 18
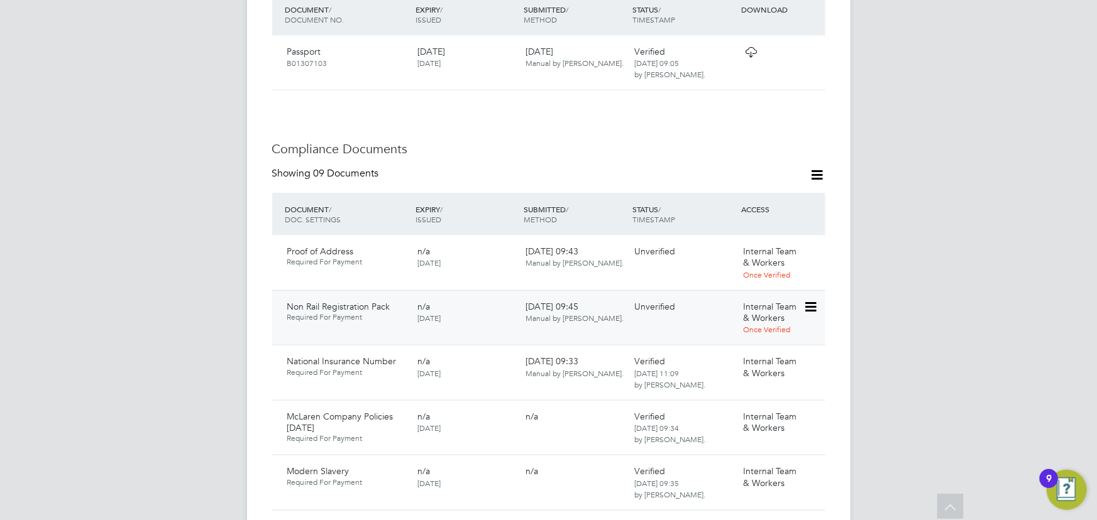
scroll to position [806, 0]
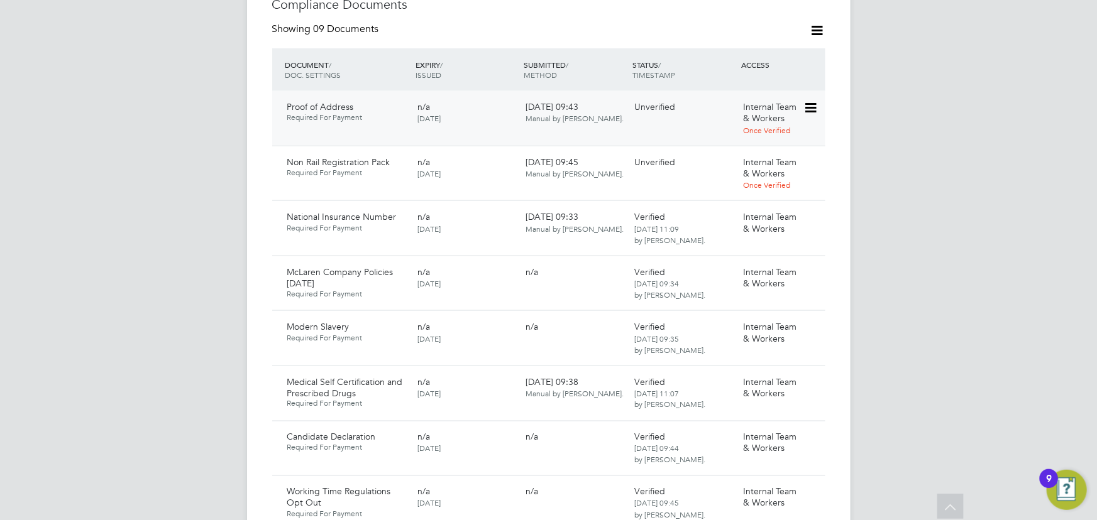
click at [811, 101] on icon at bounding box center [809, 108] width 13 height 15
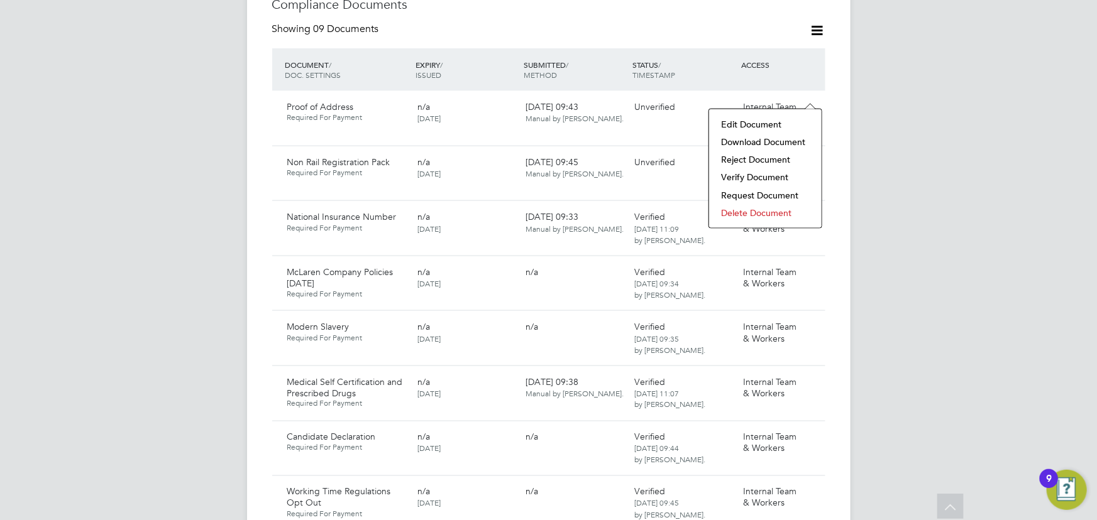
click at [734, 180] on li "Verify Document" at bounding box center [765, 177] width 100 height 18
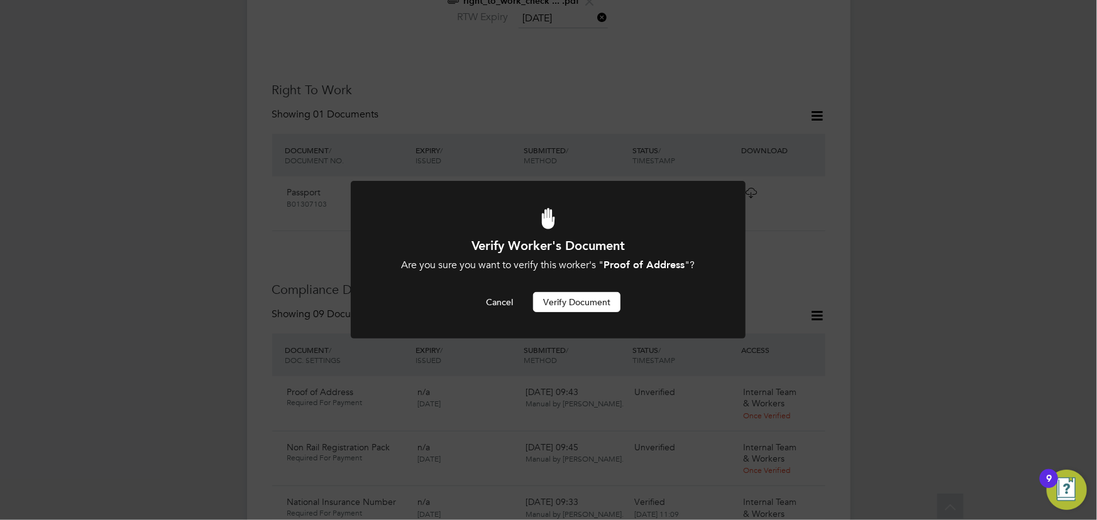
click at [571, 299] on button "Verify Document" at bounding box center [576, 302] width 87 height 20
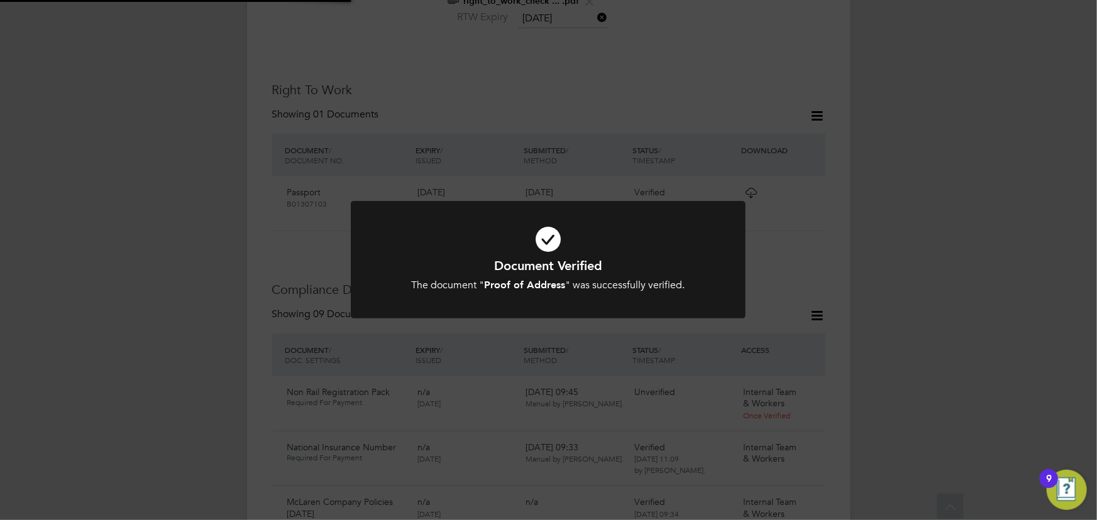
click at [1002, 220] on div "Document Verified The document " Proof of Address " was successfully verified. …" at bounding box center [548, 260] width 1097 height 520
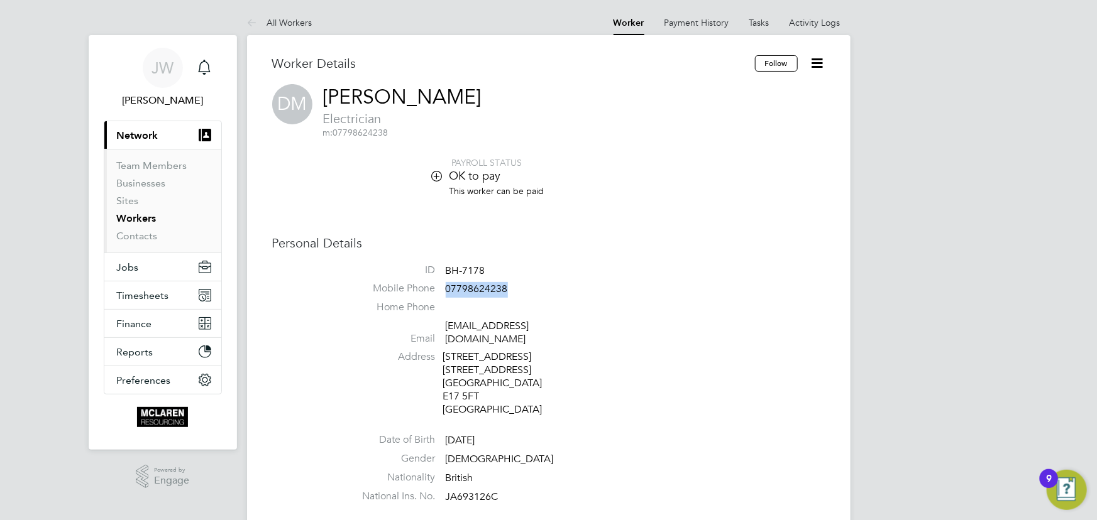
drag, startPoint x: 446, startPoint y: 289, endPoint x: 515, endPoint y: 286, distance: 69.2
click at [515, 286] on li "Mobile Phone [PHONE_NUMBER]" at bounding box center [587, 291] width 478 height 19
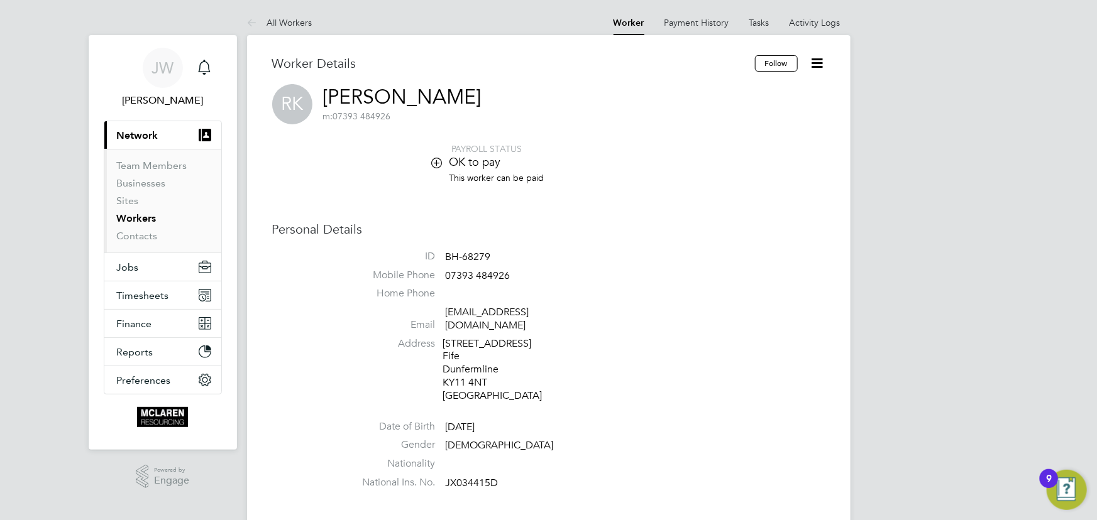
click at [816, 65] on icon at bounding box center [818, 63] width 16 height 16
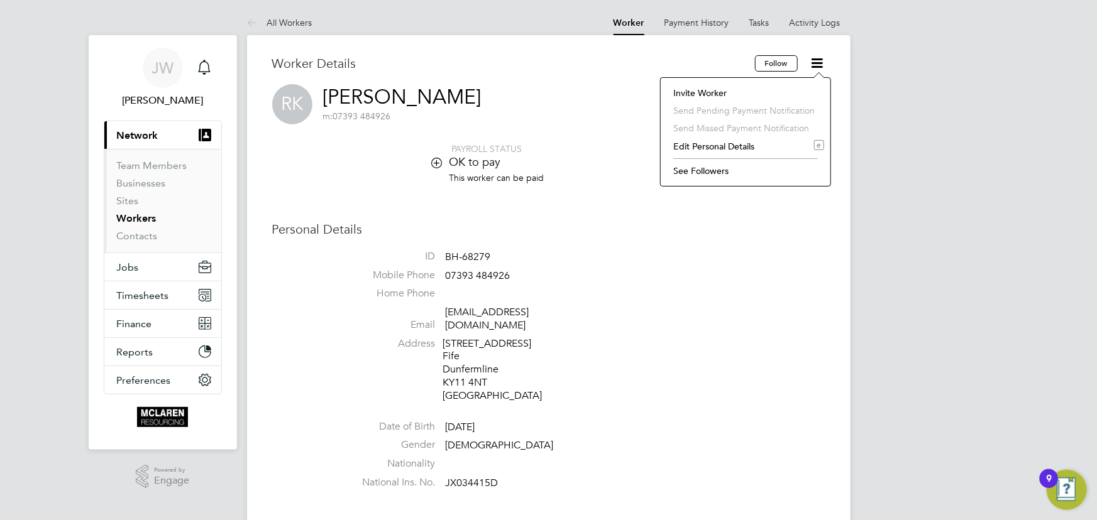
click at [716, 144] on li "Edit Personal Details e" at bounding box center [745, 147] width 157 height 18
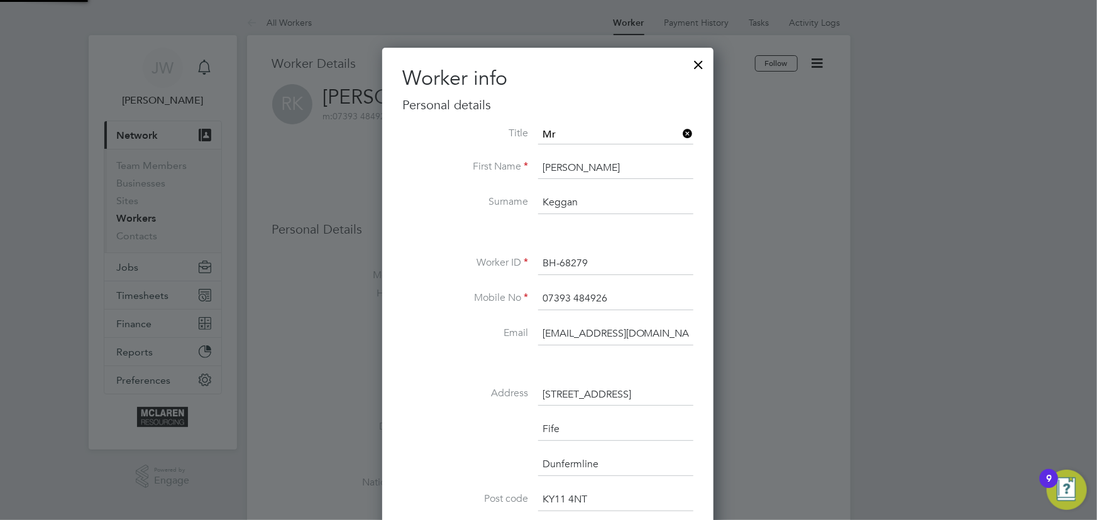
scroll to position [742, 333]
drag, startPoint x: 540, startPoint y: 339, endPoint x: 796, endPoint y: 336, distance: 256.5
click at [558, 333] on input "rya" at bounding box center [615, 334] width 155 height 23
type input "r"
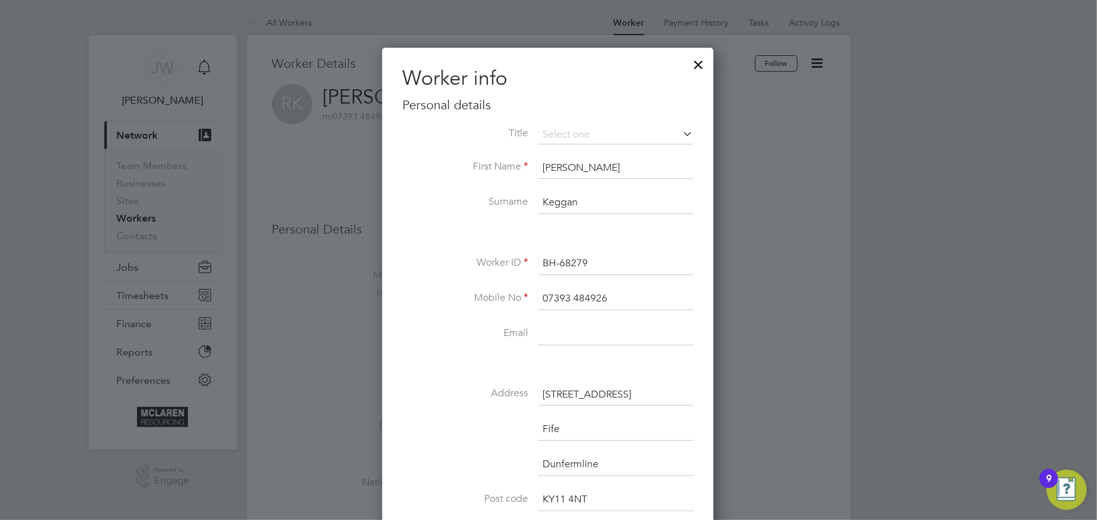
paste input "[EMAIL_ADDRESS][DOMAIN_NAME]"
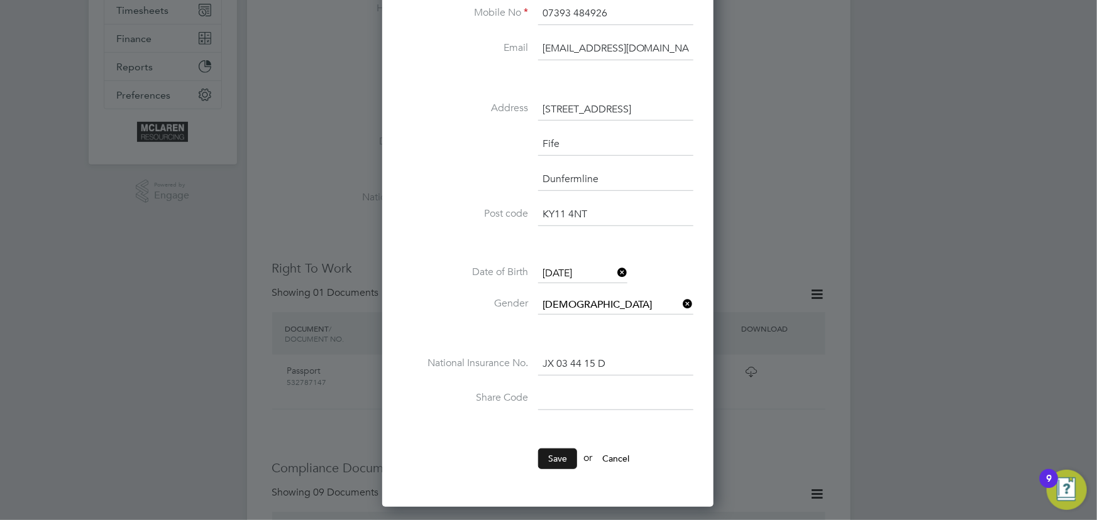
type input "[EMAIL_ADDRESS][DOMAIN_NAME]"
click at [559, 458] on button "Save" at bounding box center [557, 459] width 39 height 20
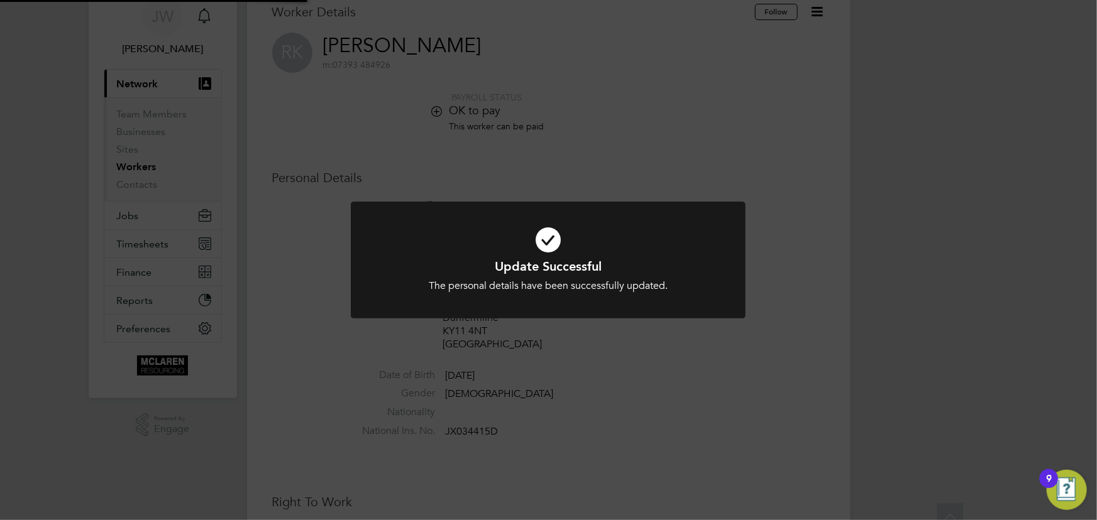
scroll to position [0, 0]
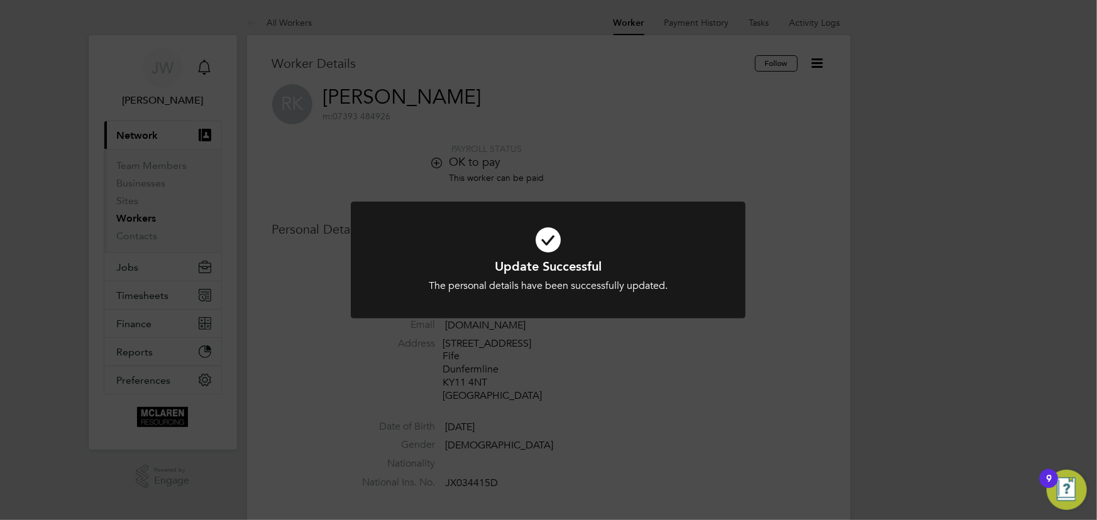
click at [943, 305] on div "Update Successful The personal details have been successfully updated. Cancel O…" at bounding box center [548, 260] width 1097 height 520
